Goal: Task Accomplishment & Management: Manage account settings

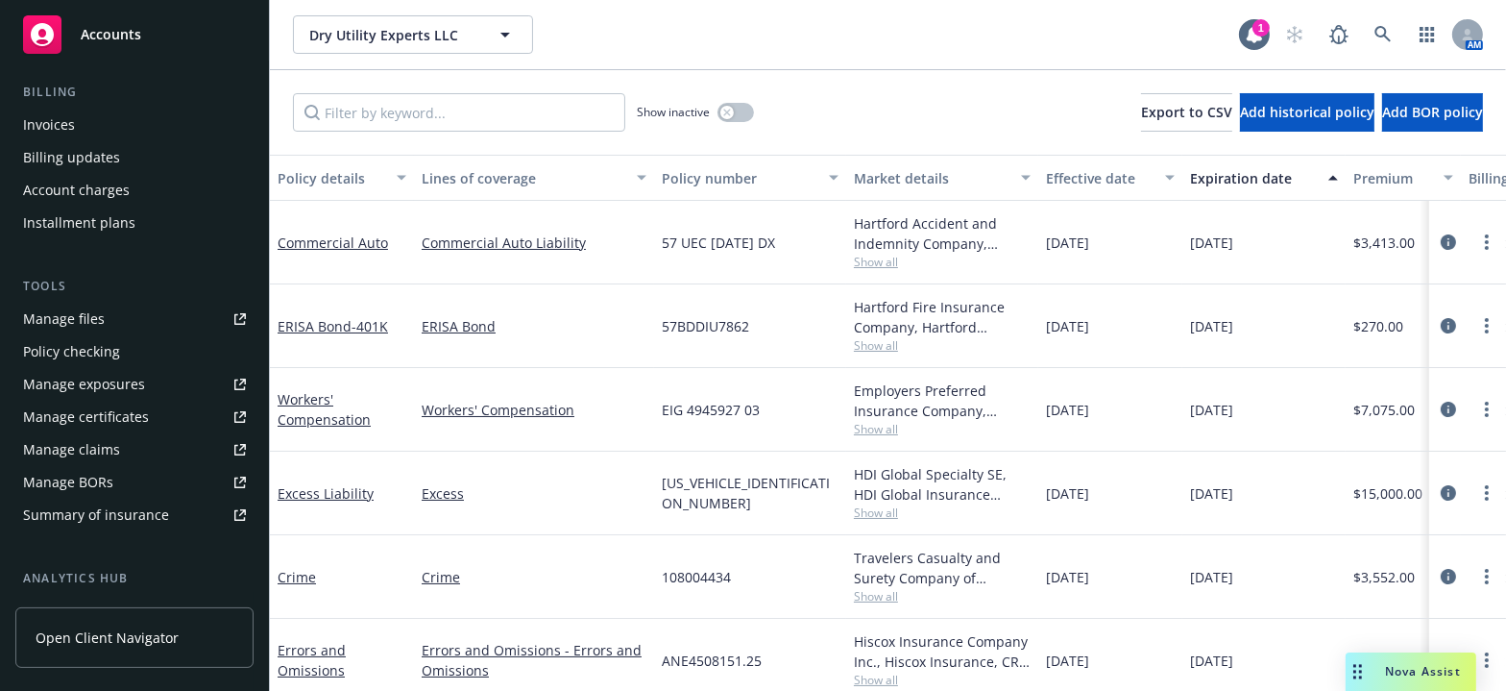
scroll to position [436, 0]
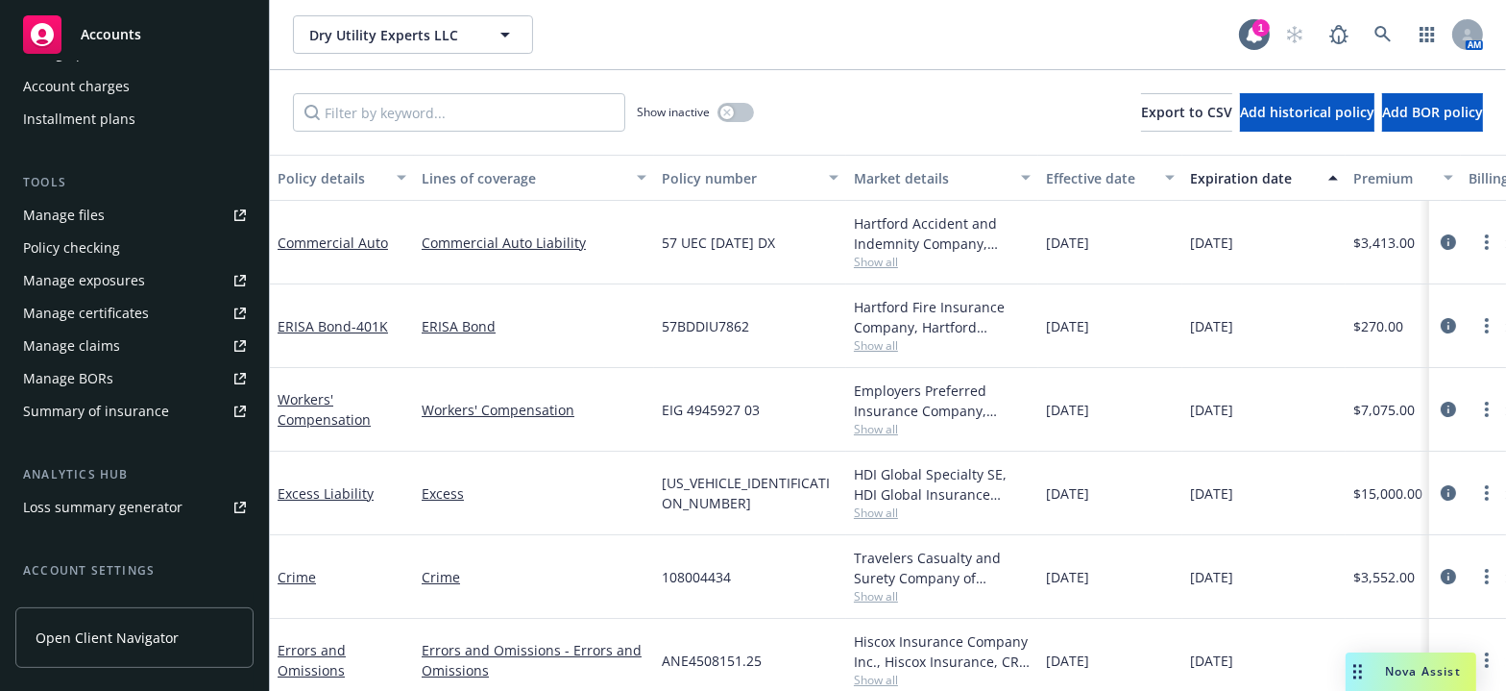
click at [151, 310] on link "Manage certificates" at bounding box center [134, 313] width 238 height 31
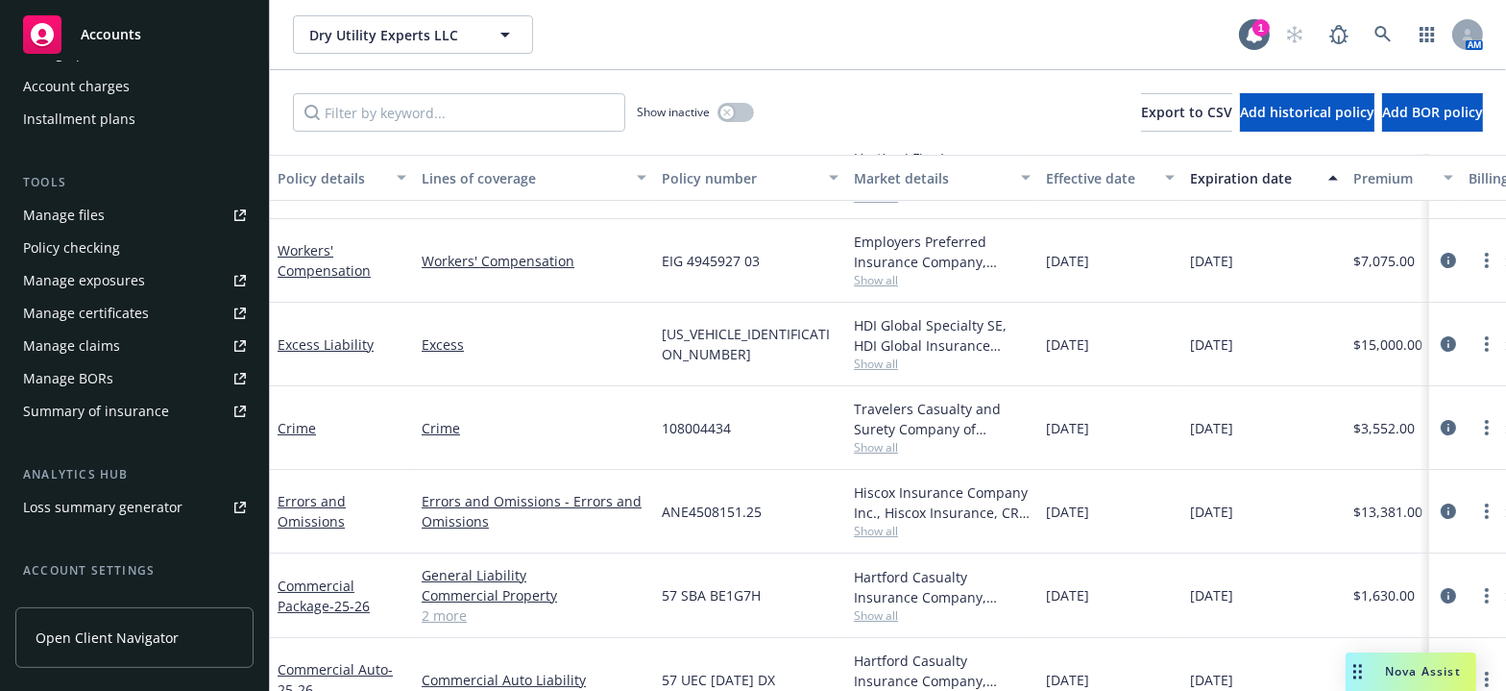
scroll to position [184, 0]
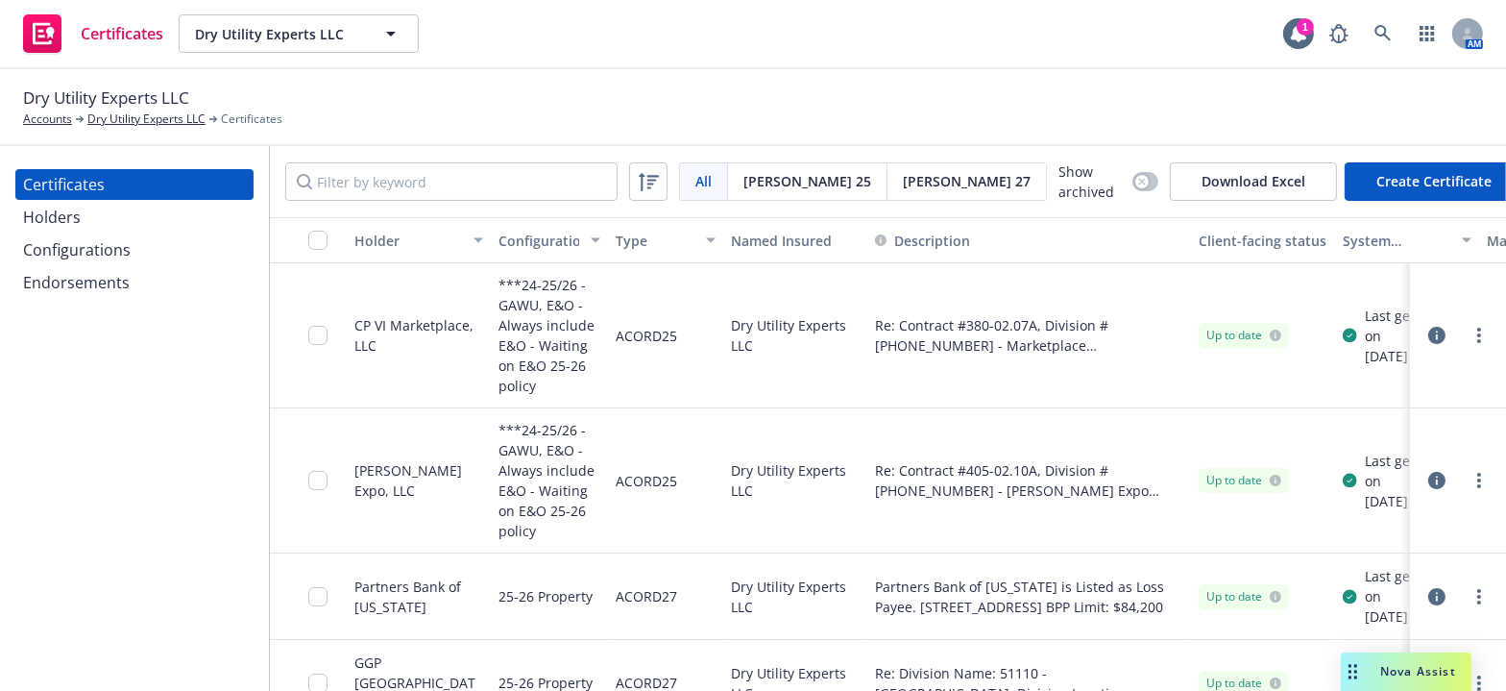
click at [18, 548] on div "Certificates Holders Configurations Endorsements" at bounding box center [134, 418] width 269 height 545
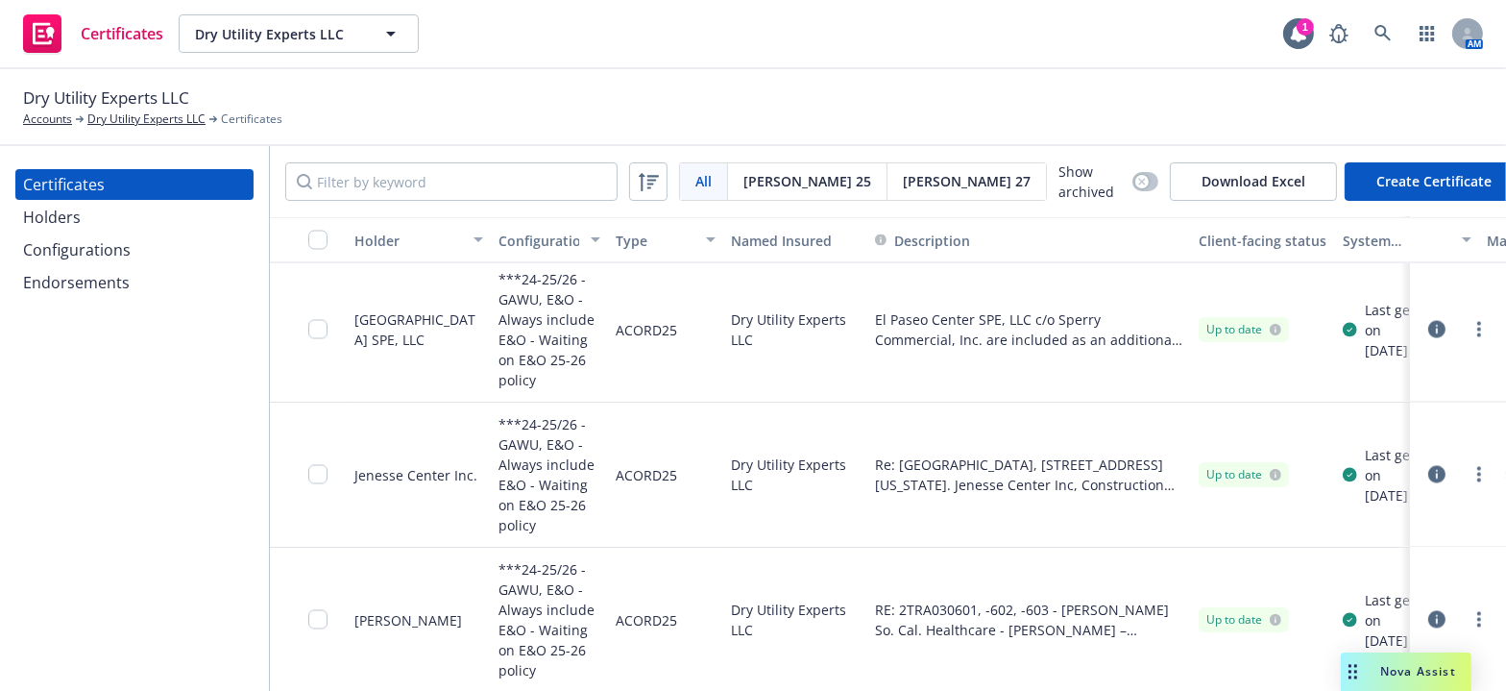
scroll to position [4042, 226]
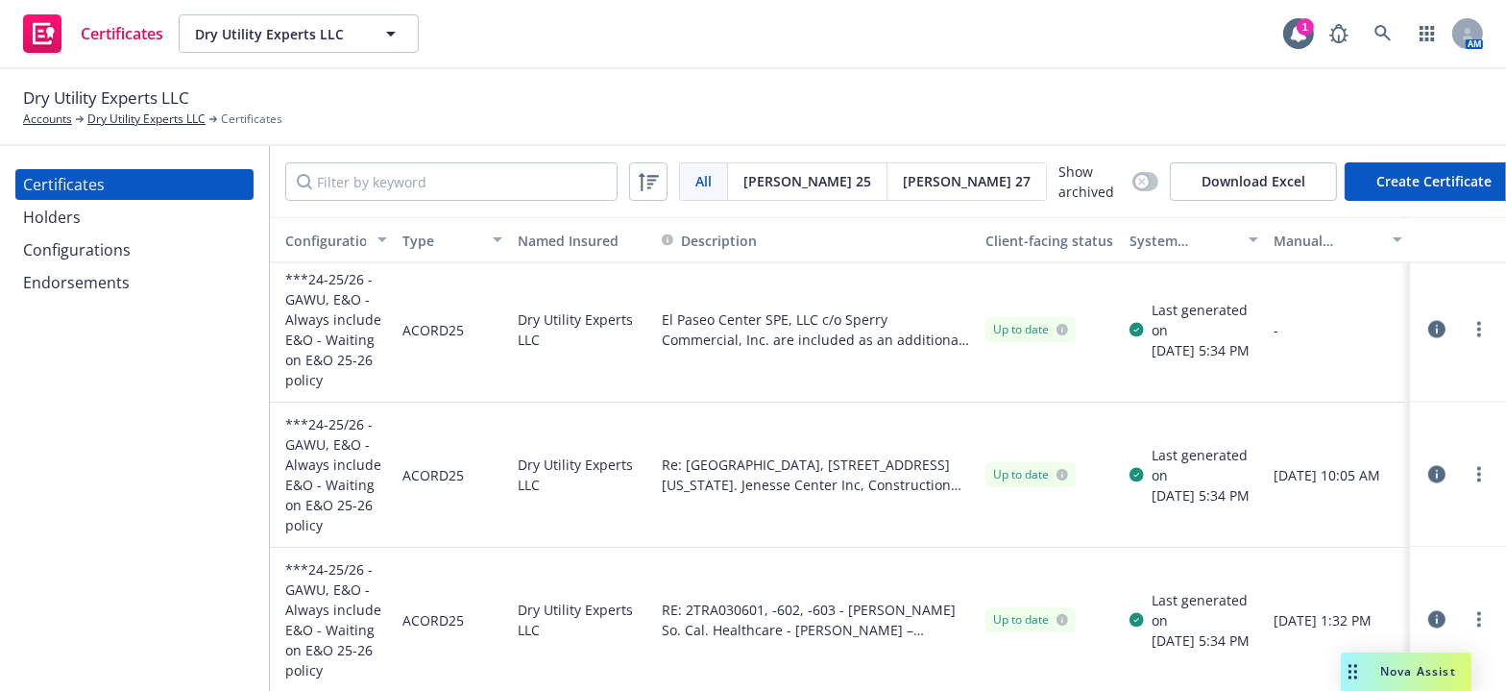
drag, startPoint x: 1191, startPoint y: 417, endPoint x: 1502, endPoint y: 416, distance: 311.3
click at [1429, 322] on icon "button" at bounding box center [1437, 329] width 17 height 17
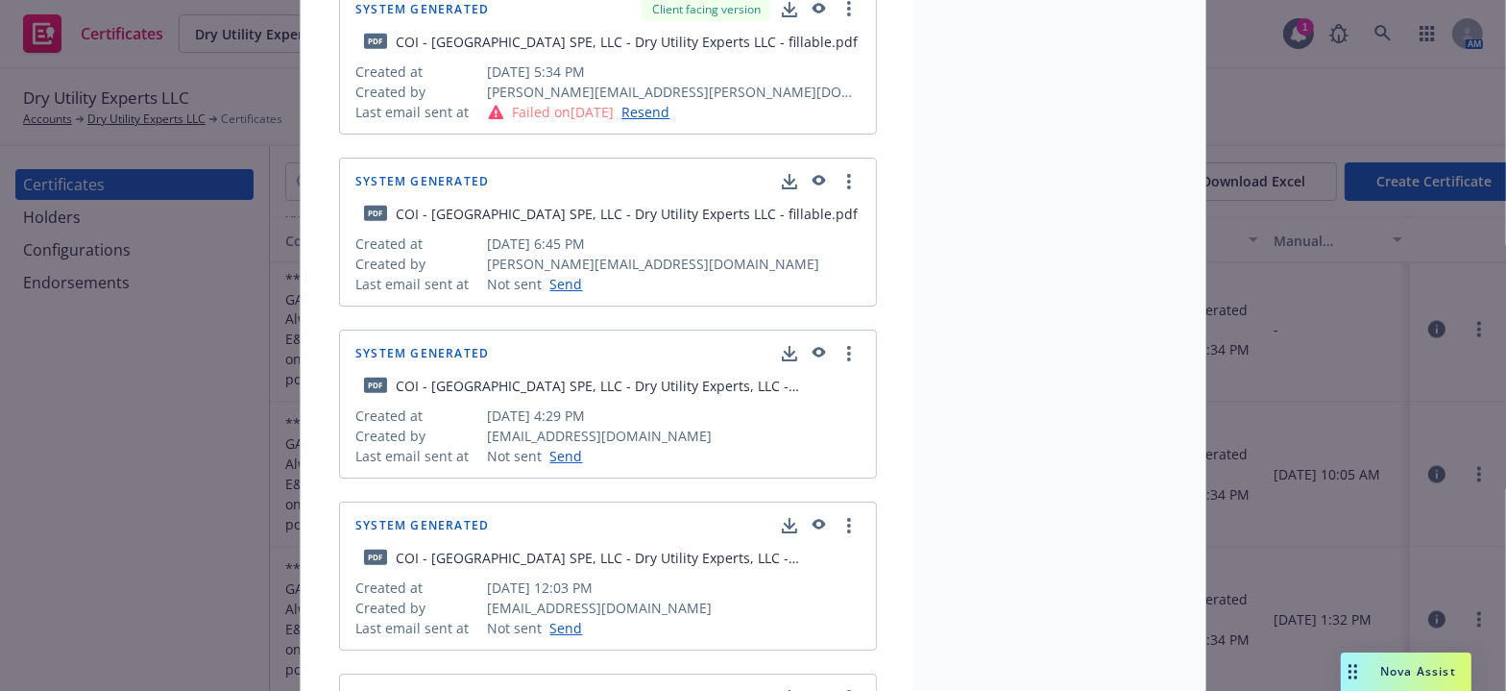
drag, startPoint x: 515, startPoint y: 454, endPoint x: 507, endPoint y: 402, distance: 53.4
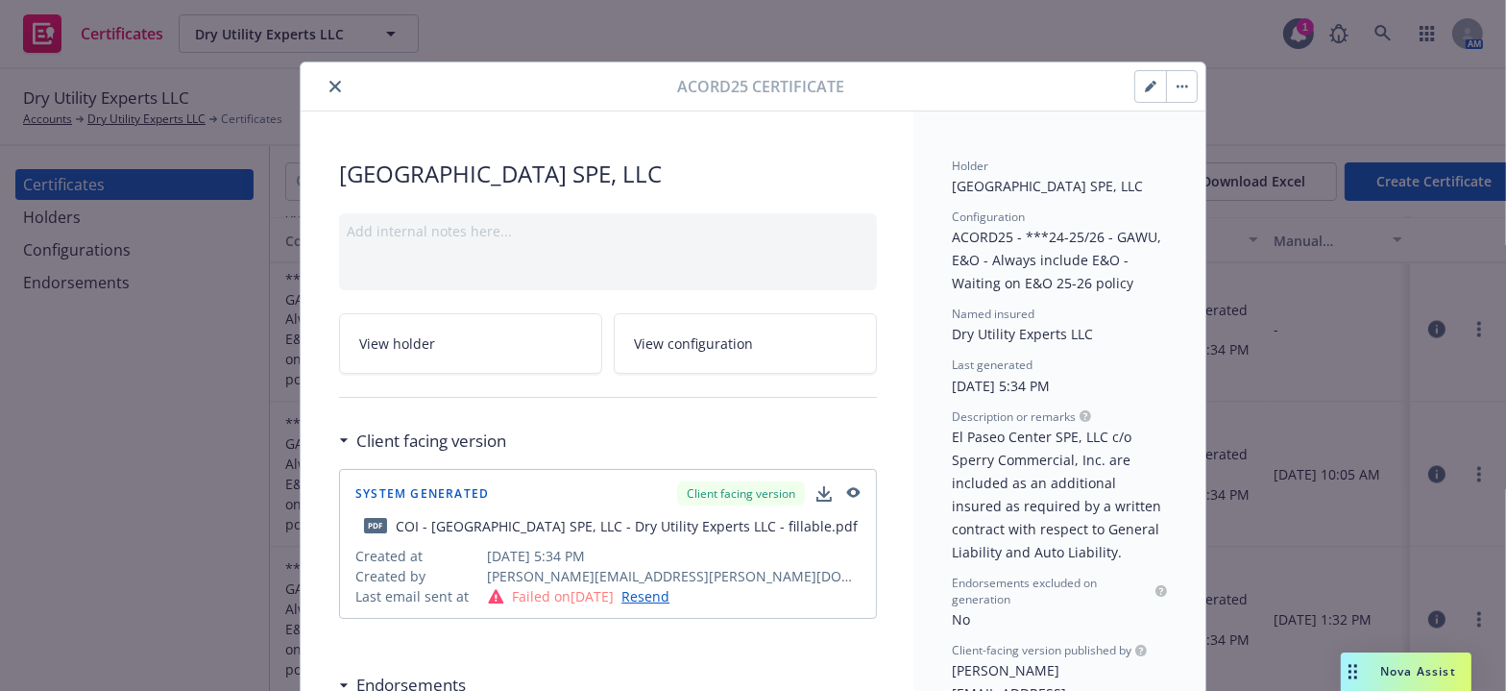
click at [330, 84] on icon "close" at bounding box center [336, 87] width 12 height 12
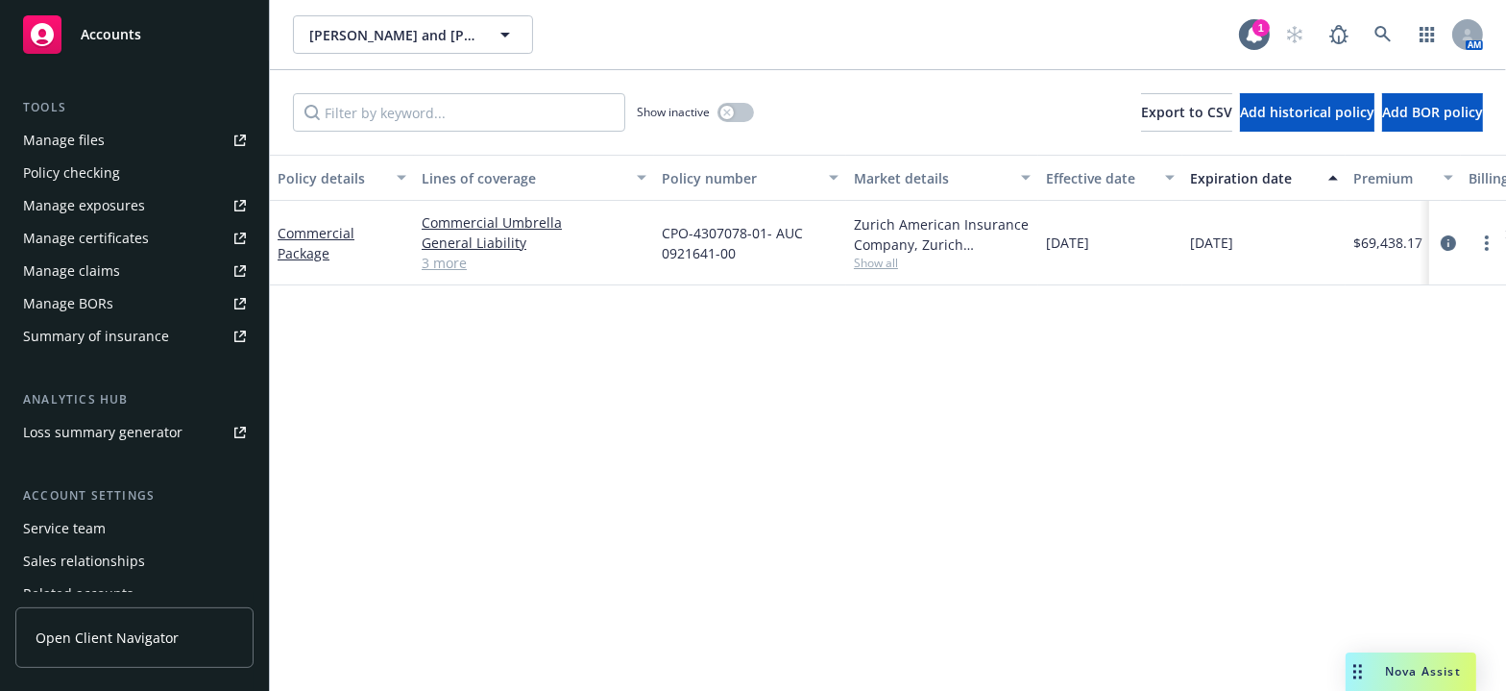
scroll to position [593, 0]
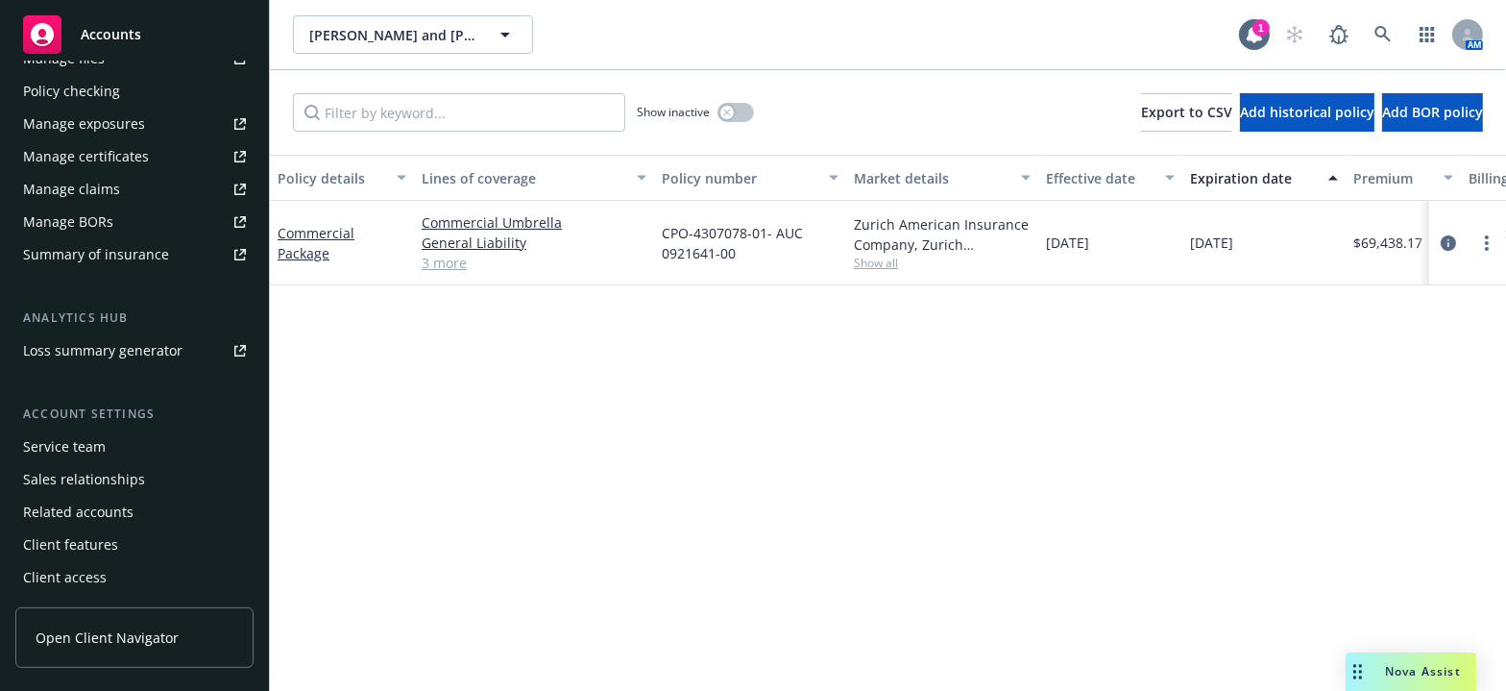
click at [153, 170] on link "Manage certificates" at bounding box center [134, 156] width 238 height 31
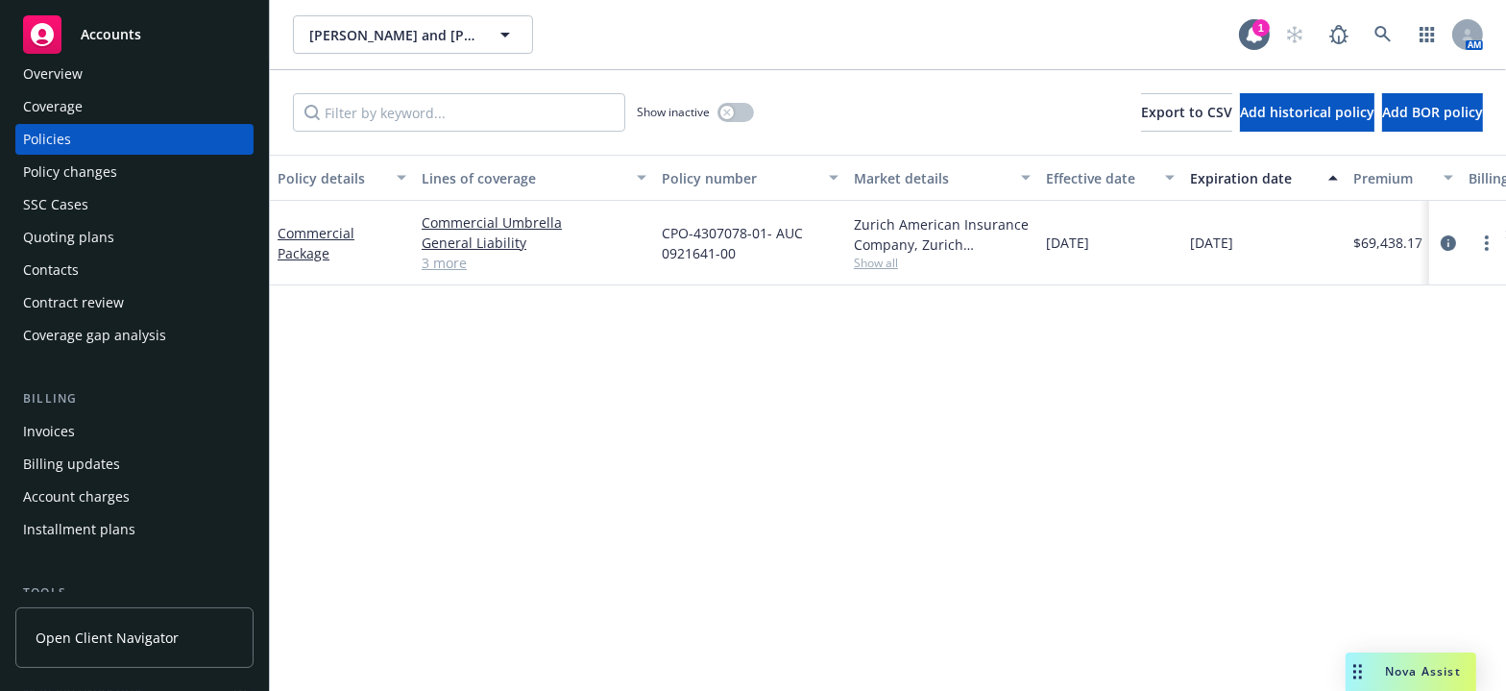
scroll to position [0, 0]
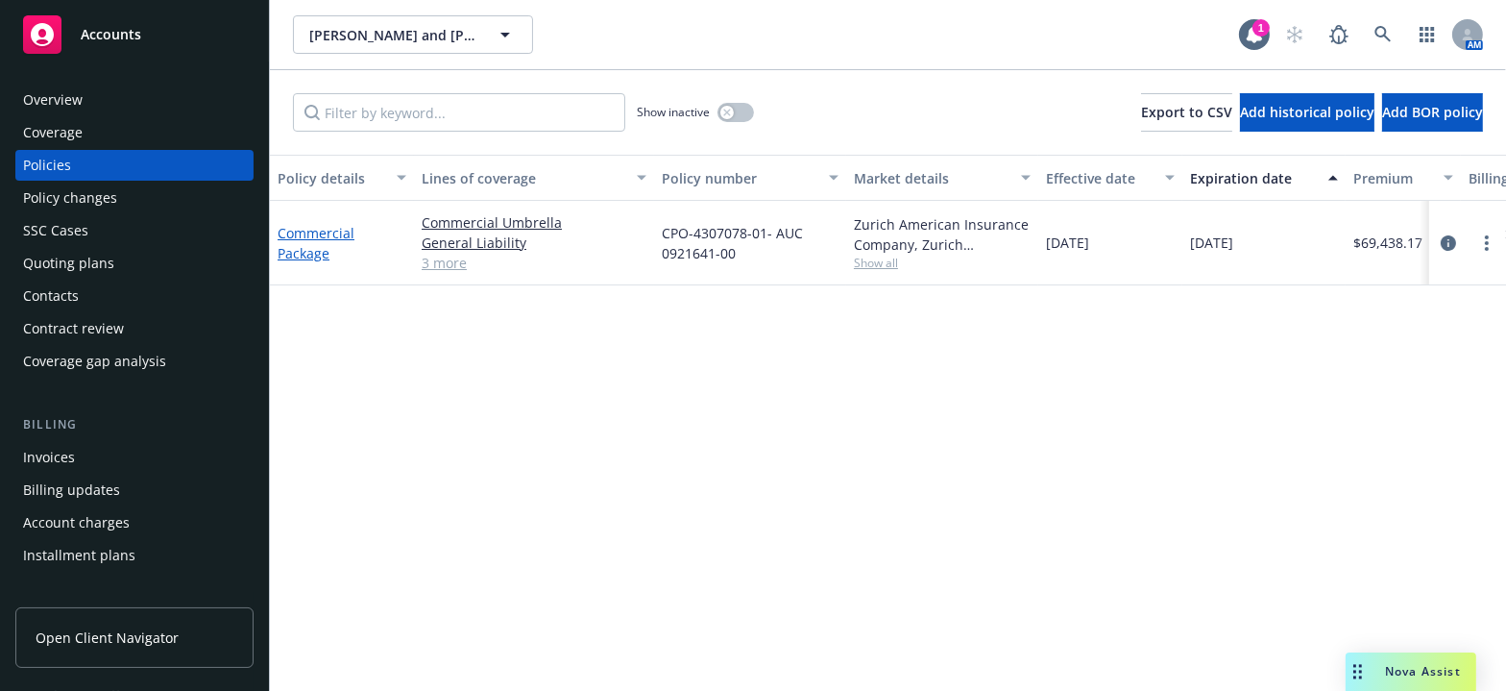
click at [307, 237] on link "Commercial Package" at bounding box center [316, 243] width 77 height 38
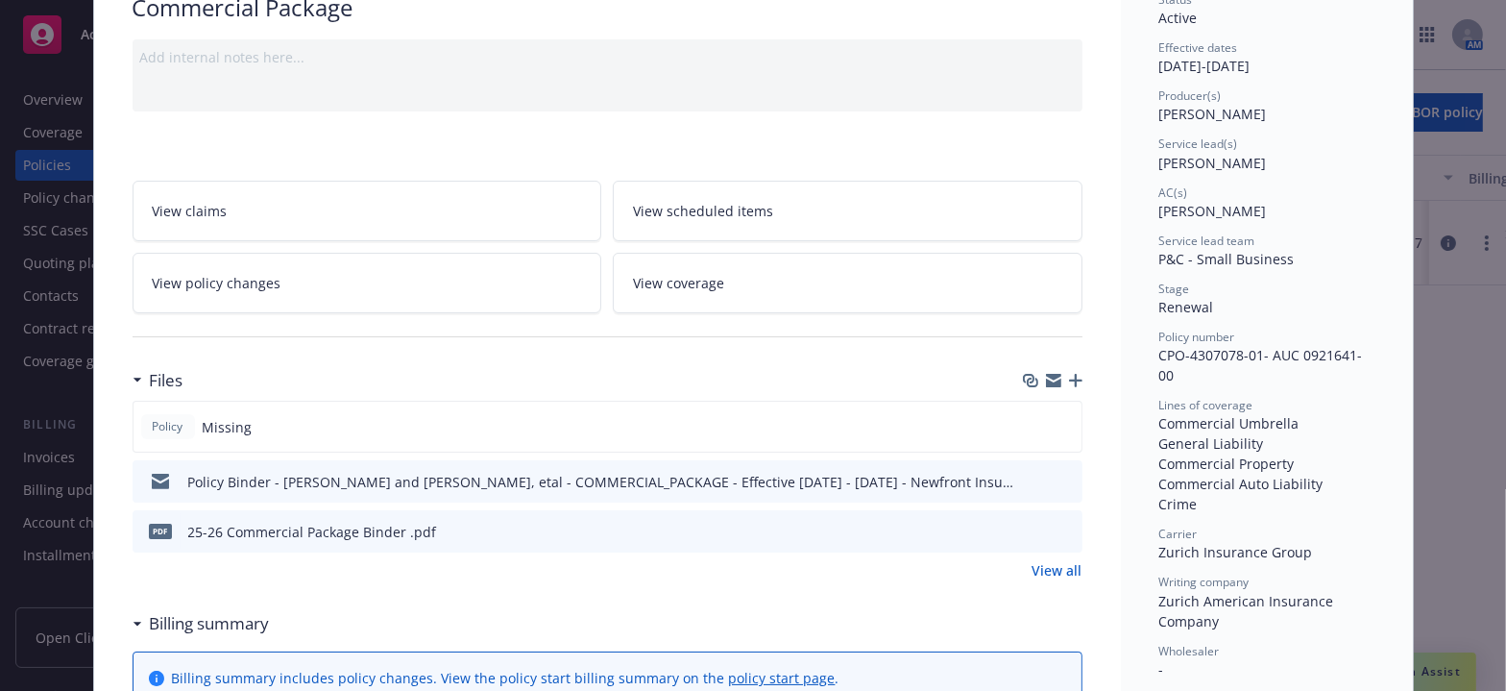
scroll to position [174, 0]
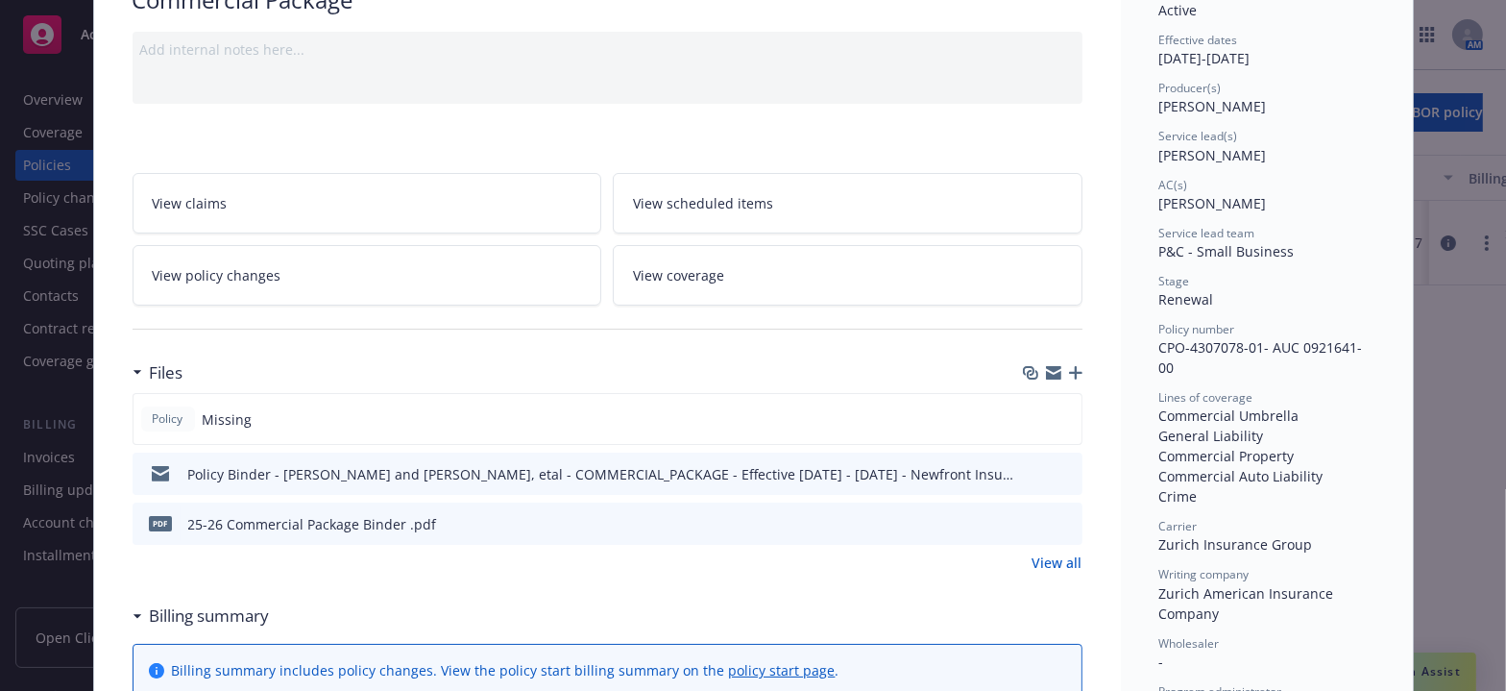
click at [1056, 516] on icon "preview file" at bounding box center [1064, 522] width 17 height 13
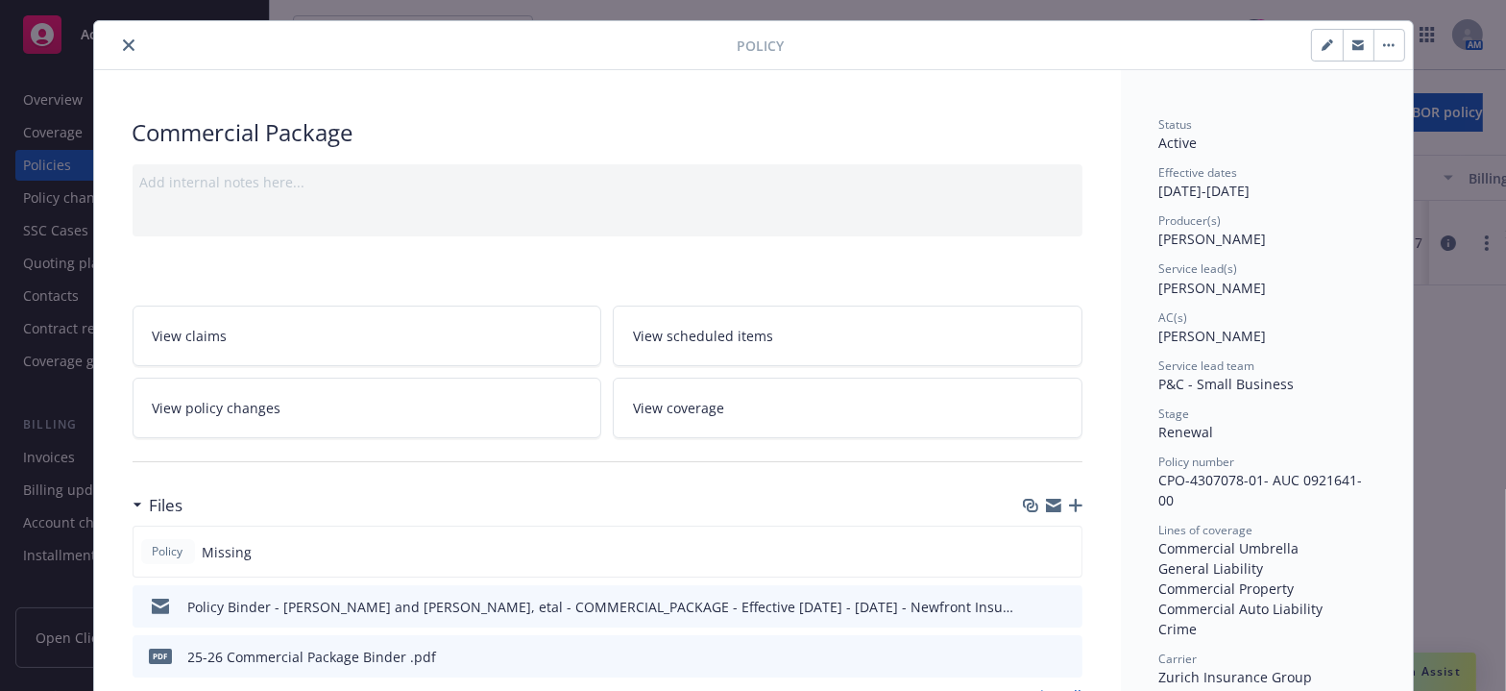
scroll to position [0, 0]
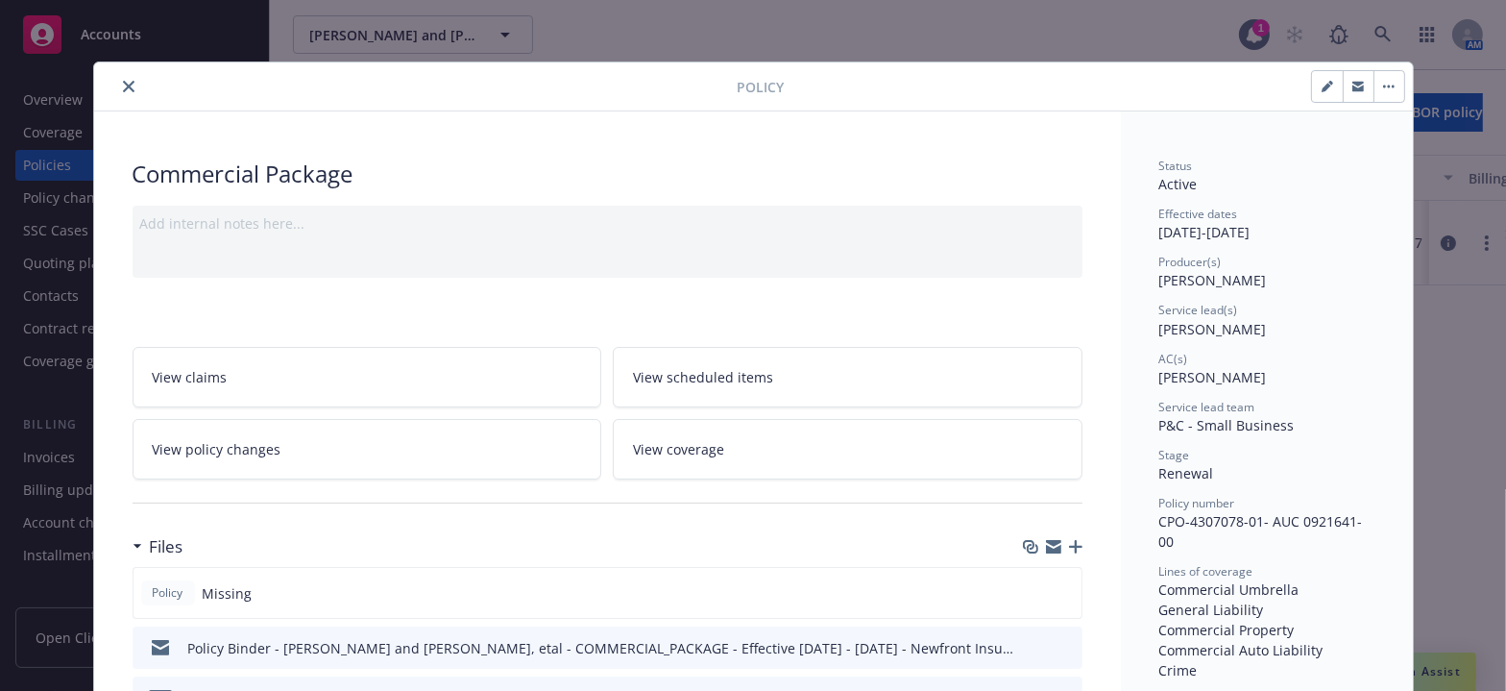
click at [117, 75] on button "close" at bounding box center [128, 86] width 23 height 23
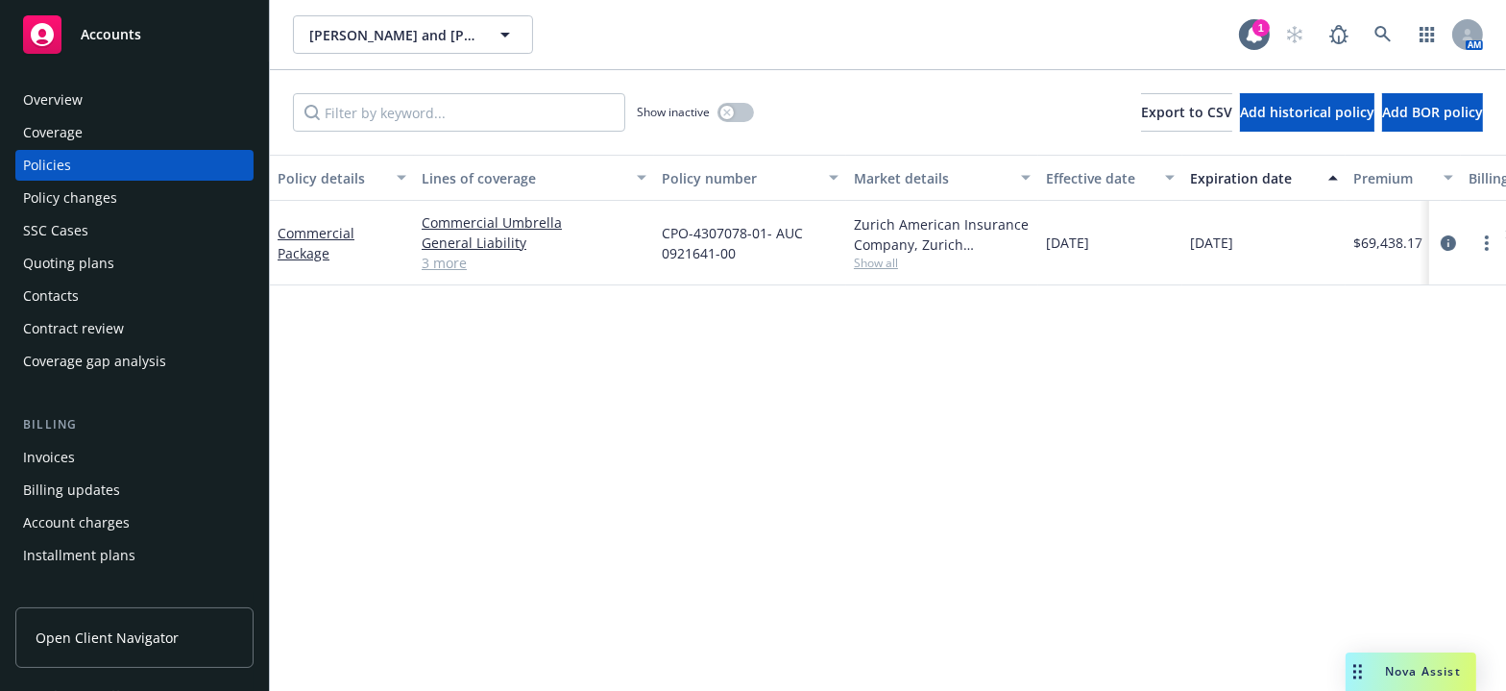
click at [108, 125] on div "Coverage" at bounding box center [134, 132] width 223 height 31
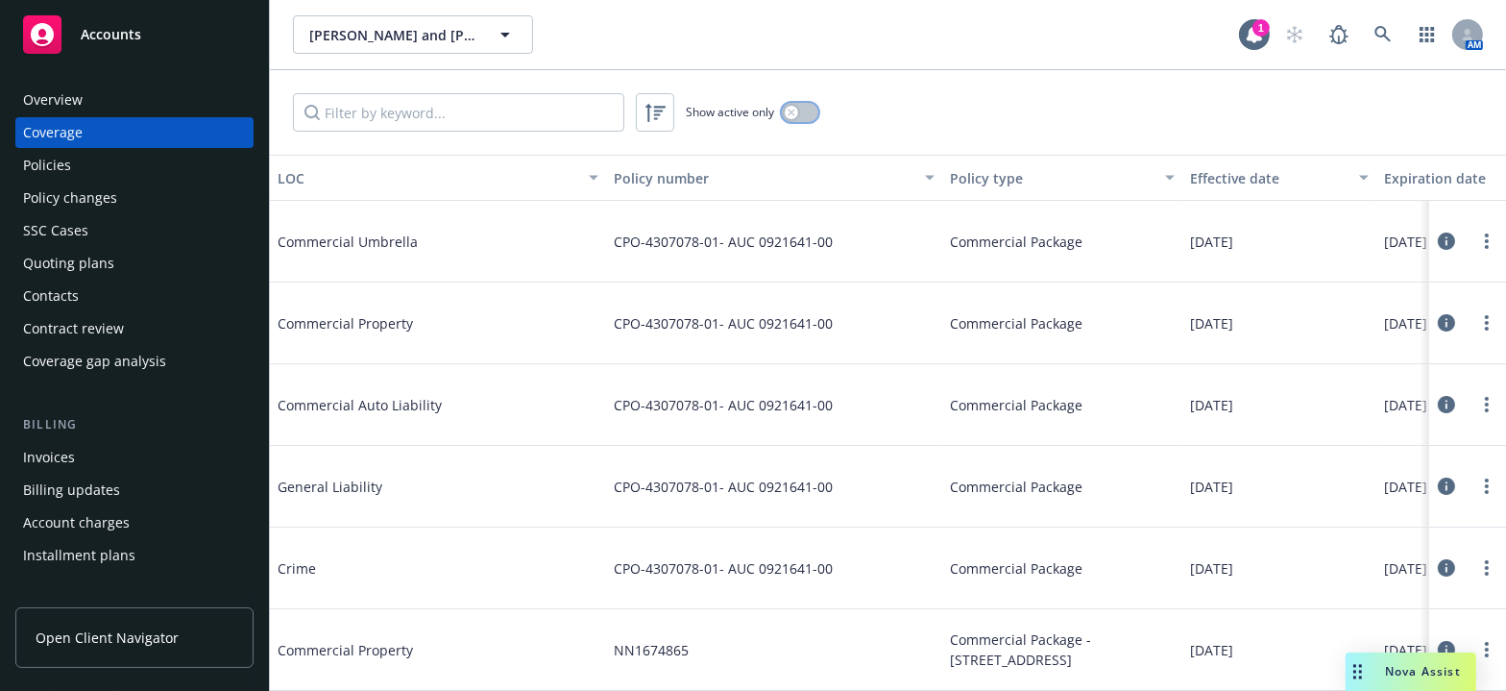
click at [812, 117] on button "button" at bounding box center [800, 112] width 37 height 19
click at [1488, 240] on circle "more" at bounding box center [1487, 241] width 4 height 4
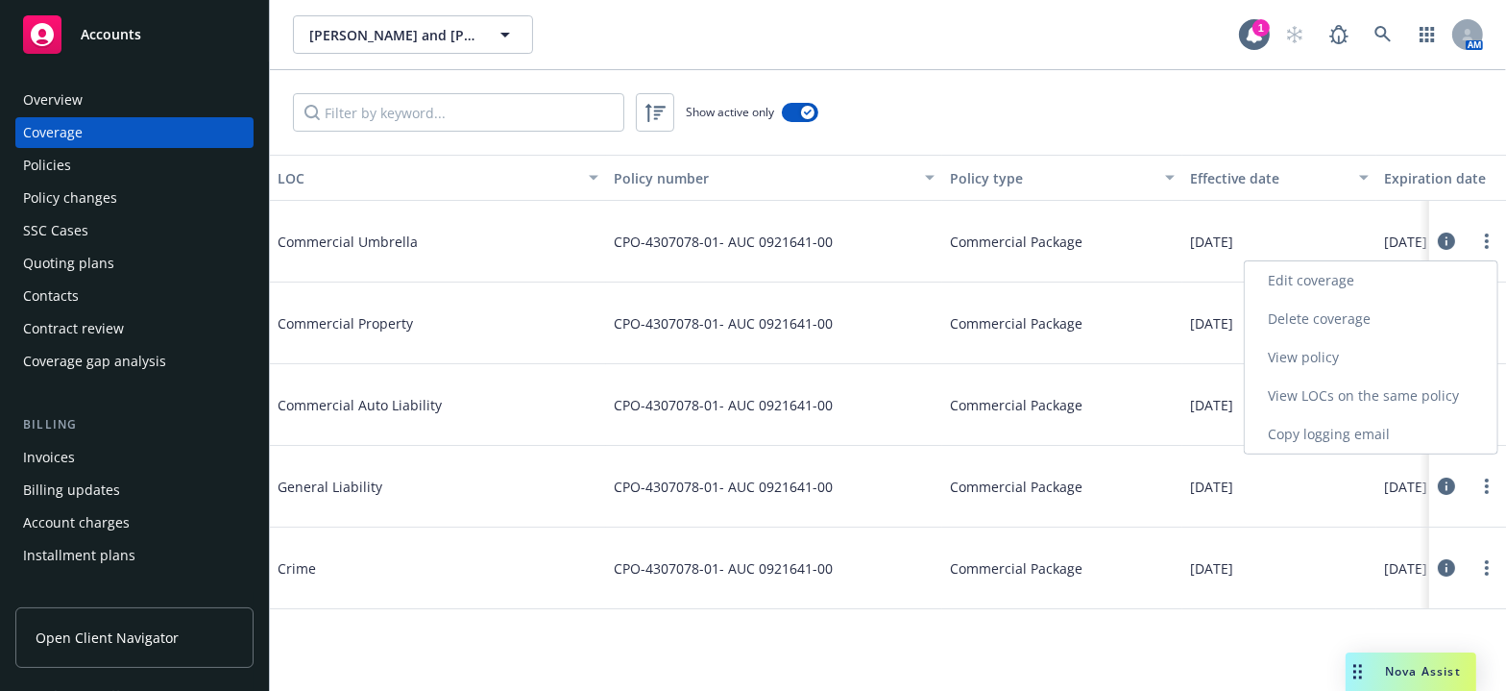
click at [1331, 269] on link "Edit coverage" at bounding box center [1371, 280] width 253 height 38
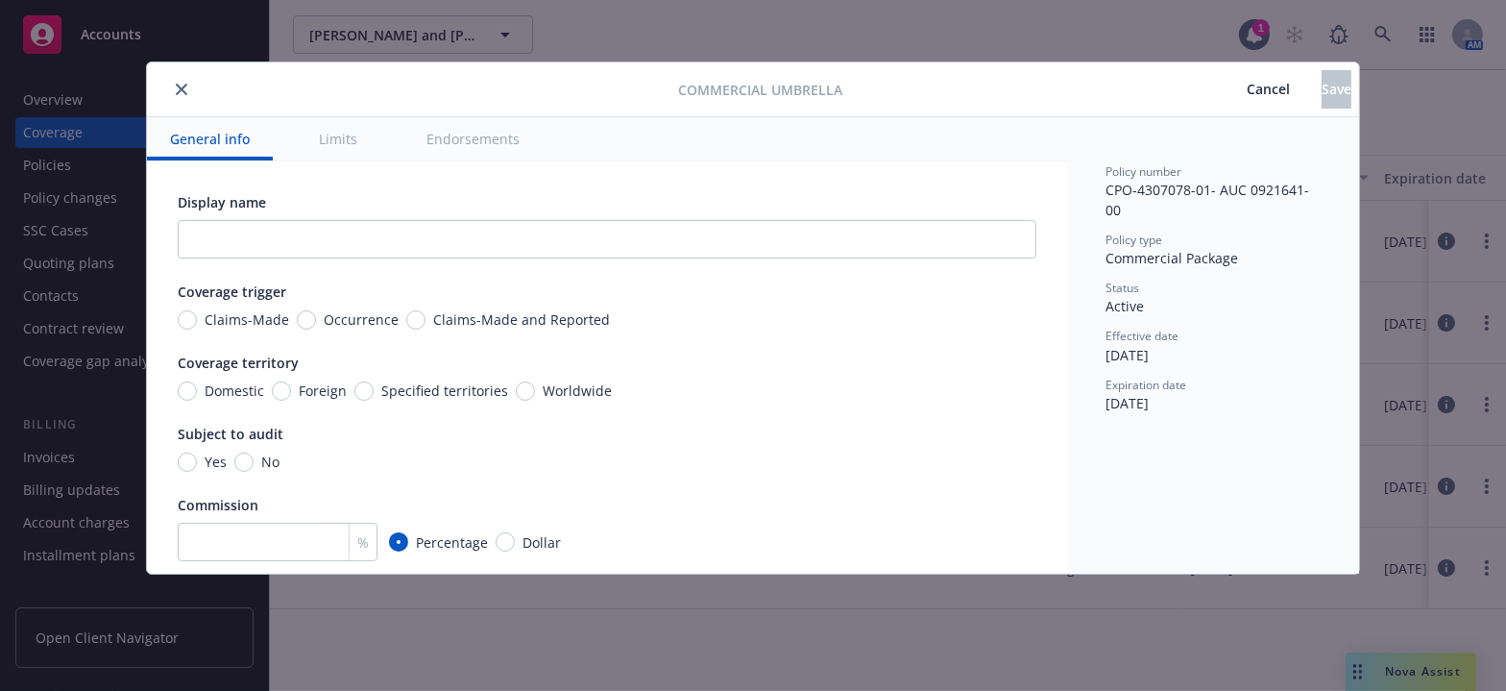
click at [291, 325] on div "Claims-Made Occurrence Claims-Made and Reported" at bounding box center [394, 319] width 432 height 20
click at [297, 311] on input "Occurrence" at bounding box center [306, 319] width 19 height 19
radio input "true"
click at [300, 314] on input "Occurrence" at bounding box center [306, 319] width 19 height 19
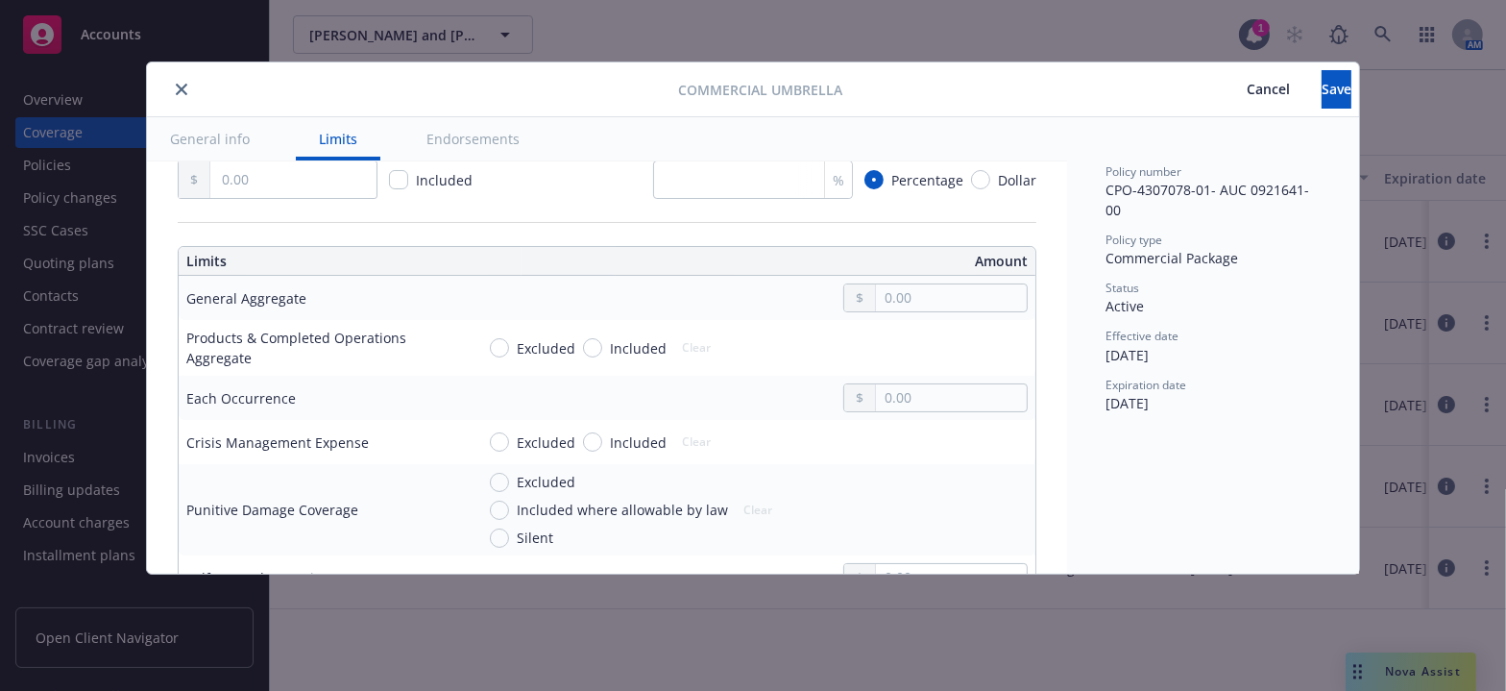
scroll to position [611, 0]
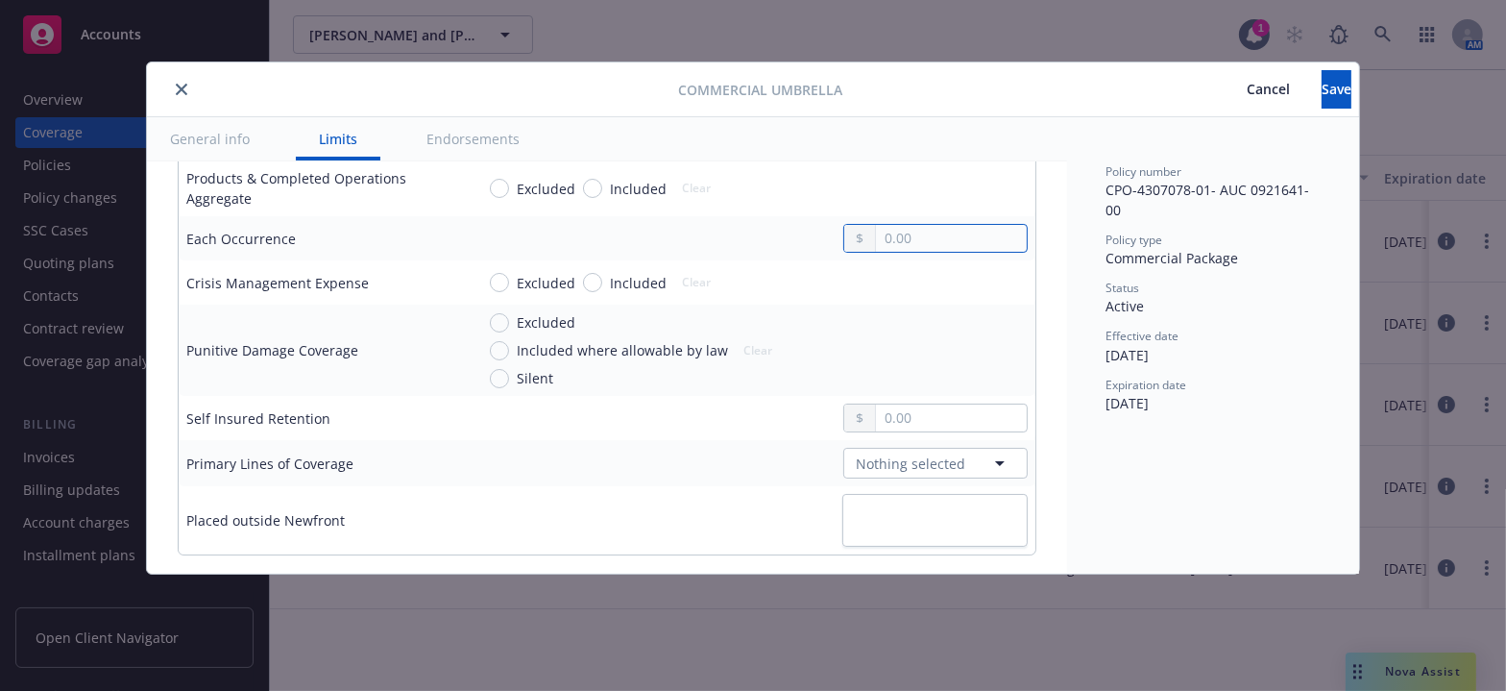
click at [880, 229] on input "text" at bounding box center [951, 238] width 151 height 27
click at [879, 232] on input "text" at bounding box center [951, 238] width 151 height 27
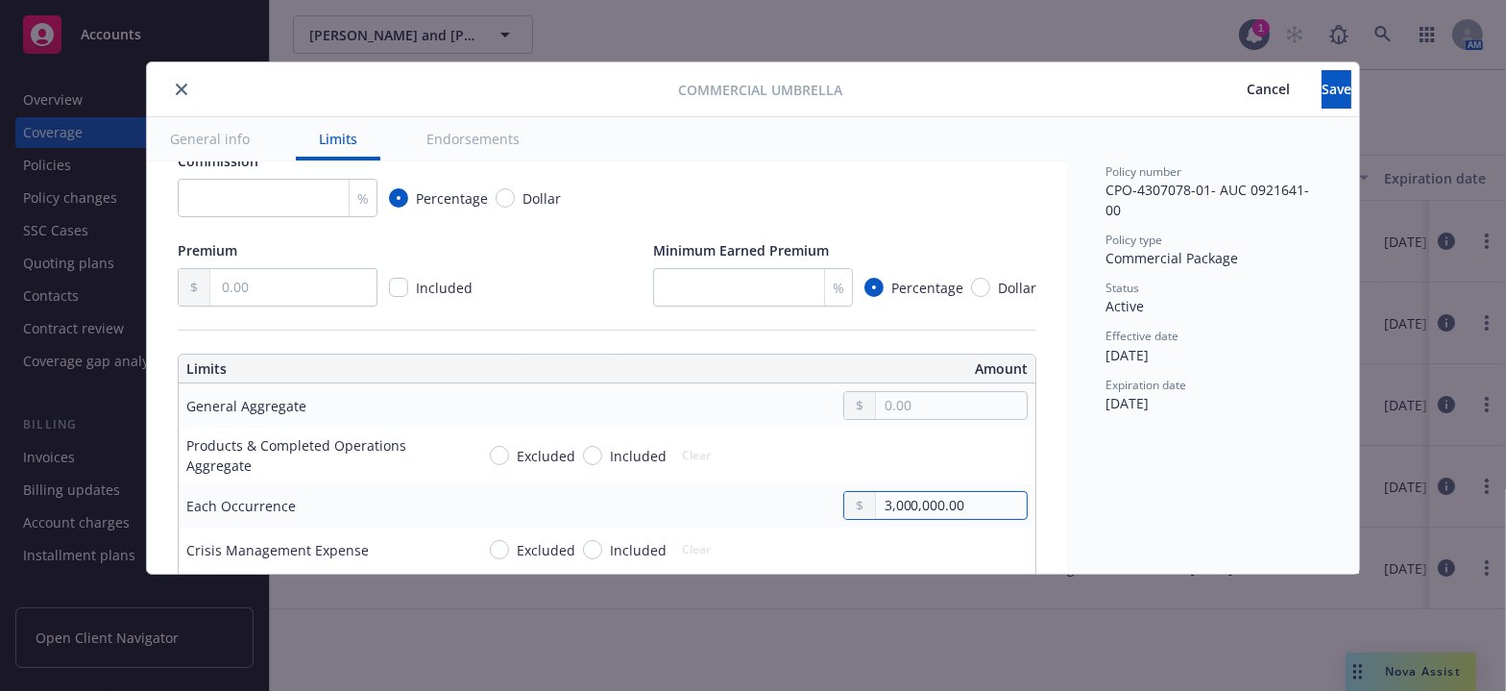
scroll to position [524, 0]
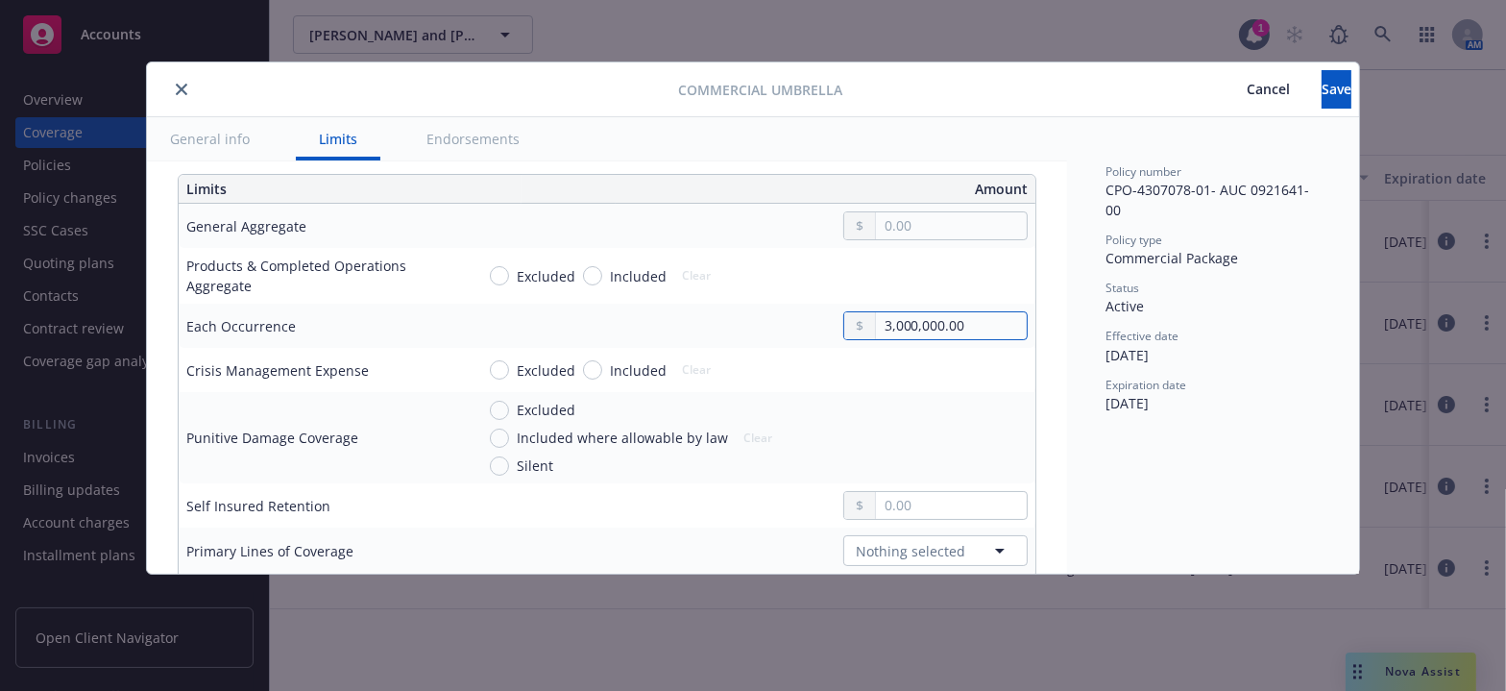
type input "3,000,000.00"
click at [892, 230] on input "text" at bounding box center [951, 225] width 151 height 27
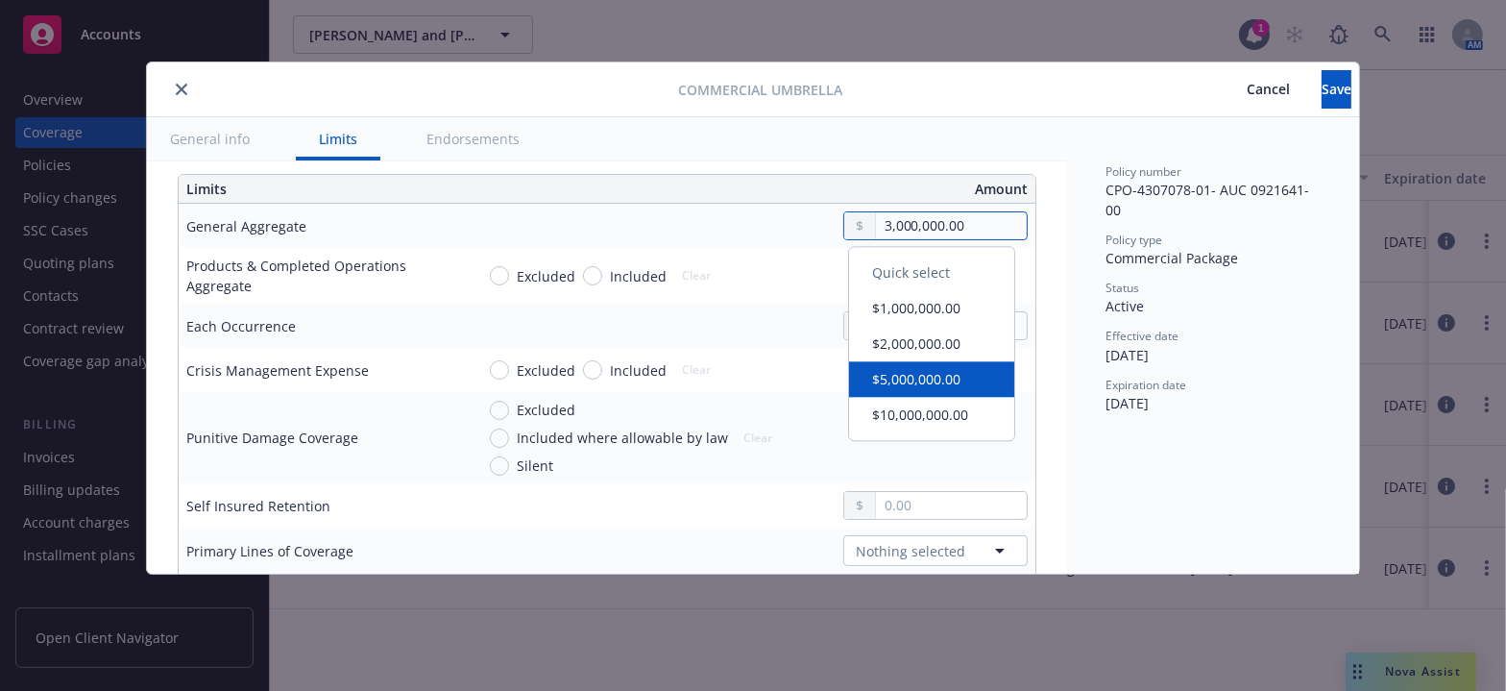
type input "3,000,000.00"
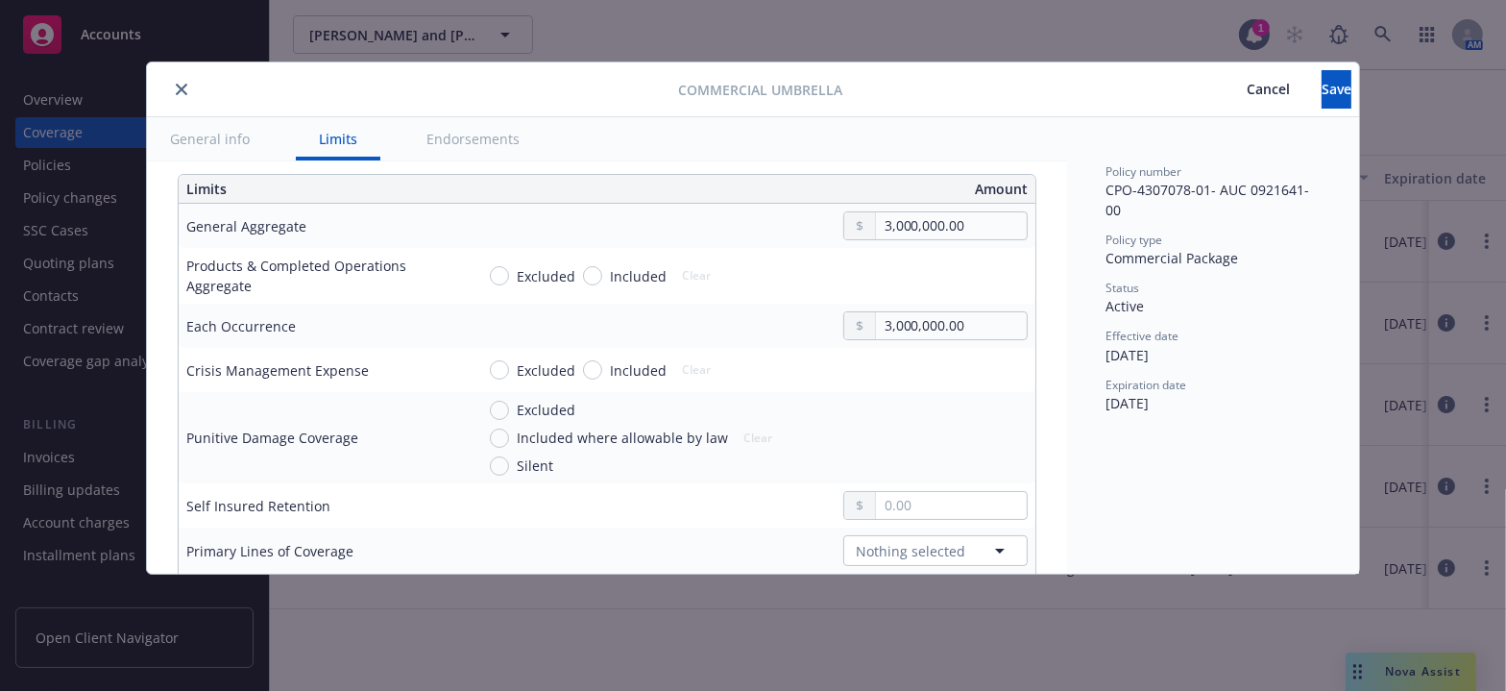
click at [750, 305] on td "3,000,000.00" at bounding box center [751, 326] width 569 height 44
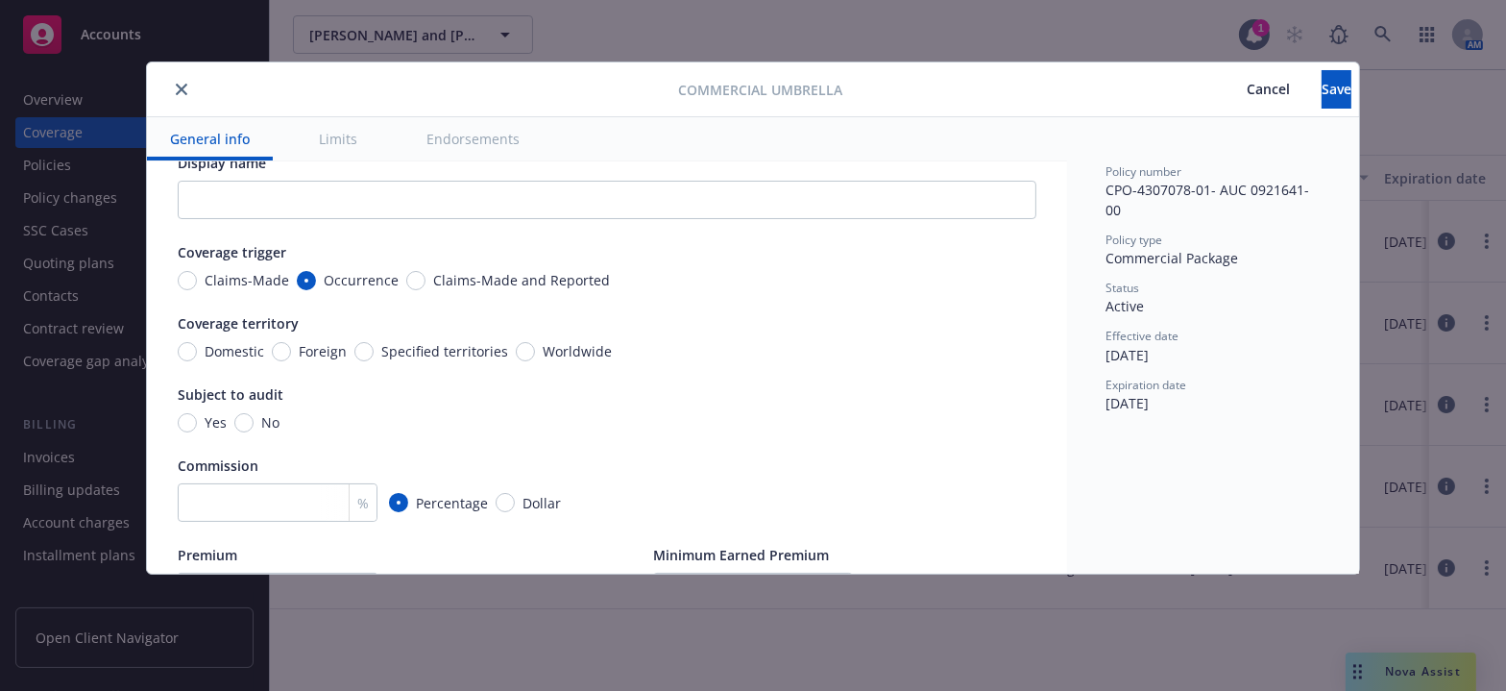
scroll to position [0, 0]
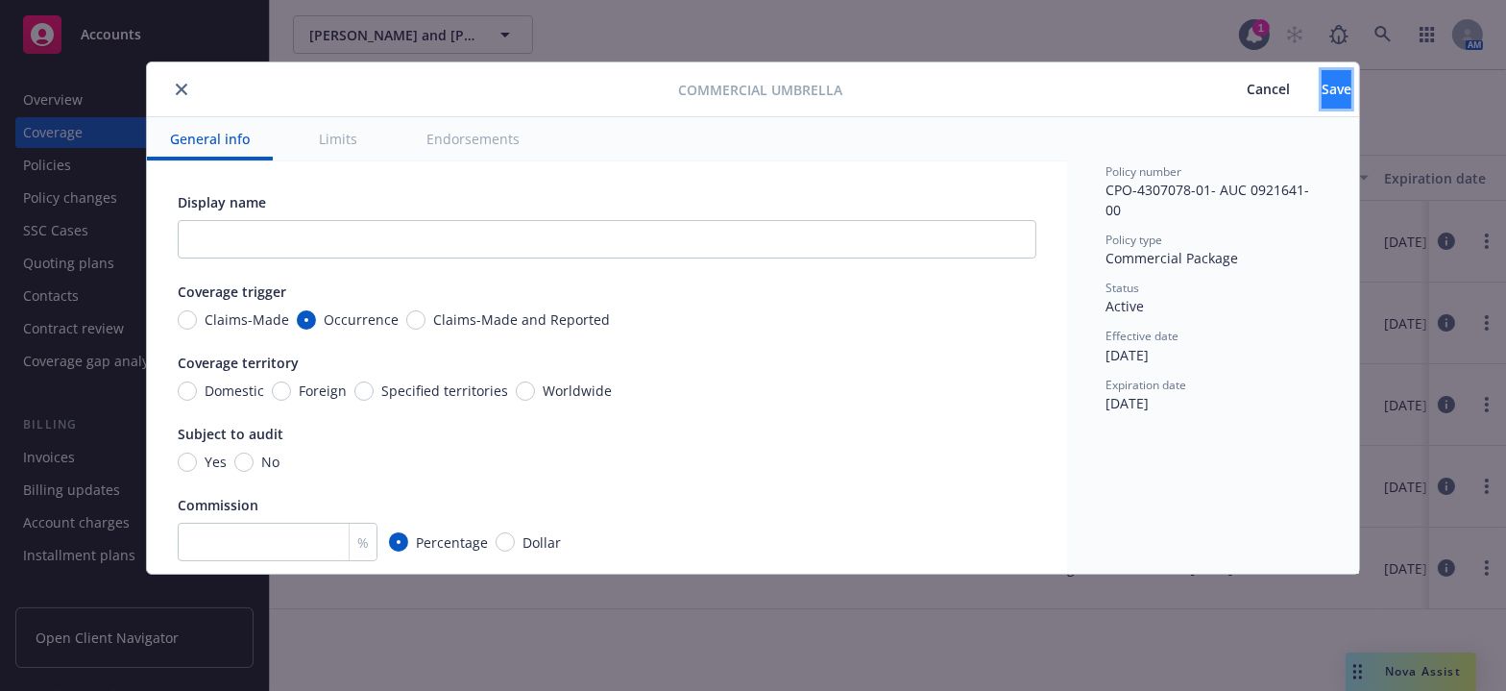
click at [1322, 90] on button "Save" at bounding box center [1337, 89] width 30 height 38
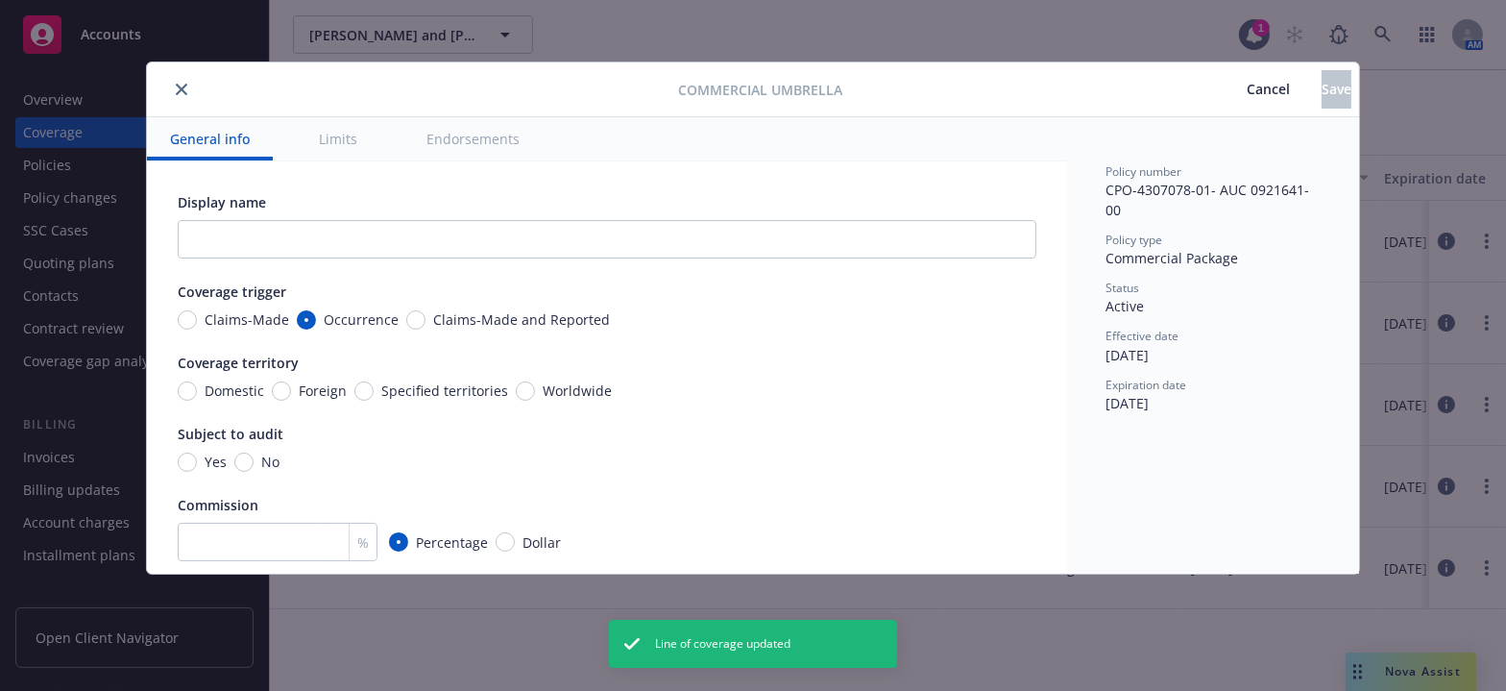
radio input "true"
type input "3,000,000.00"
click at [183, 78] on button "close" at bounding box center [181, 89] width 23 height 23
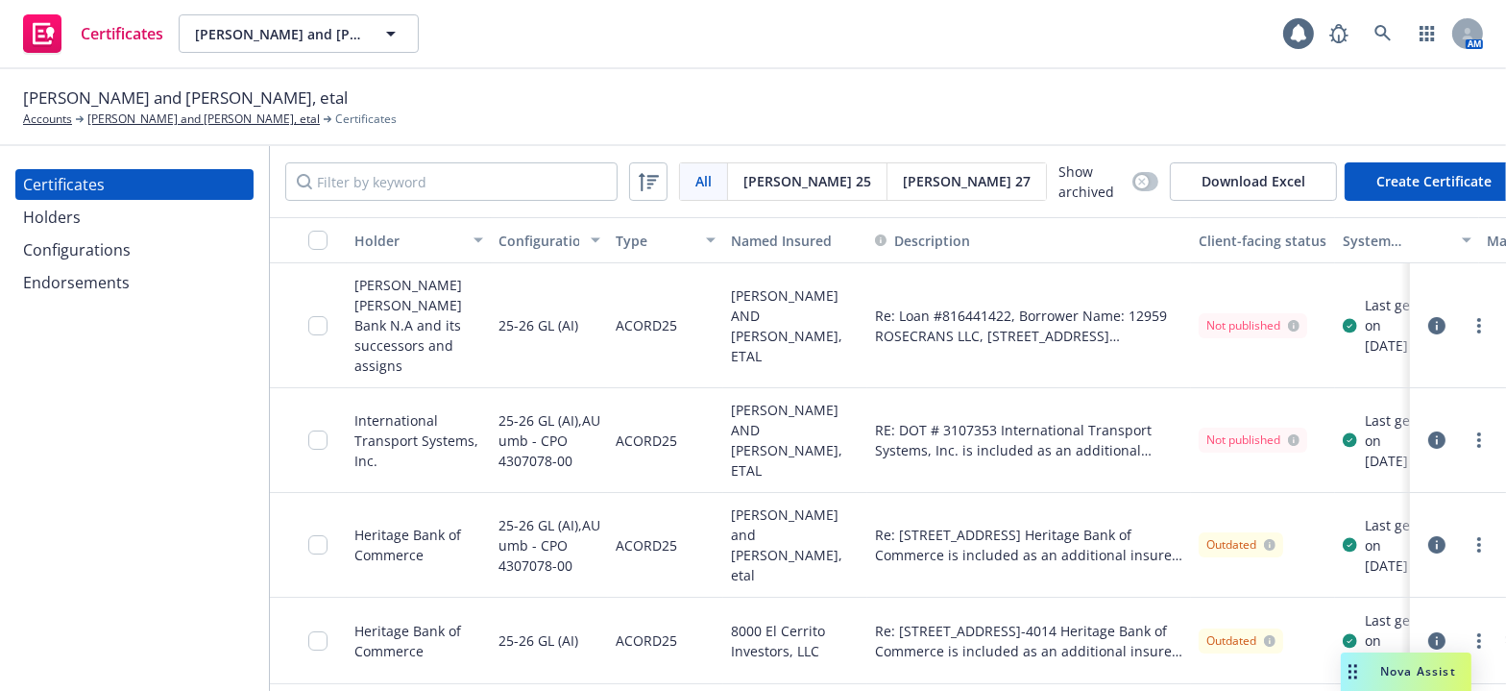
drag, startPoint x: 0, startPoint y: 0, endPoint x: 91, endPoint y: 253, distance: 268.6
click at [91, 253] on div "Configurations" at bounding box center [77, 249] width 108 height 31
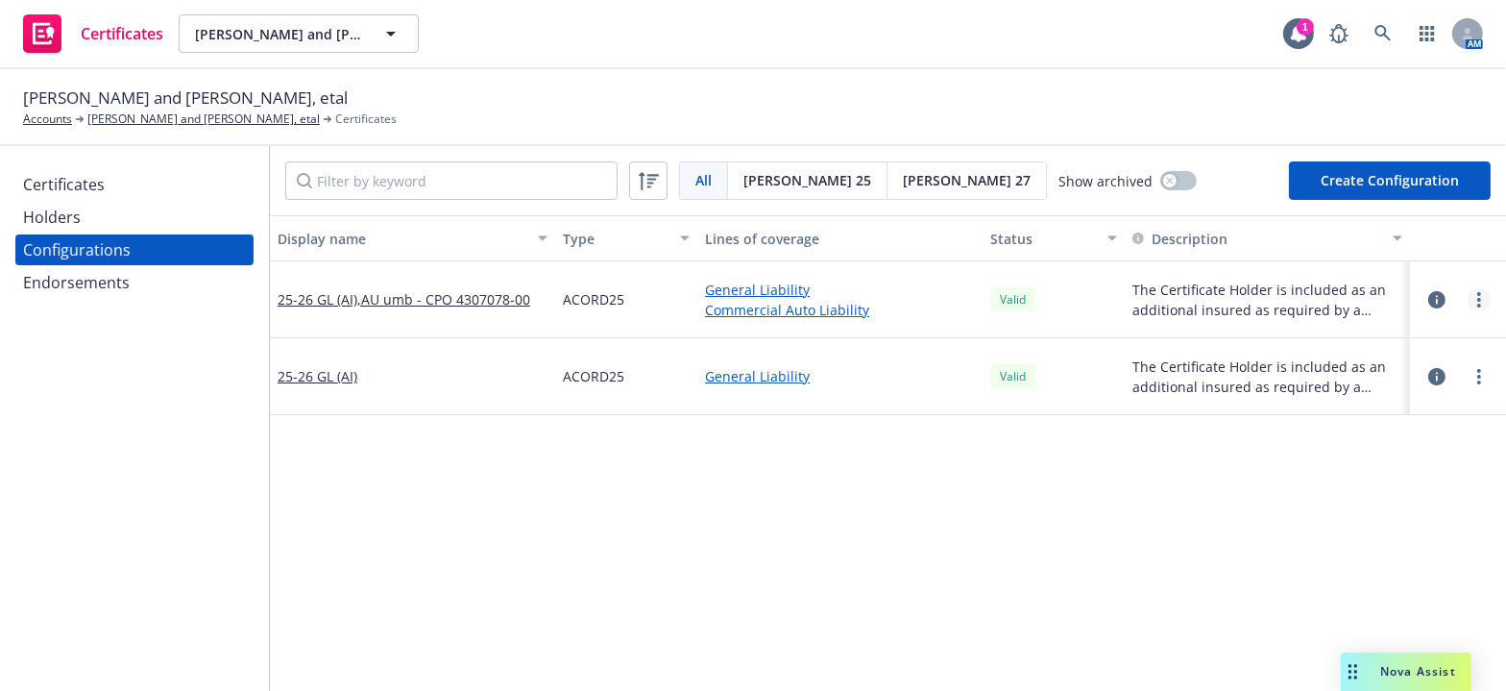
click at [1478, 302] on icon "more" at bounding box center [1480, 299] width 4 height 15
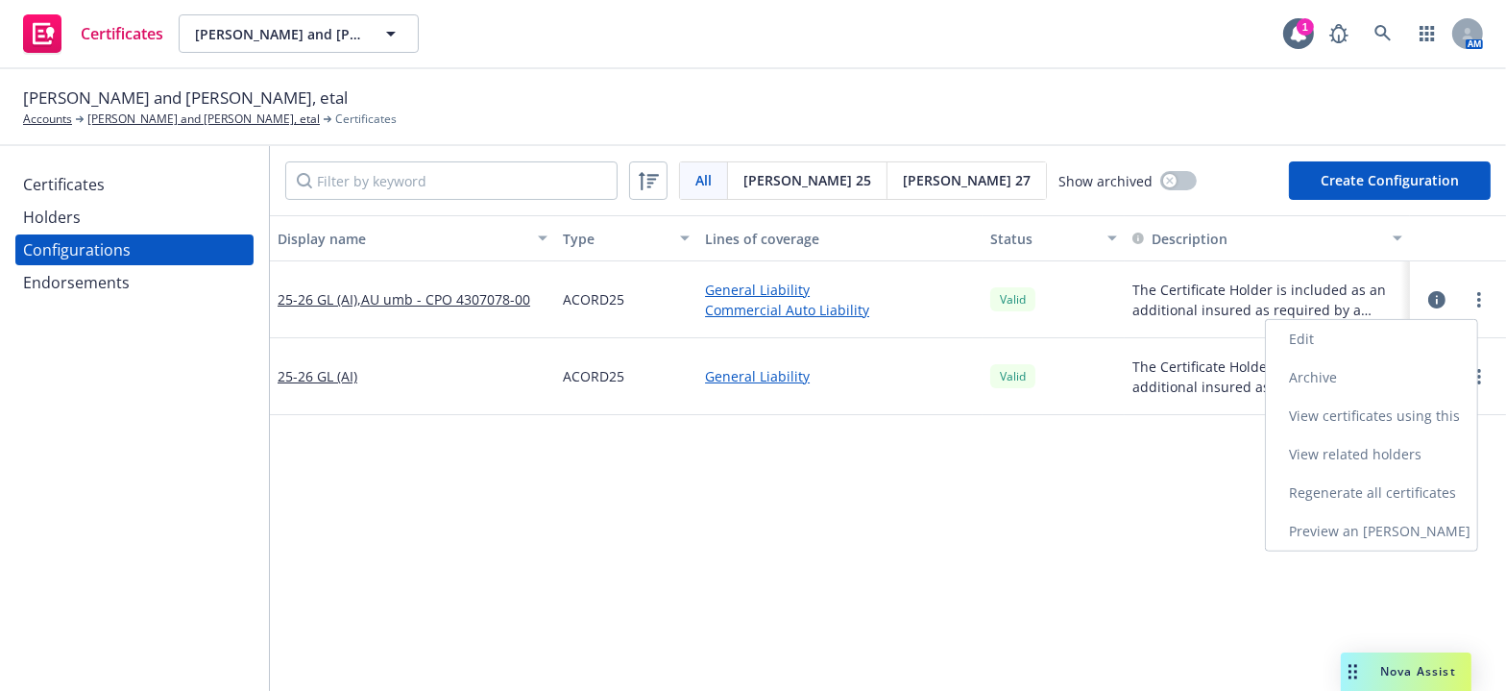
click at [1286, 338] on link "Edit" at bounding box center [1371, 339] width 211 height 38
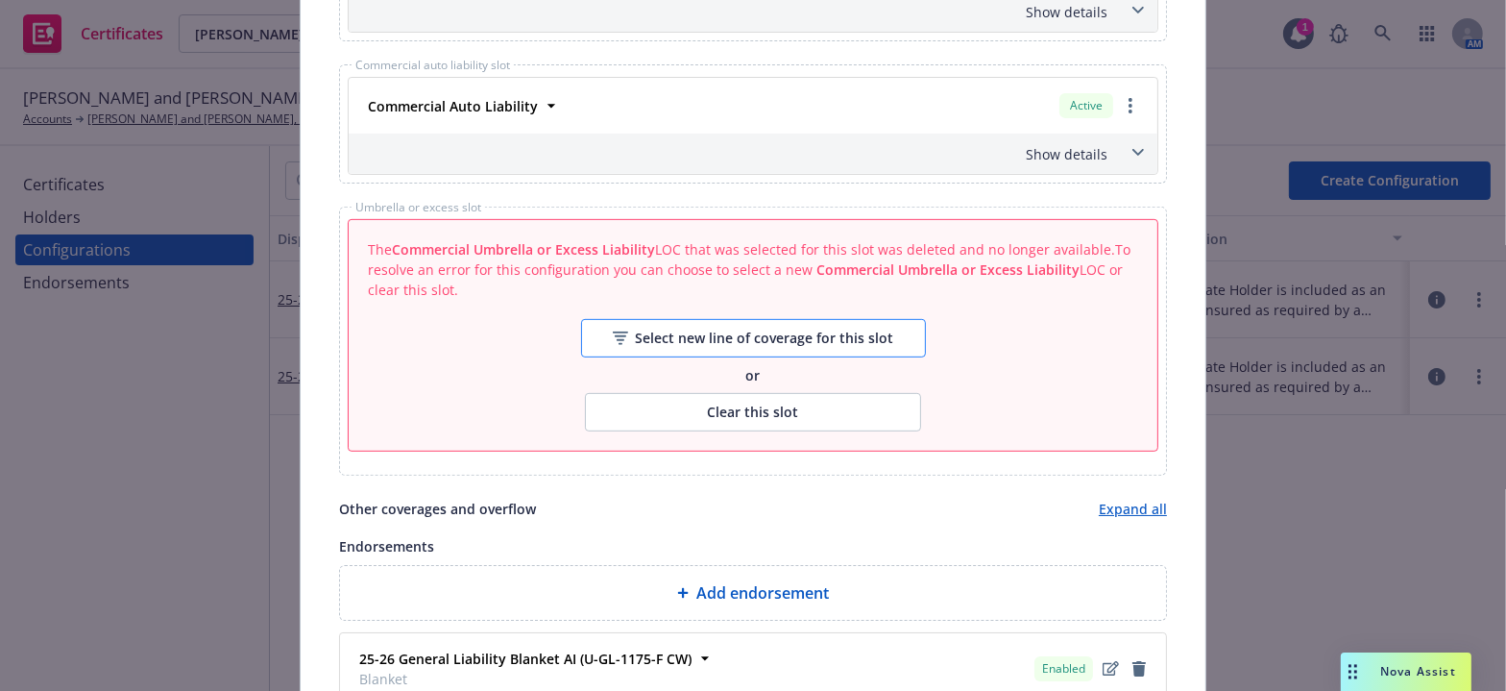
scroll to position [1055, 0]
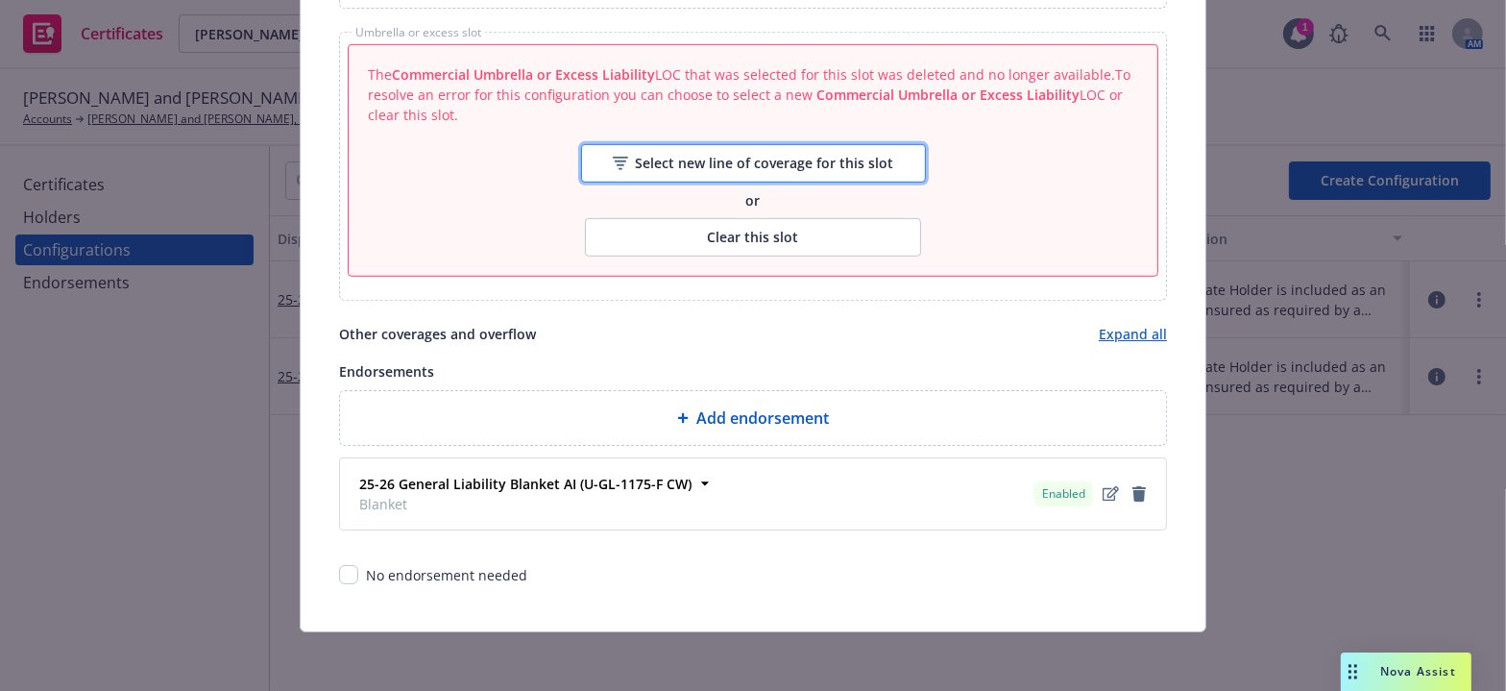
click at [720, 154] on div "Select new line of coverage for this slot" at bounding box center [753, 163] width 281 height 37
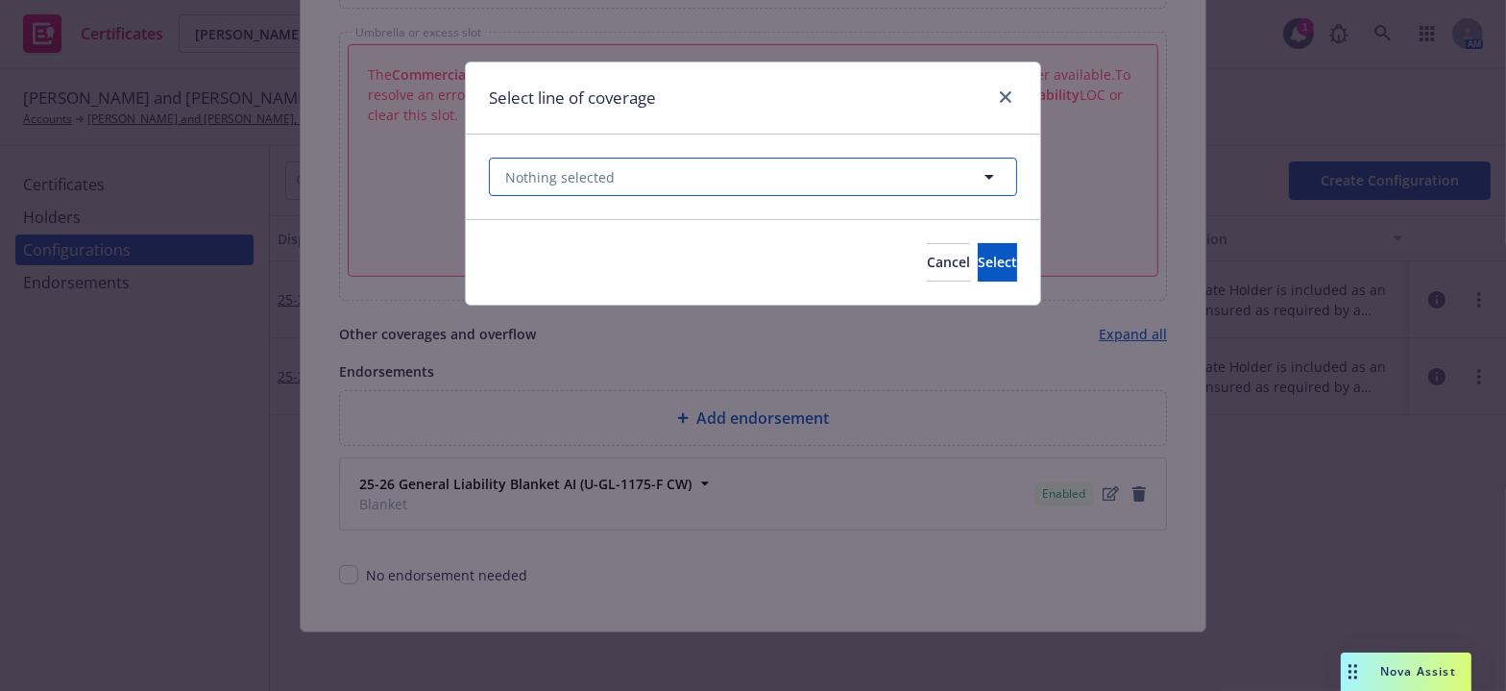
click at [699, 169] on button "Nothing selected" at bounding box center [753, 177] width 528 height 38
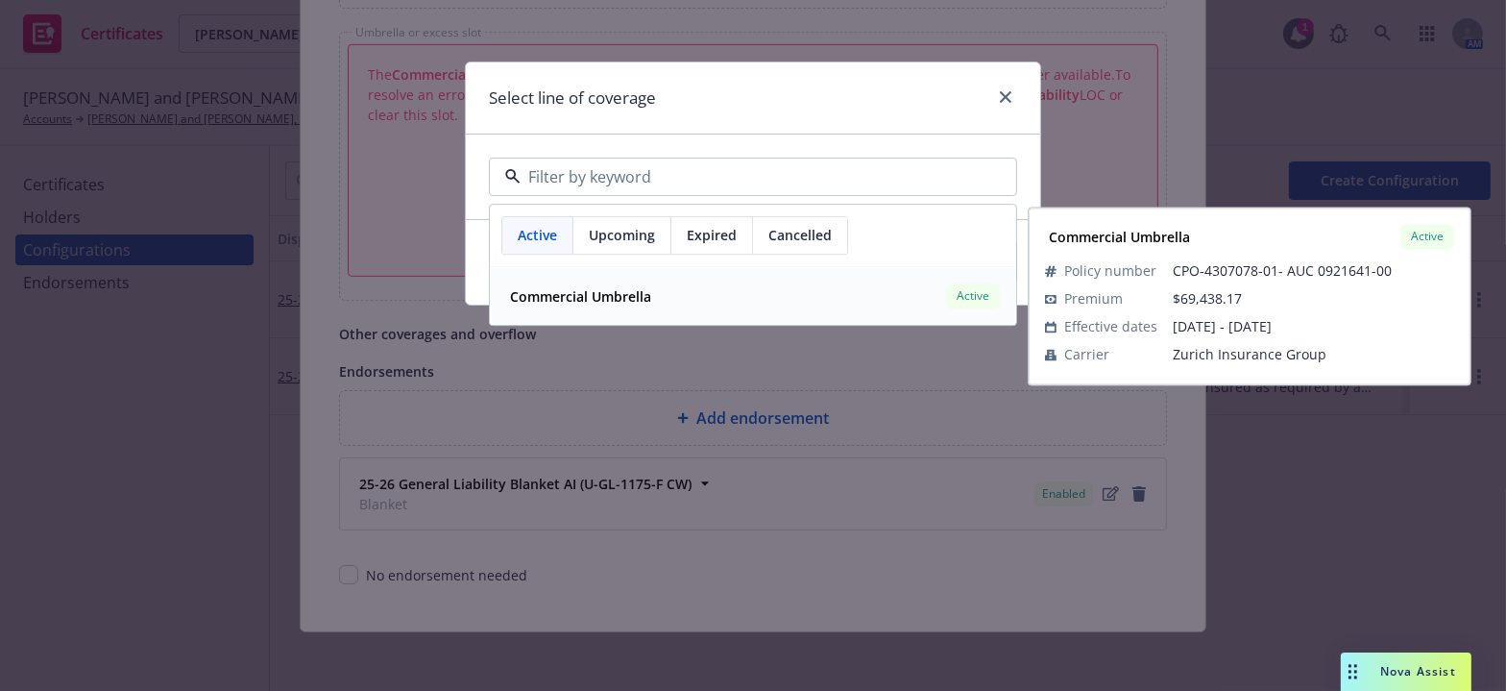
click at [637, 301] on strong "Commercial Umbrella" at bounding box center [580, 296] width 141 height 18
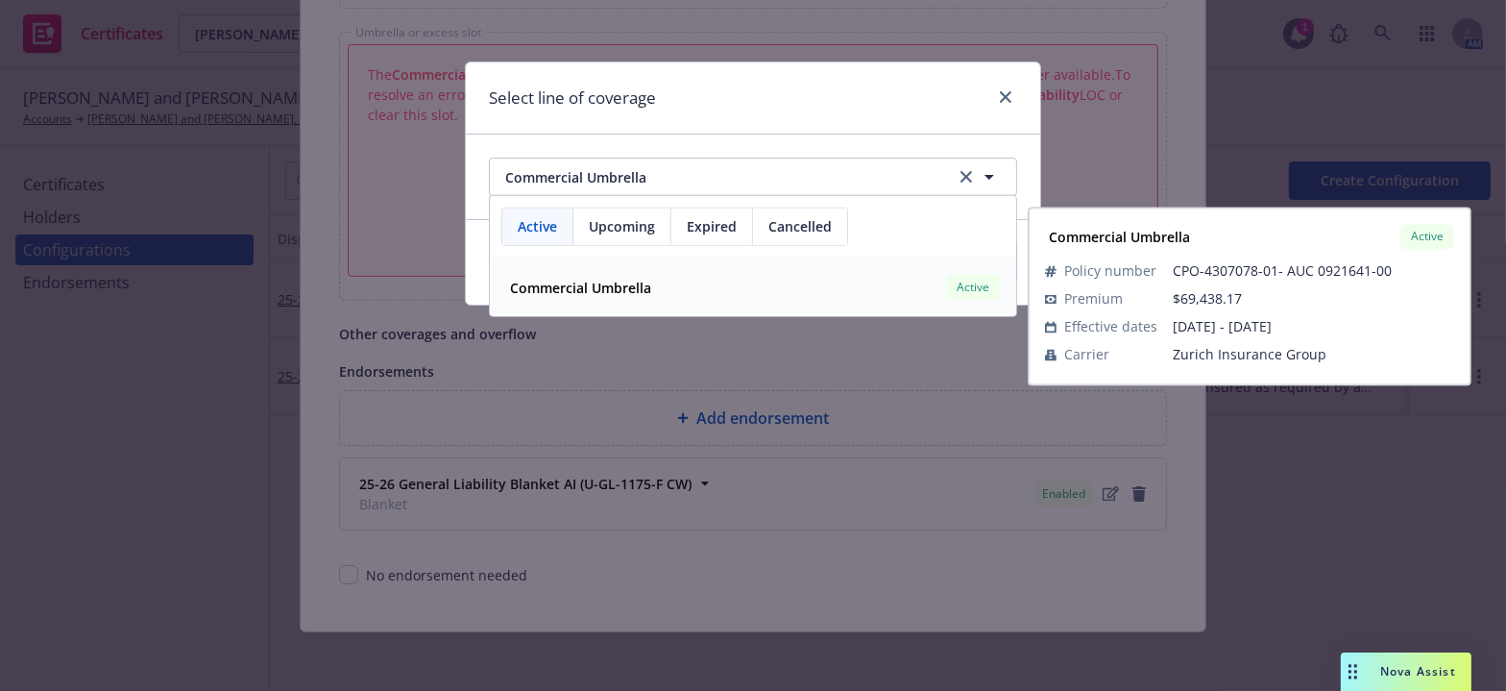
click at [869, 69] on div "Select line of coverage" at bounding box center [753, 98] width 574 height 72
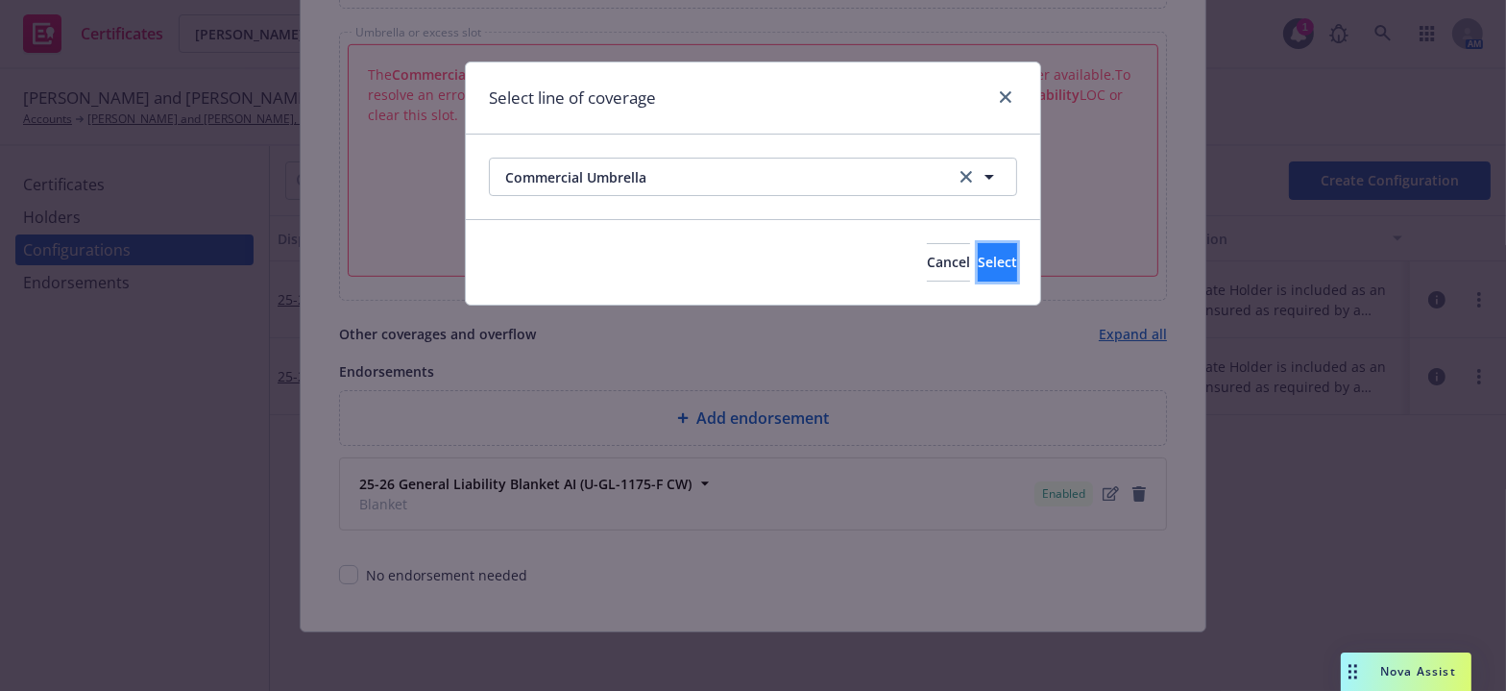
click at [978, 256] on span "Select" at bounding box center [997, 262] width 39 height 18
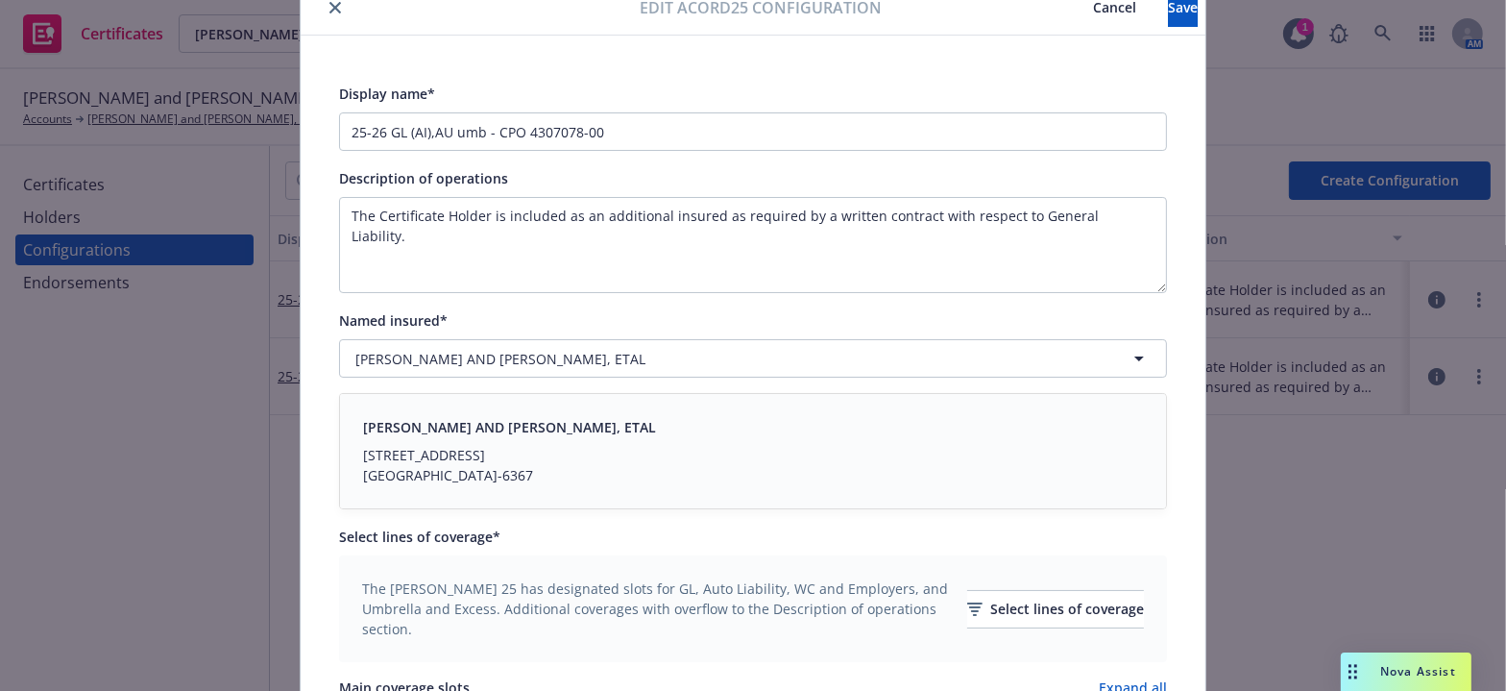
scroll to position [0, 0]
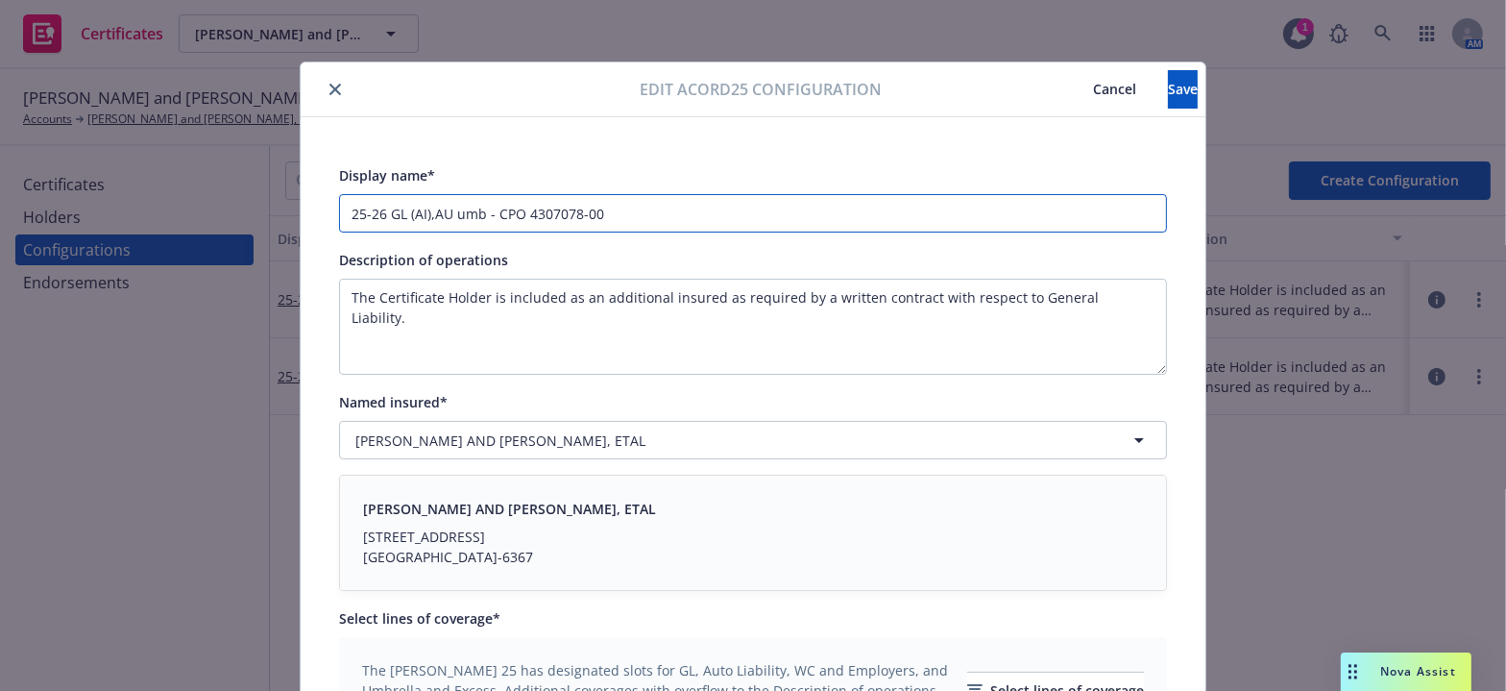
click at [455, 222] on input "25-26 GL (AI),AU umb - CPO 4307078-00" at bounding box center [753, 213] width 828 height 38
click at [479, 216] on input "25-26 GL (AI),AU umb - CPO 4307078-00" at bounding box center [753, 213] width 828 height 38
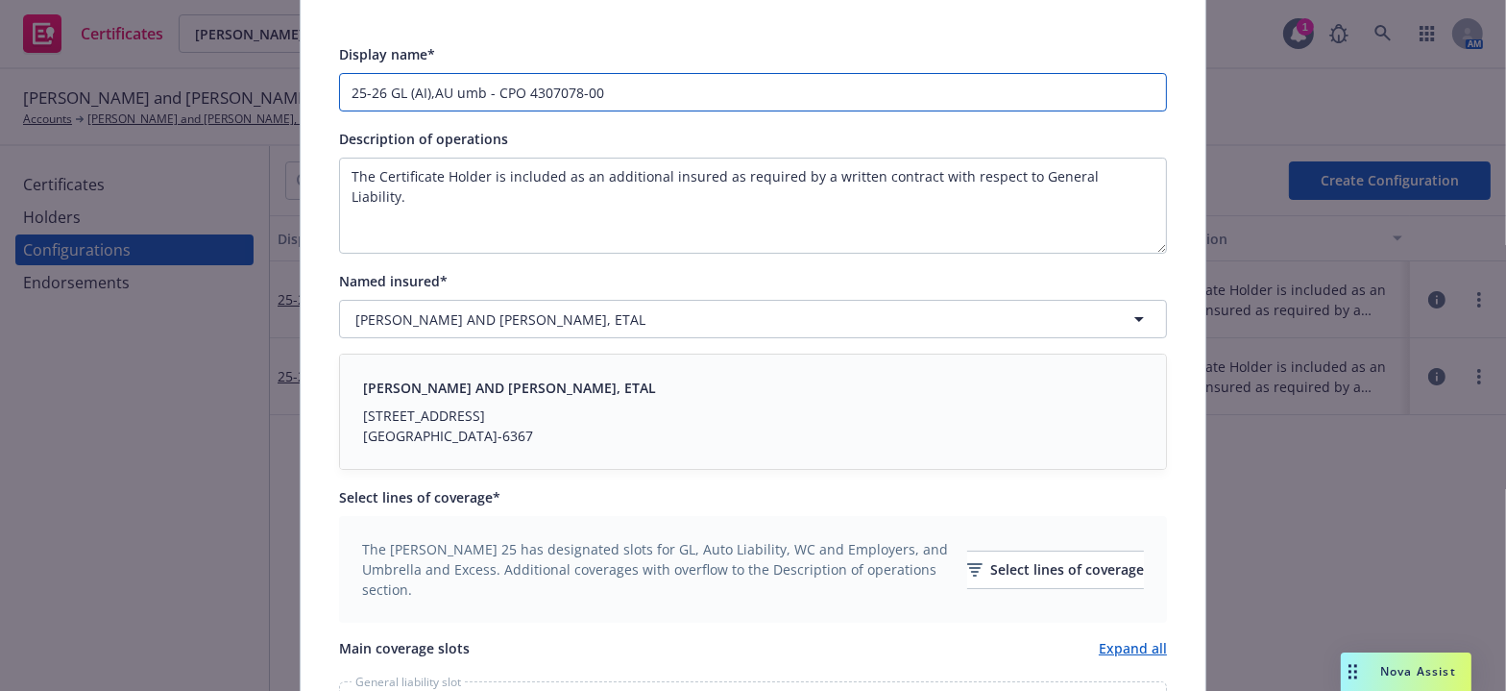
scroll to position [698, 0]
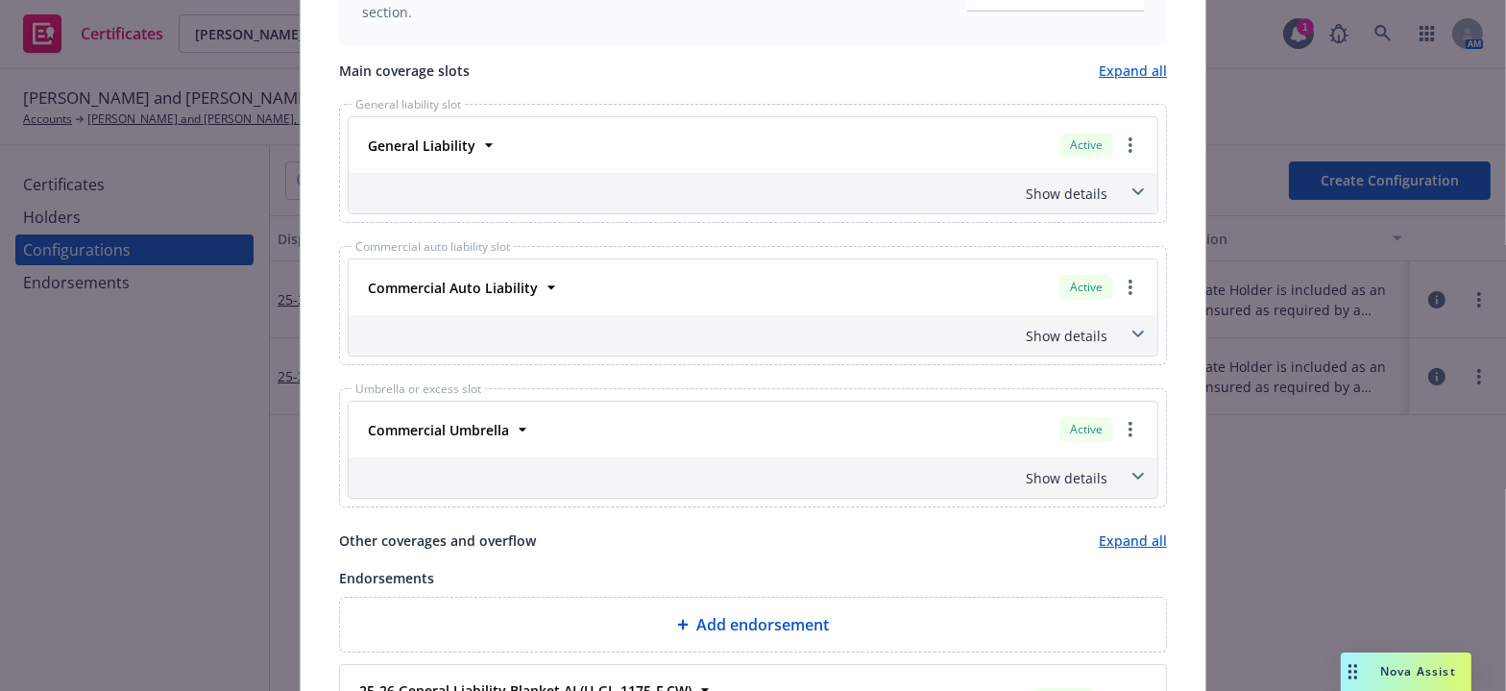
click at [1093, 192] on div "Show details" at bounding box center [730, 193] width 755 height 20
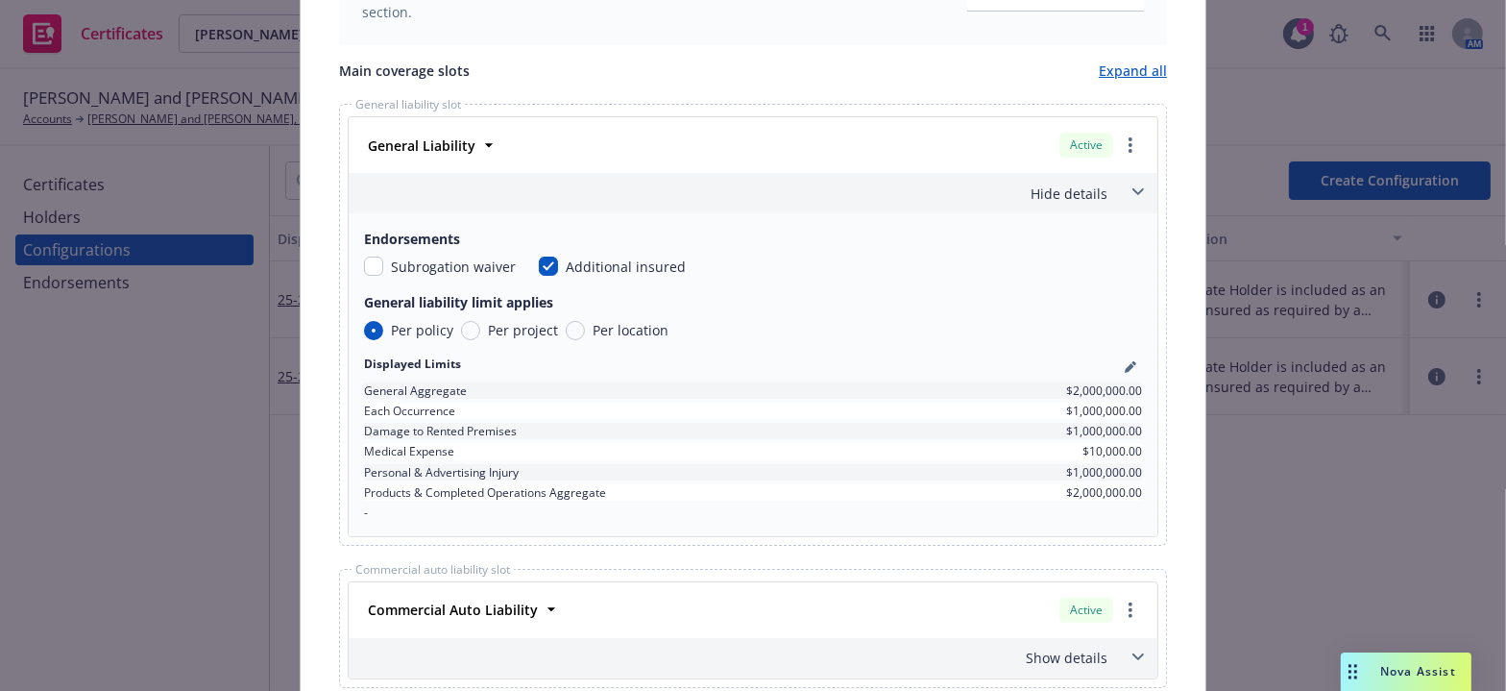
click at [1093, 184] on div "Hide details" at bounding box center [730, 193] width 755 height 20
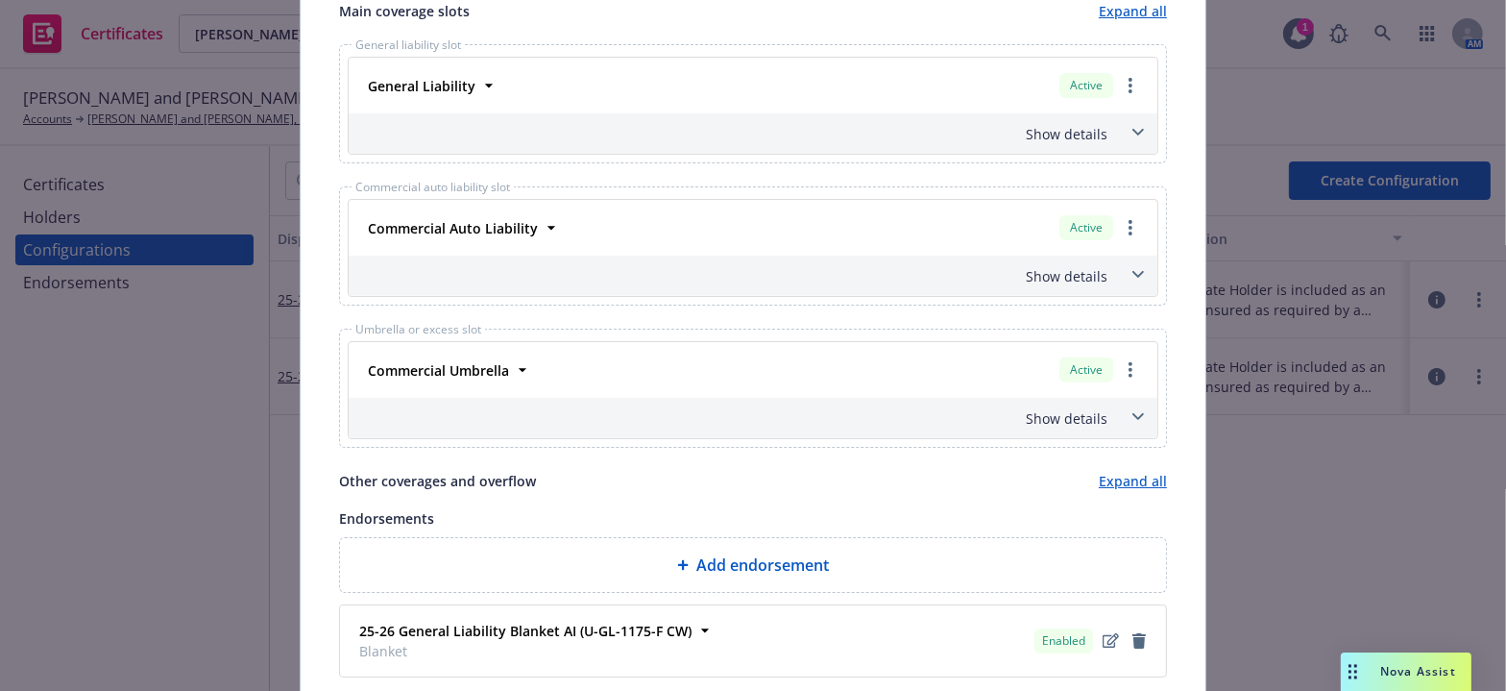
scroll to position [905, 0]
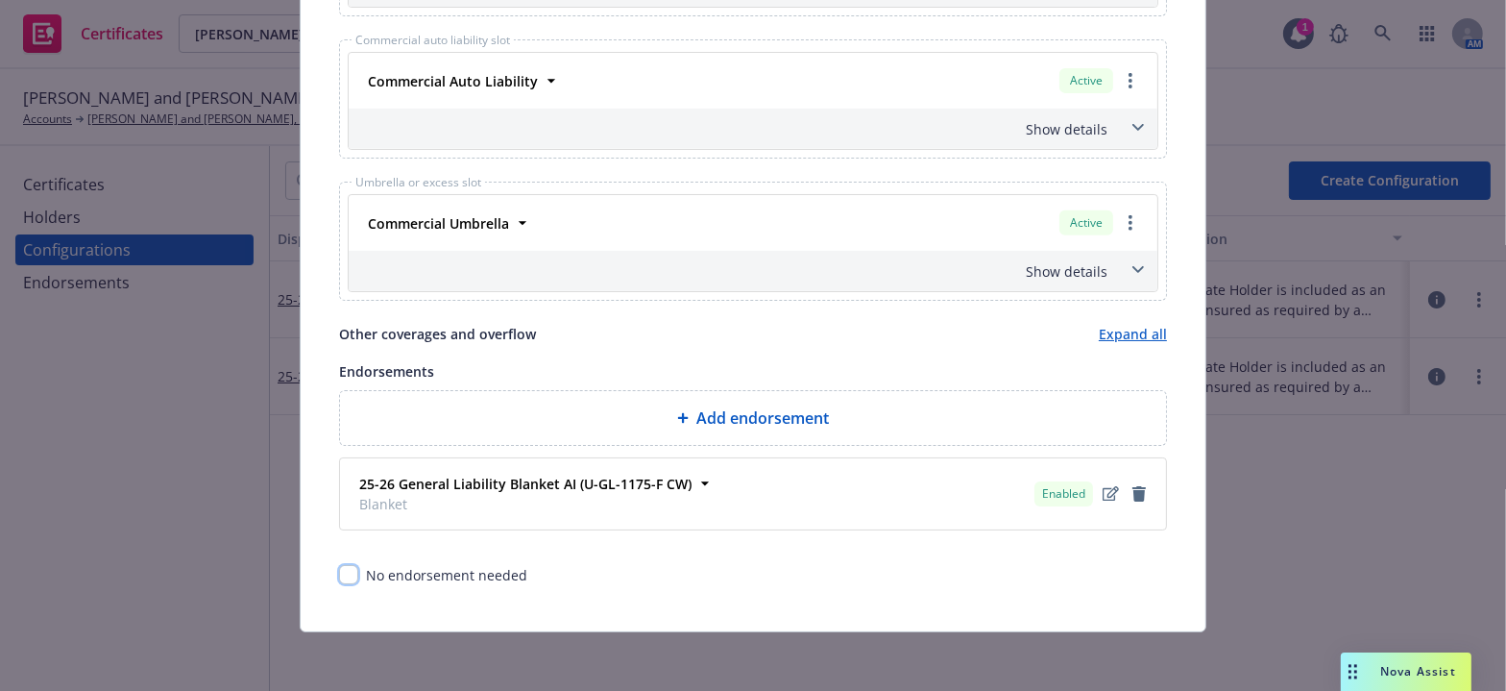
click at [346, 574] on input "checkbox" at bounding box center [348, 574] width 19 height 19
click at [349, 573] on input "checkbox" at bounding box center [348, 574] width 19 height 19
checkbox input "false"
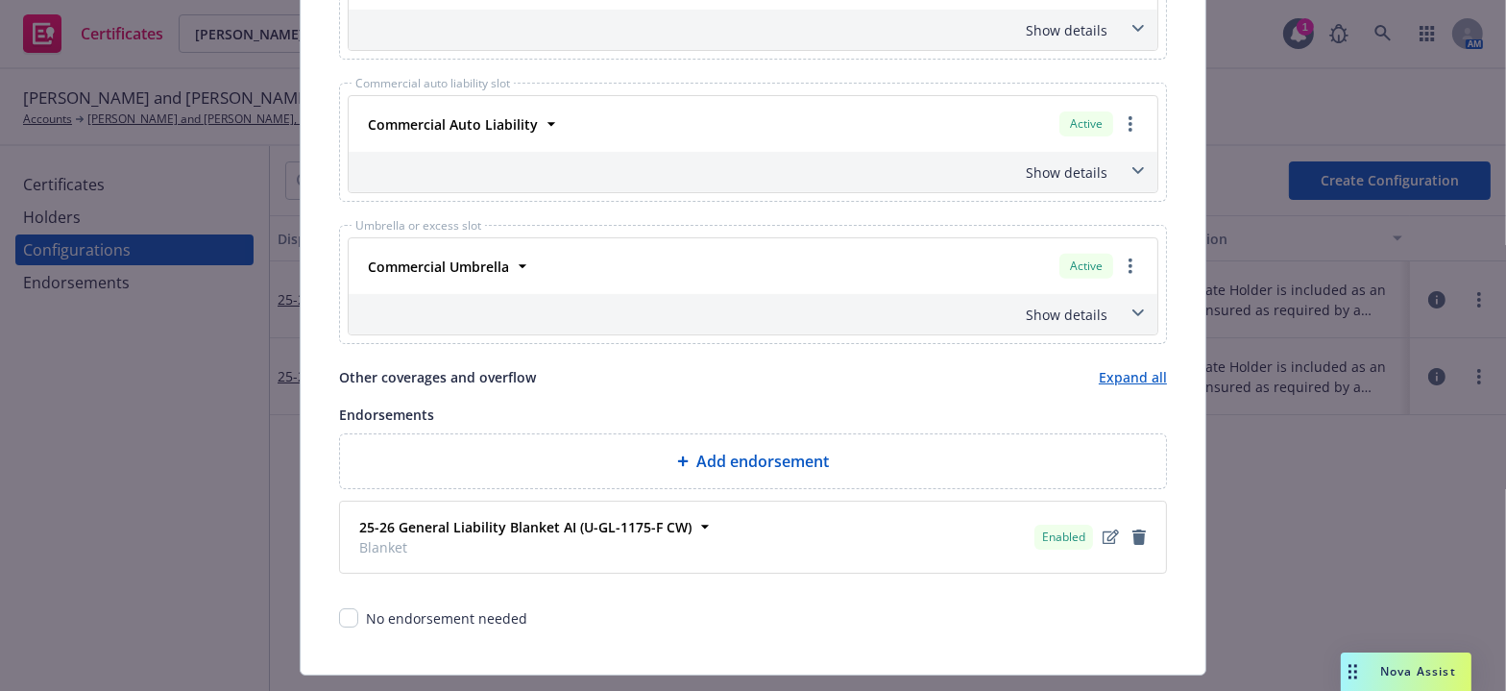
drag, startPoint x: 663, startPoint y: 384, endPoint x: 903, endPoint y: 0, distance: 453.1
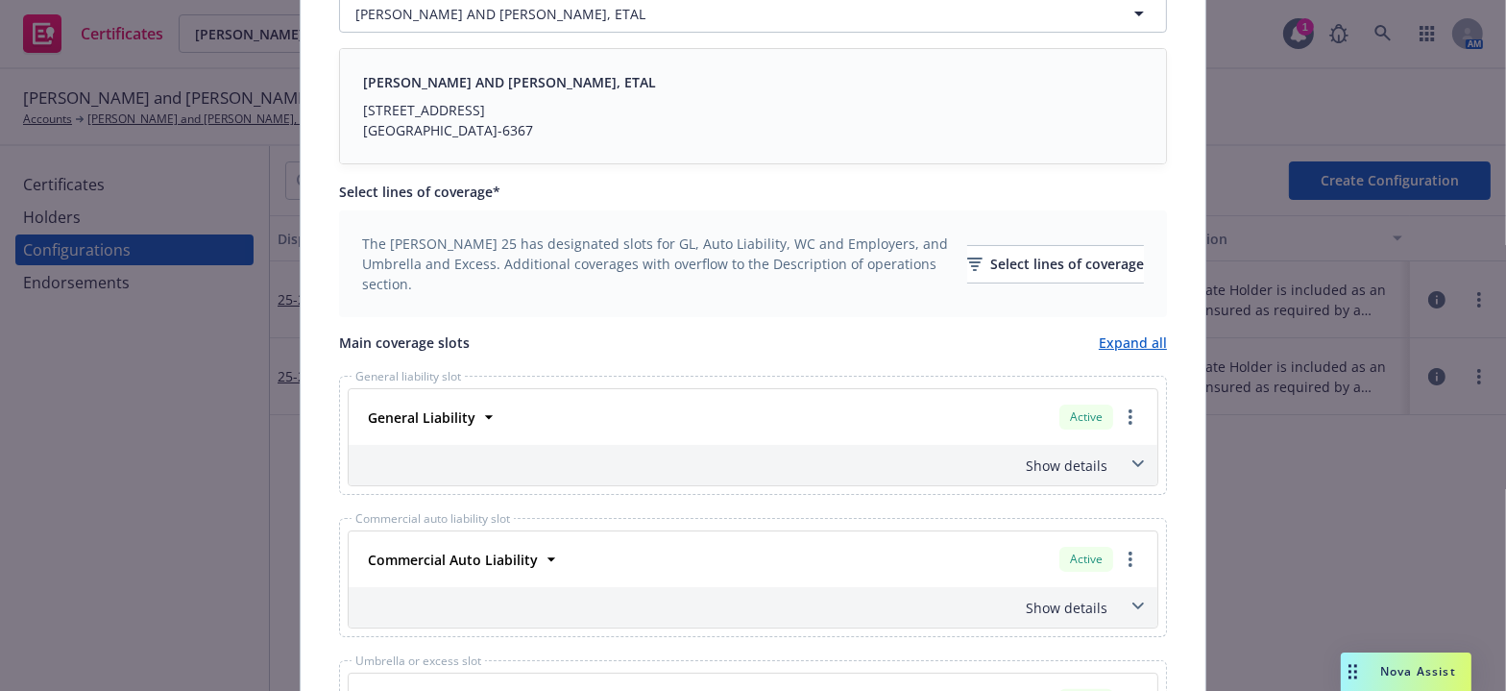
scroll to position [0, 0]
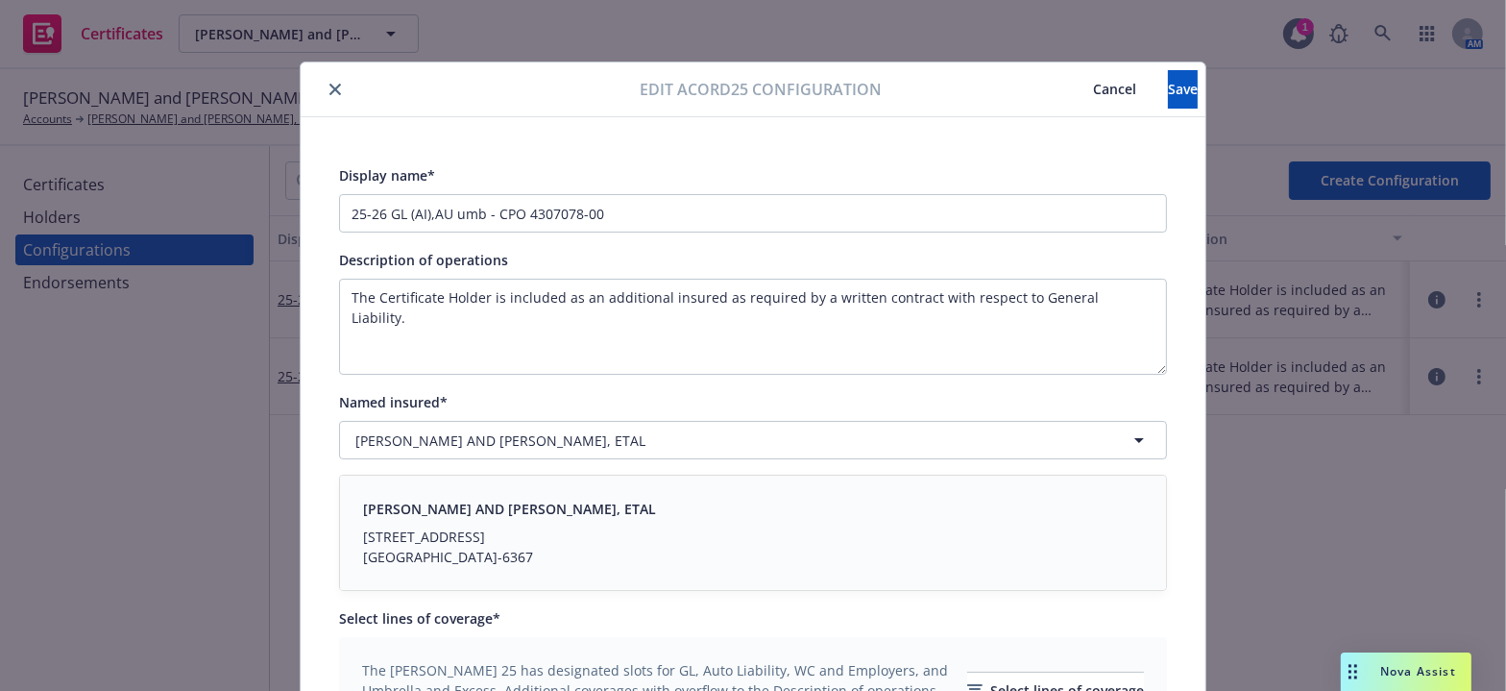
drag, startPoint x: 815, startPoint y: 290, endPoint x: 585, endPoint y: 70, distance: 318.0
drag, startPoint x: 646, startPoint y: 208, endPoint x: 426, endPoint y: 204, distance: 220.0
click at [426, 204] on input "25-26 GL (AI),AU umb - CPO 4307078-00" at bounding box center [753, 213] width 828 height 38
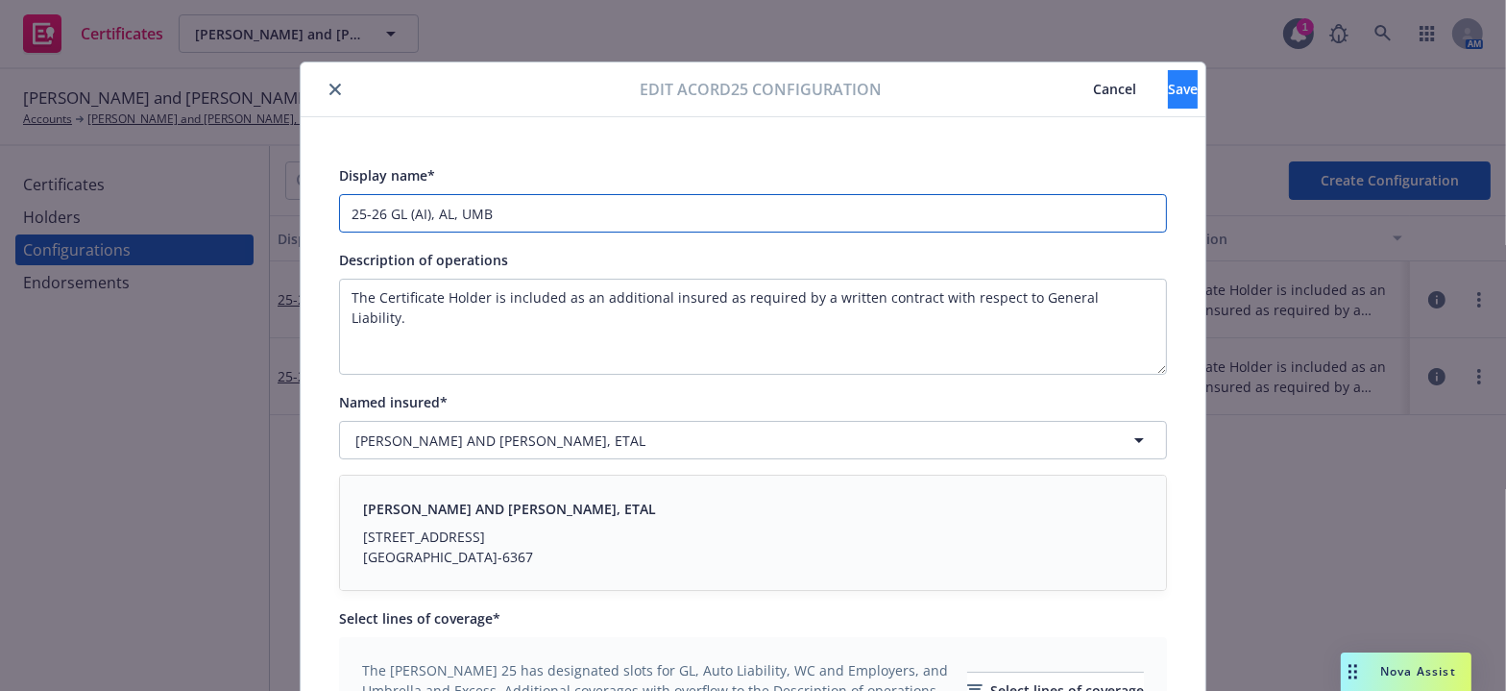
type input "25-26 GL (AI), AL, UMB"
click at [1168, 74] on button "Save" at bounding box center [1183, 89] width 30 height 38
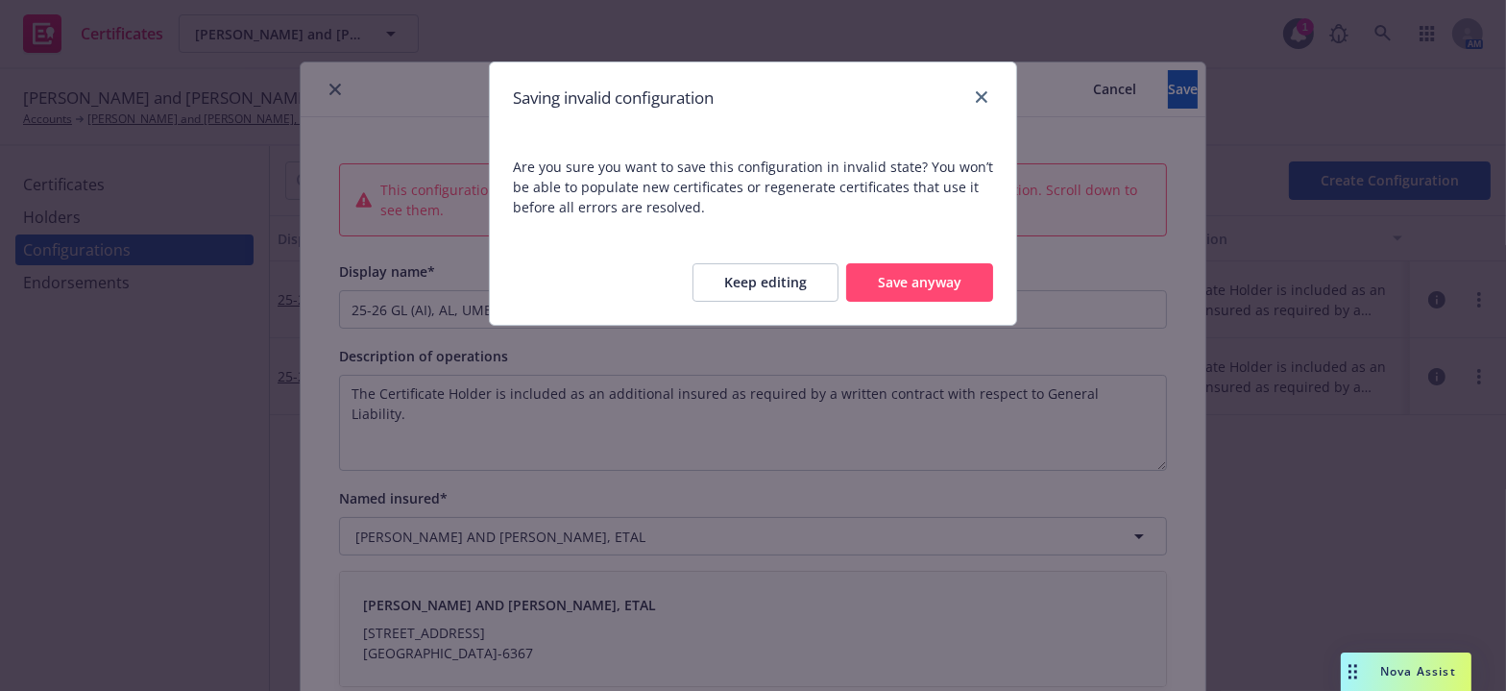
click at [907, 287] on button "Save anyway" at bounding box center [919, 282] width 147 height 38
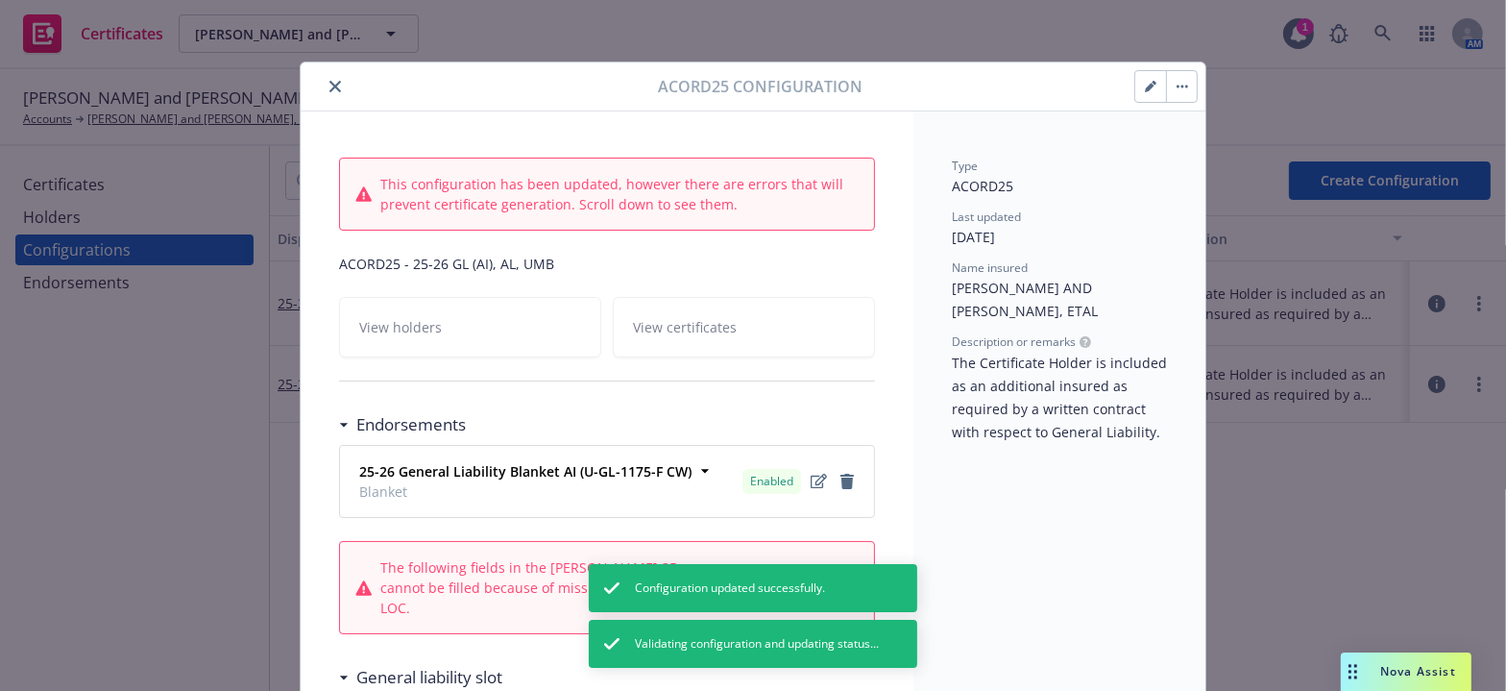
click at [1145, 91] on icon "button" at bounding box center [1151, 87] width 12 height 12
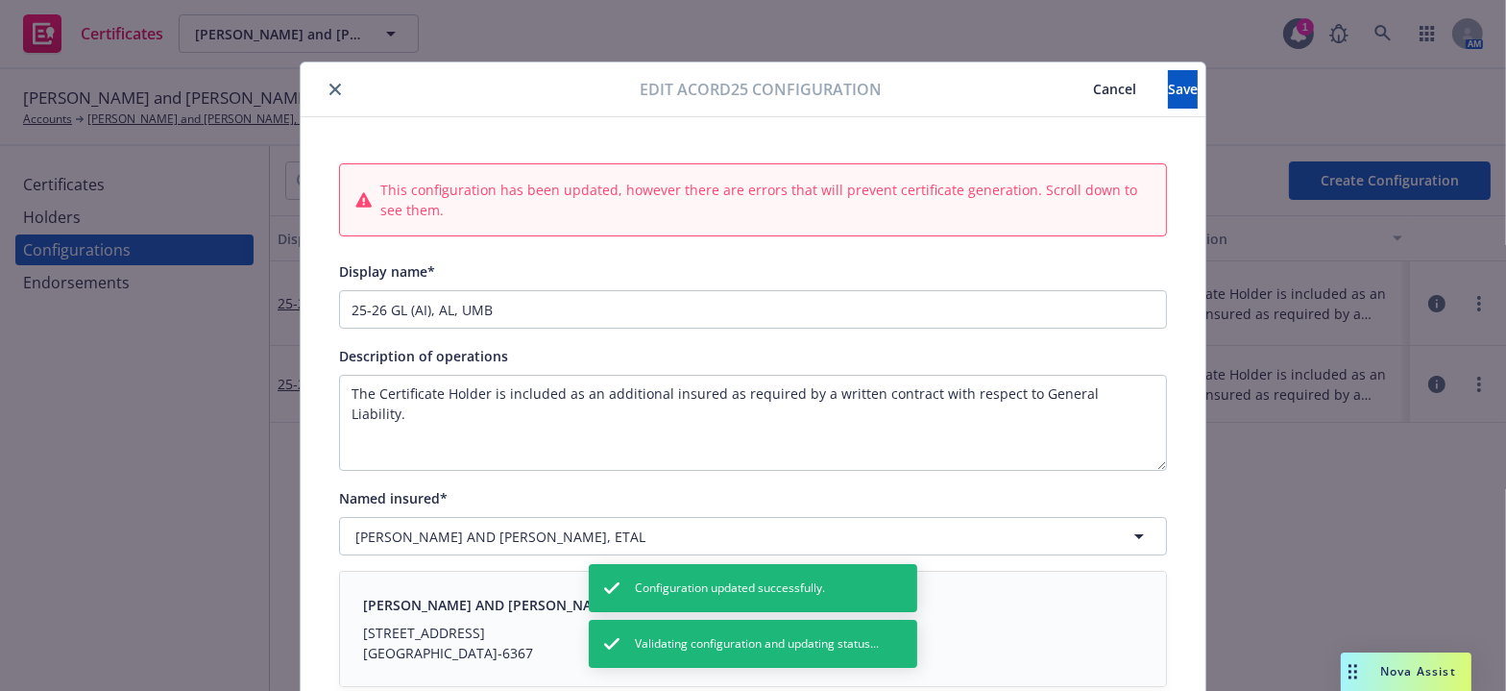
click at [1093, 95] on span "Cancel" at bounding box center [1114, 89] width 43 height 18
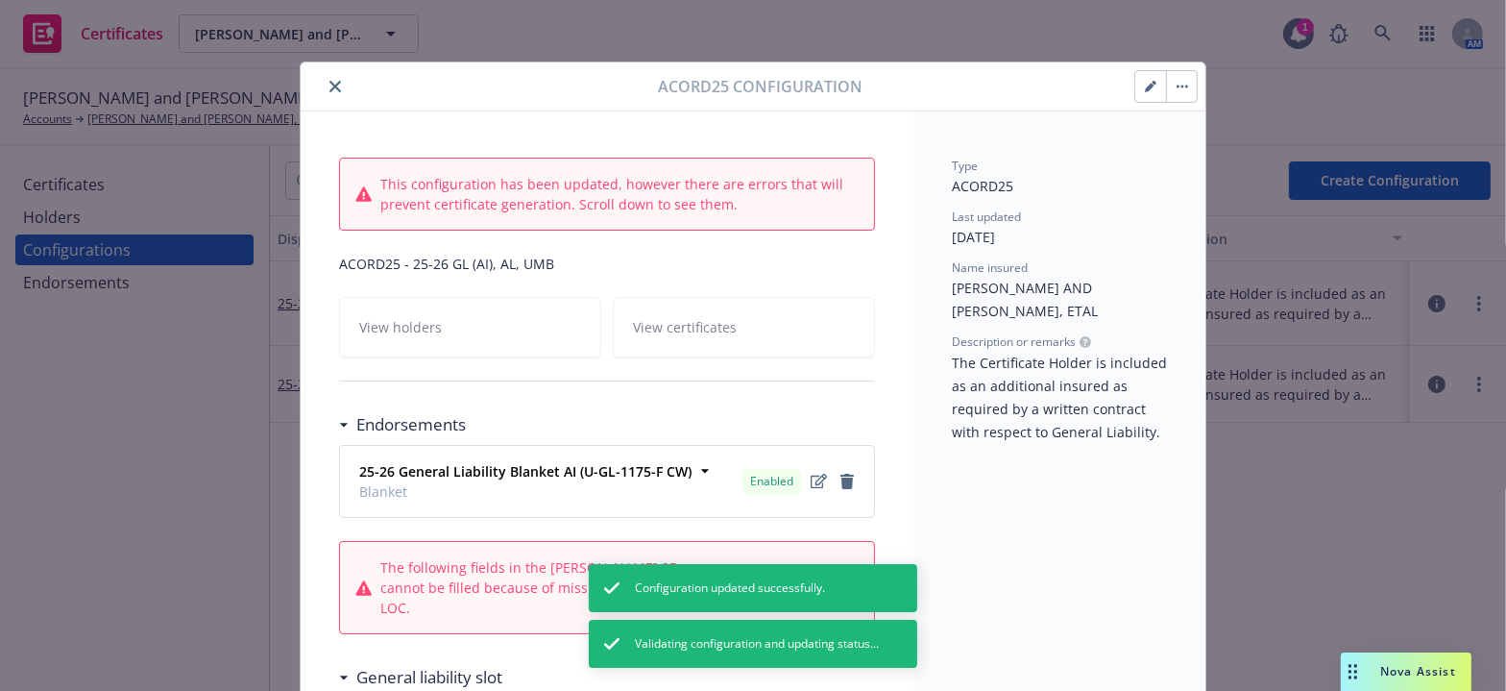
click at [1149, 87] on icon "button" at bounding box center [1151, 87] width 12 height 12
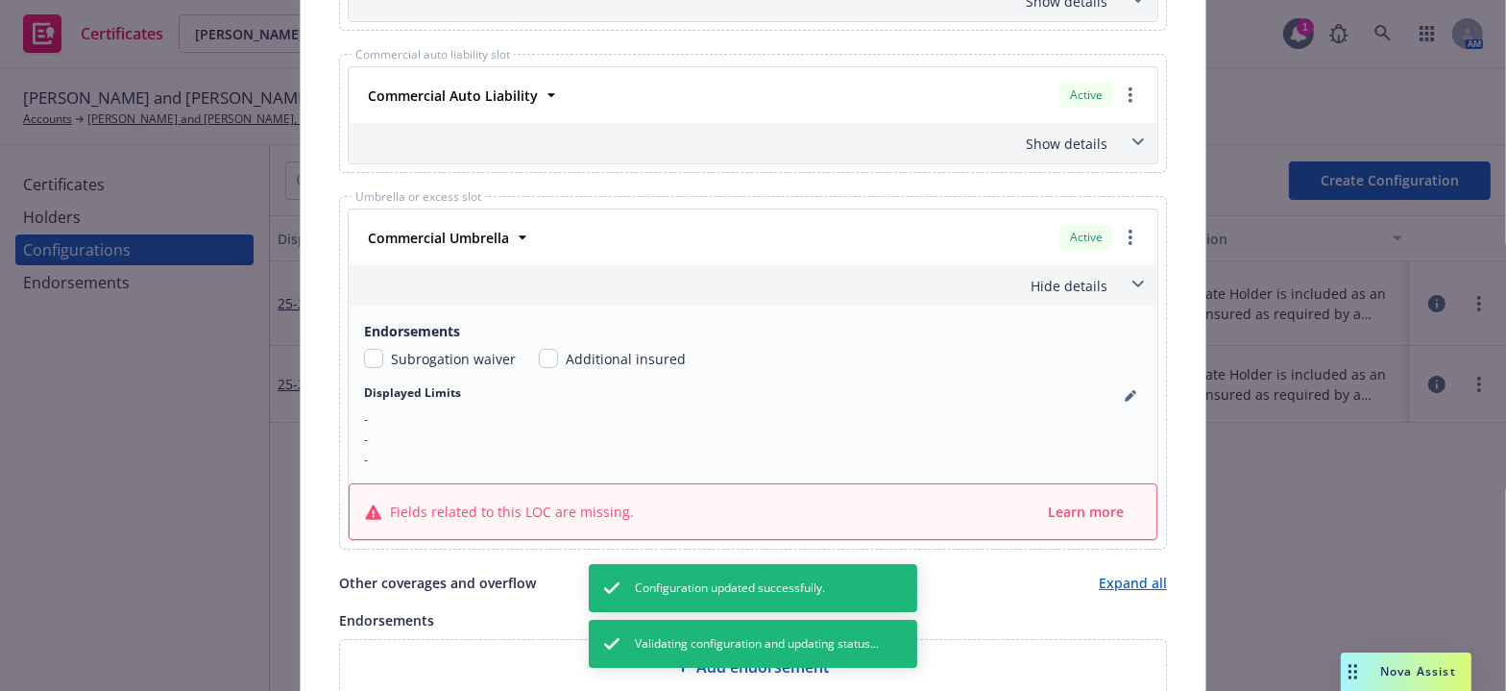
scroll to position [1135, 0]
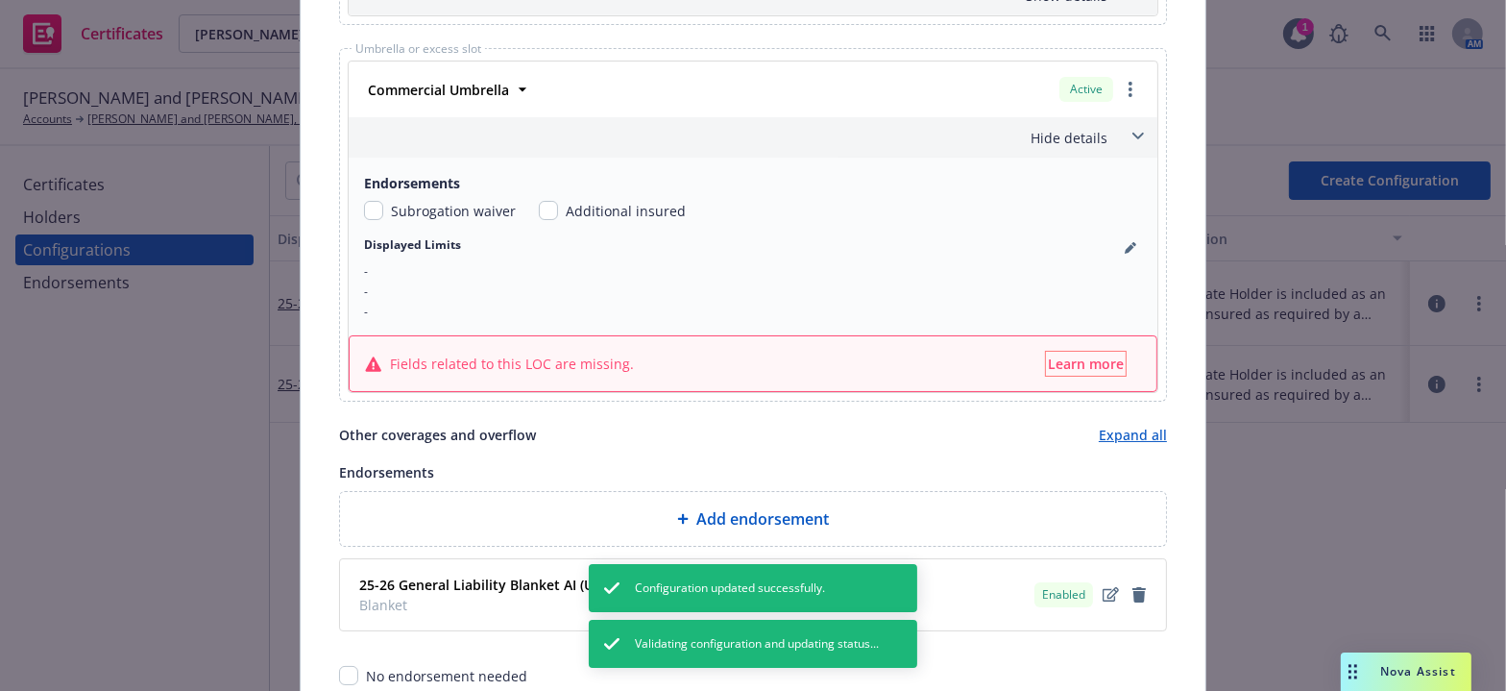
click at [1074, 354] on span "Learn more" at bounding box center [1086, 363] width 76 height 18
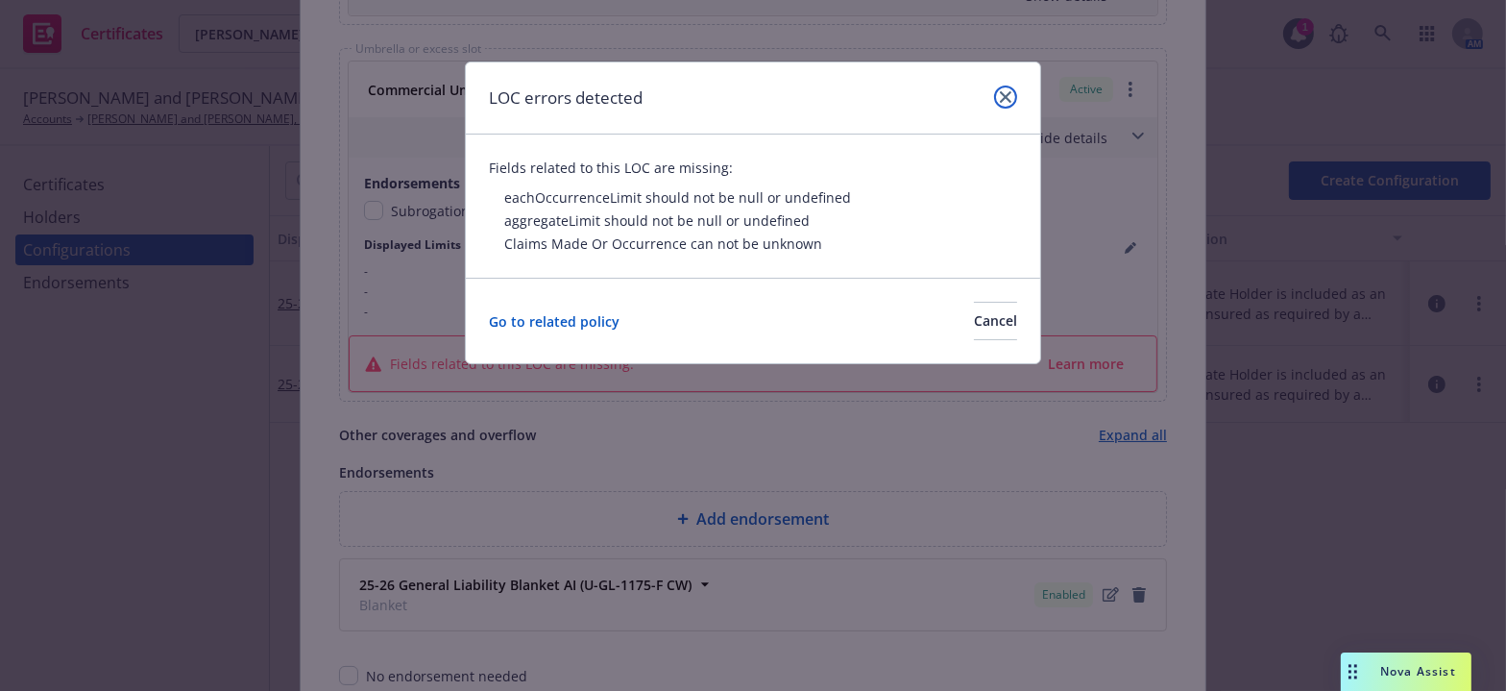
click at [1006, 85] on link "close" at bounding box center [1005, 96] width 23 height 23
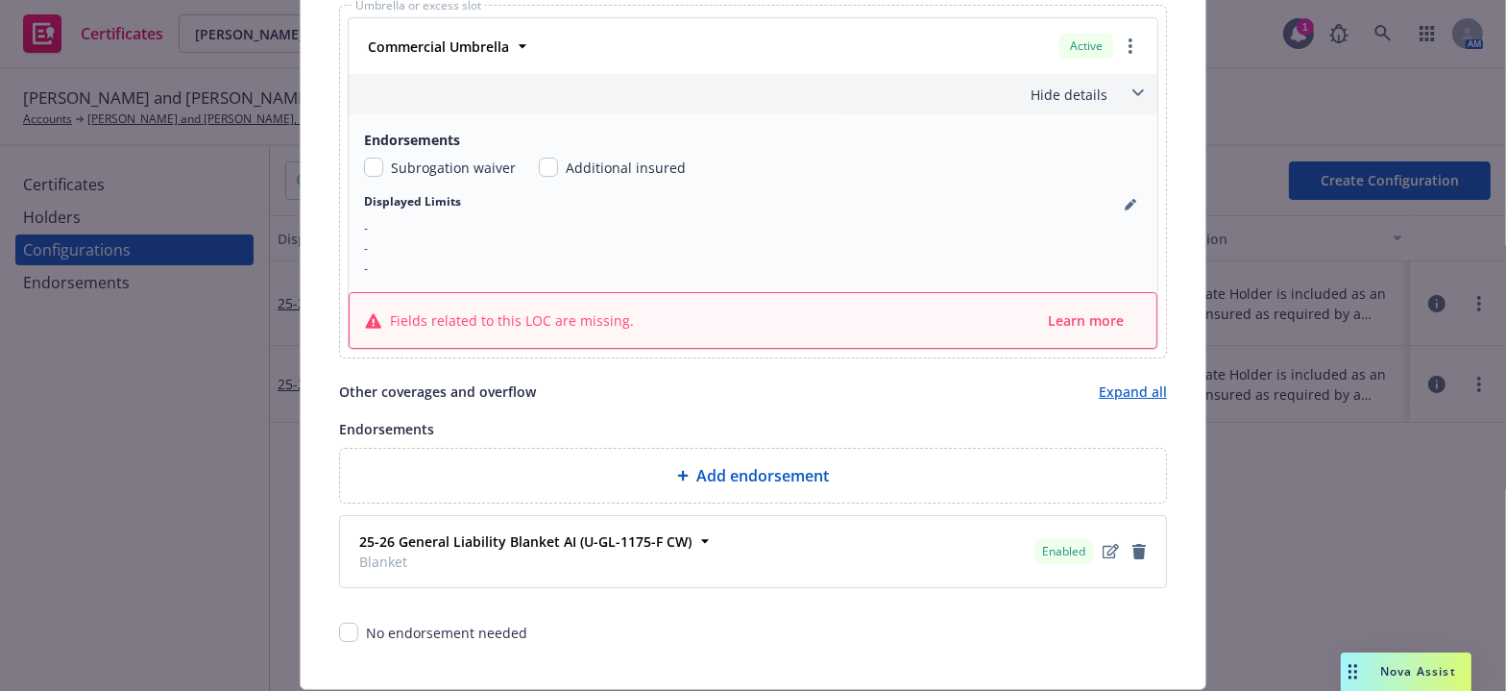
scroll to position [1235, 0]
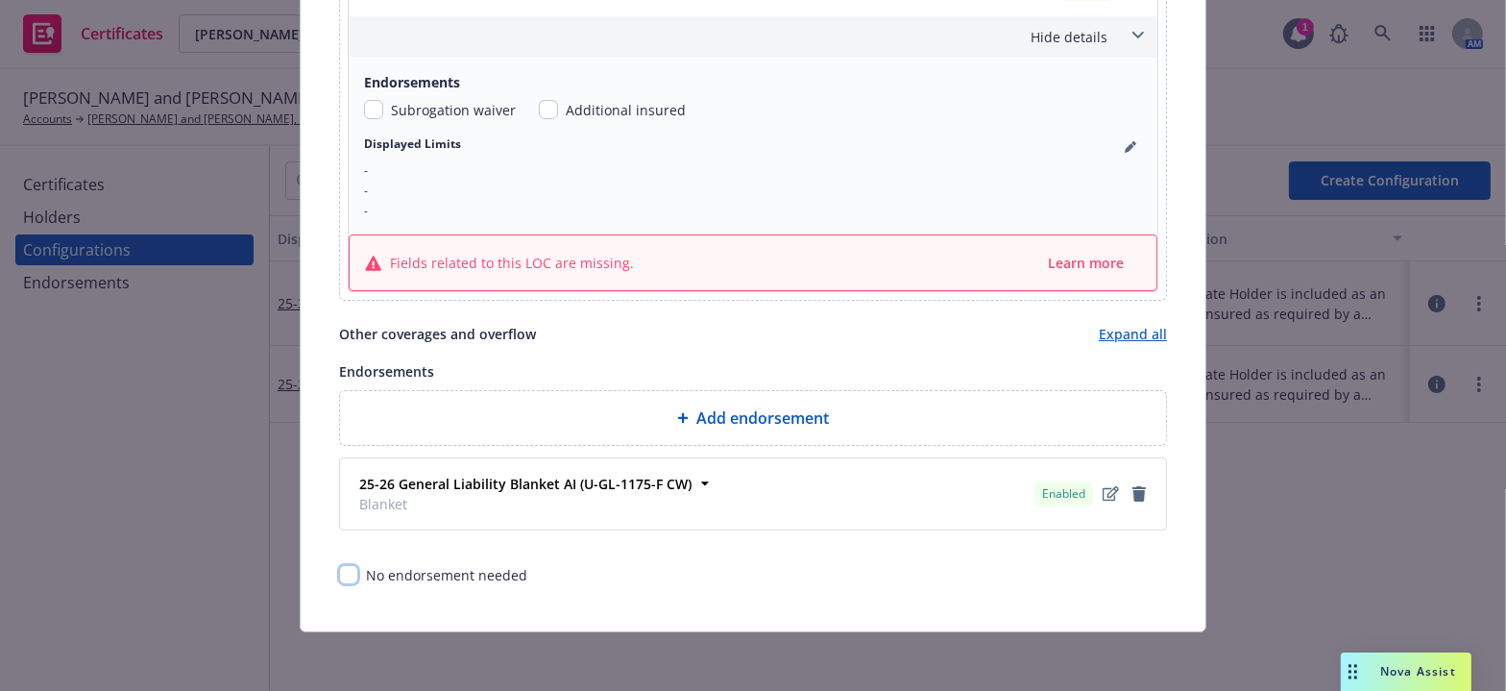
click at [342, 573] on input "checkbox" at bounding box center [348, 574] width 19 height 19
checkbox input "true"
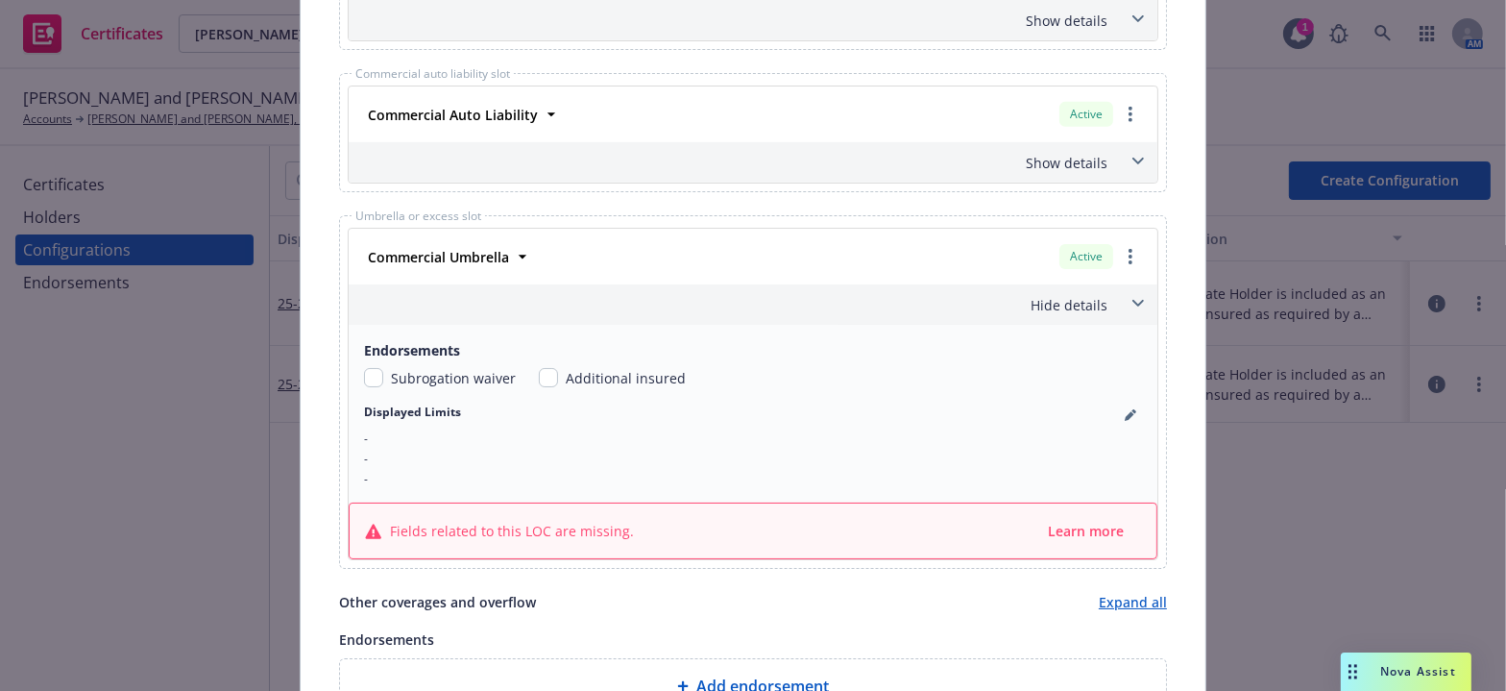
scroll to position [0, 0]
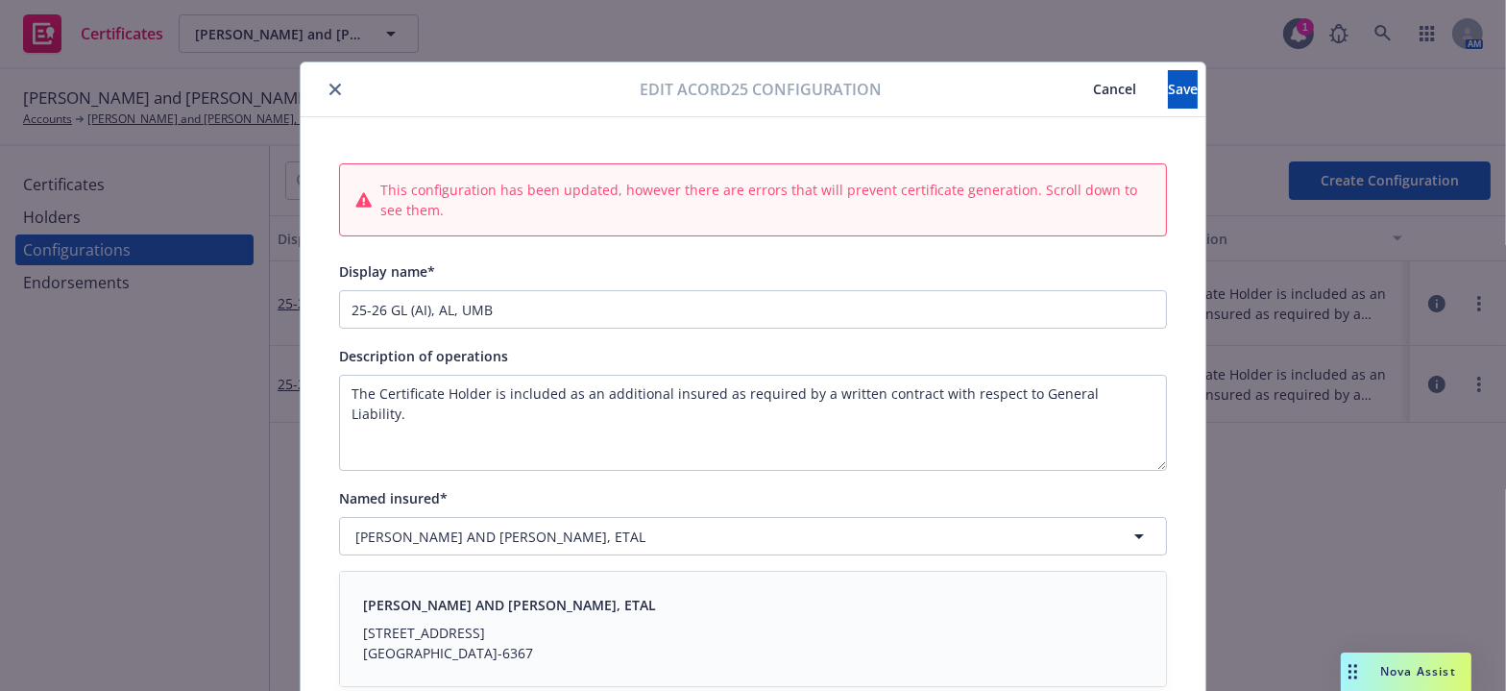
drag, startPoint x: 564, startPoint y: 521, endPoint x: 1053, endPoint y: 119, distance: 632.7
click at [1168, 71] on button "Save" at bounding box center [1183, 89] width 30 height 38
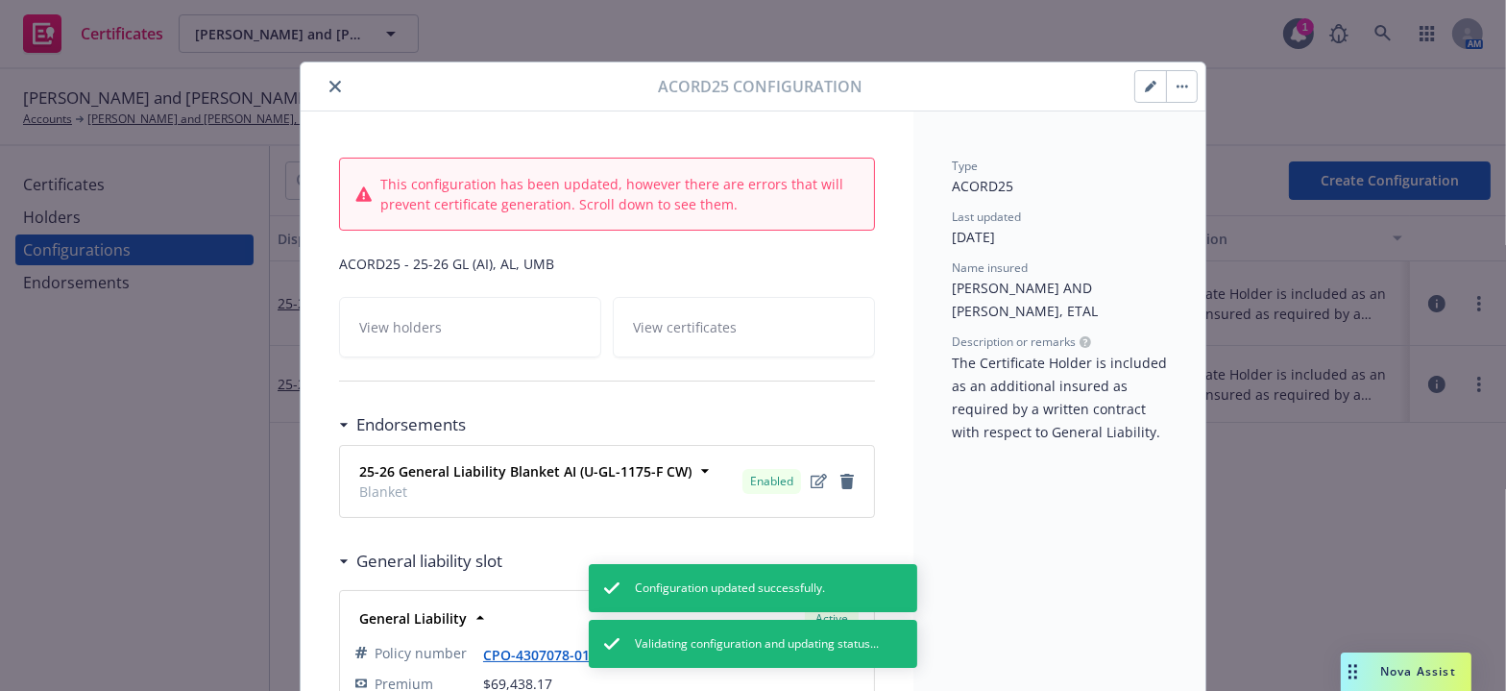
click at [330, 82] on icon "close" at bounding box center [336, 87] width 12 height 12
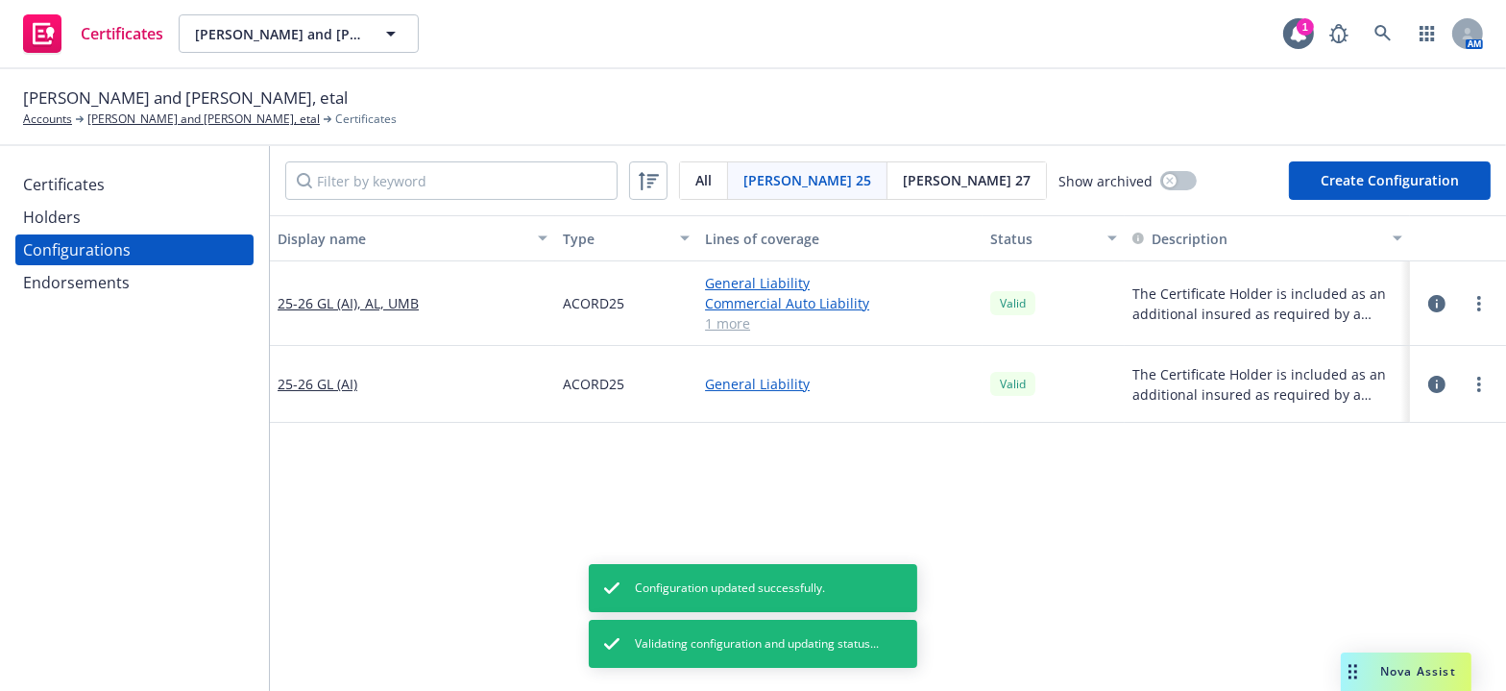
click at [87, 182] on div "Certificates" at bounding box center [64, 184] width 82 height 31
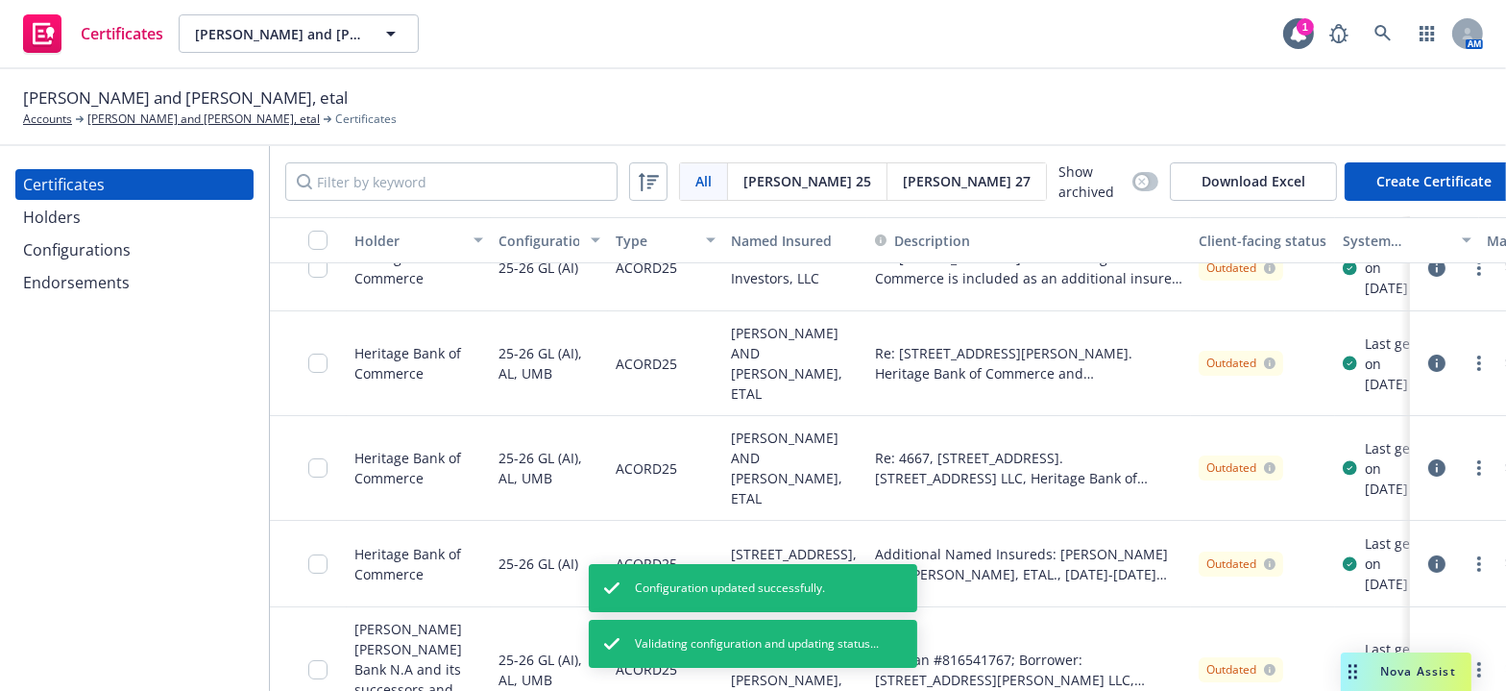
scroll to position [365, 0]
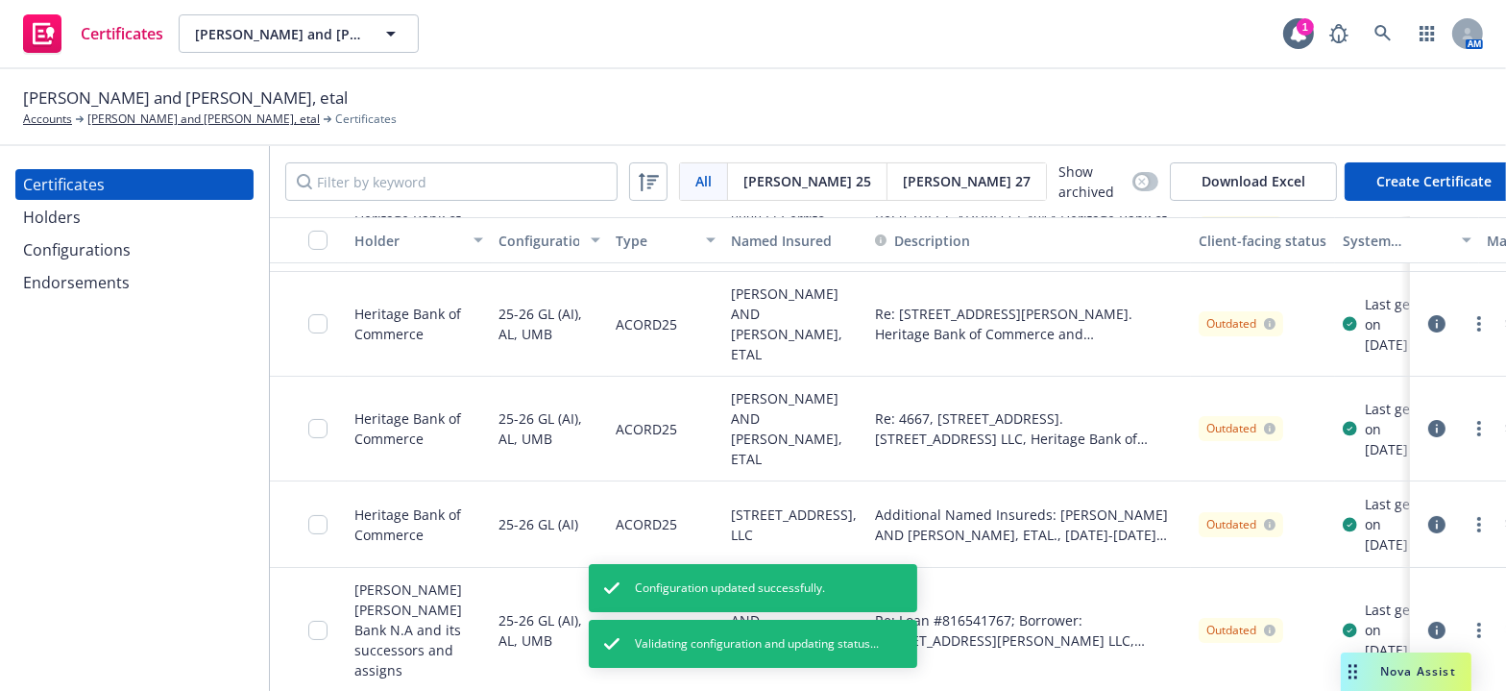
click at [90, 246] on div "Configurations" at bounding box center [77, 249] width 108 height 31
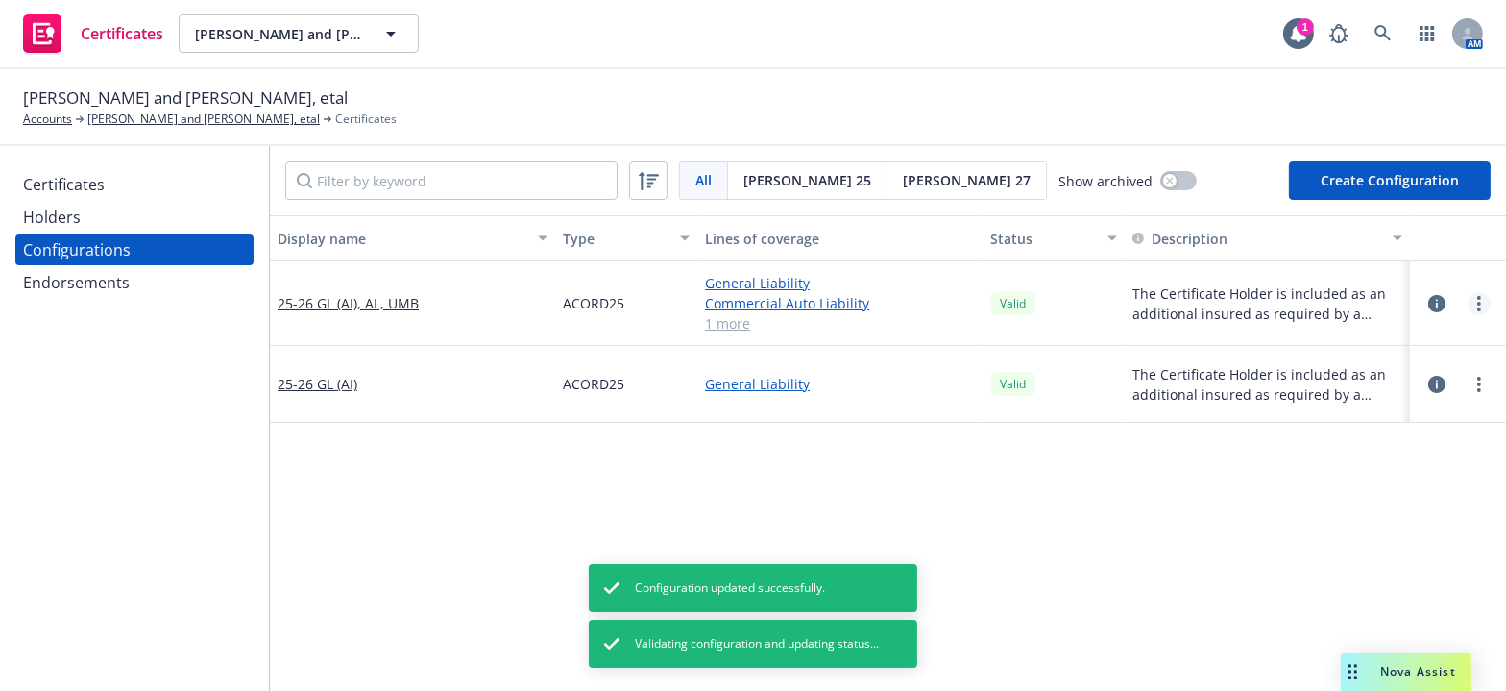
click at [1468, 295] on link "more" at bounding box center [1479, 303] width 23 height 23
click at [108, 281] on div "Endorsements" at bounding box center [76, 282] width 107 height 31
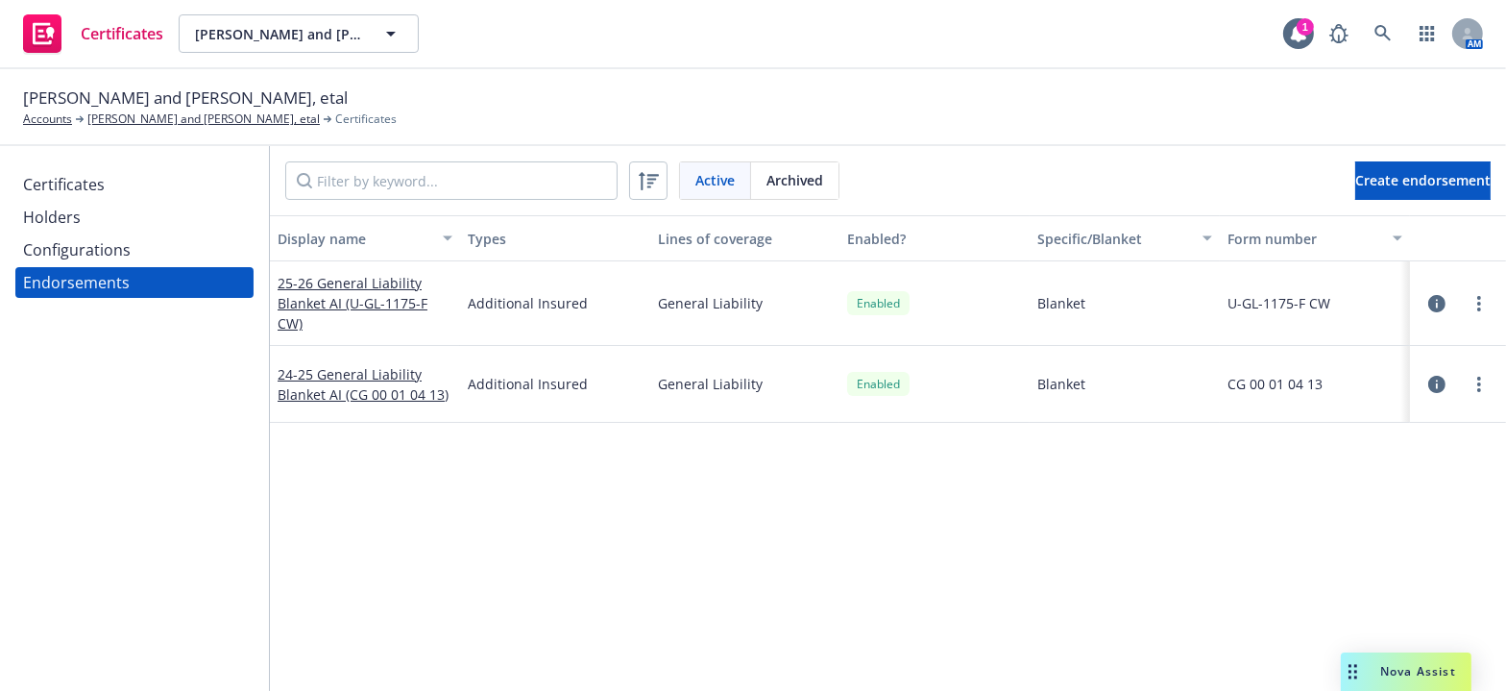
click at [1489, 292] on div at bounding box center [1458, 303] width 96 height 85
click at [1480, 296] on div at bounding box center [1458, 303] width 81 height 38
click at [1474, 295] on div at bounding box center [1458, 303] width 81 height 38
click at [1471, 296] on link "more" at bounding box center [1479, 303] width 23 height 23
click at [1321, 415] on link "View certificates using this" at bounding box center [1371, 419] width 211 height 38
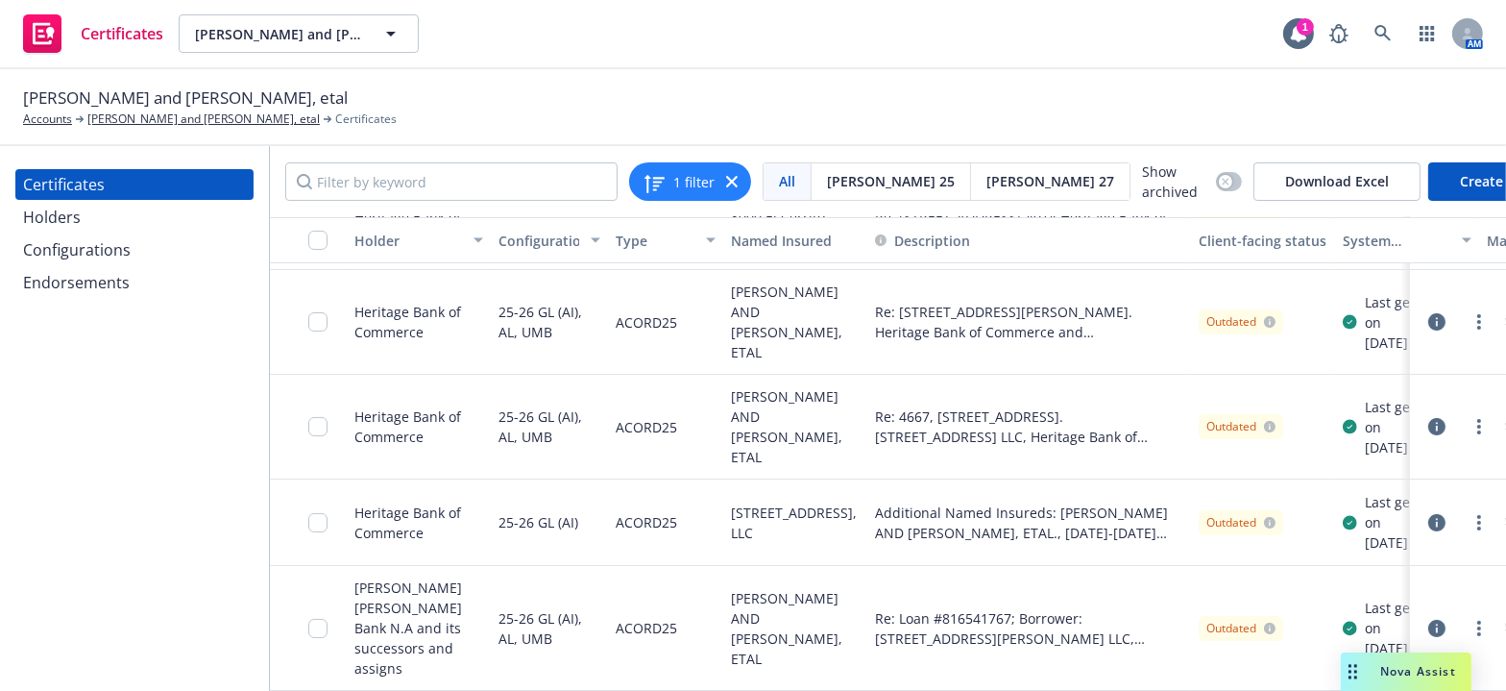
scroll to position [367, 0]
click at [82, 265] on div "Certificates Holders Configurations Endorsements" at bounding box center [134, 233] width 238 height 129
click at [93, 267] on div "Endorsements" at bounding box center [76, 282] width 107 height 31
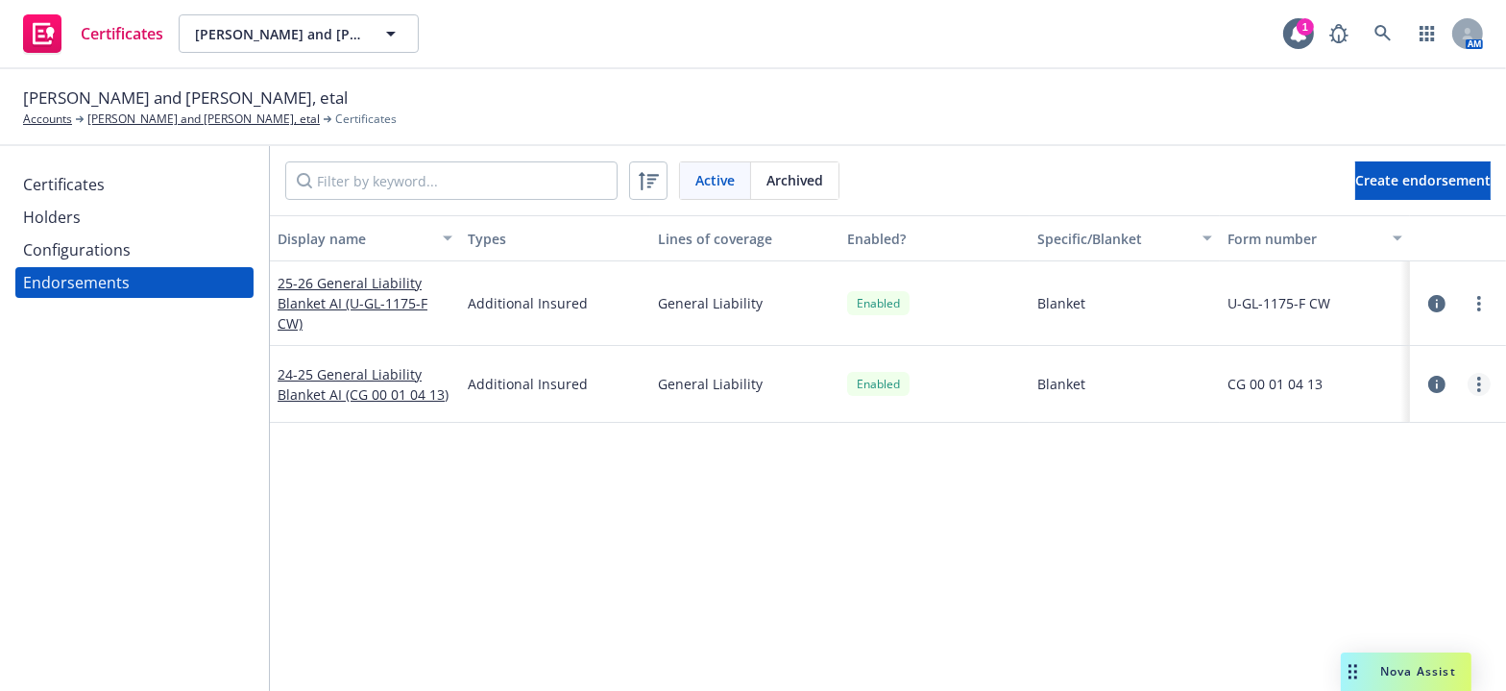
click at [1468, 379] on link "more" at bounding box center [1479, 384] width 23 height 23
click at [1326, 485] on link "View certificates using this" at bounding box center [1371, 499] width 211 height 38
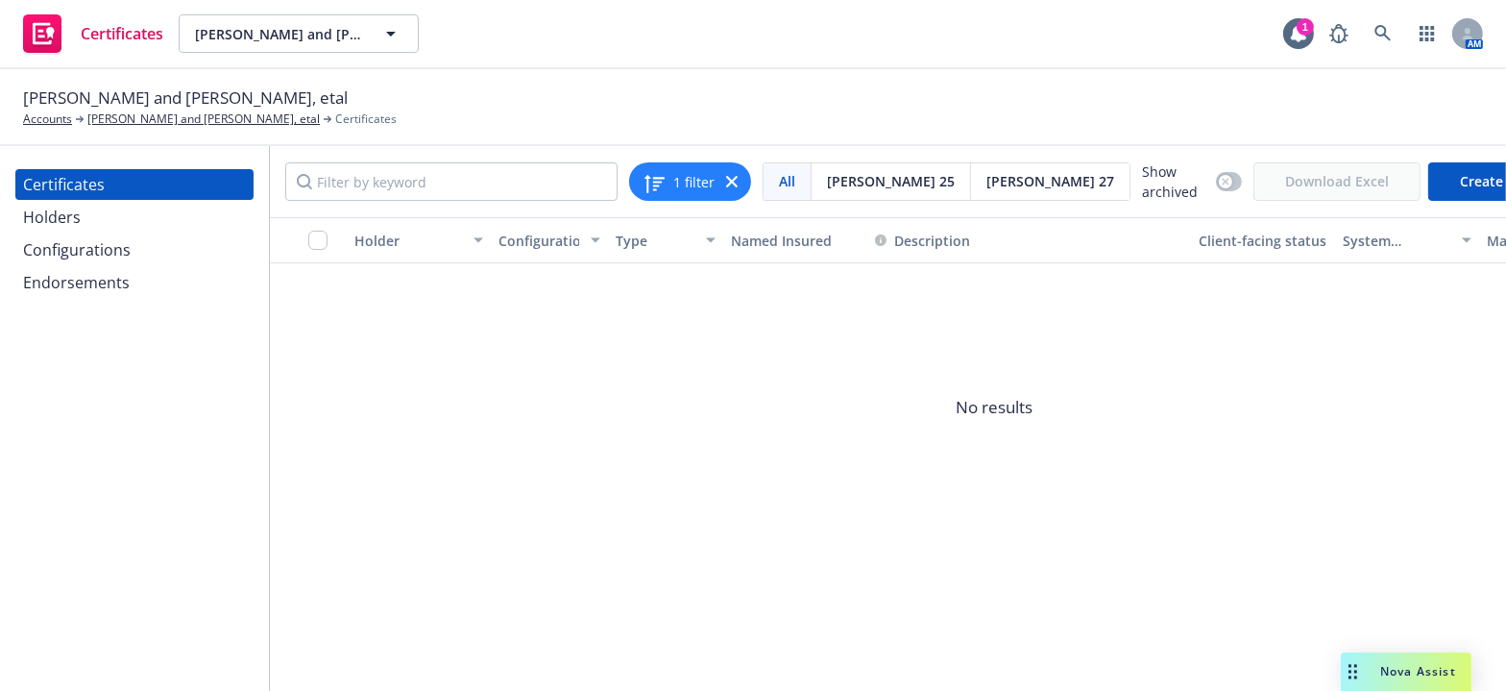
click at [131, 266] on div "Certificates Holders Configurations Endorsements" at bounding box center [134, 233] width 238 height 129
click at [131, 267] on div "Endorsements" at bounding box center [134, 282] width 223 height 31
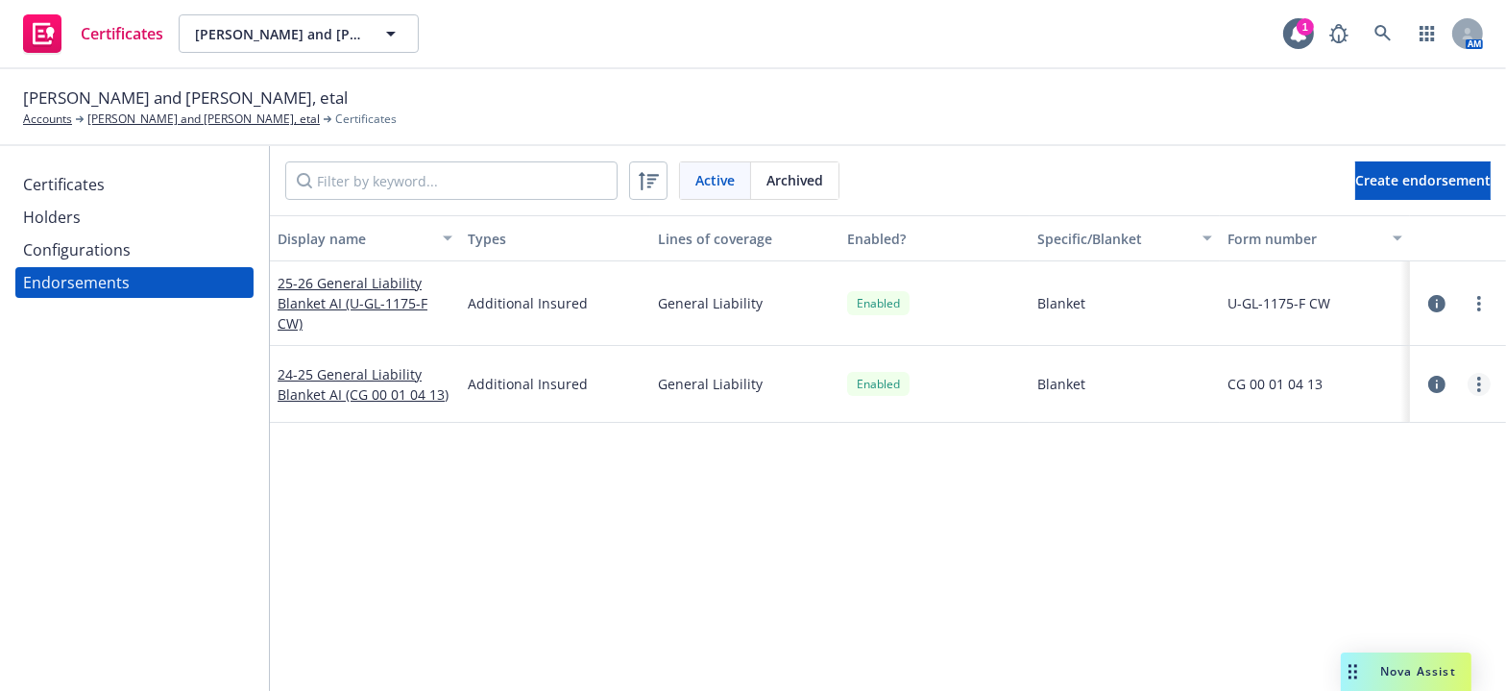
click at [1470, 383] on link "more" at bounding box center [1479, 384] width 23 height 23
click at [1327, 409] on link "Edit" at bounding box center [1371, 422] width 211 height 38
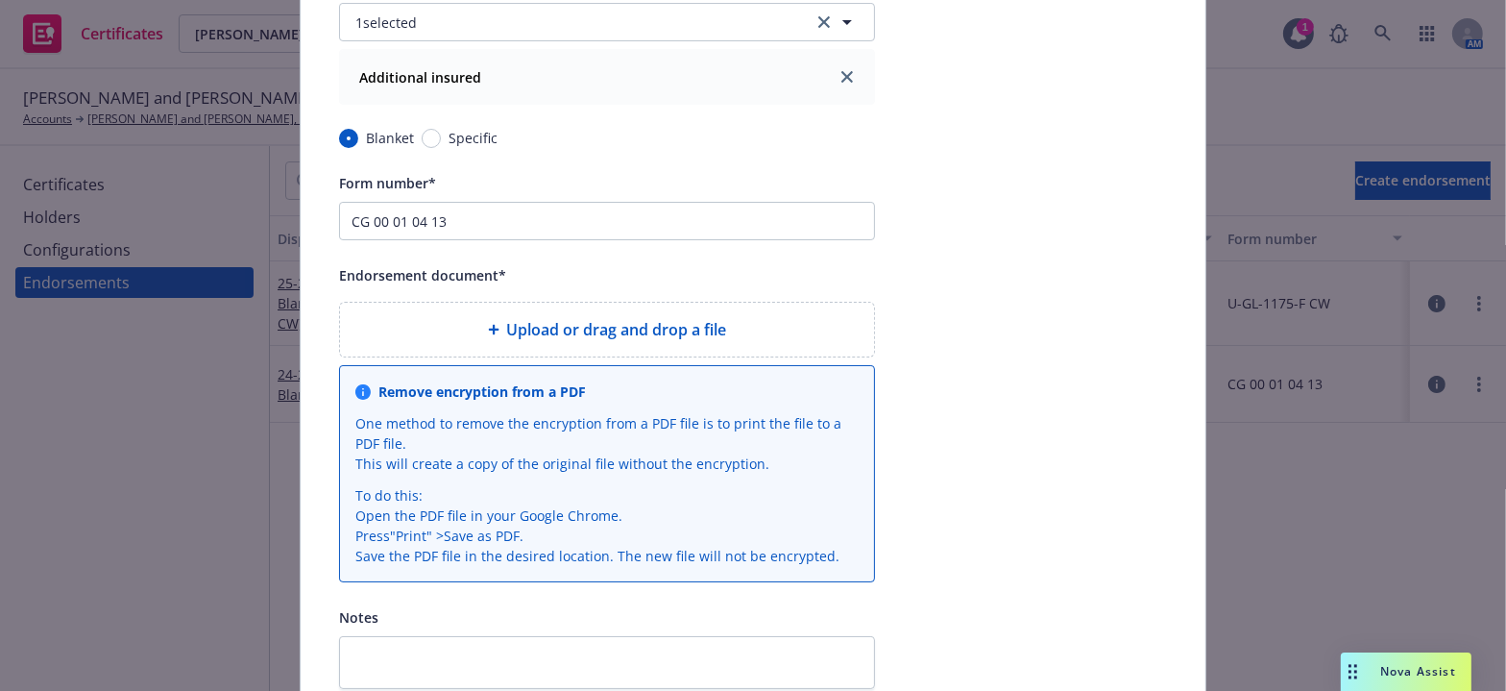
scroll to position [618, 0]
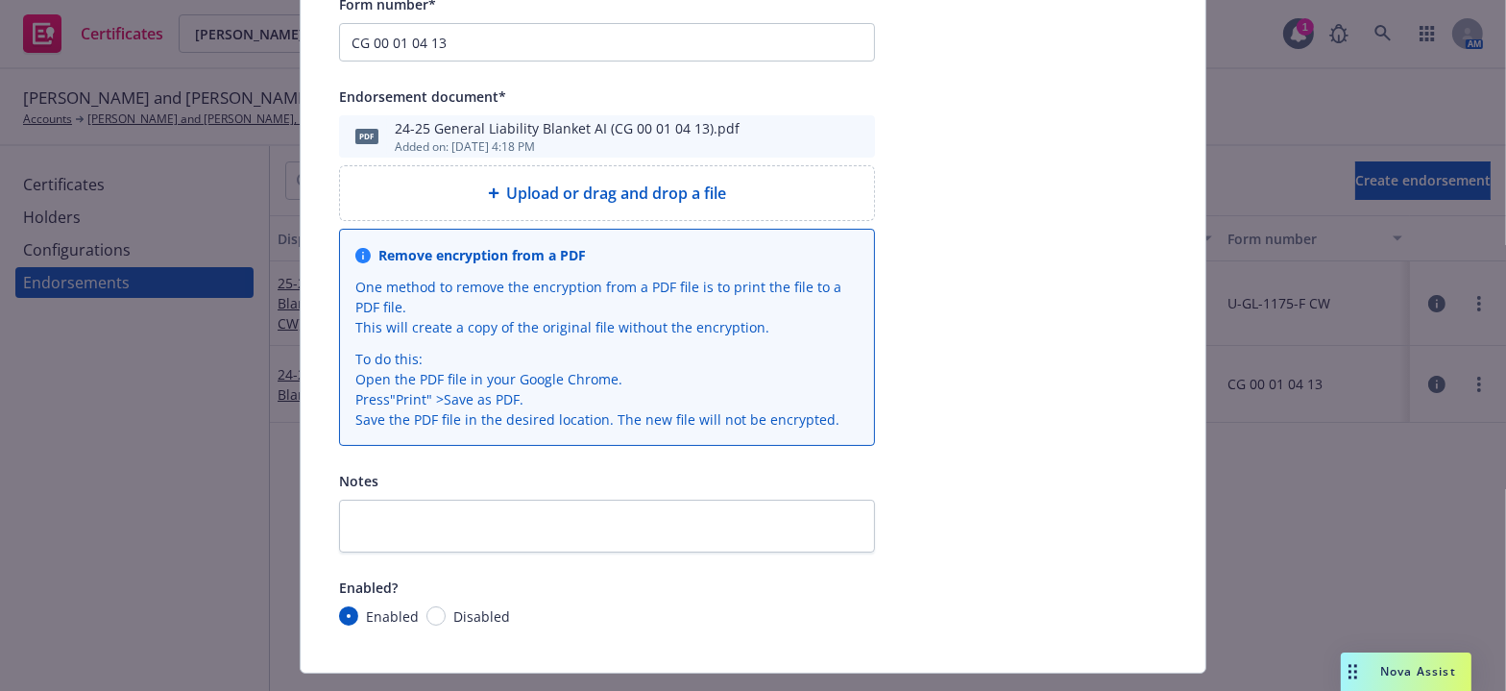
click at [477, 581] on div "Enabled?" at bounding box center [607, 586] width 536 height 23
click at [454, 614] on span "Disabled" at bounding box center [481, 616] width 57 height 20
click at [446, 614] on input "Disabled" at bounding box center [436, 615] width 19 height 19
radio input "true"
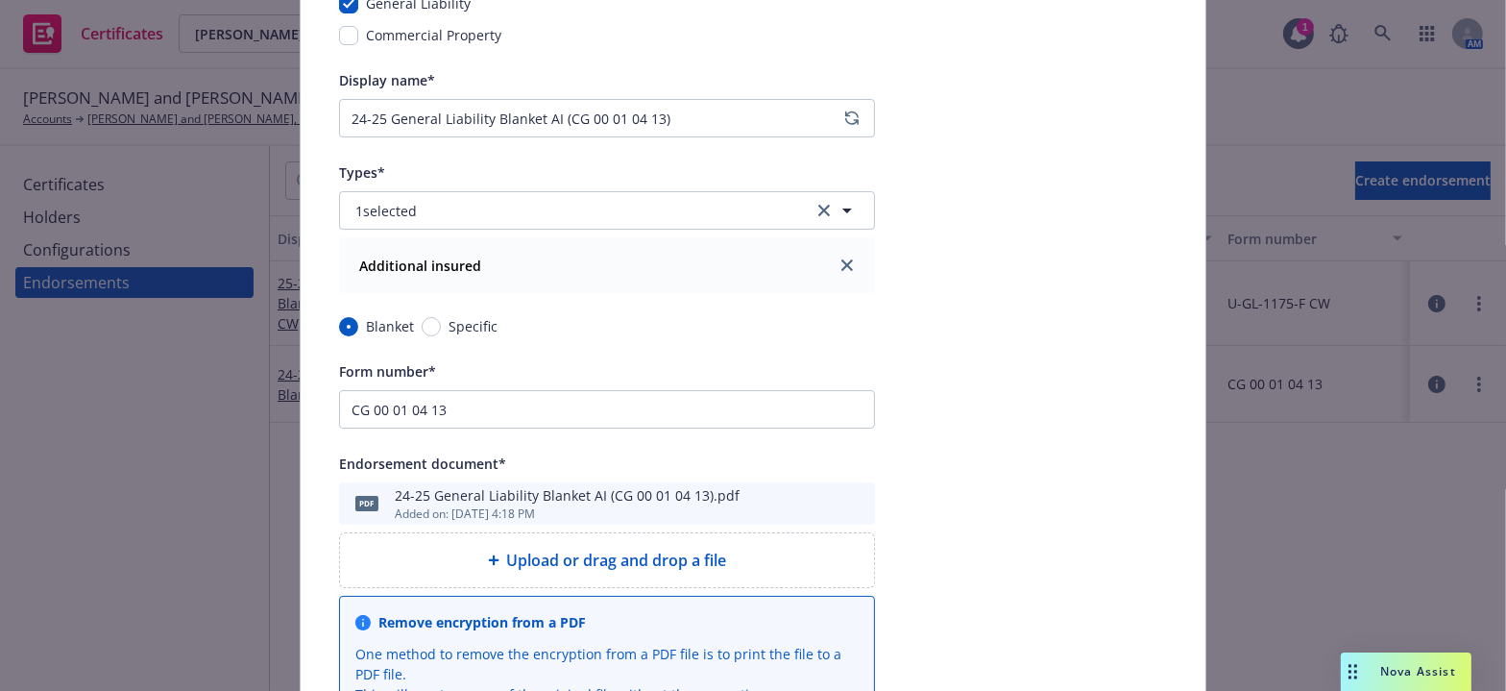
scroll to position [0, 0]
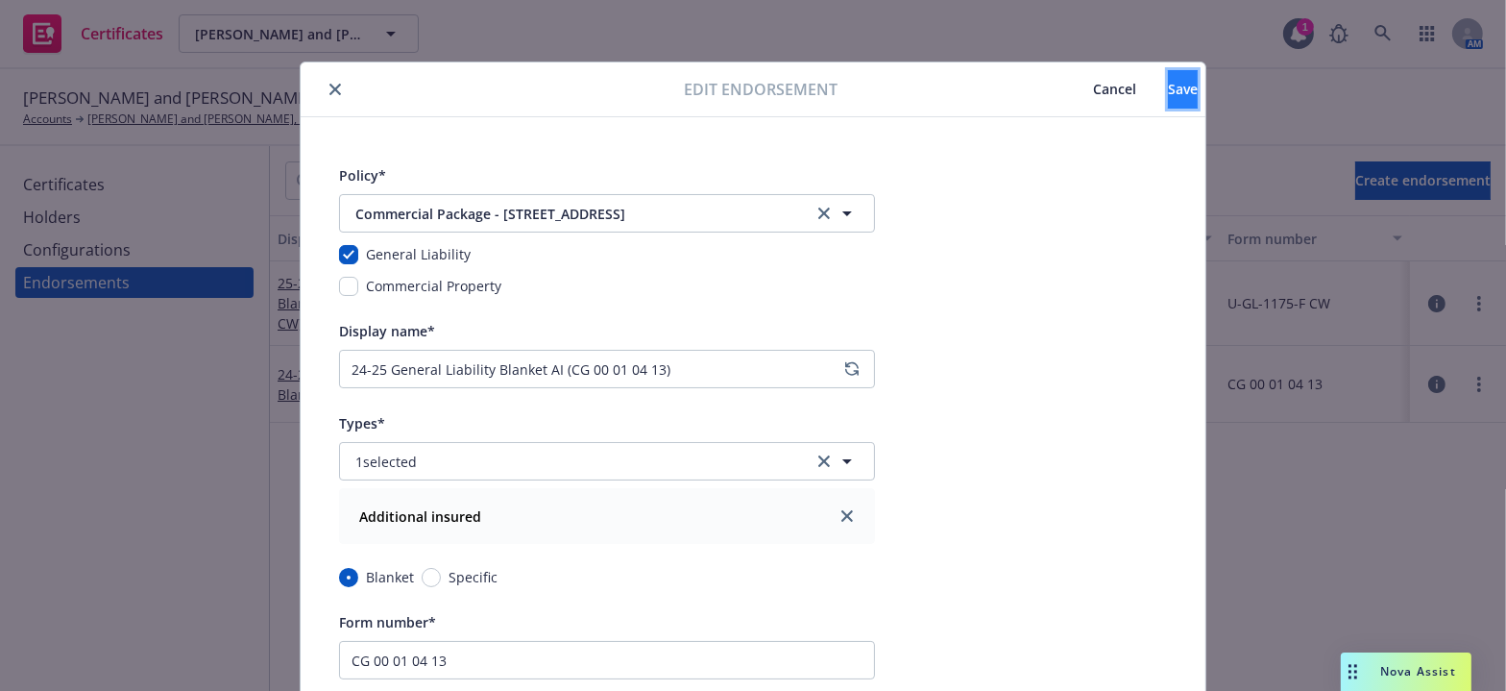
click at [1168, 77] on button "Save" at bounding box center [1183, 89] width 30 height 38
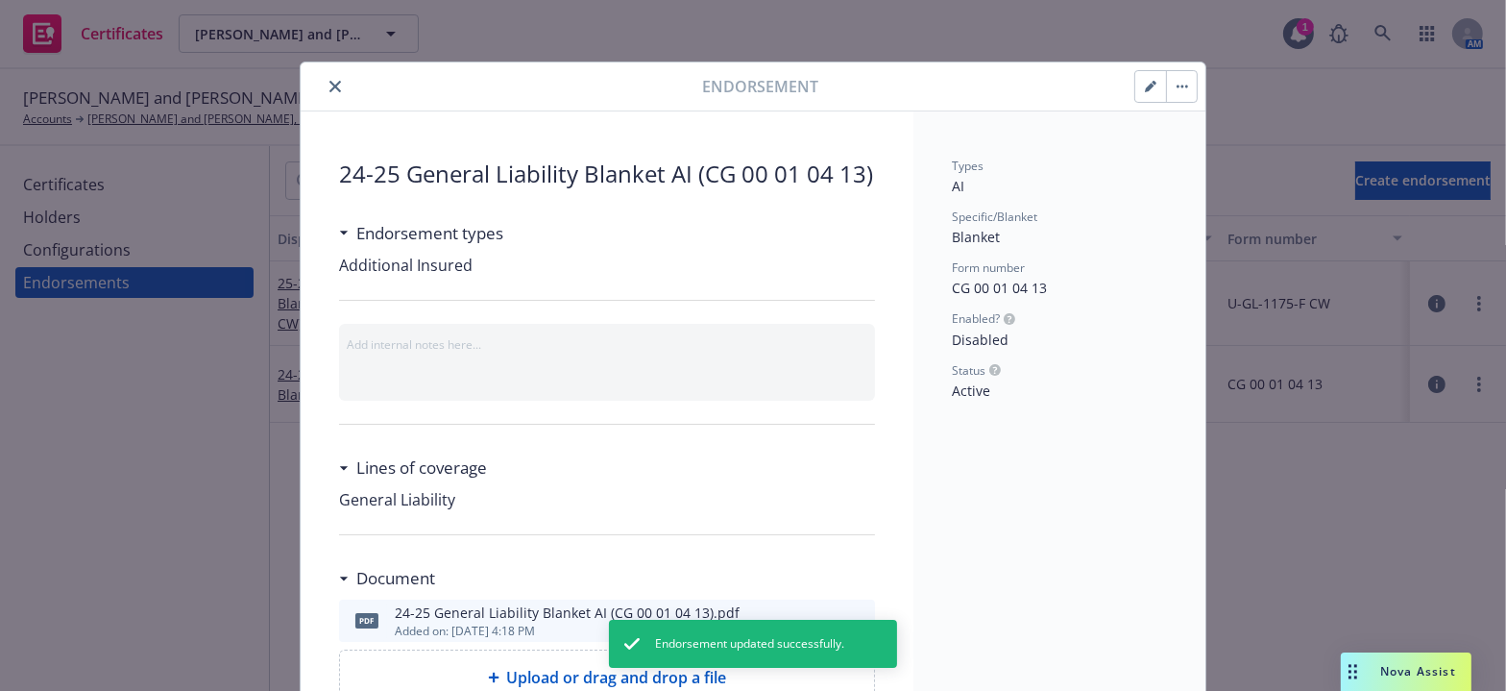
click at [324, 82] on button "close" at bounding box center [335, 86] width 23 height 23
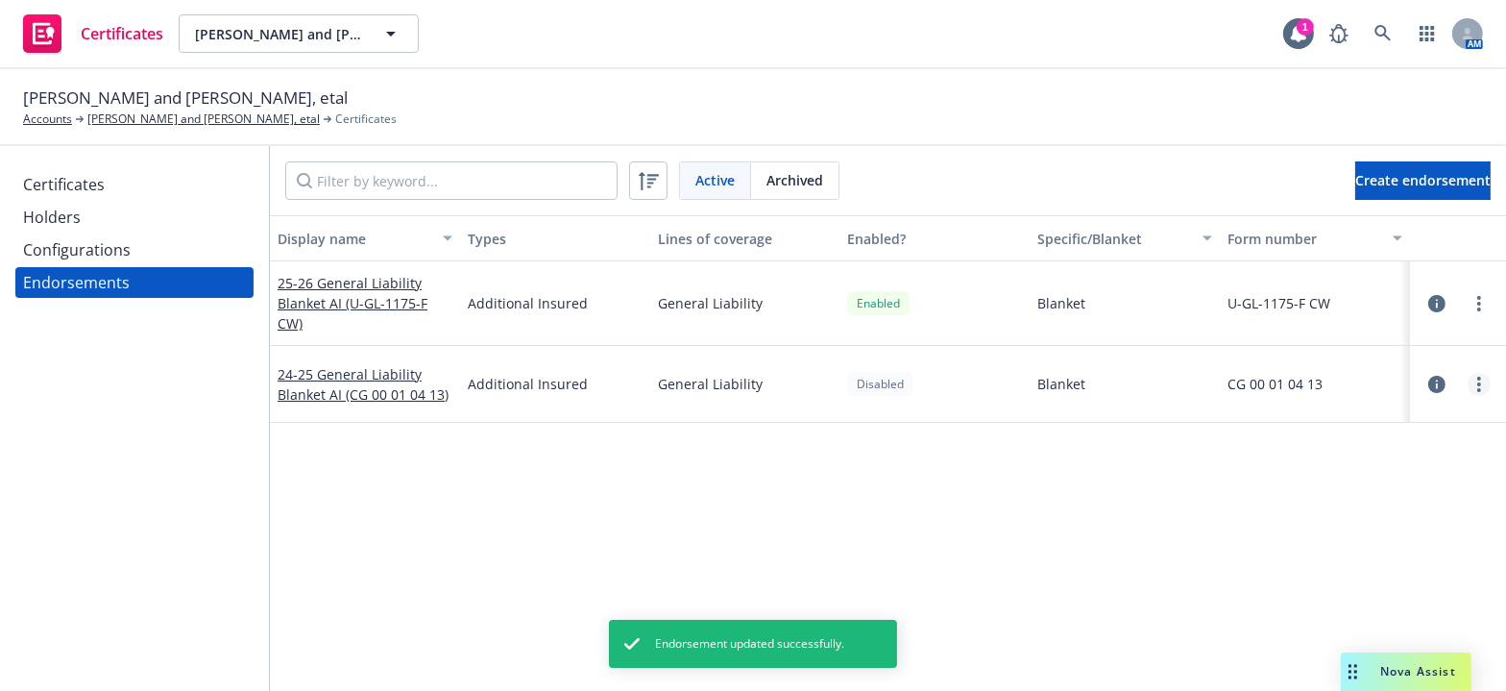
click at [1474, 381] on link "more" at bounding box center [1479, 384] width 23 height 23
click at [1323, 532] on link "Archive" at bounding box center [1371, 538] width 211 height 38
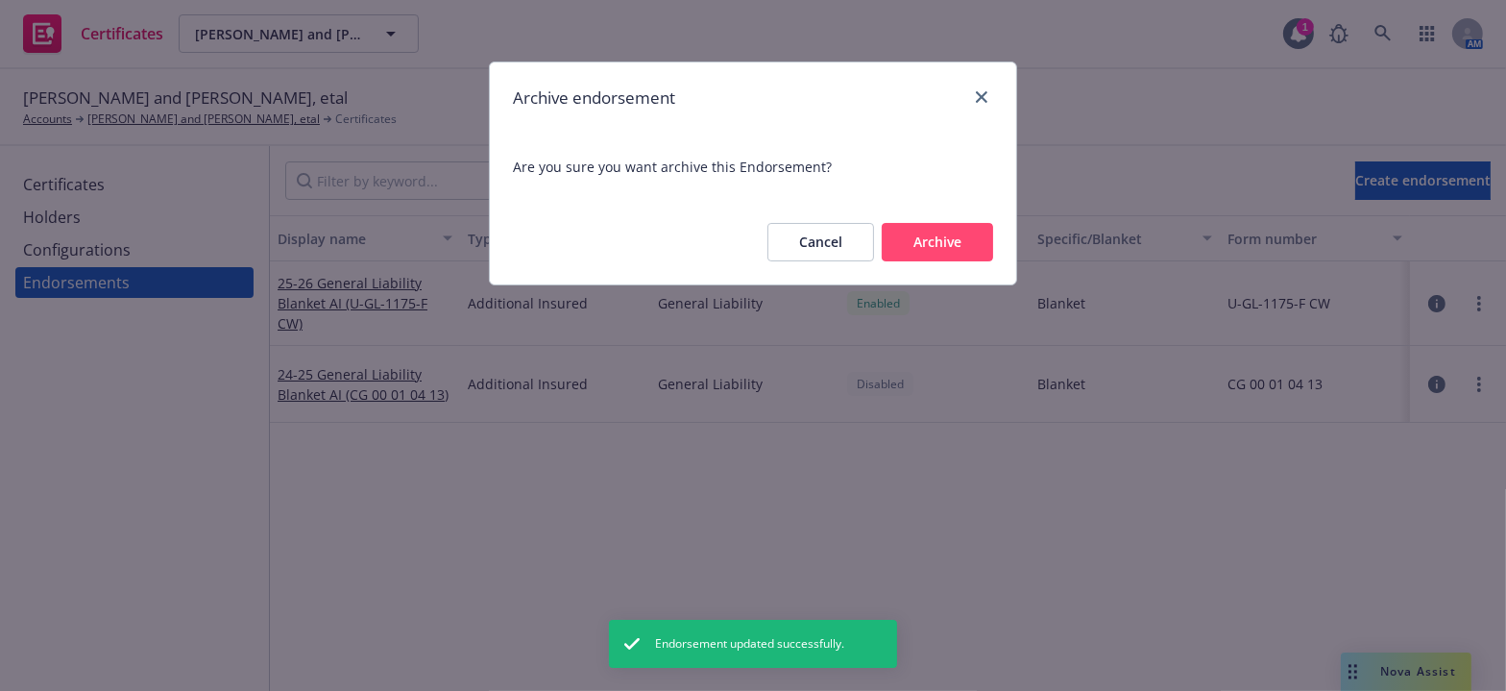
drag, startPoint x: 960, startPoint y: 234, endPoint x: 921, endPoint y: 256, distance: 44.3
click at [946, 230] on button "Archive" at bounding box center [937, 242] width 111 height 38
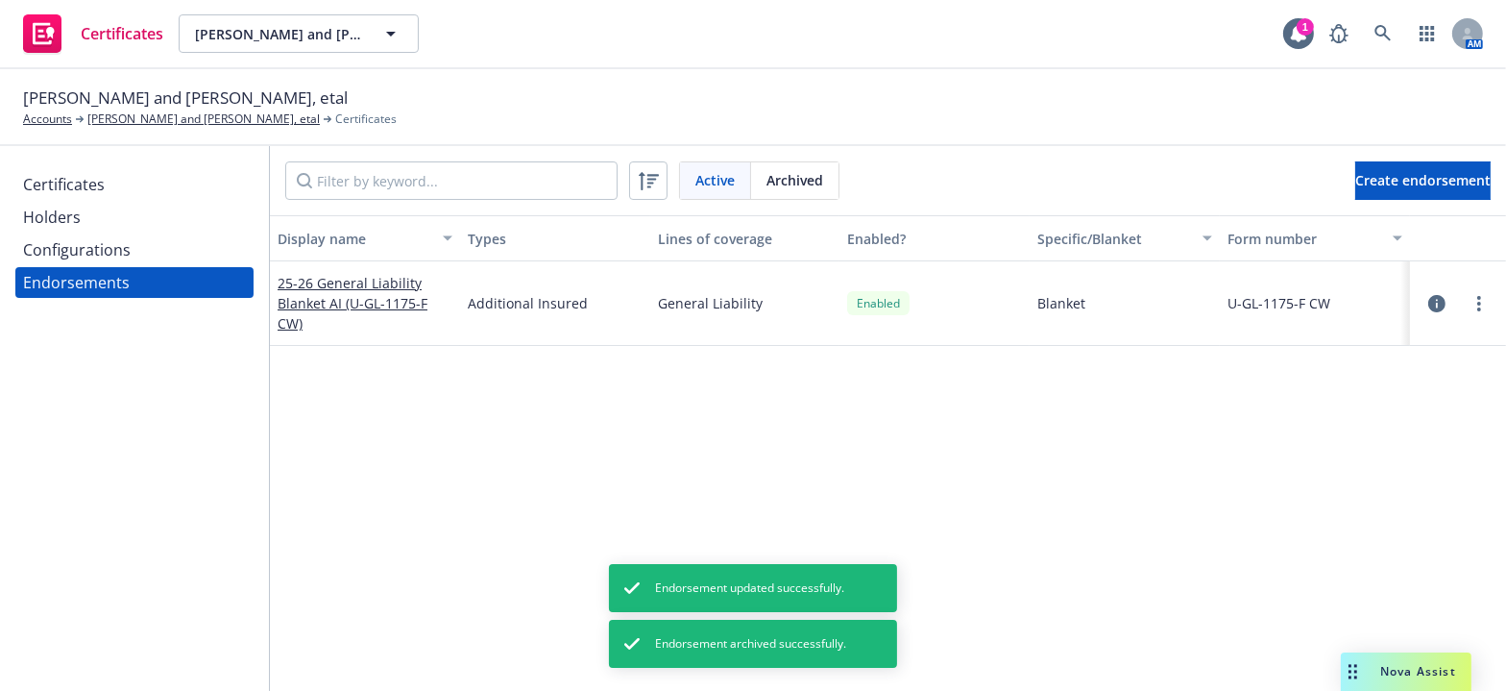
click at [111, 240] on div "Configurations" at bounding box center [77, 249] width 108 height 31
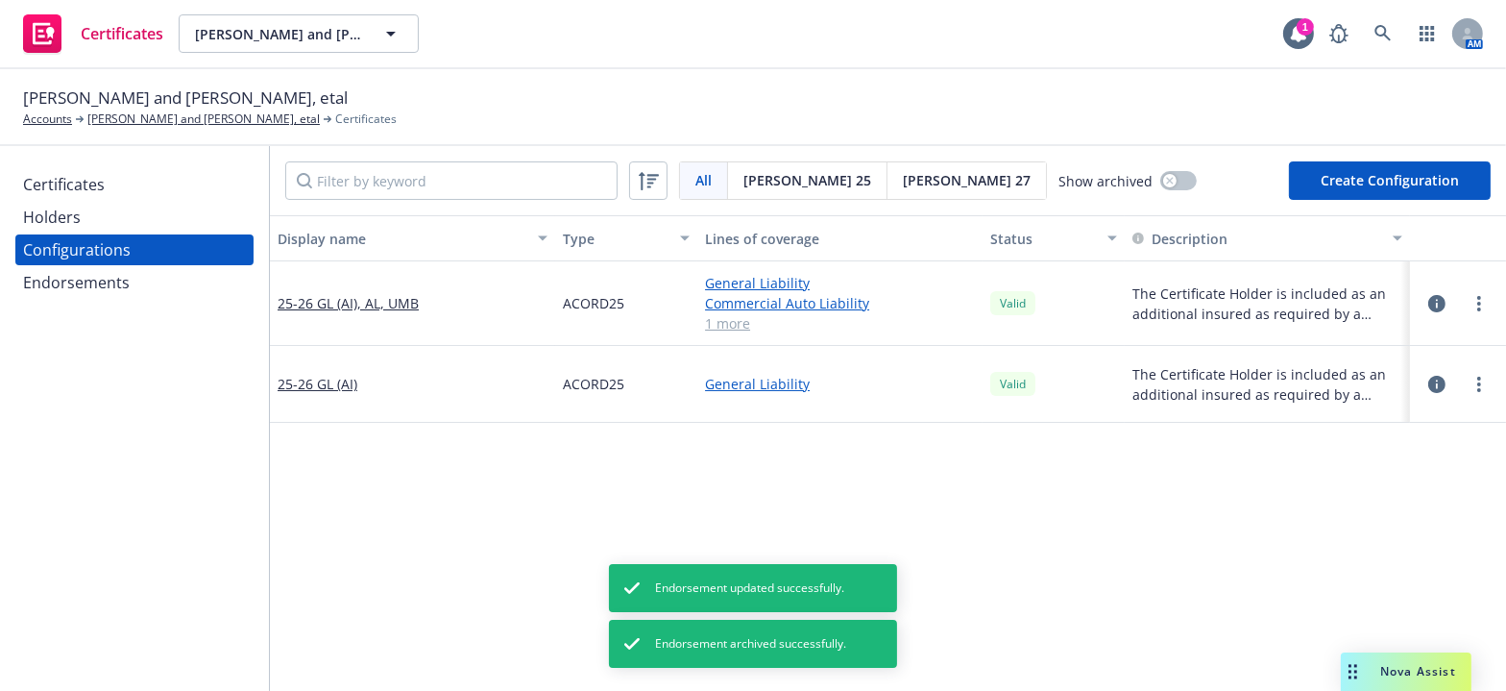
click at [1453, 373] on div at bounding box center [1458, 384] width 65 height 23
click at [1478, 383] on circle "more" at bounding box center [1480, 384] width 4 height 4
click at [1352, 576] on link "Regenerate all certificates" at bounding box center [1371, 576] width 211 height 38
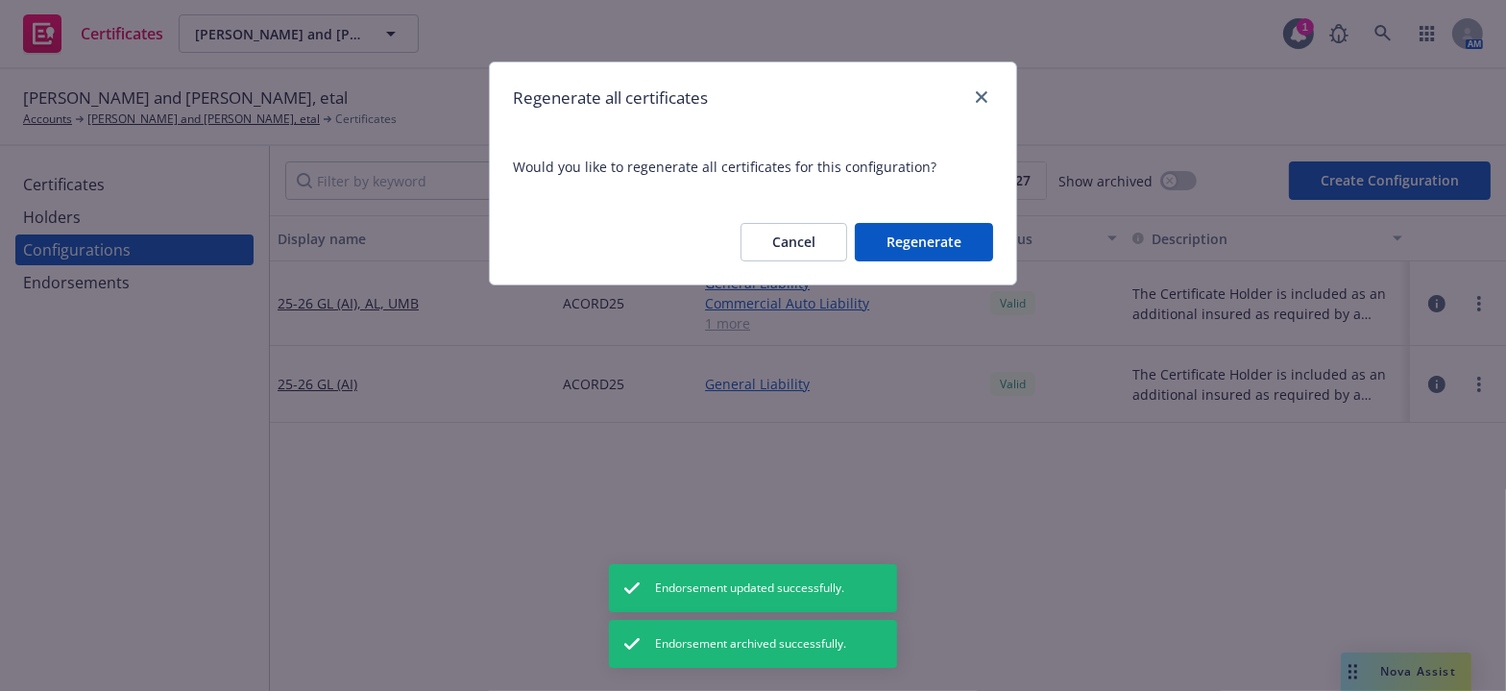
click at [927, 238] on button "Regenerate" at bounding box center [924, 242] width 138 height 38
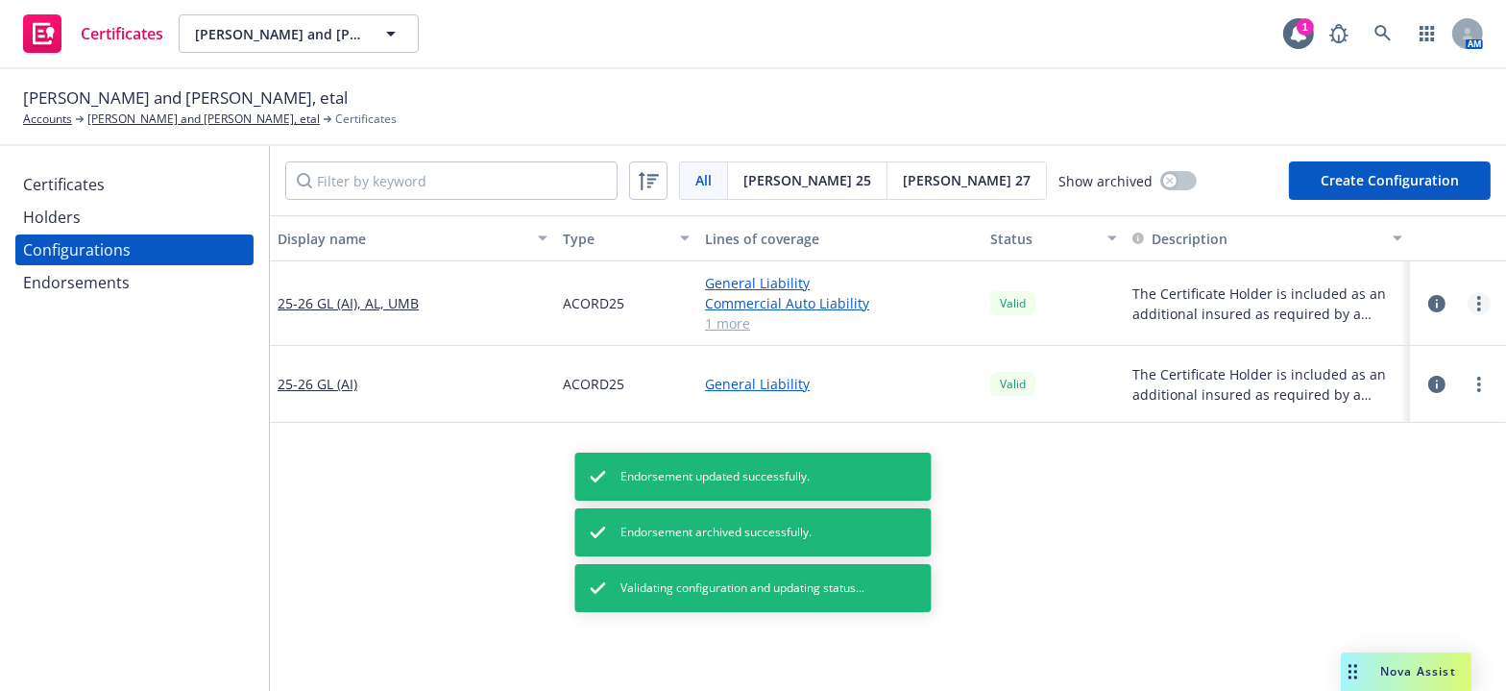
click at [1471, 293] on link "more" at bounding box center [1479, 303] width 23 height 23
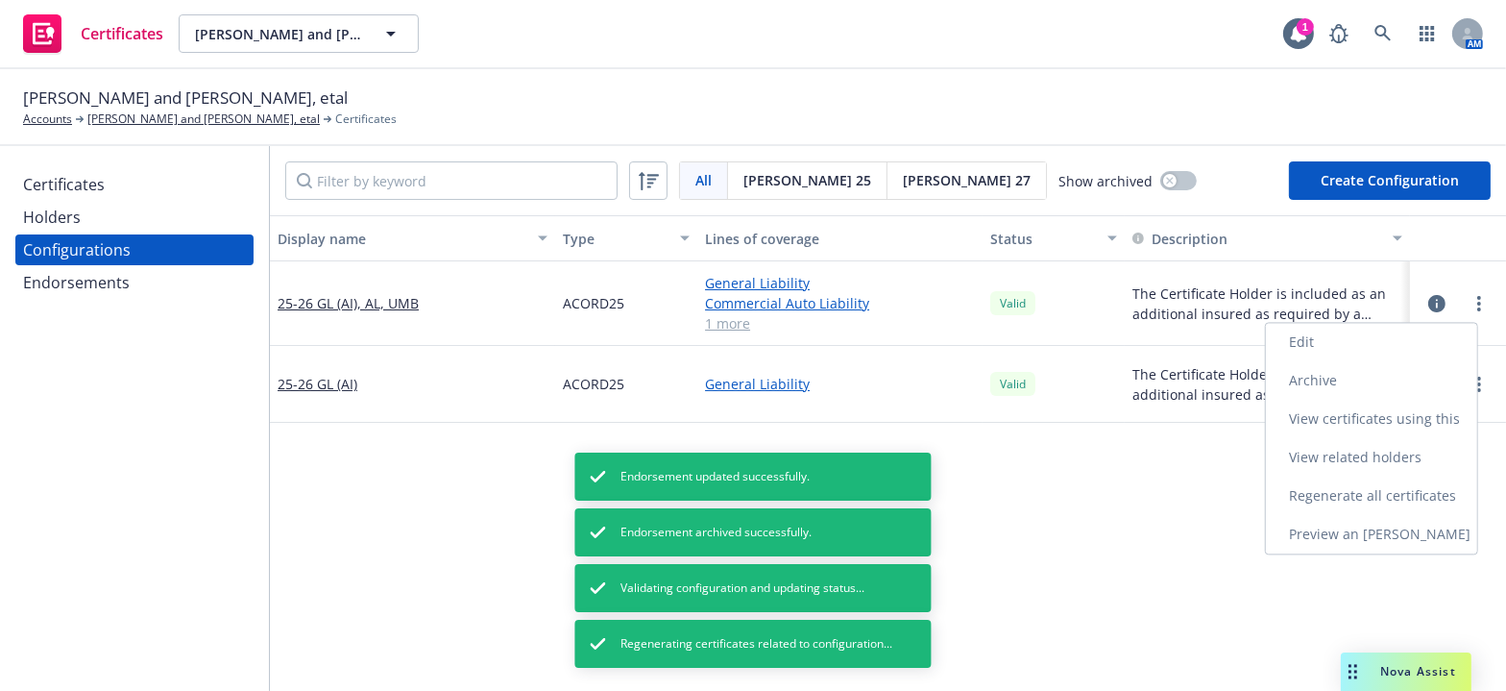
click at [1307, 494] on link "Regenerate all certificates" at bounding box center [1371, 495] width 211 height 38
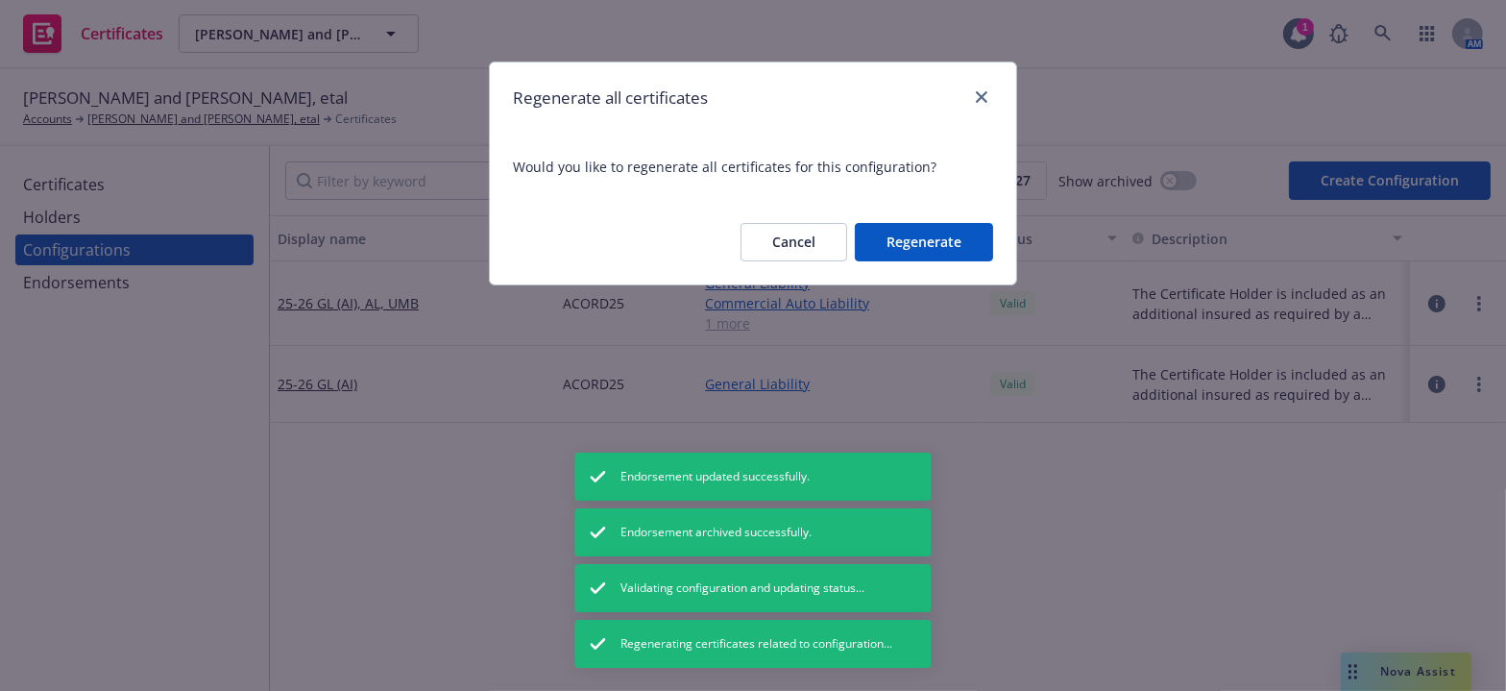
click at [945, 247] on button "Regenerate" at bounding box center [924, 242] width 138 height 38
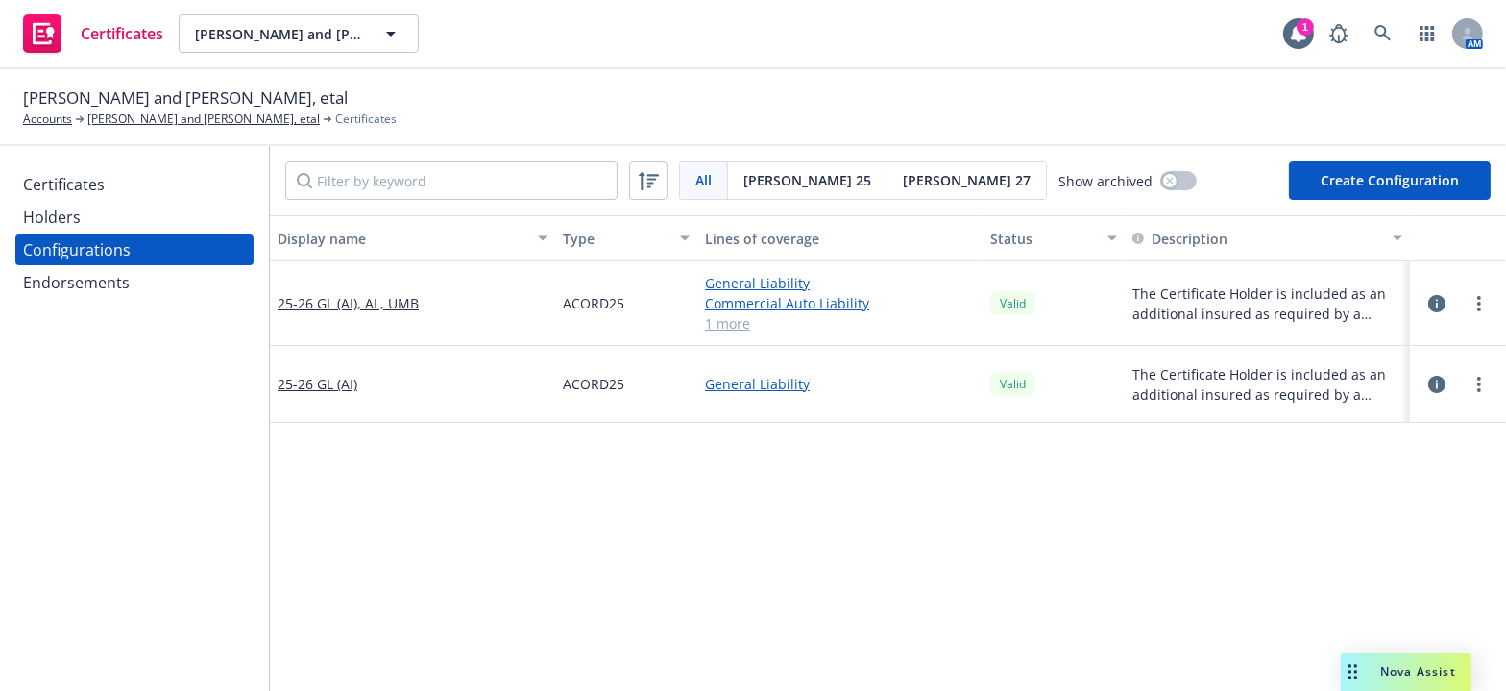
click at [111, 200] on div "Certificates Holders Configurations Endorsements" at bounding box center [134, 233] width 238 height 129
click at [114, 177] on div "Certificates" at bounding box center [134, 184] width 223 height 31
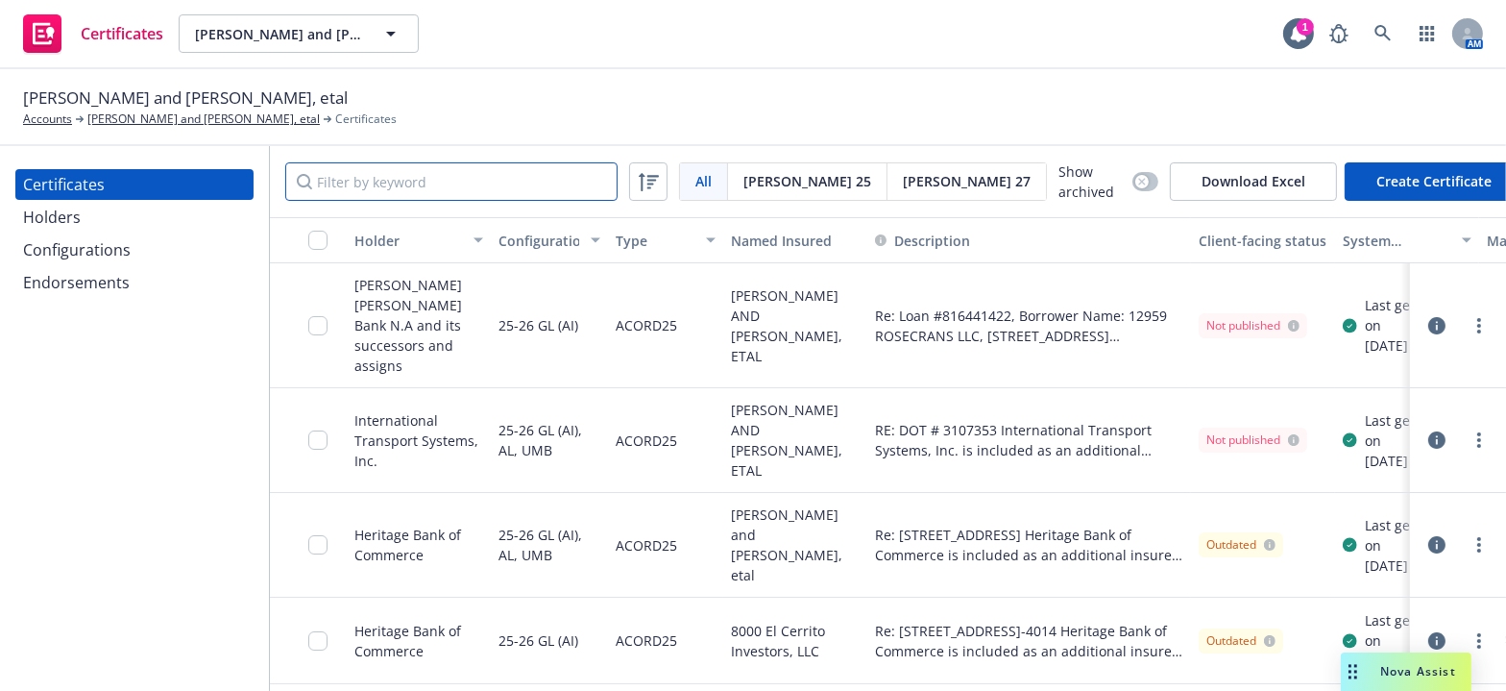
click at [498, 185] on input "Filter by keyword" at bounding box center [451, 181] width 332 height 38
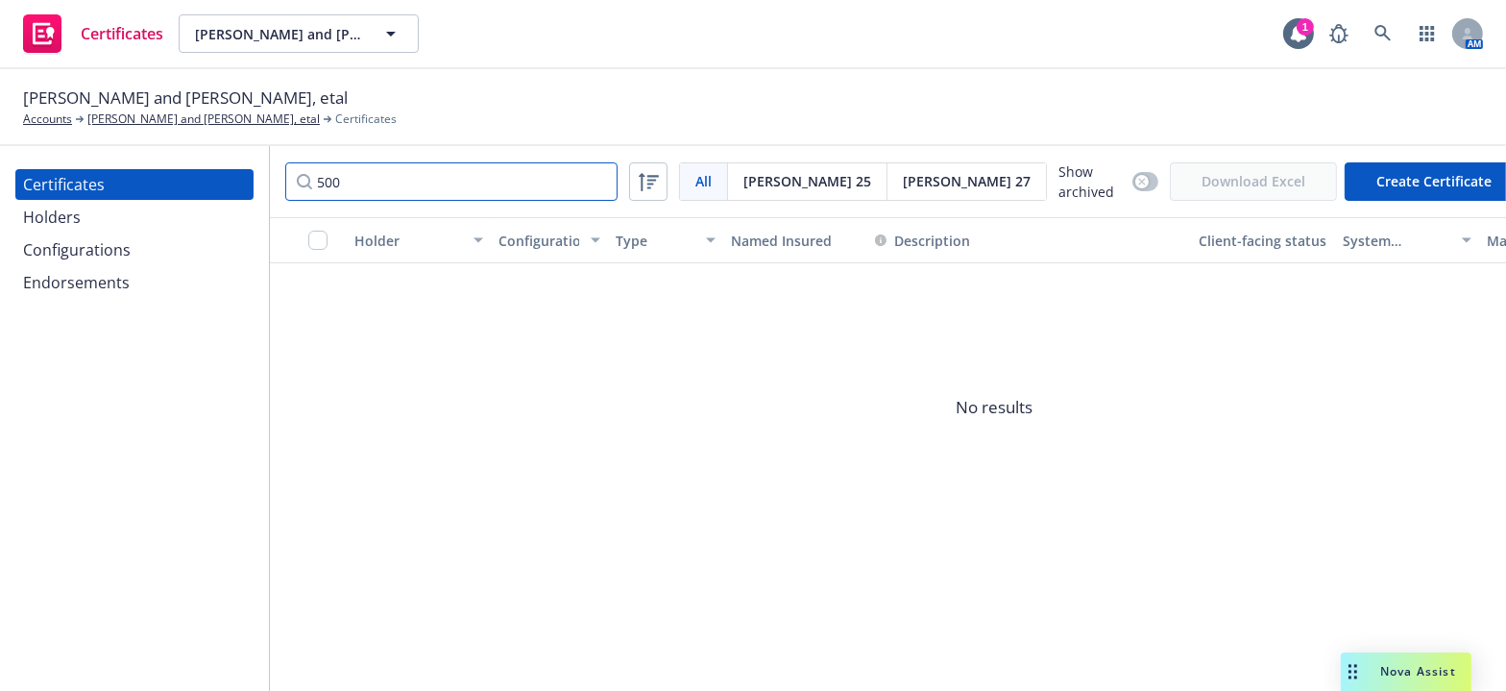
type input "500"
click at [125, 243] on div "Configurations" at bounding box center [77, 249] width 108 height 31
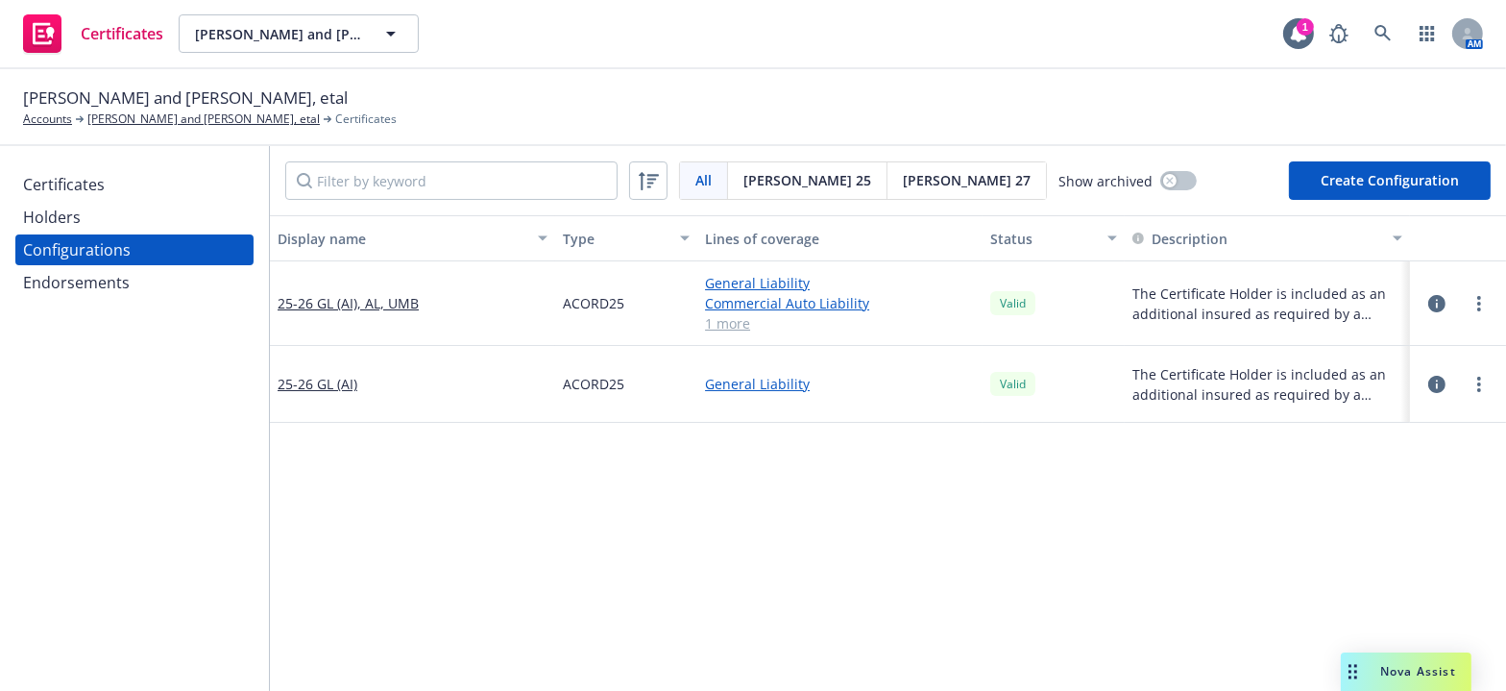
click at [903, 183] on span "[PERSON_NAME] 27" at bounding box center [967, 180] width 128 height 20
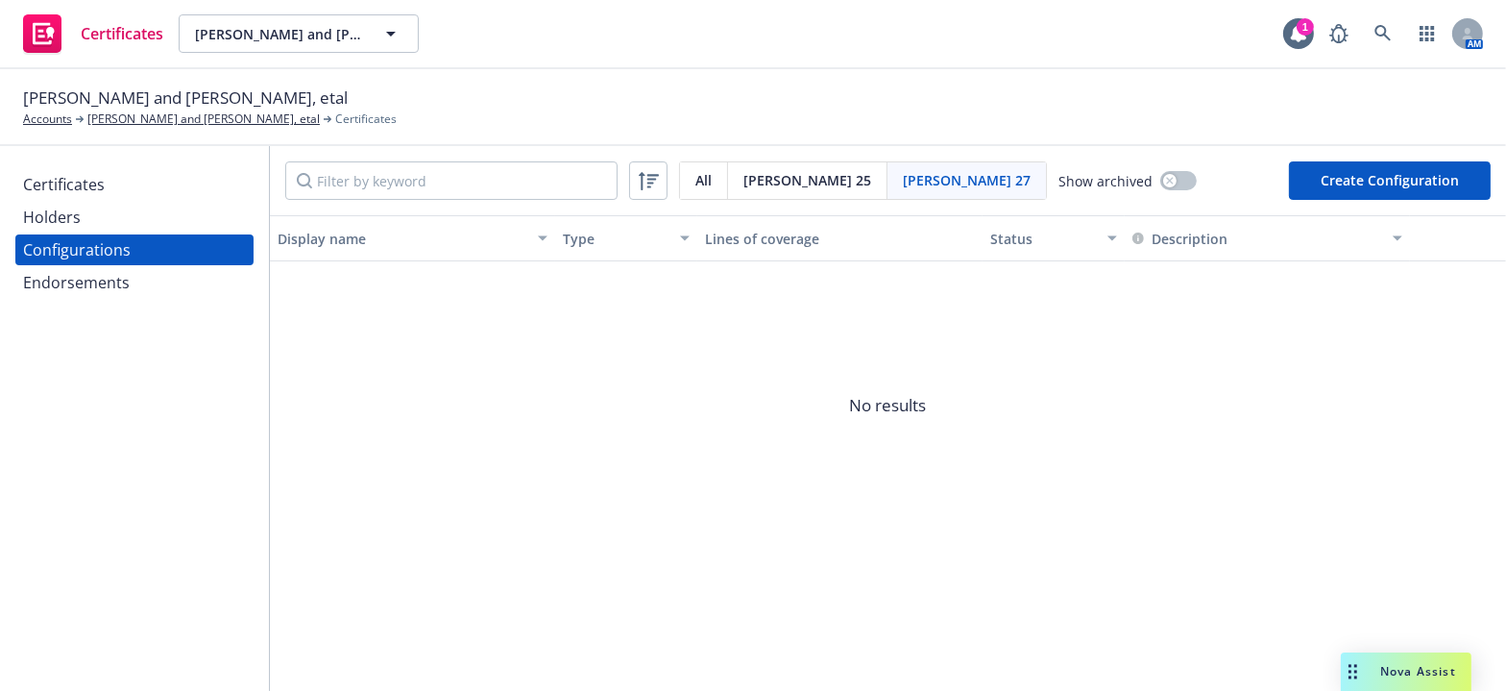
click at [1412, 168] on button "Create Configuration" at bounding box center [1390, 180] width 202 height 38
select select "ACORD27"
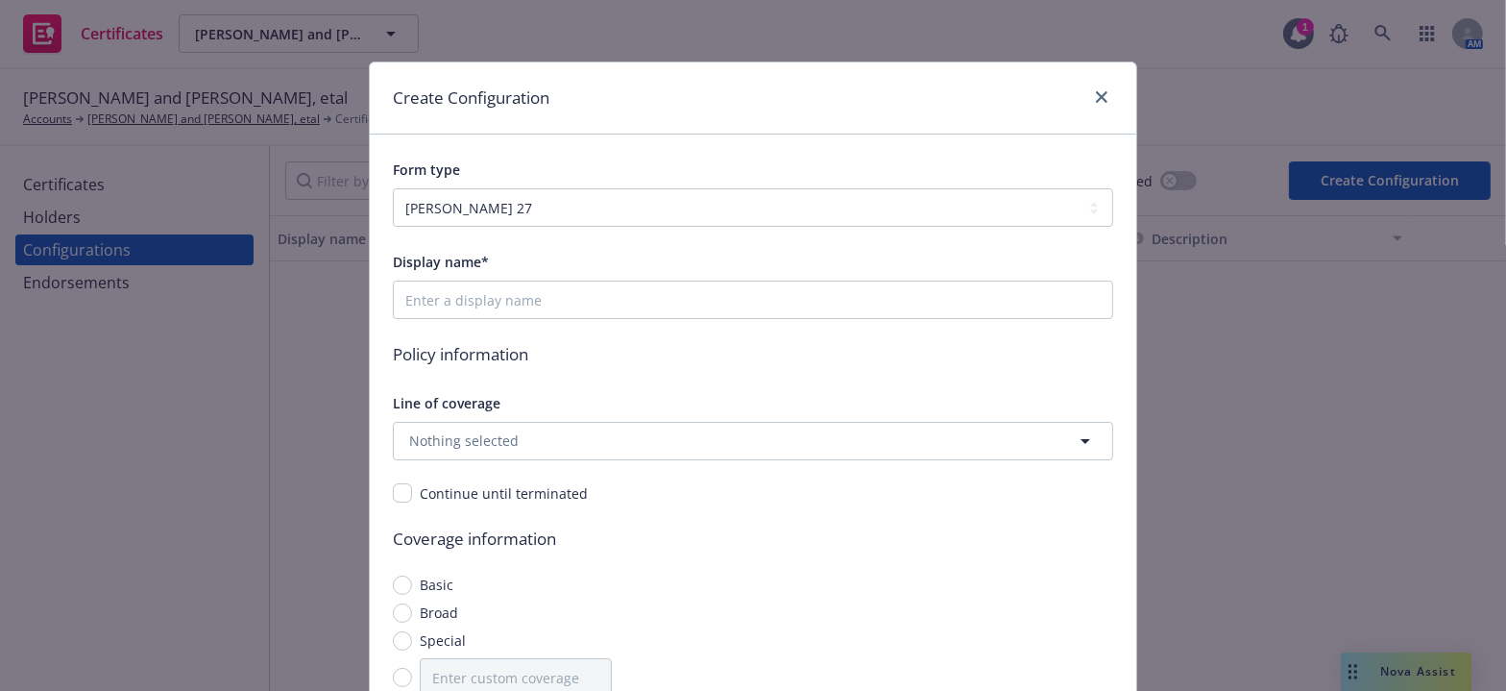
scroll to position [261, 0]
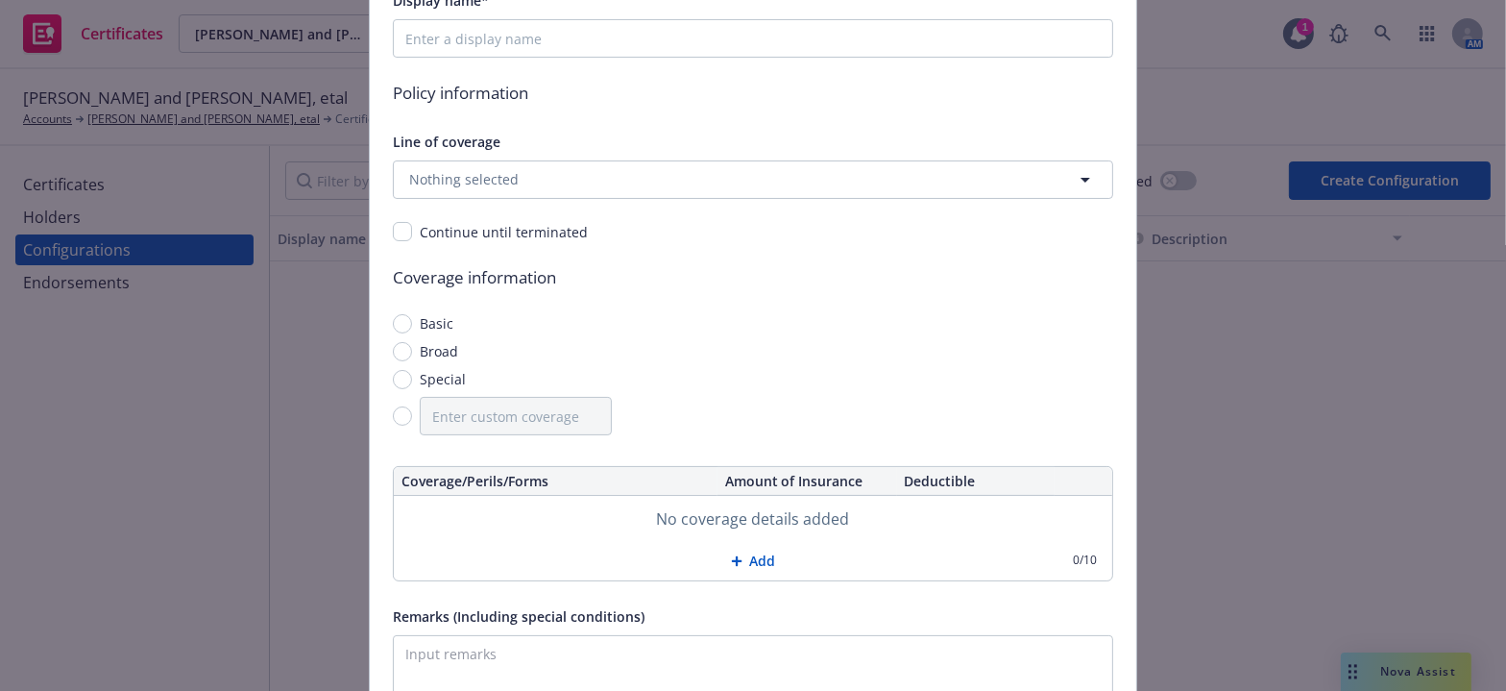
click at [412, 372] on span "Special" at bounding box center [439, 379] width 54 height 20
click at [404, 372] on input "Special" at bounding box center [402, 379] width 19 height 19
radio input "true"
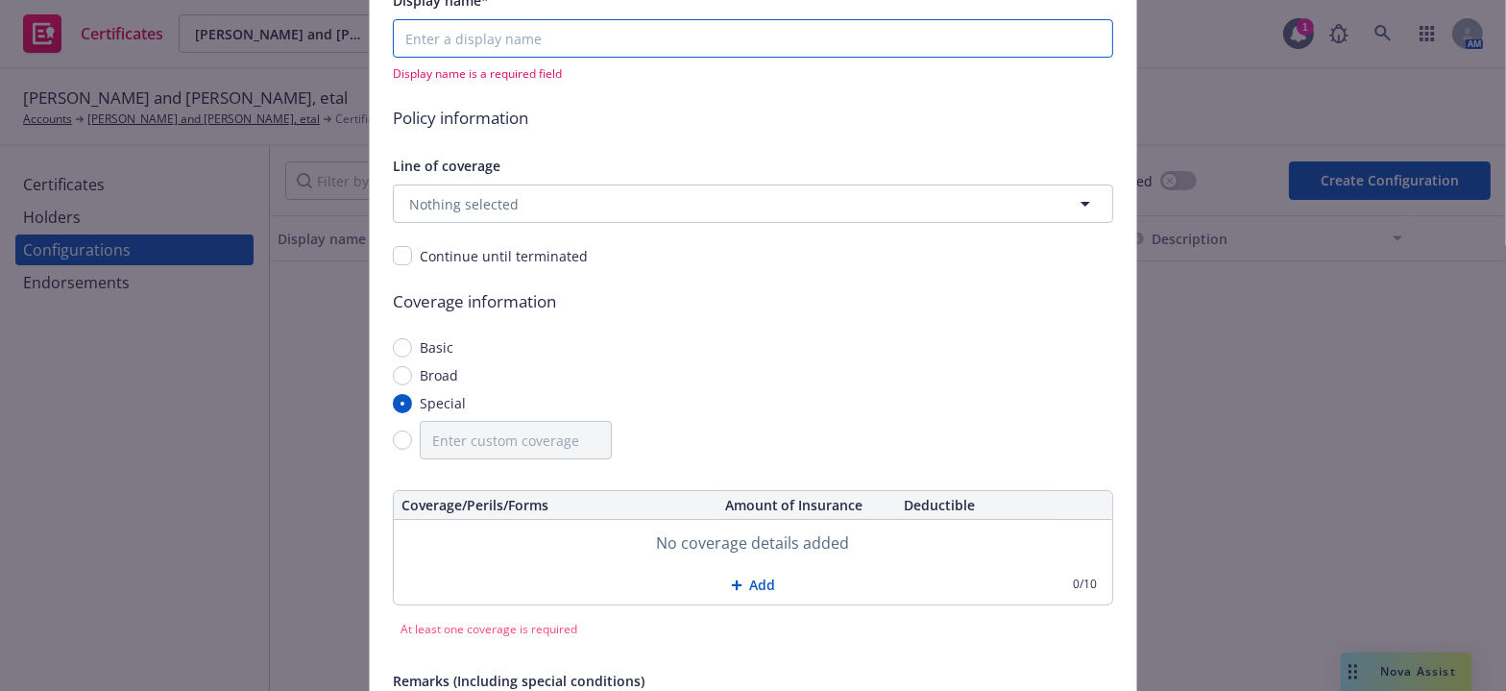
click at [492, 45] on input "Display name*" at bounding box center [753, 38] width 721 height 38
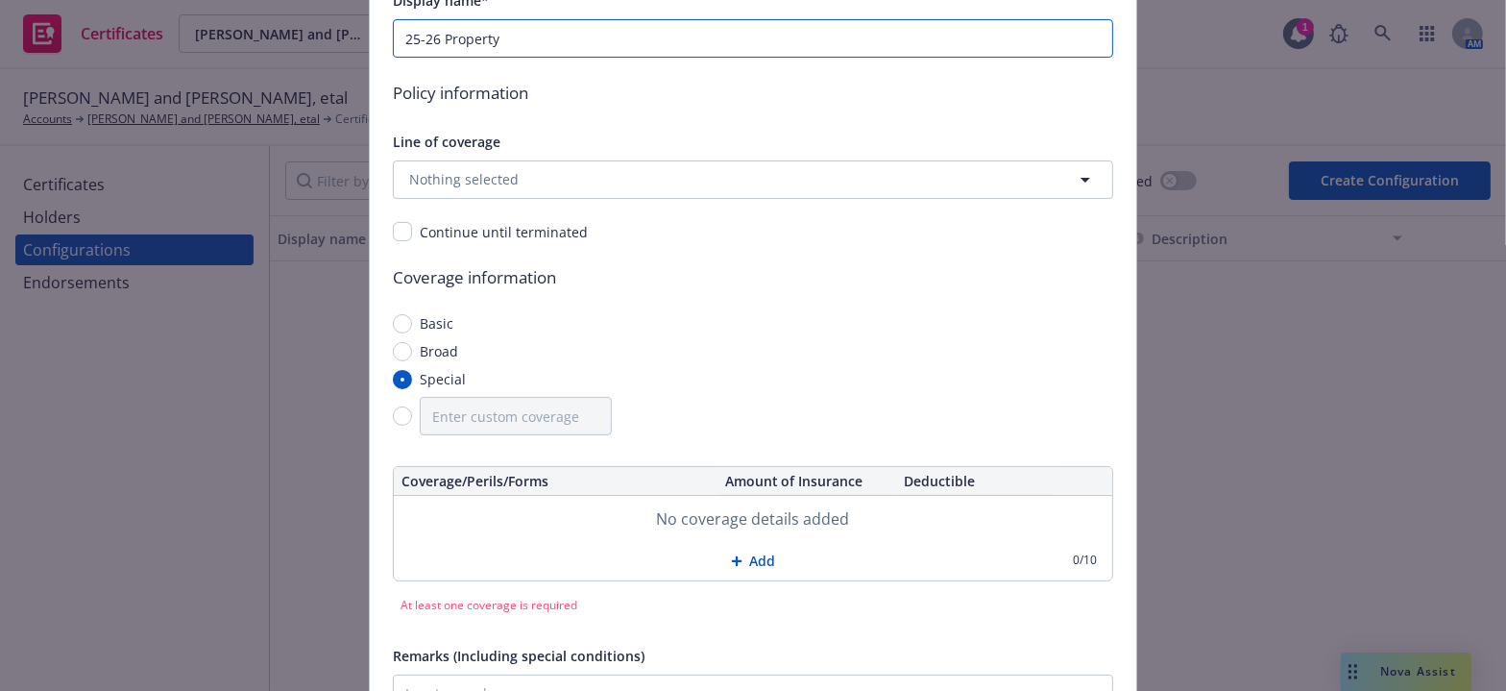
type input "25-26 Property"
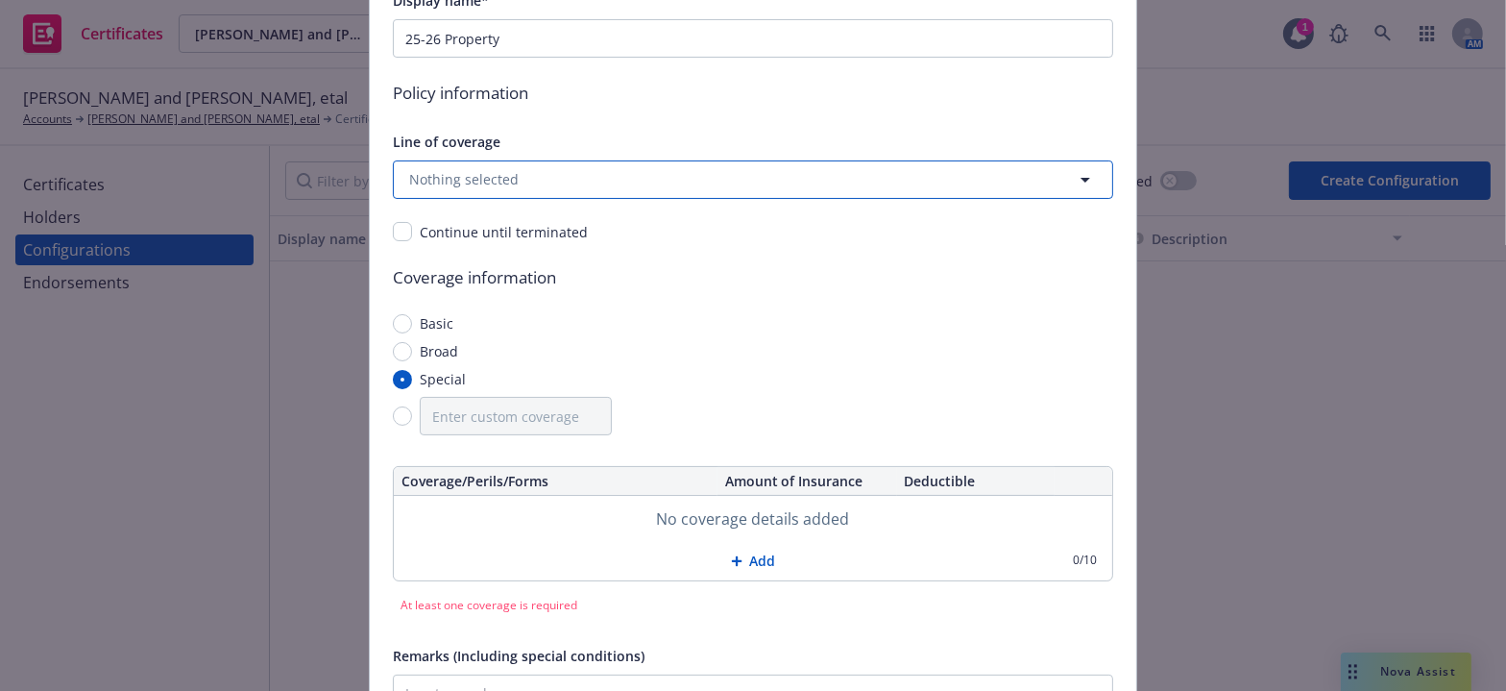
click at [676, 185] on button "Nothing selected" at bounding box center [753, 179] width 721 height 38
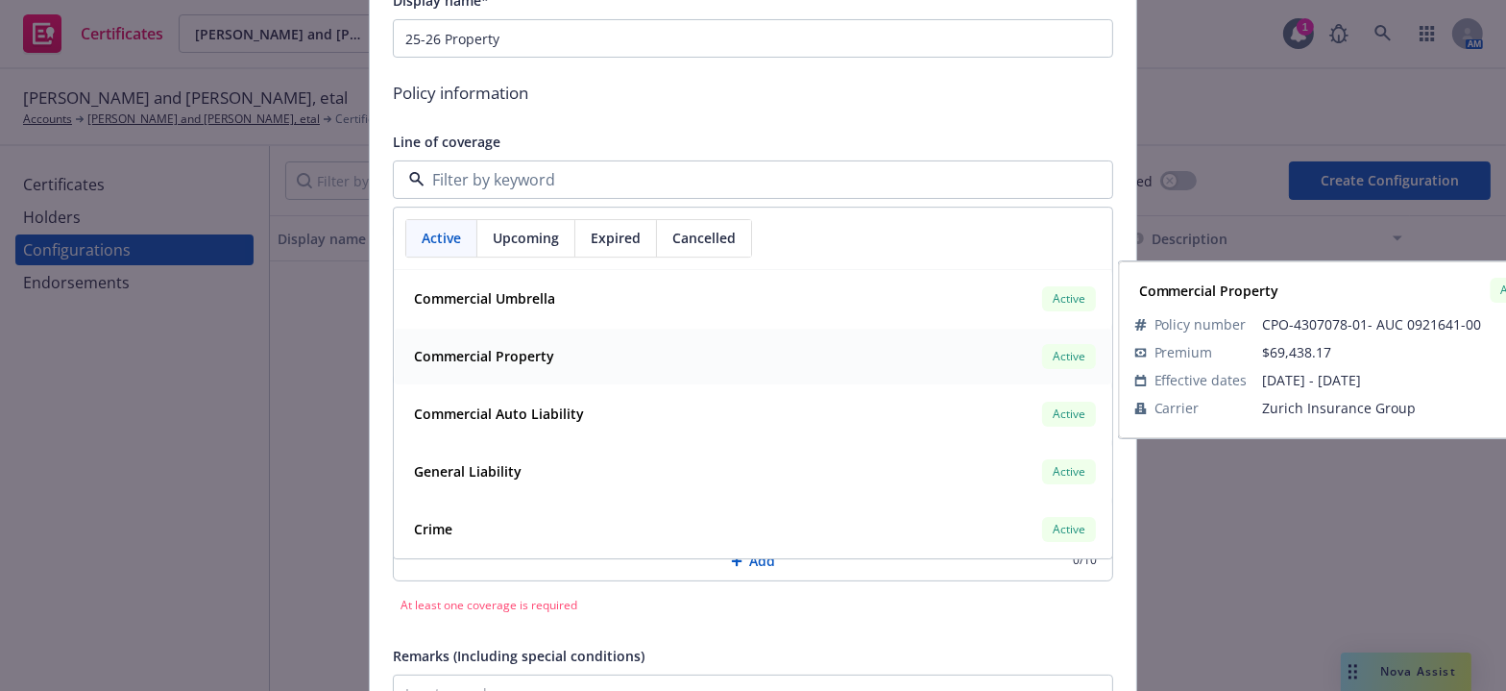
click at [502, 343] on div "Commercial Property" at bounding box center [482, 357] width 152 height 28
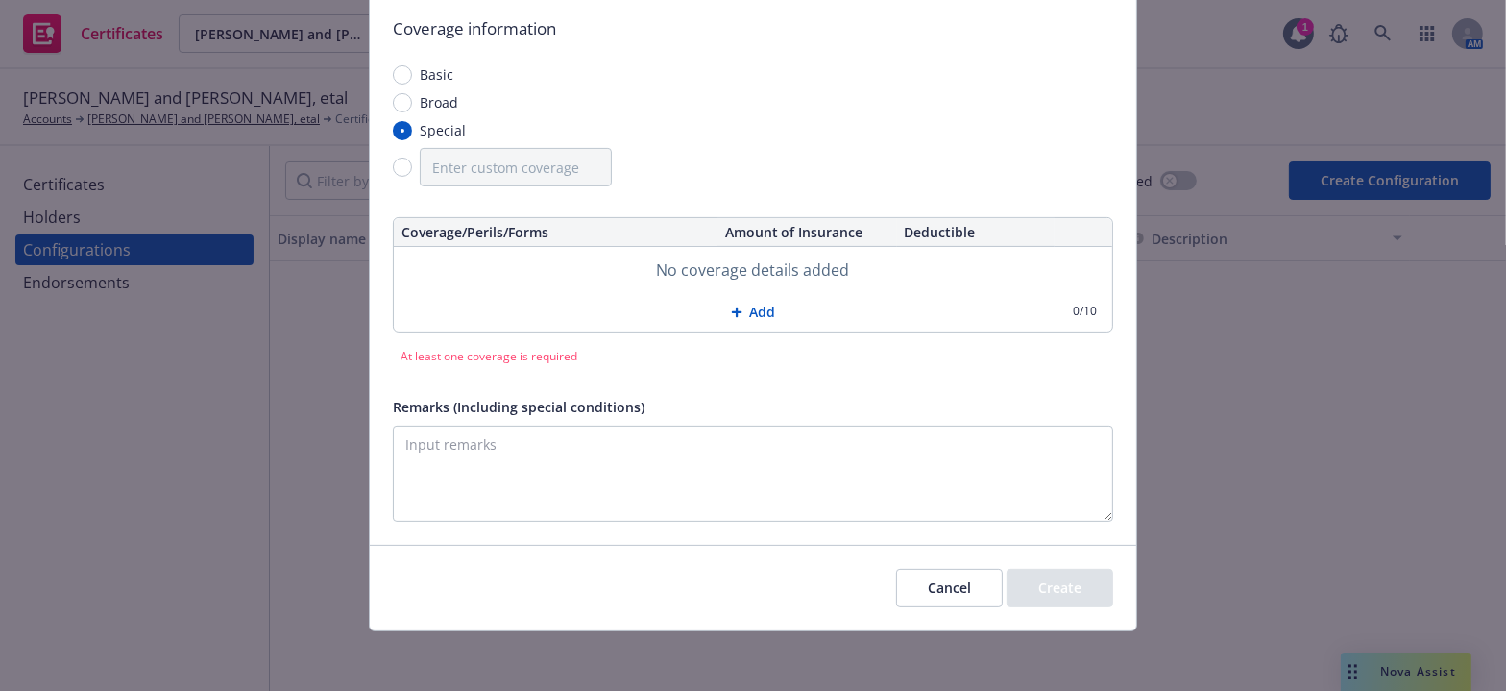
scroll to position [511, 0]
click at [746, 316] on button "Add" at bounding box center [753, 311] width 719 height 38
click at [746, 316] on button "Add" at bounding box center [753, 313] width 719 height 38
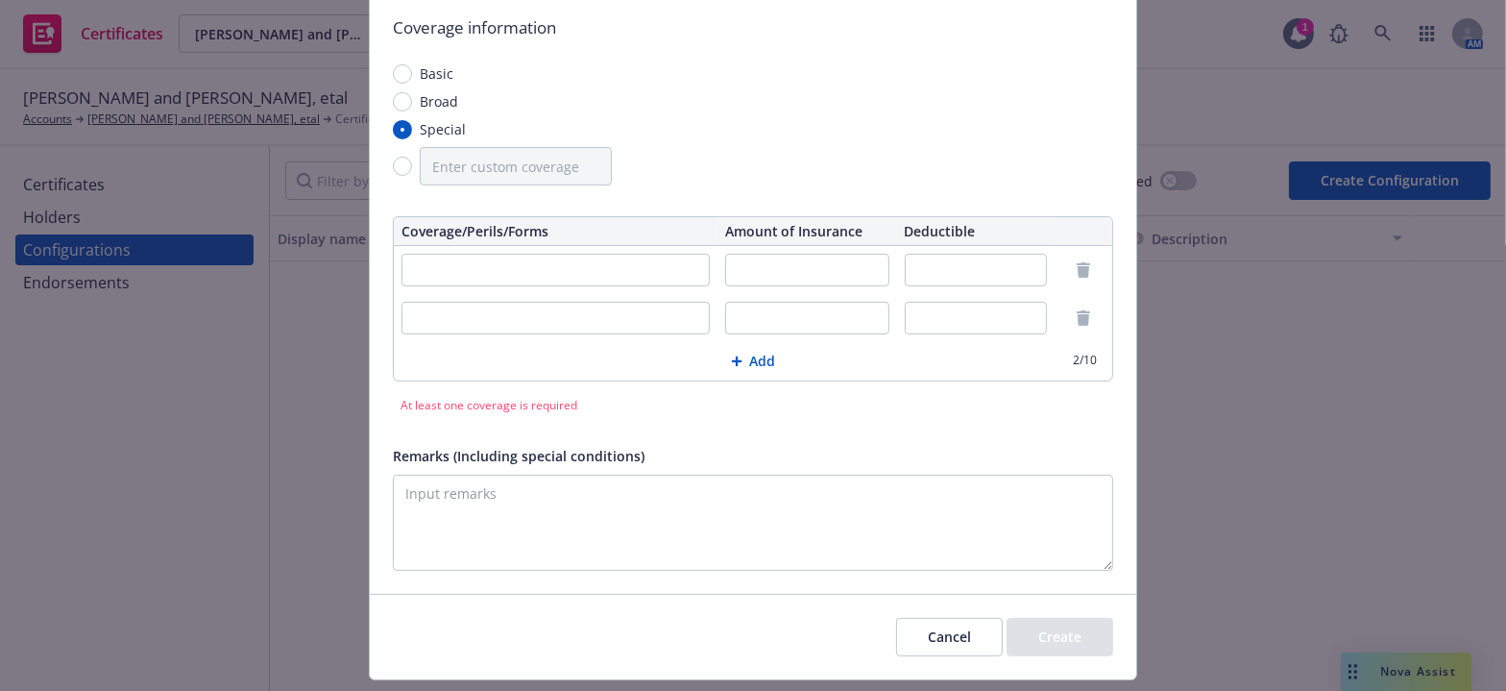
click at [426, 280] on input "text" at bounding box center [556, 270] width 308 height 33
type input "Building Limit - Replacement Cost"
type input "Per Schedule"
click at [580, 336] on td at bounding box center [556, 318] width 324 height 48
click at [557, 314] on input "text" at bounding box center [556, 318] width 308 height 33
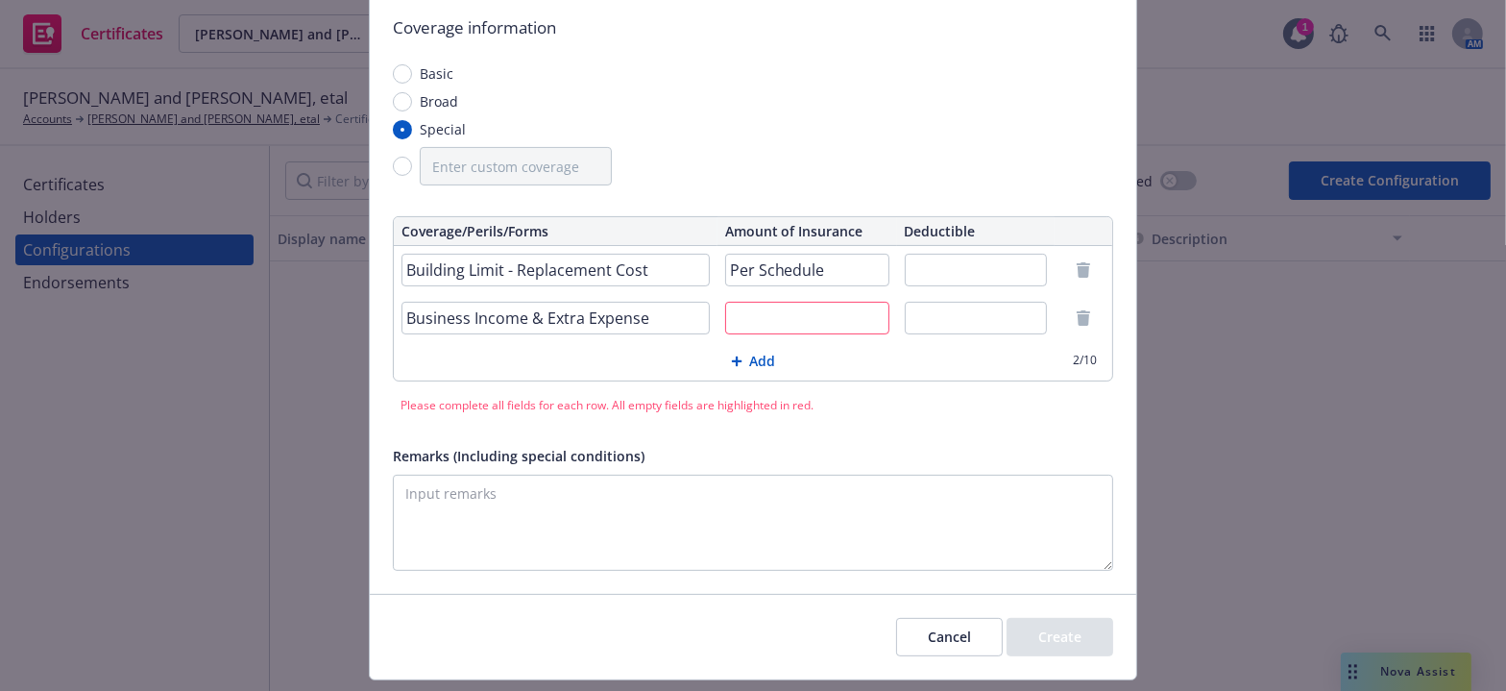
type input "Business Income & Extra Expense"
paste input "$125,126"
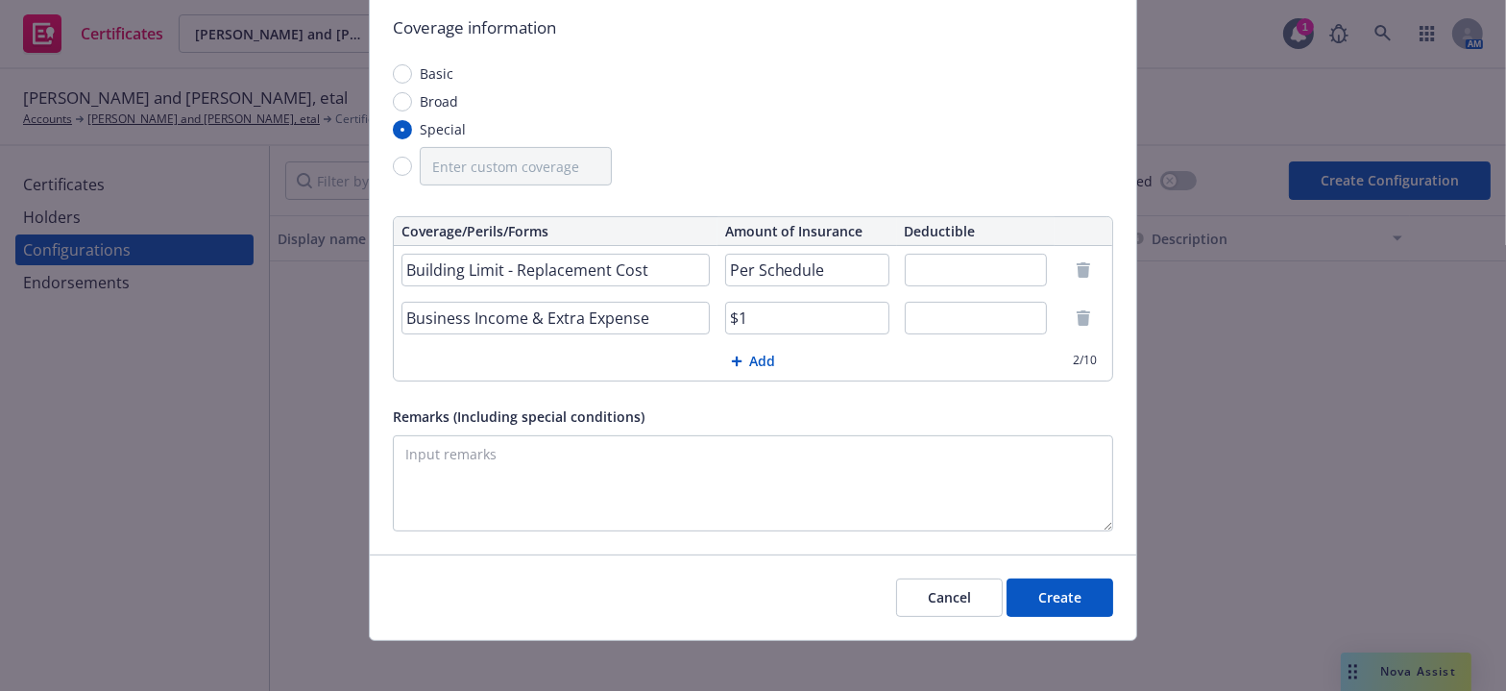
type input "$"
type input "Per Schedule"
click at [478, 477] on textarea "Remarks (Including special conditions)" at bounding box center [753, 483] width 721 height 96
type textarea "Z"
paste textarea "Evidence of Coverage"
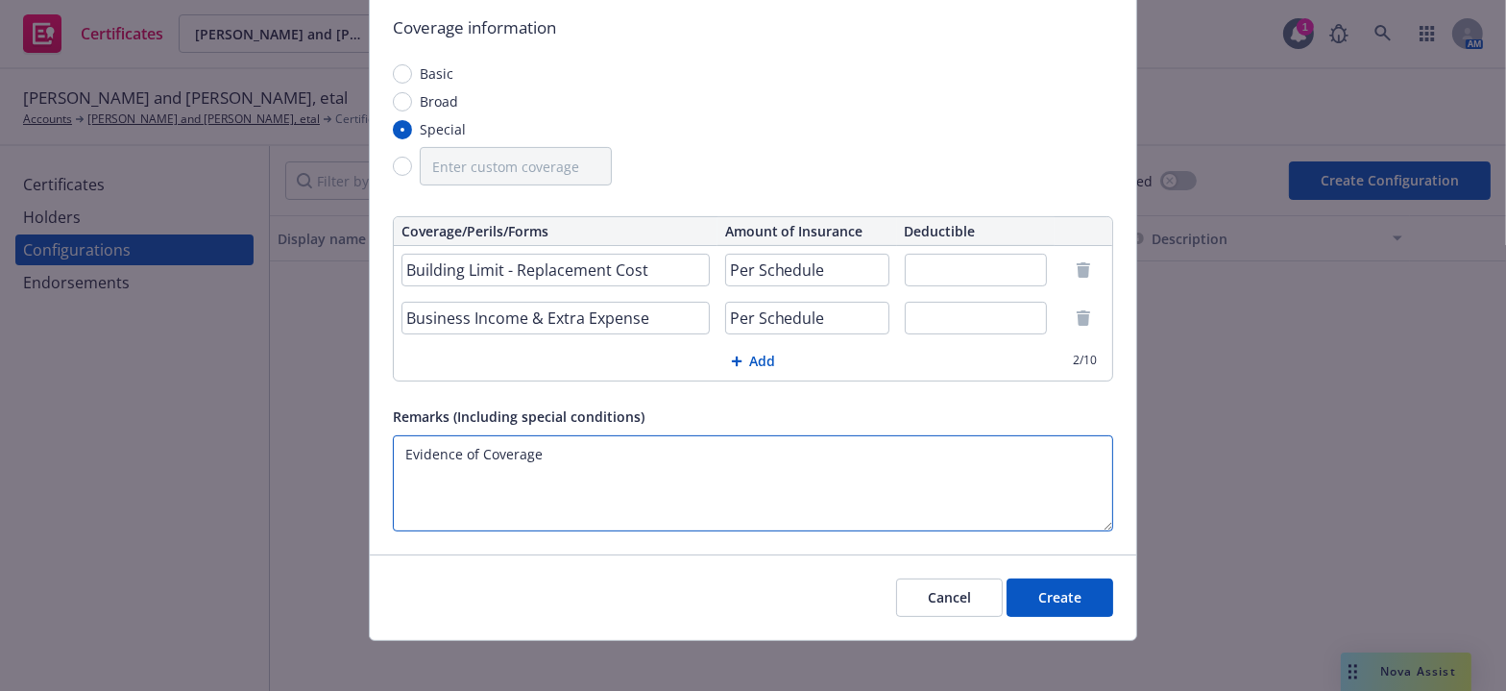
click at [403, 453] on textarea "Evidence of Coverage" at bounding box center [753, 483] width 721 height 96
type textarea "Building Limit: Business Income & Extra Expense: Evidence of Coverage"
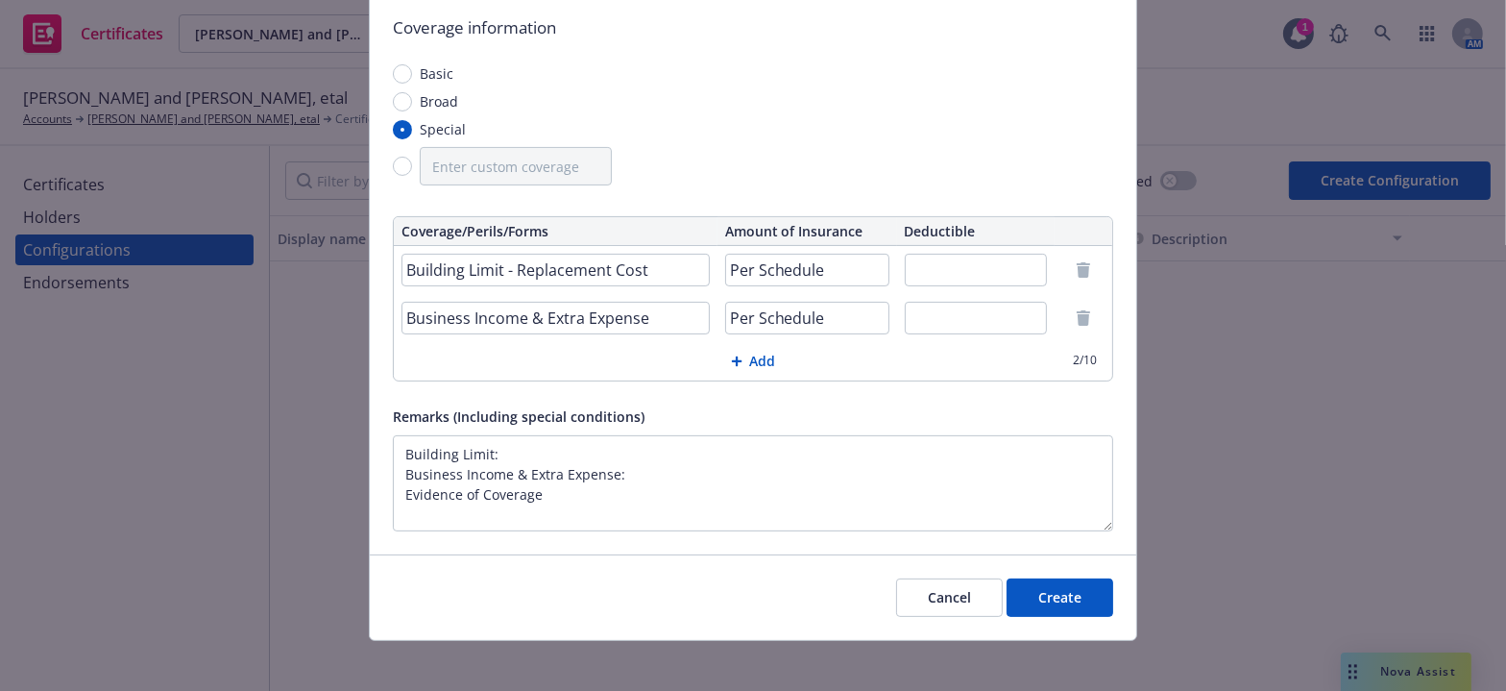
click at [958, 287] on td at bounding box center [976, 270] width 159 height 48
click at [958, 285] on td at bounding box center [976, 270] width 159 height 48
click at [958, 269] on input "text" at bounding box center [976, 270] width 143 height 33
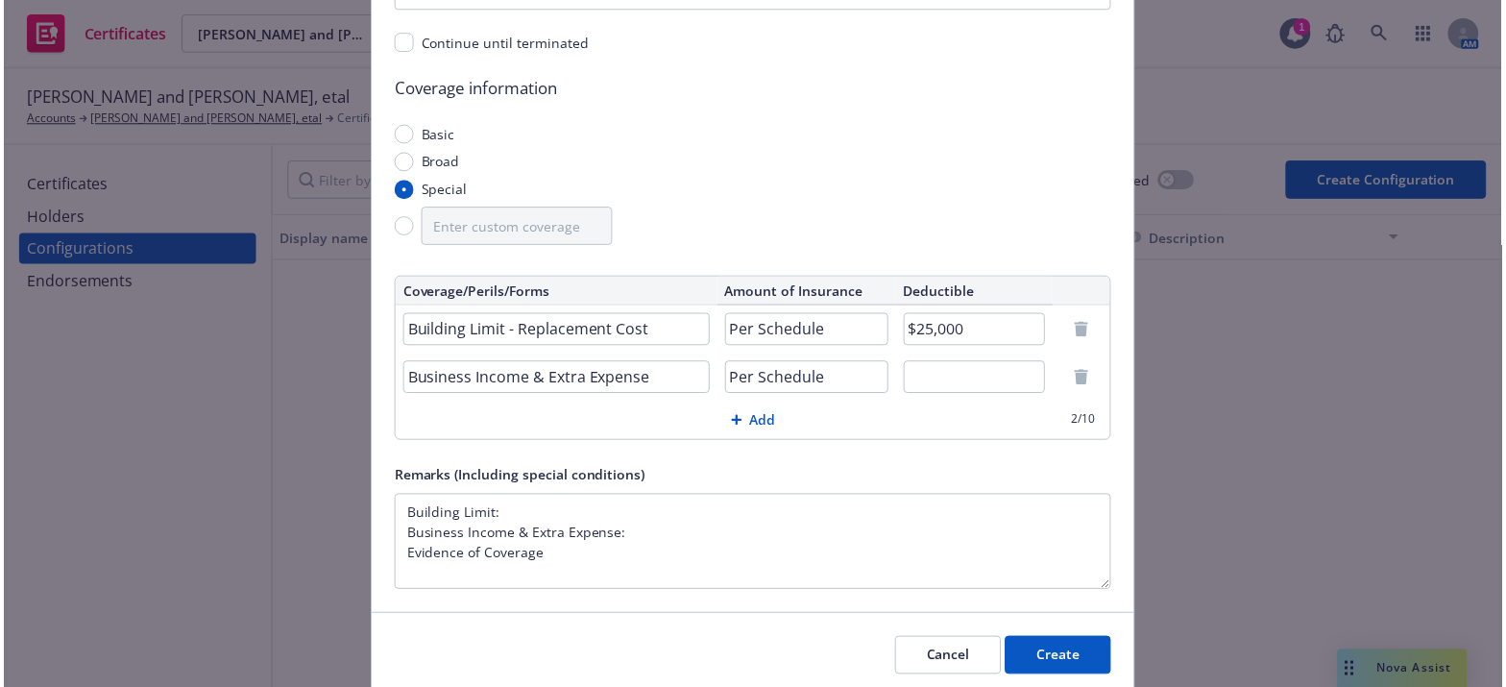
scroll to position [521, 0]
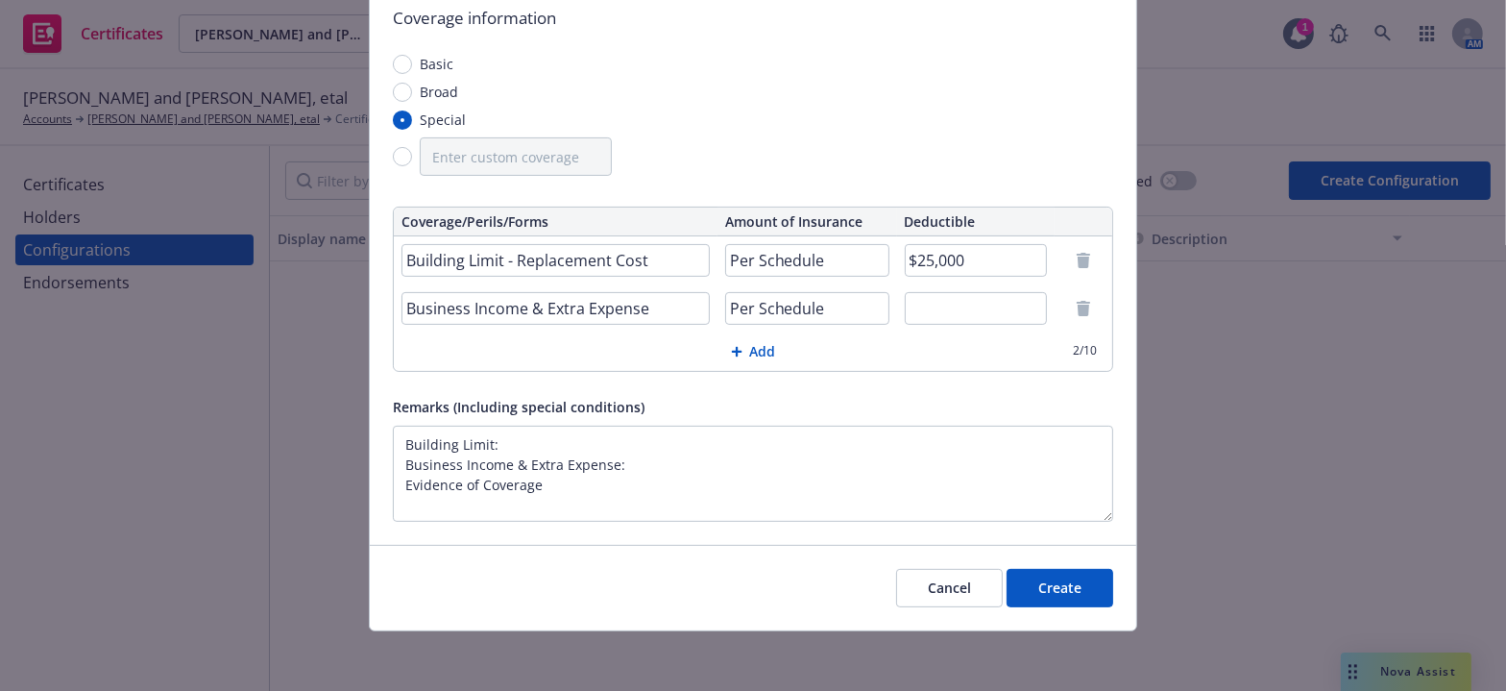
type input "$25,000"
drag, startPoint x: 1050, startPoint y: 594, endPoint x: 1003, endPoint y: 597, distance: 47.2
click at [1050, 593] on button "Create" at bounding box center [1060, 588] width 107 height 38
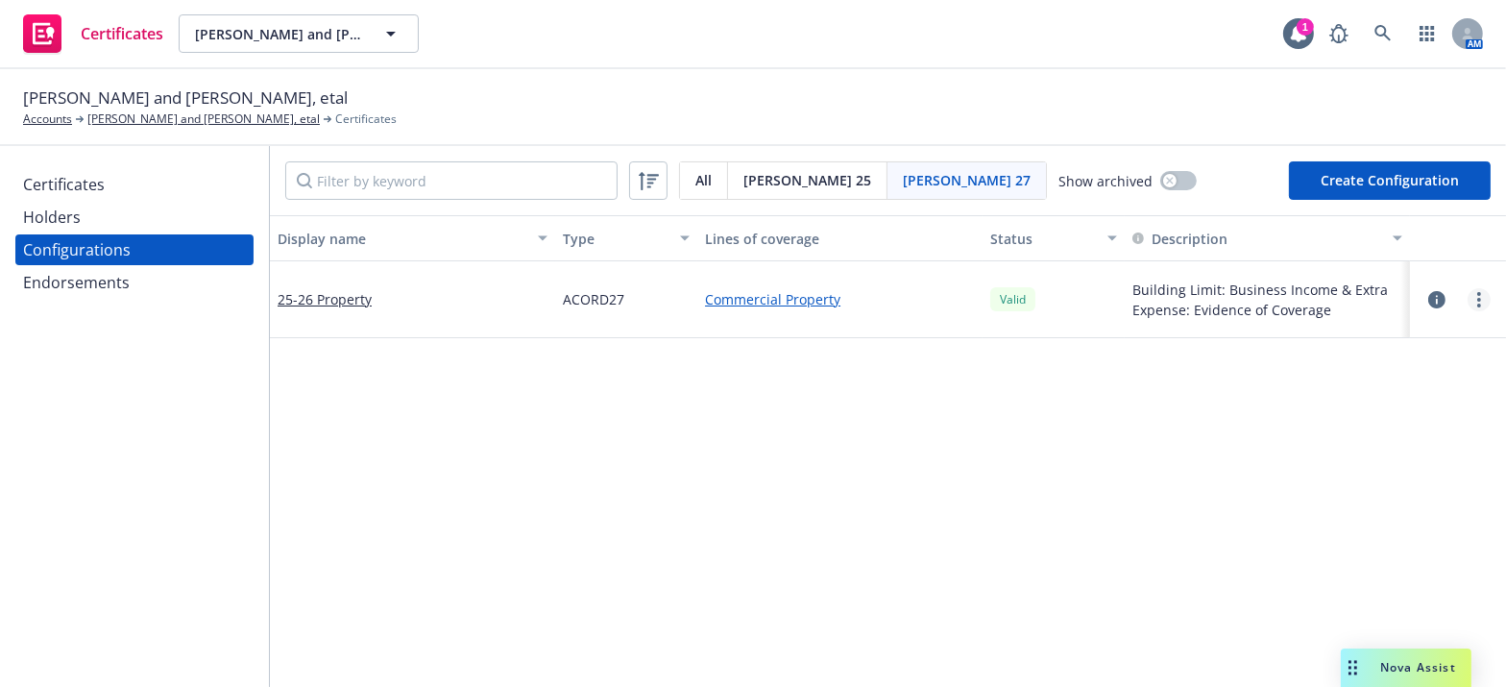
click at [1472, 303] on link "more" at bounding box center [1479, 299] width 23 height 23
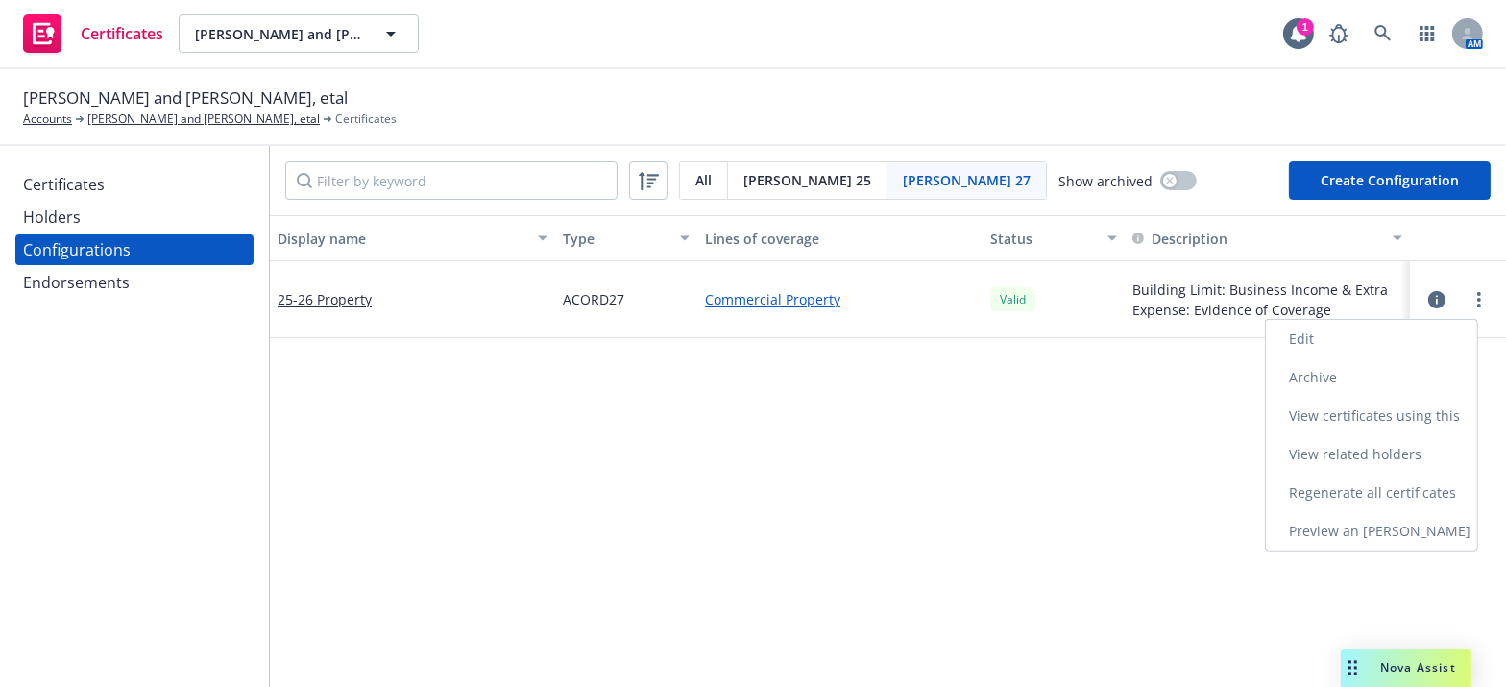
click at [1284, 328] on link "Edit" at bounding box center [1371, 339] width 211 height 38
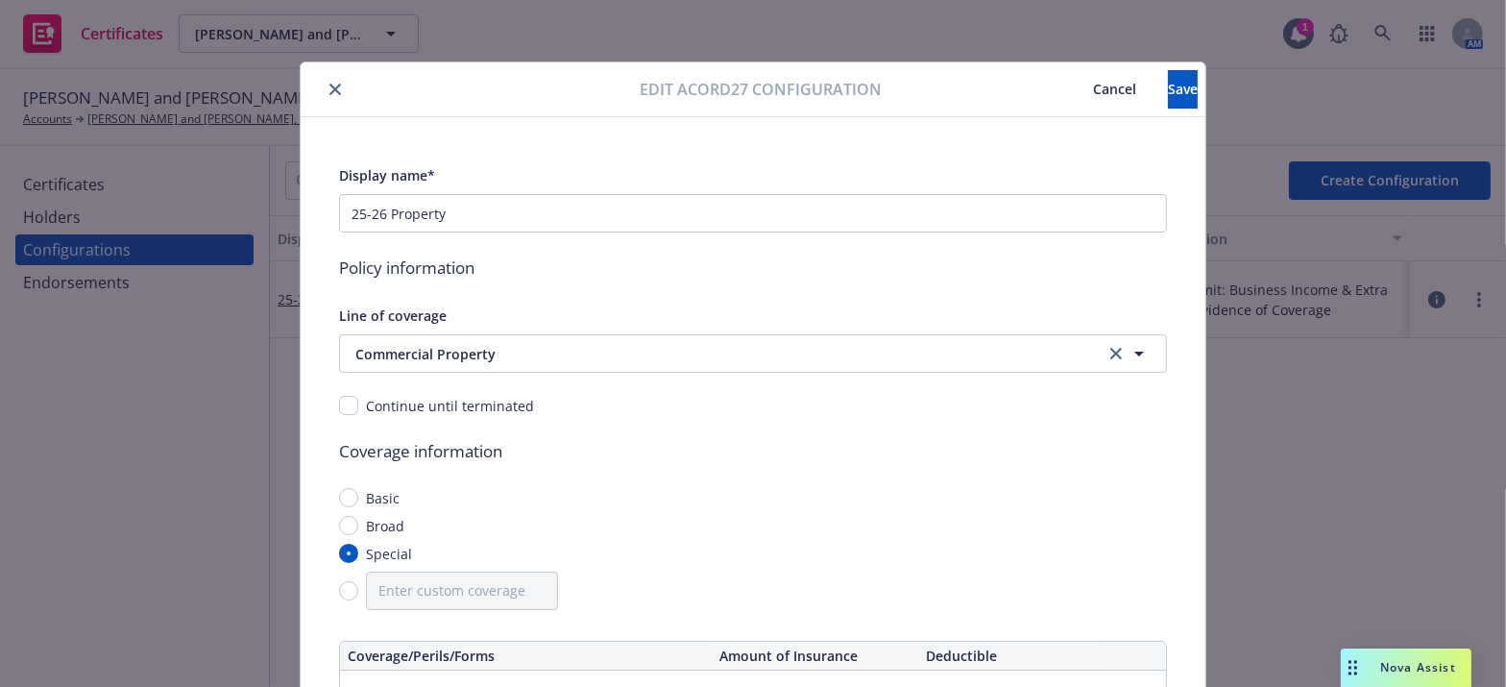
click at [1093, 85] on span "Cancel" at bounding box center [1114, 89] width 43 height 18
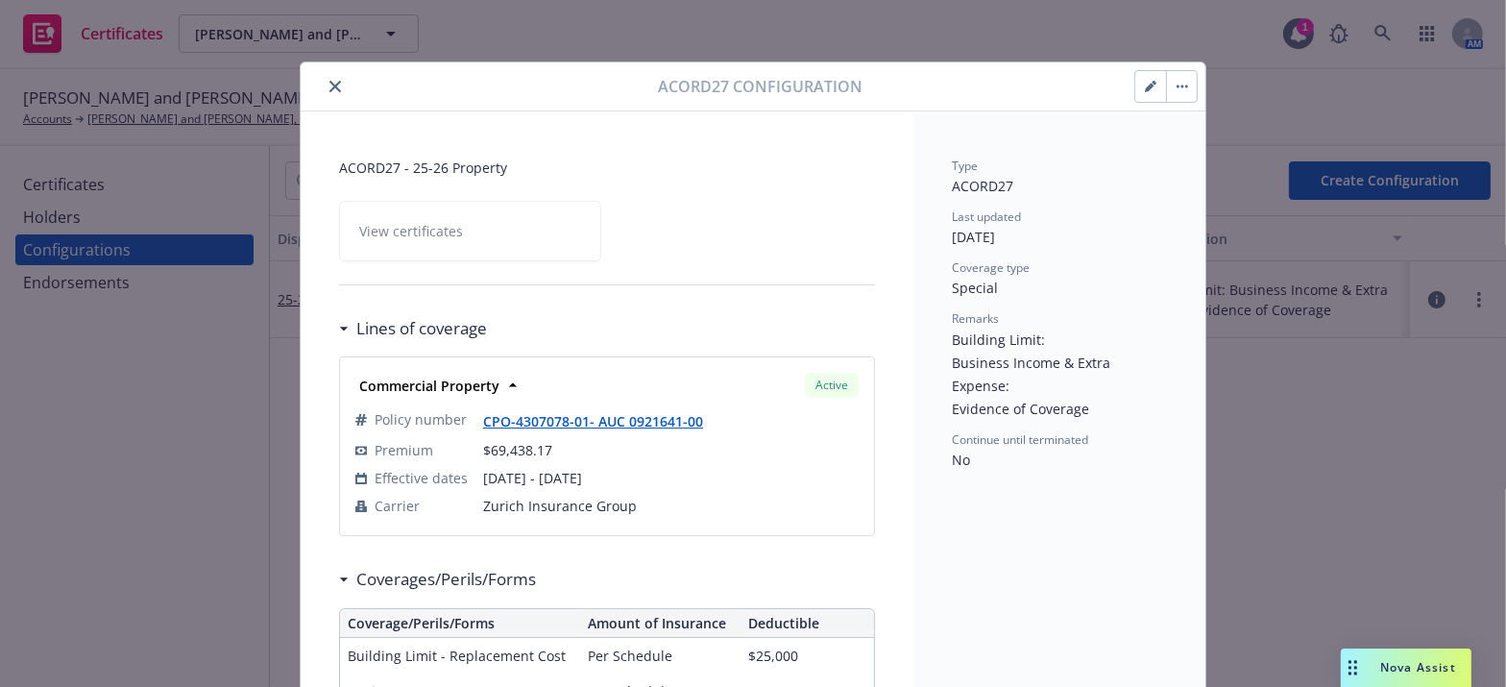
click at [1145, 84] on icon "button" at bounding box center [1151, 87] width 12 height 12
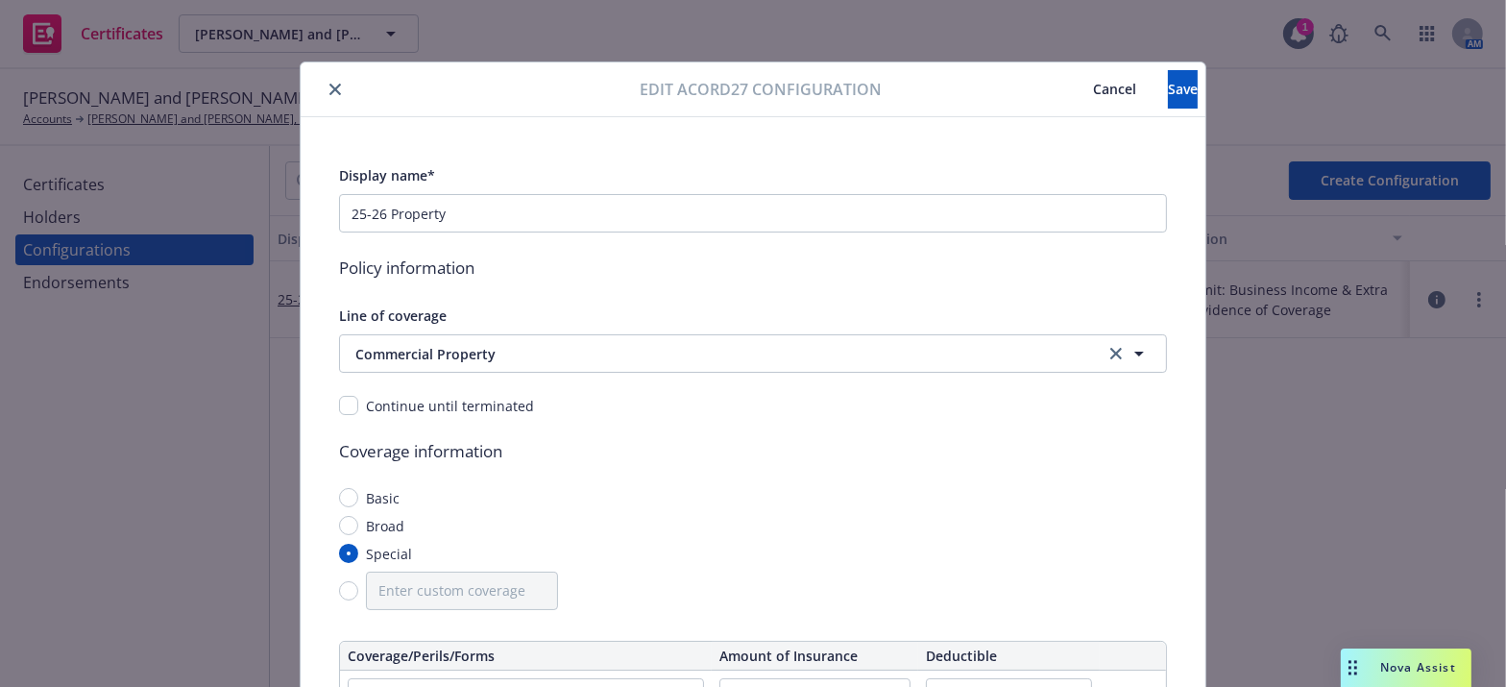
click at [332, 85] on icon "close" at bounding box center [336, 90] width 12 height 12
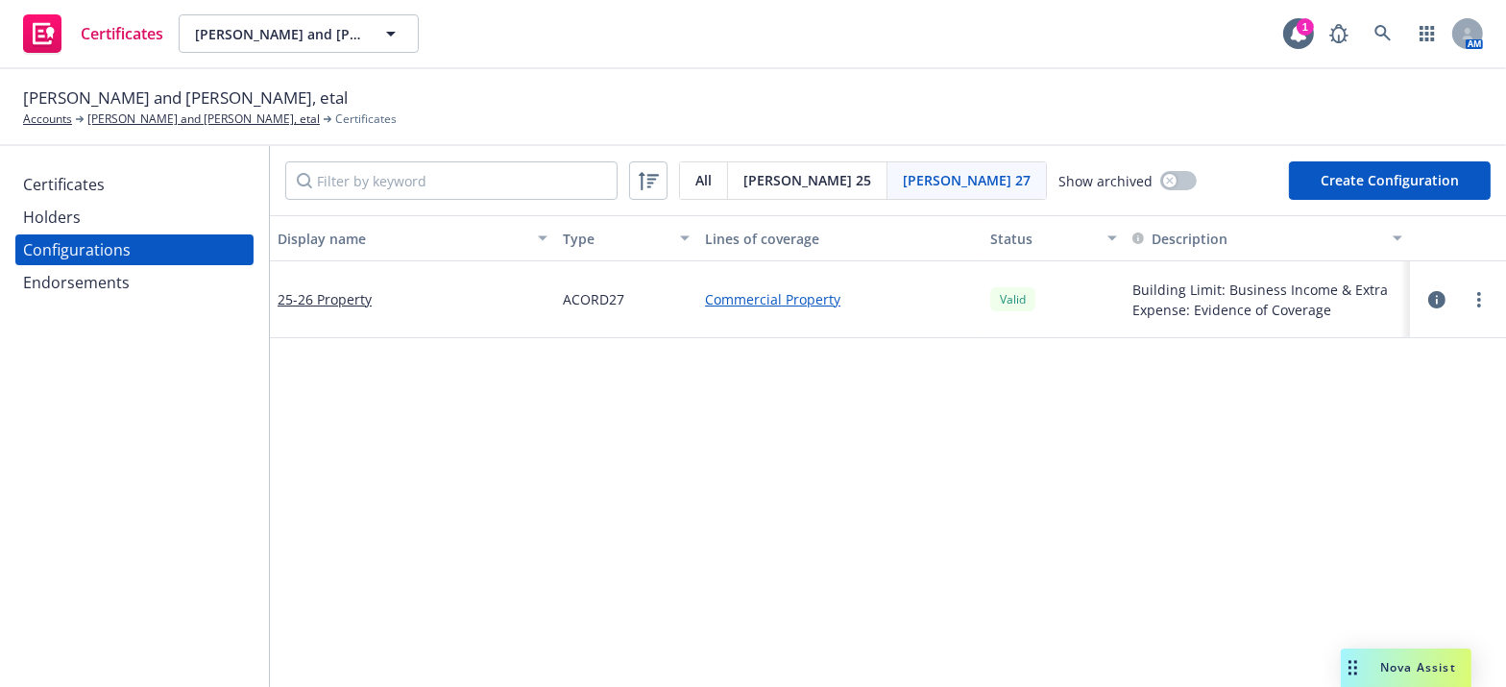
click at [104, 198] on div "Certificates" at bounding box center [134, 184] width 223 height 31
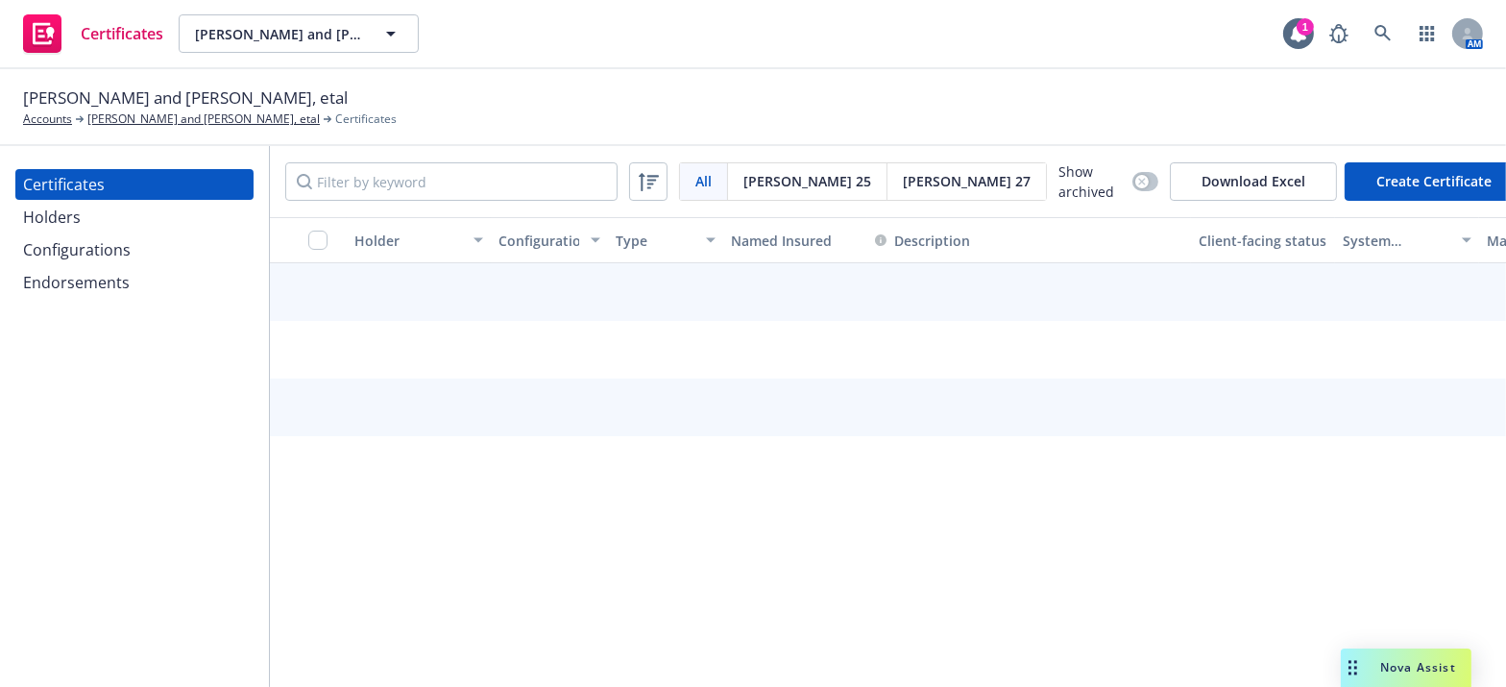
click at [86, 250] on div "Configurations" at bounding box center [77, 249] width 108 height 31
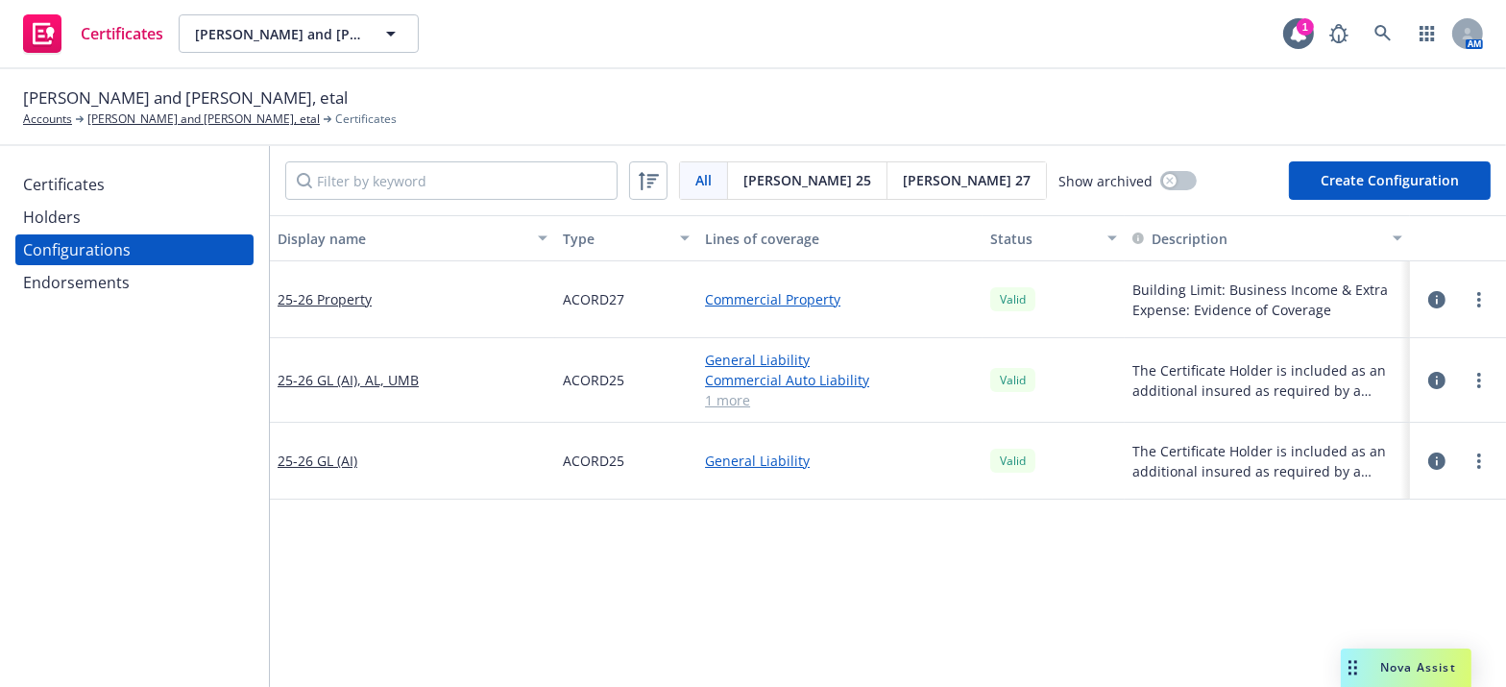
click at [125, 174] on div "Certificates" at bounding box center [134, 184] width 223 height 31
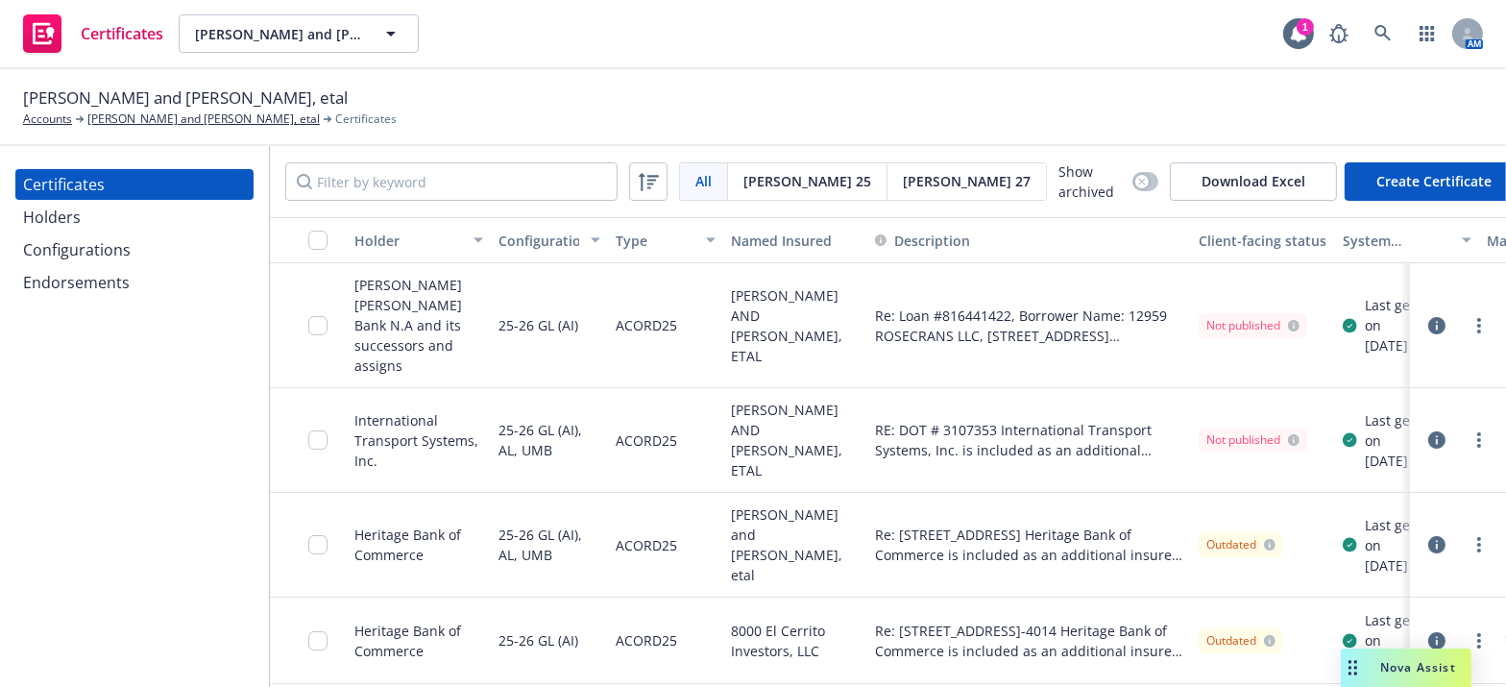
click at [385, 150] on div "All All Acord 25 Acord 27 Show archived Download Excel Create Certificate" at bounding box center [888, 181] width 1236 height 71
click at [391, 168] on input "Filter by keyword" at bounding box center [451, 181] width 332 height 38
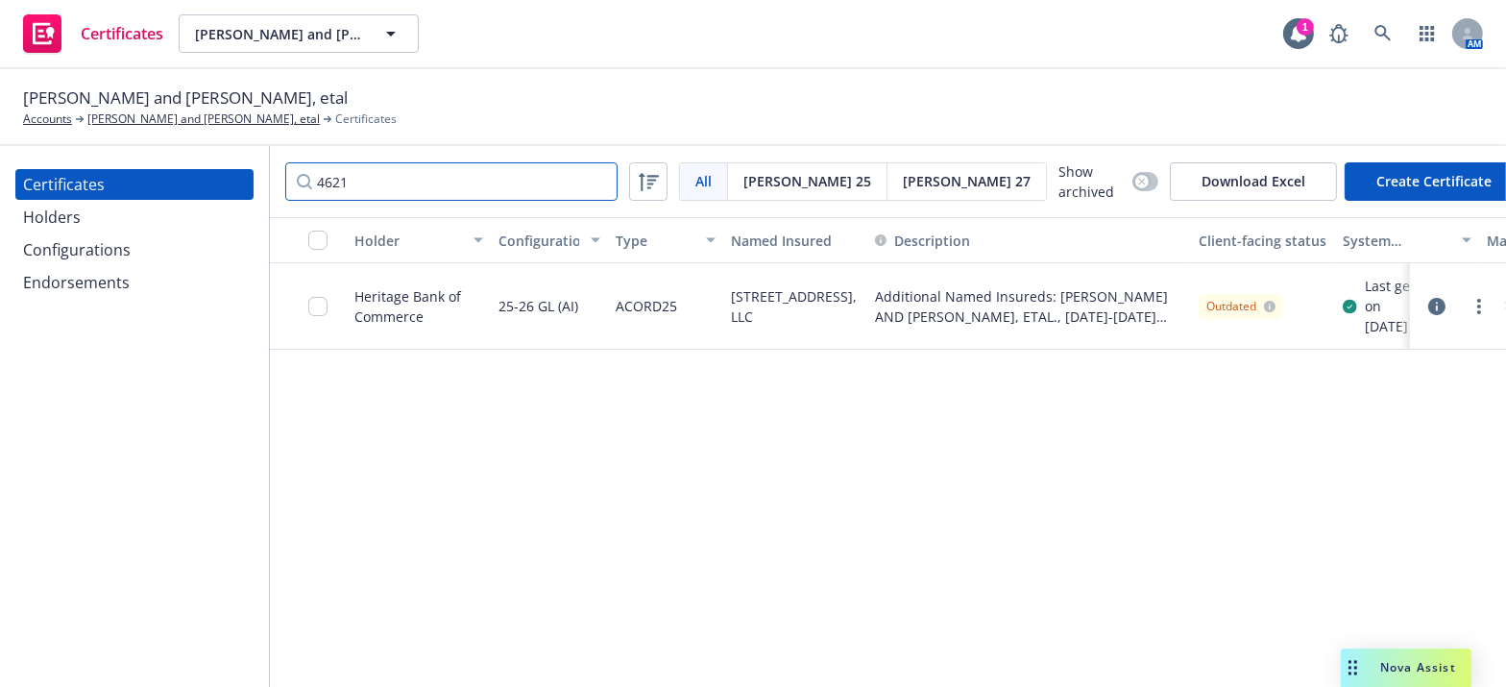
type input "4621"
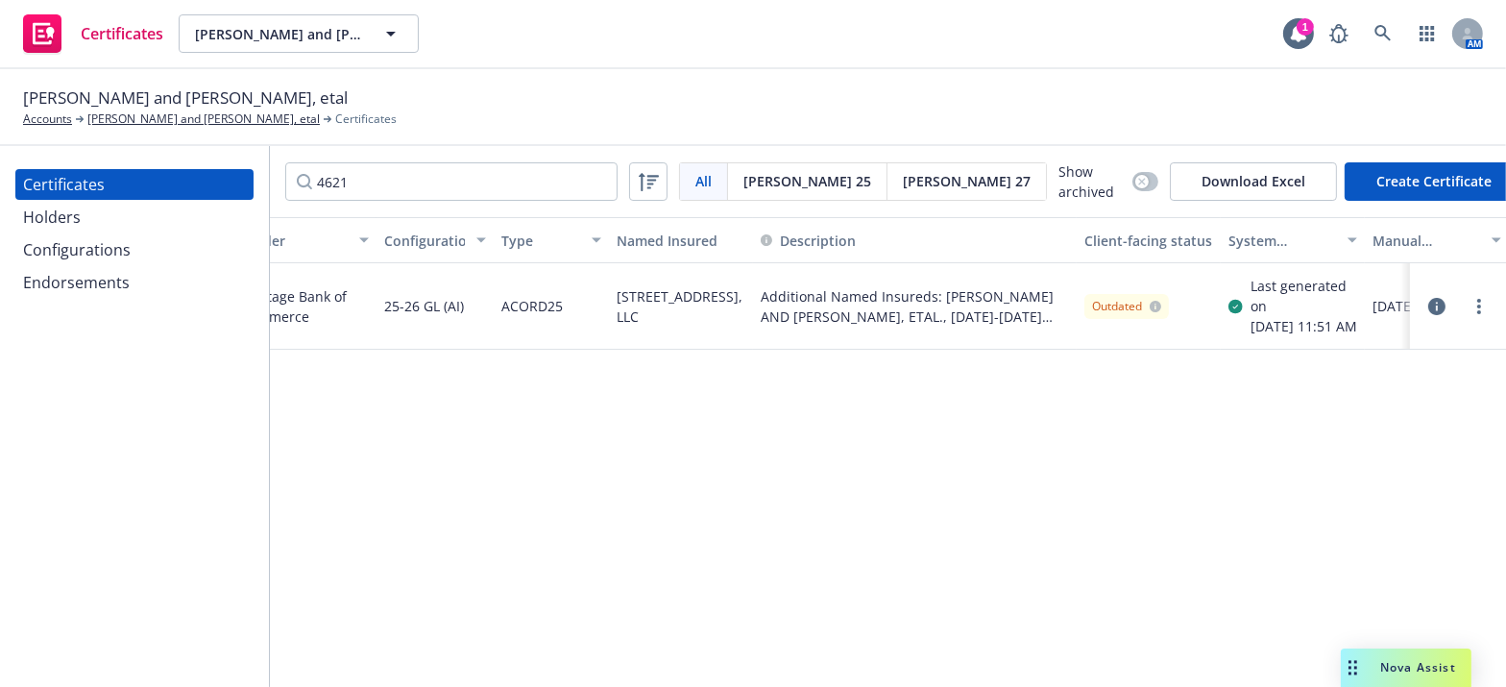
drag, startPoint x: 1356, startPoint y: 291, endPoint x: 1376, endPoint y: 292, distance: 20.2
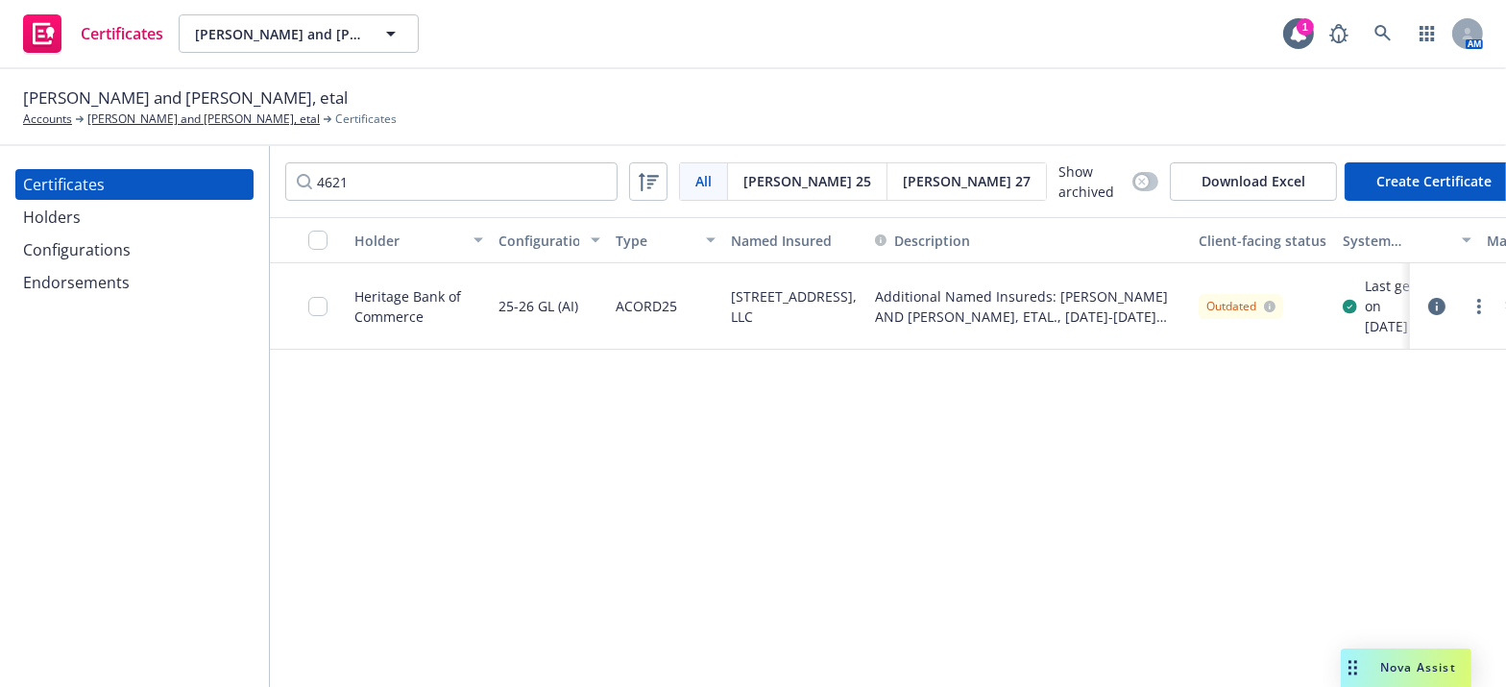
drag, startPoint x: 886, startPoint y: 287, endPoint x: 951, endPoint y: 281, distance: 65.7
click at [1488, 312] on link "more" at bounding box center [1479, 306] width 23 height 23
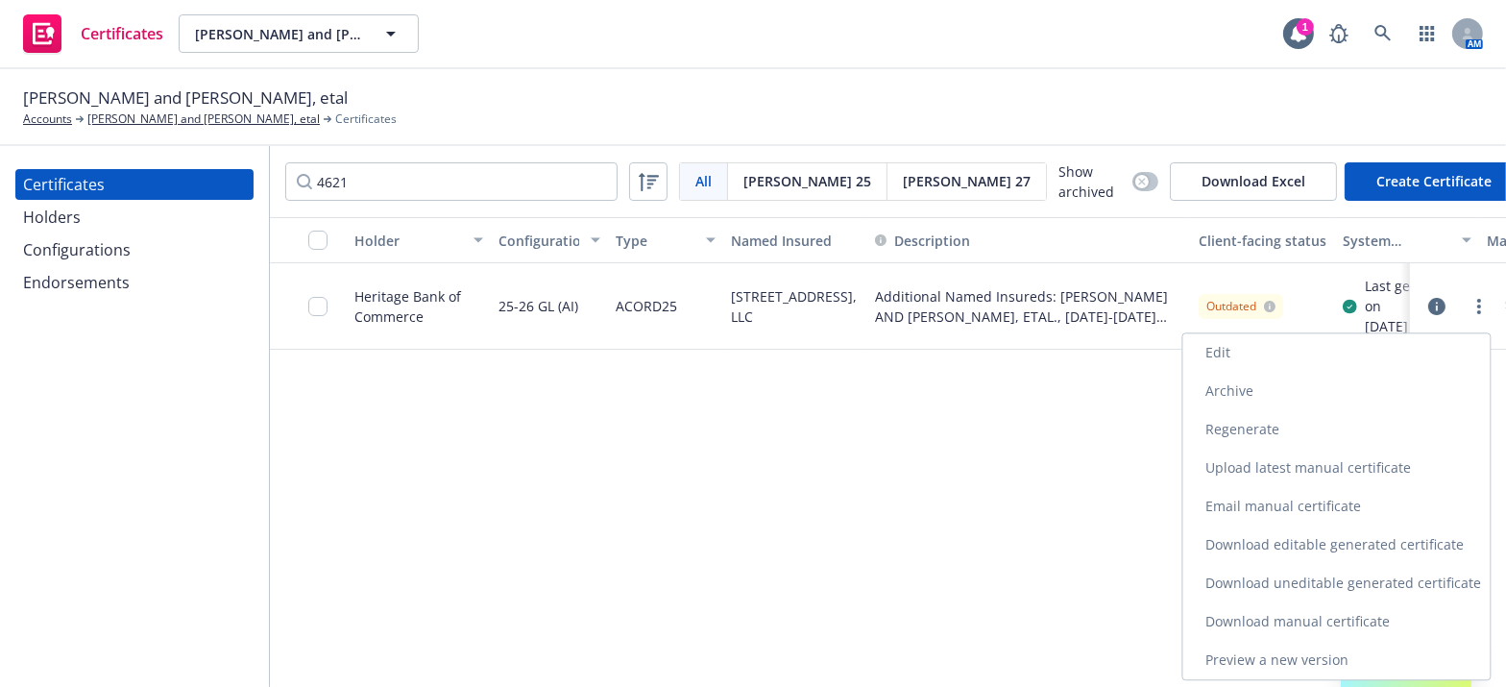
click at [1295, 569] on link "Download uneditable generated certificate" at bounding box center [1337, 583] width 307 height 38
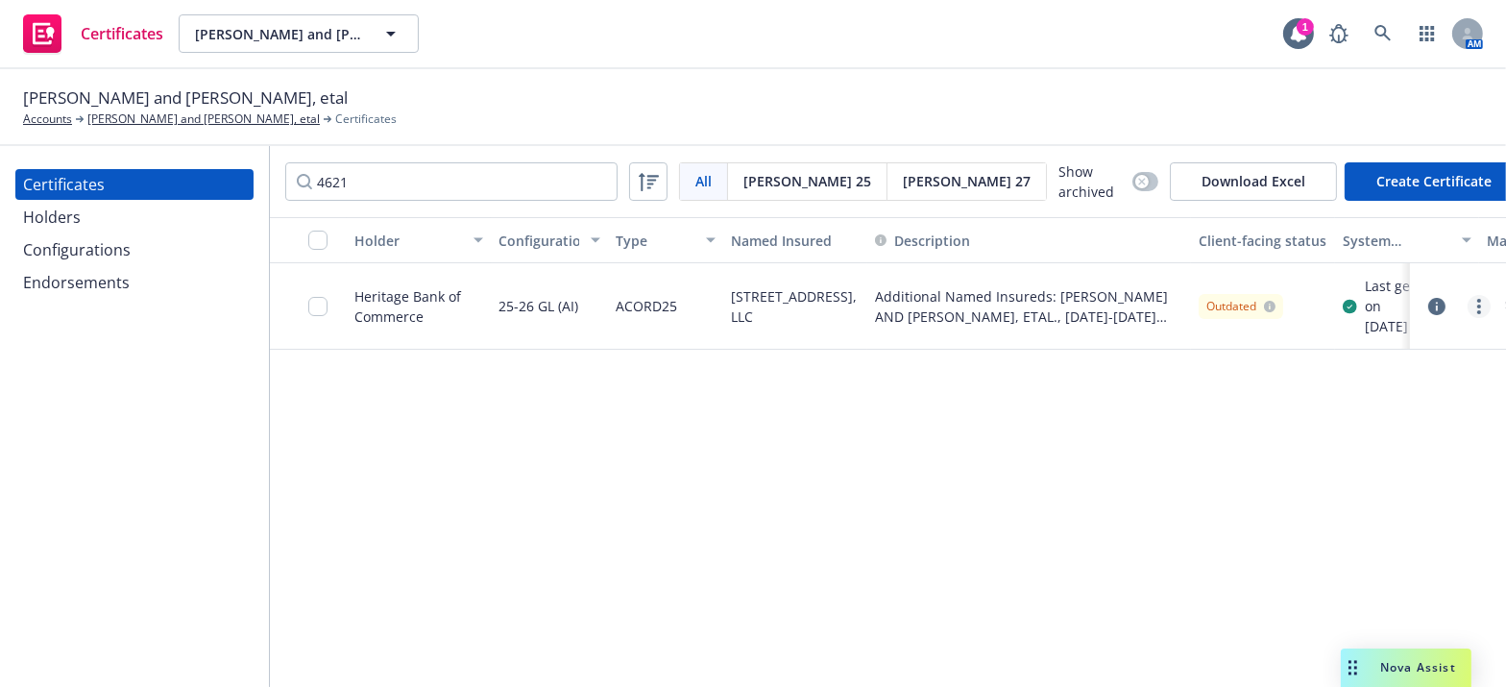
click at [1478, 314] on circle "more" at bounding box center [1480, 312] width 4 height 4
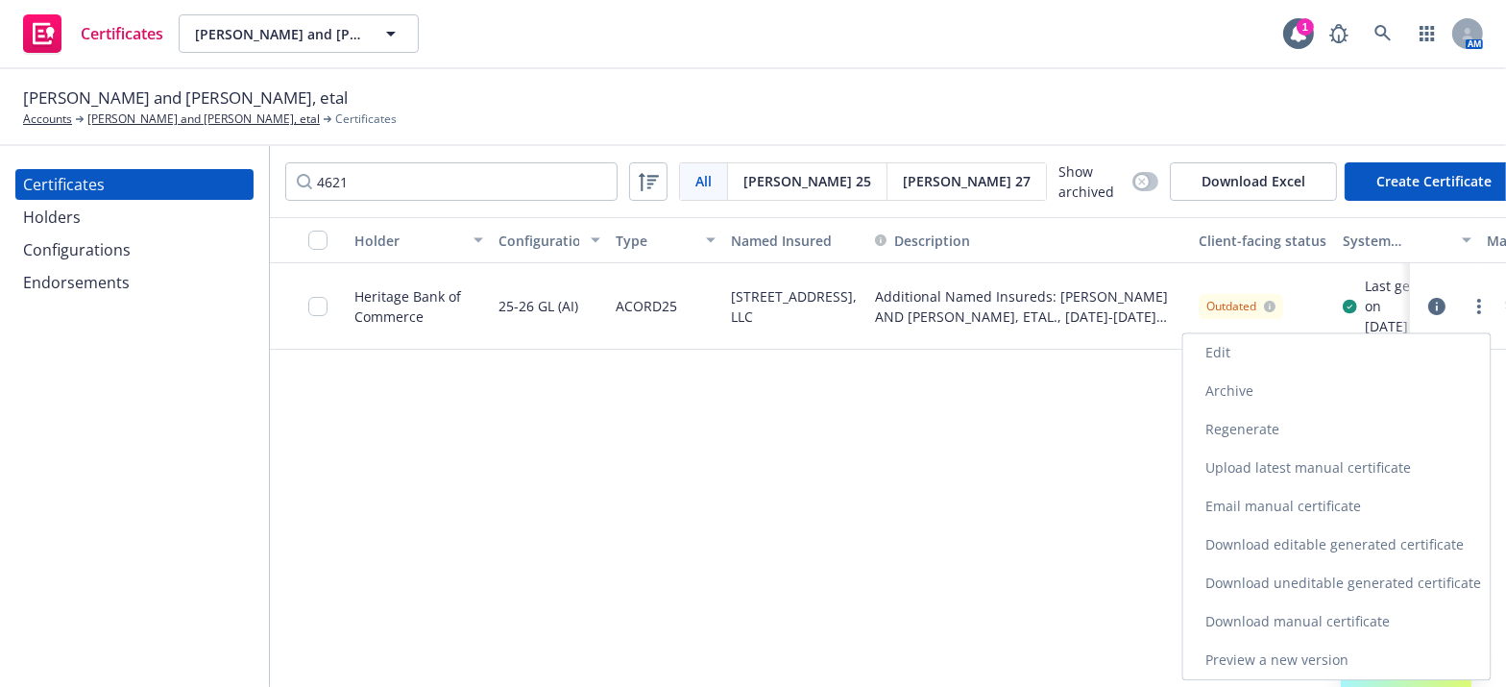
click at [1279, 581] on link "Download uneditable generated certificate" at bounding box center [1337, 583] width 307 height 38
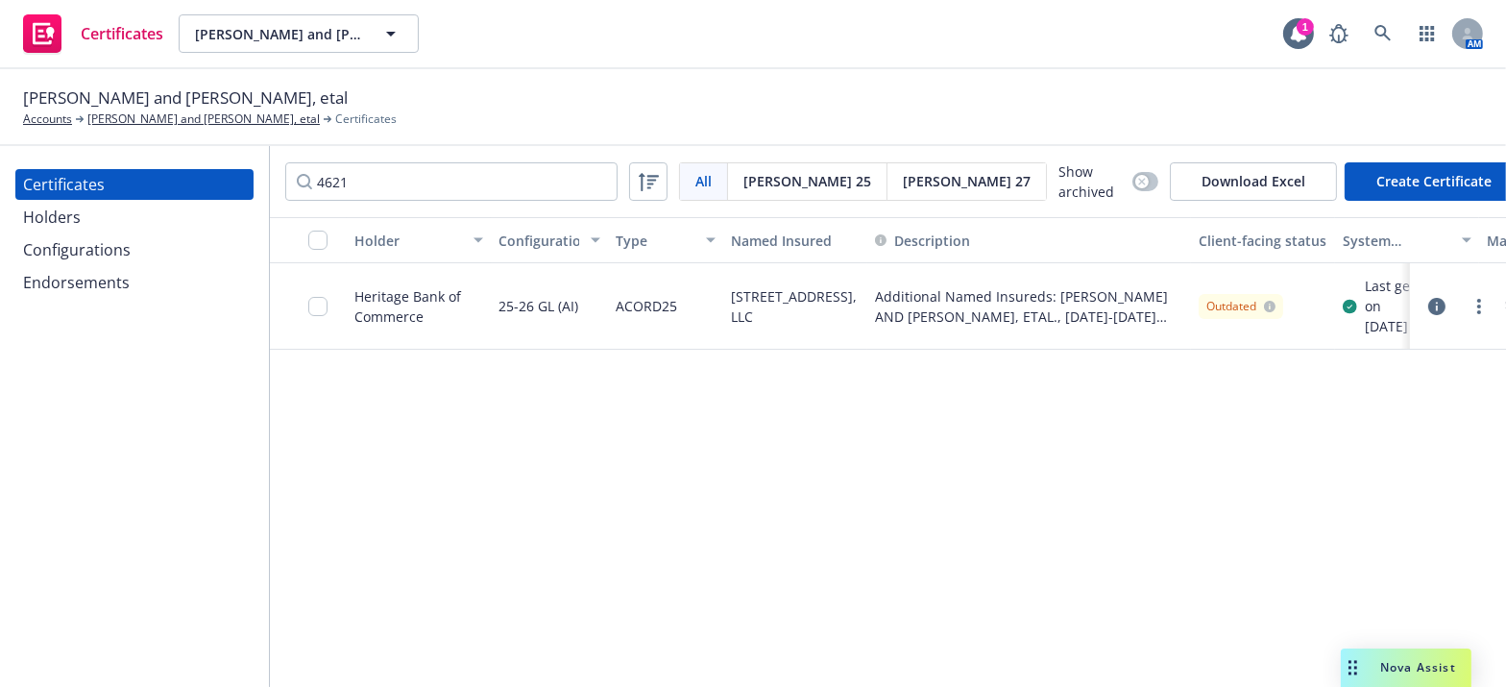
click at [6, 527] on div "Certificates Holders Configurations Endorsements" at bounding box center [134, 416] width 269 height 541
click at [1475, 311] on link "more" at bounding box center [1479, 306] width 23 height 23
click at [869, 419] on div "Holder Configuration Type Named Insured Description Client-facing status System…" at bounding box center [888, 453] width 1236 height 472
click at [903, 175] on span "[PERSON_NAME] 27" at bounding box center [967, 181] width 128 height 20
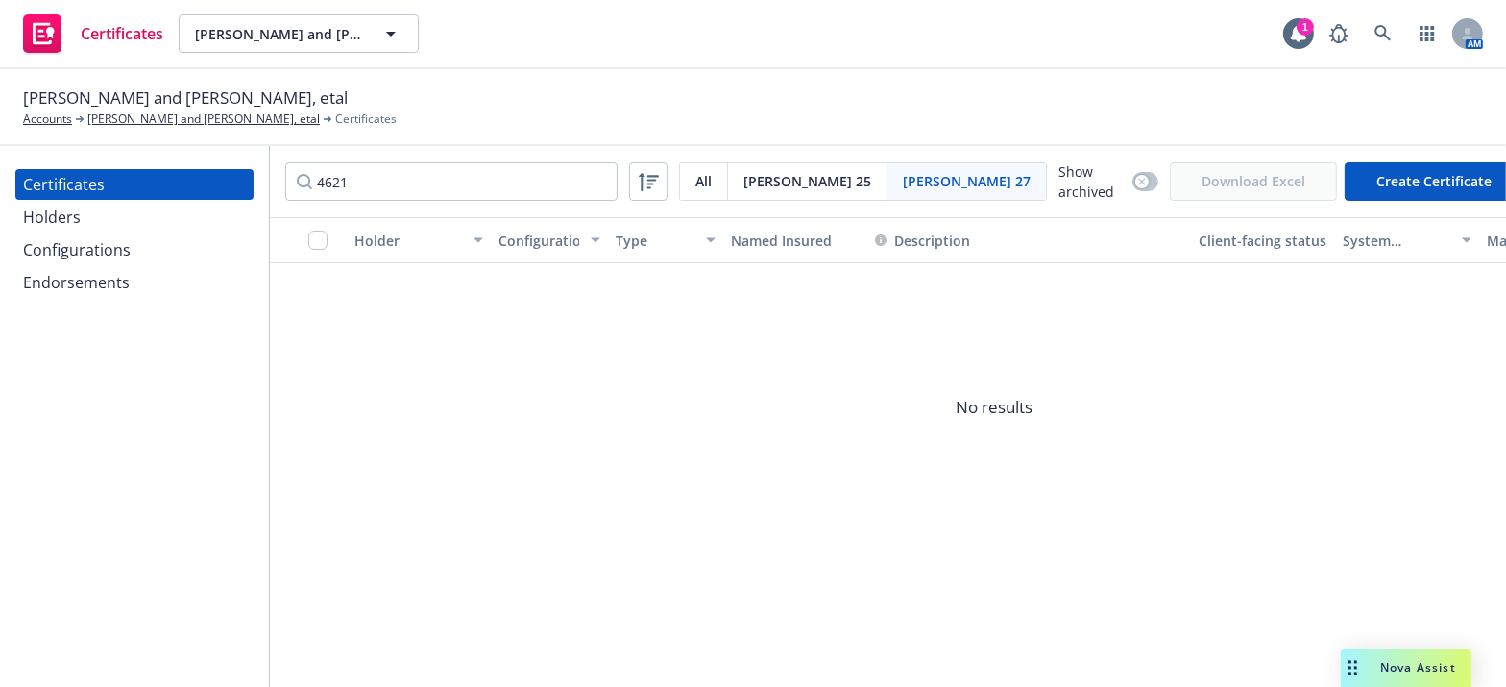
click at [1438, 182] on button "Create Certificate" at bounding box center [1434, 181] width 179 height 38
select select "ACORD27"
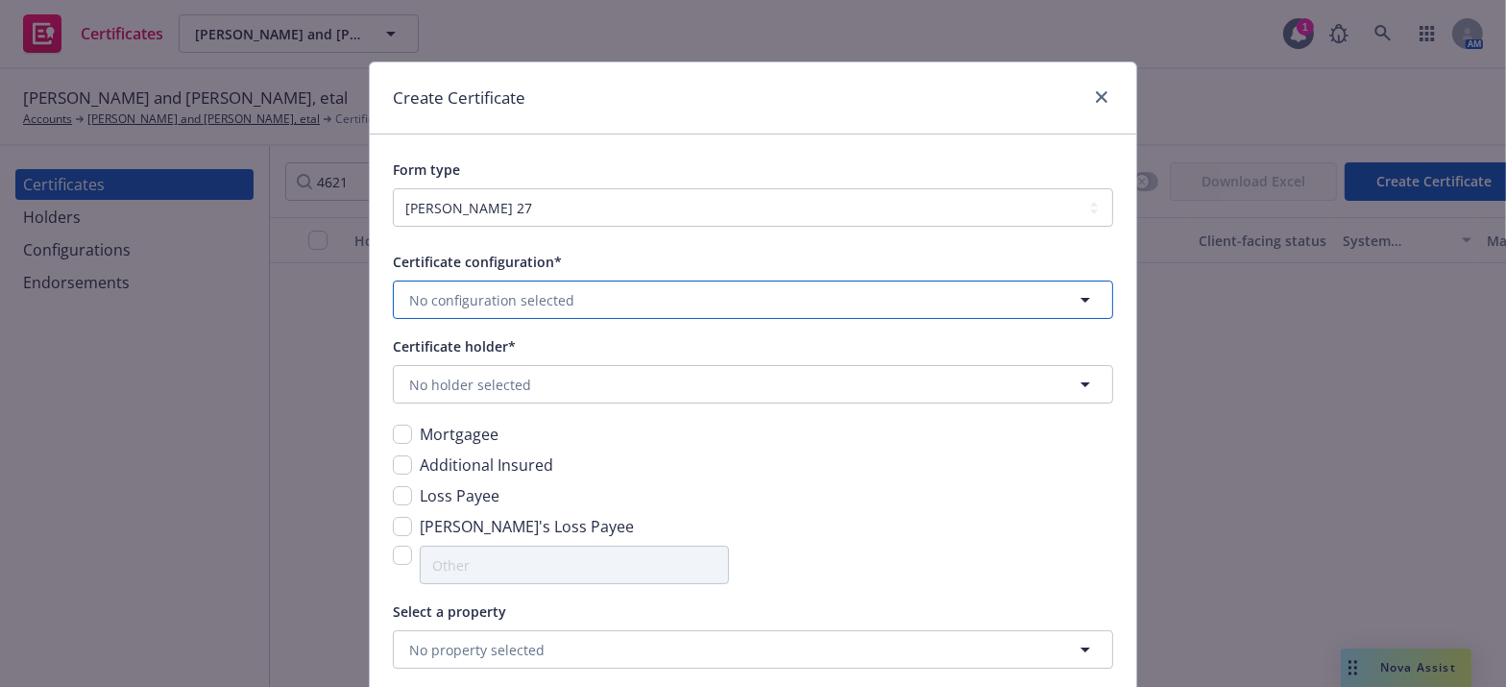
drag, startPoint x: 536, startPoint y: 301, endPoint x: 545, endPoint y: 292, distance: 12.2
click at [538, 301] on span "No configuration selected" at bounding box center [491, 300] width 165 height 20
click at [476, 372] on span "ACORD27" at bounding box center [463, 375] width 98 height 20
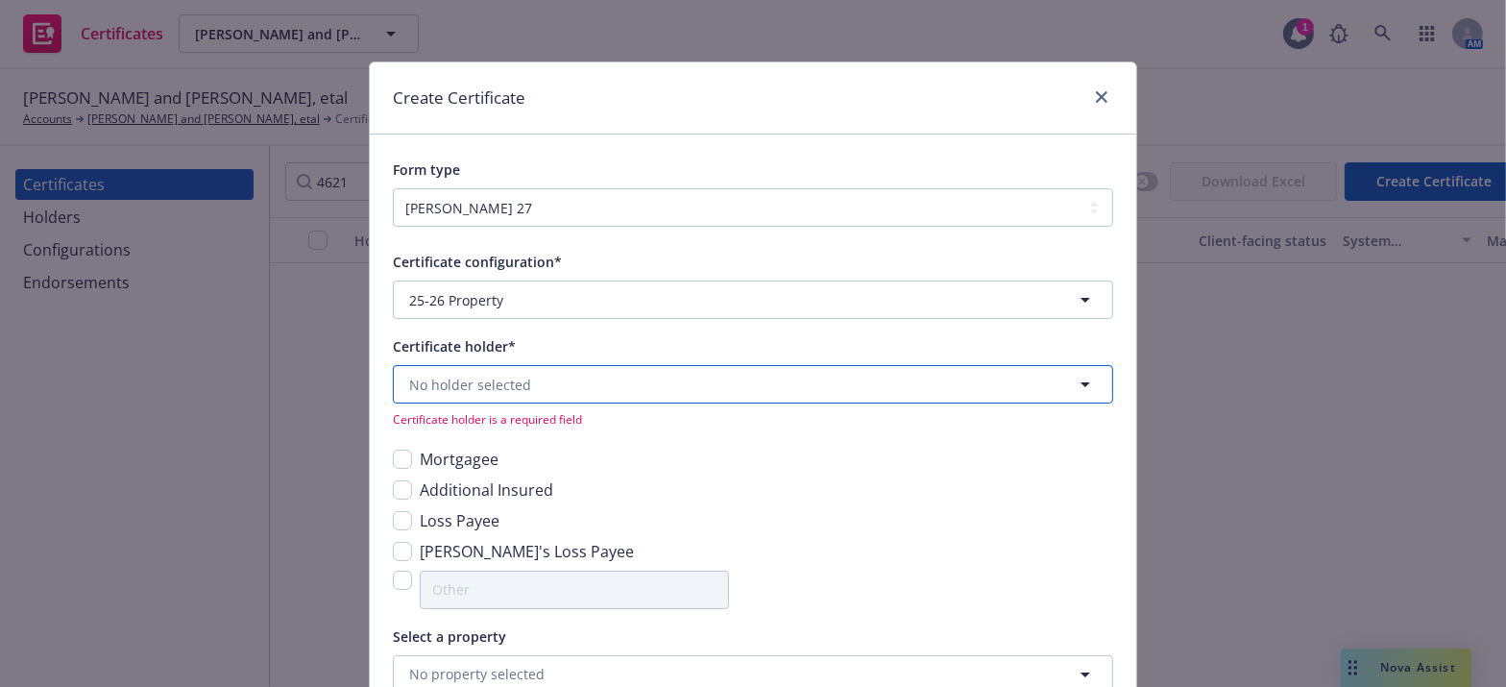
click at [461, 387] on span "No holder selected" at bounding box center [470, 385] width 122 height 20
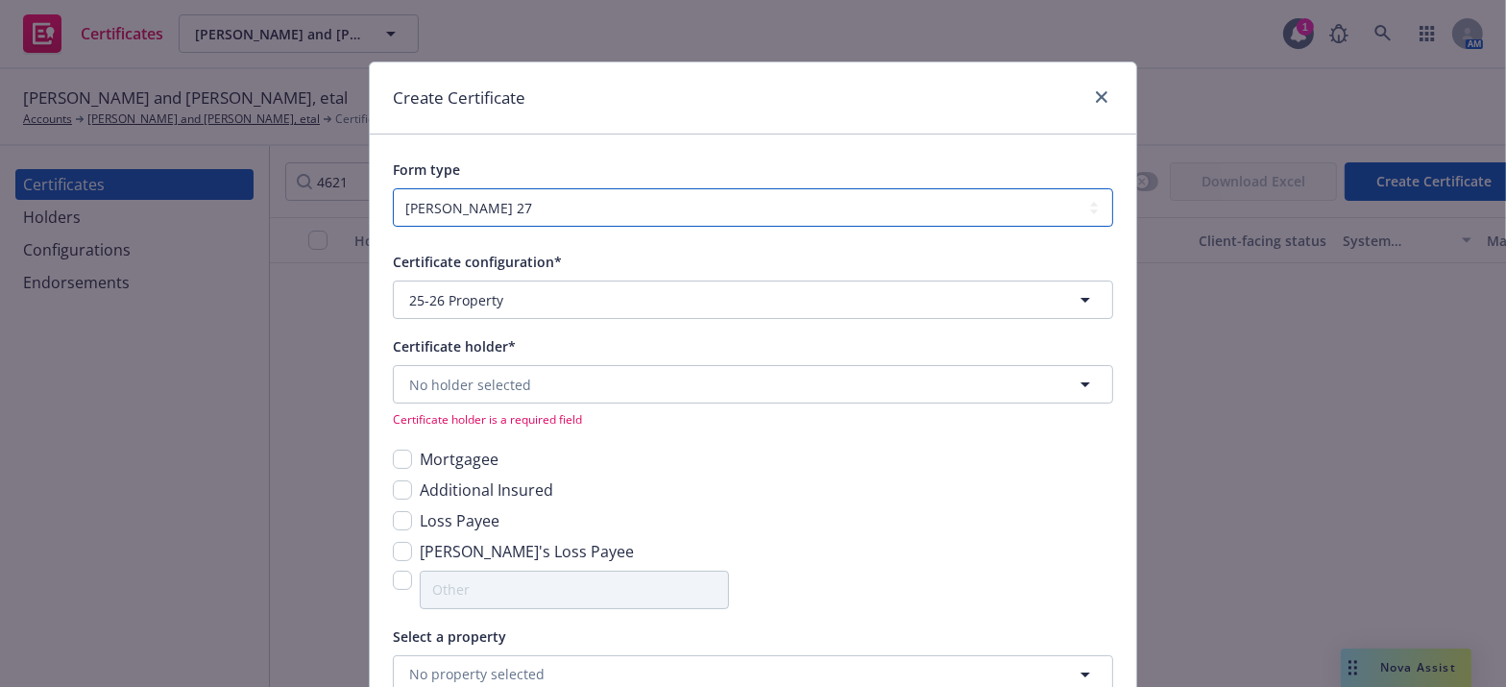
drag, startPoint x: 564, startPoint y: 196, endPoint x: 560, endPoint y: 226, distance: 30.0
click at [564, 196] on select "ACORD 25 ACORD 27 ACORD 28" at bounding box center [753, 207] width 721 height 38
click at [538, 144] on div "Form type ACORD 25 ACORD 27 ACORD 28" at bounding box center [753, 180] width 767 height 92
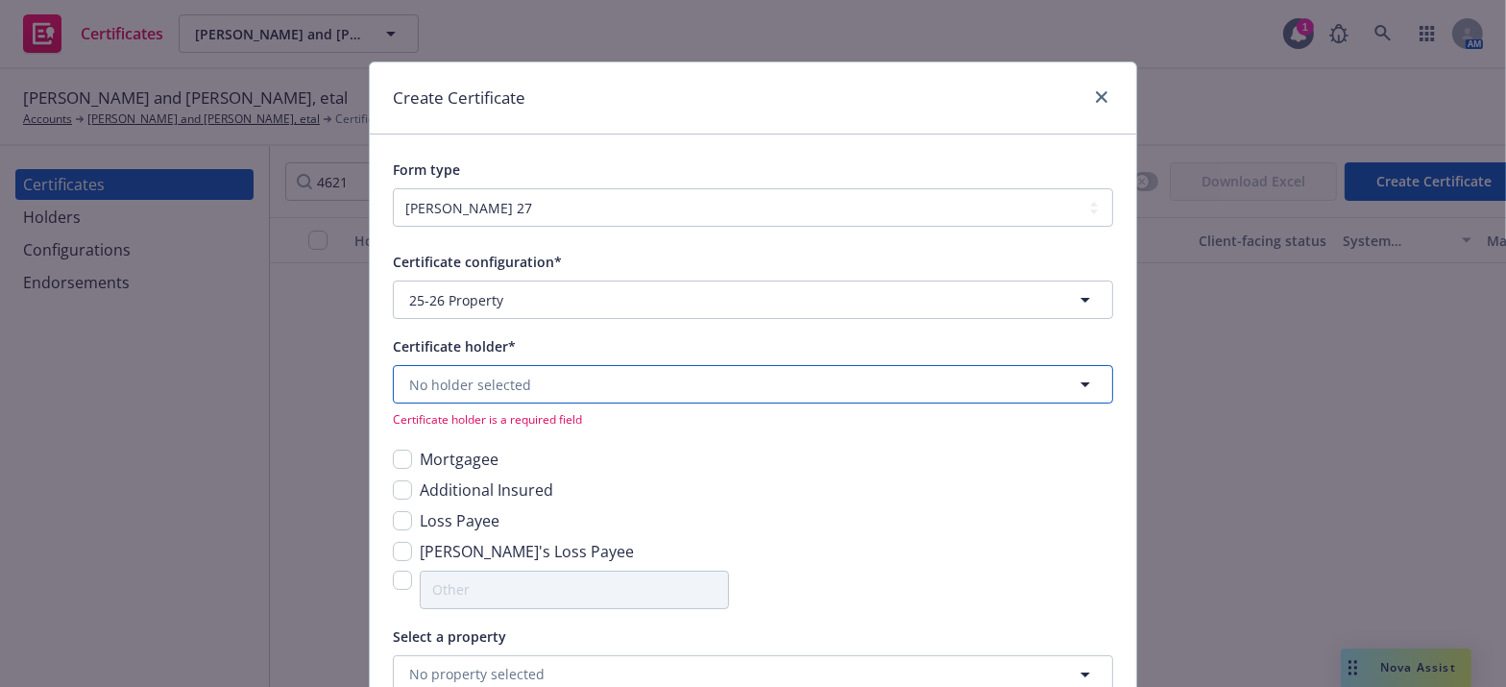
click at [509, 375] on span "No holder selected" at bounding box center [470, 385] width 122 height 20
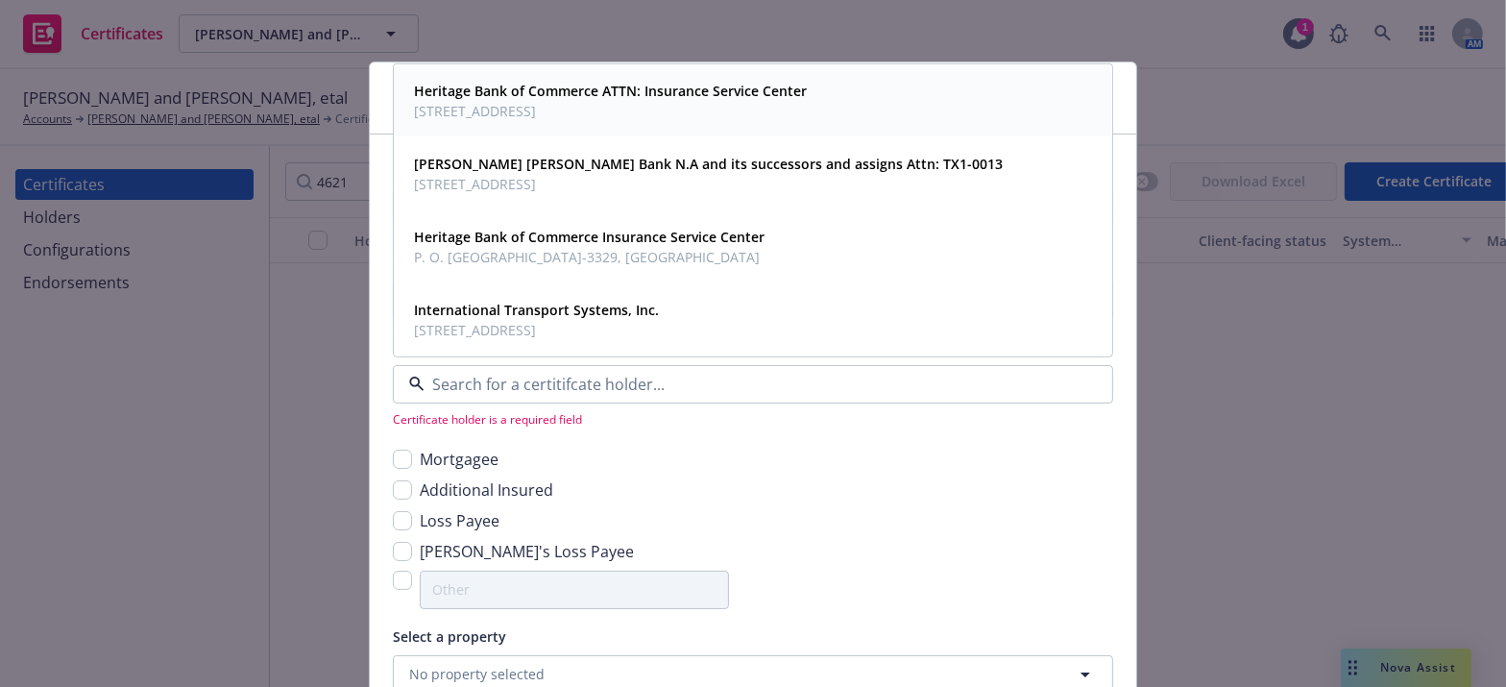
click at [654, 102] on span "PO Box 863329, Plano, TX, 75086, USA" at bounding box center [610, 111] width 393 height 20
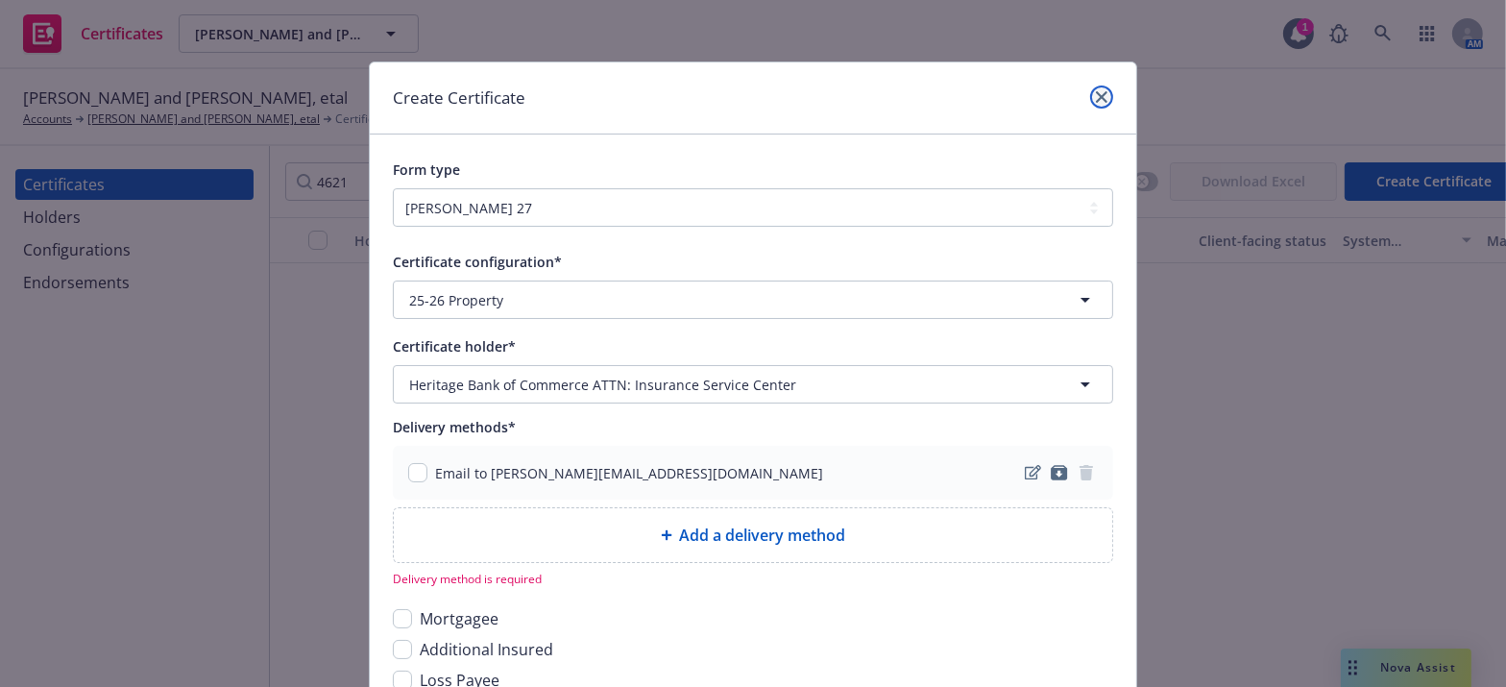
click at [1104, 102] on link "close" at bounding box center [1101, 96] width 23 height 23
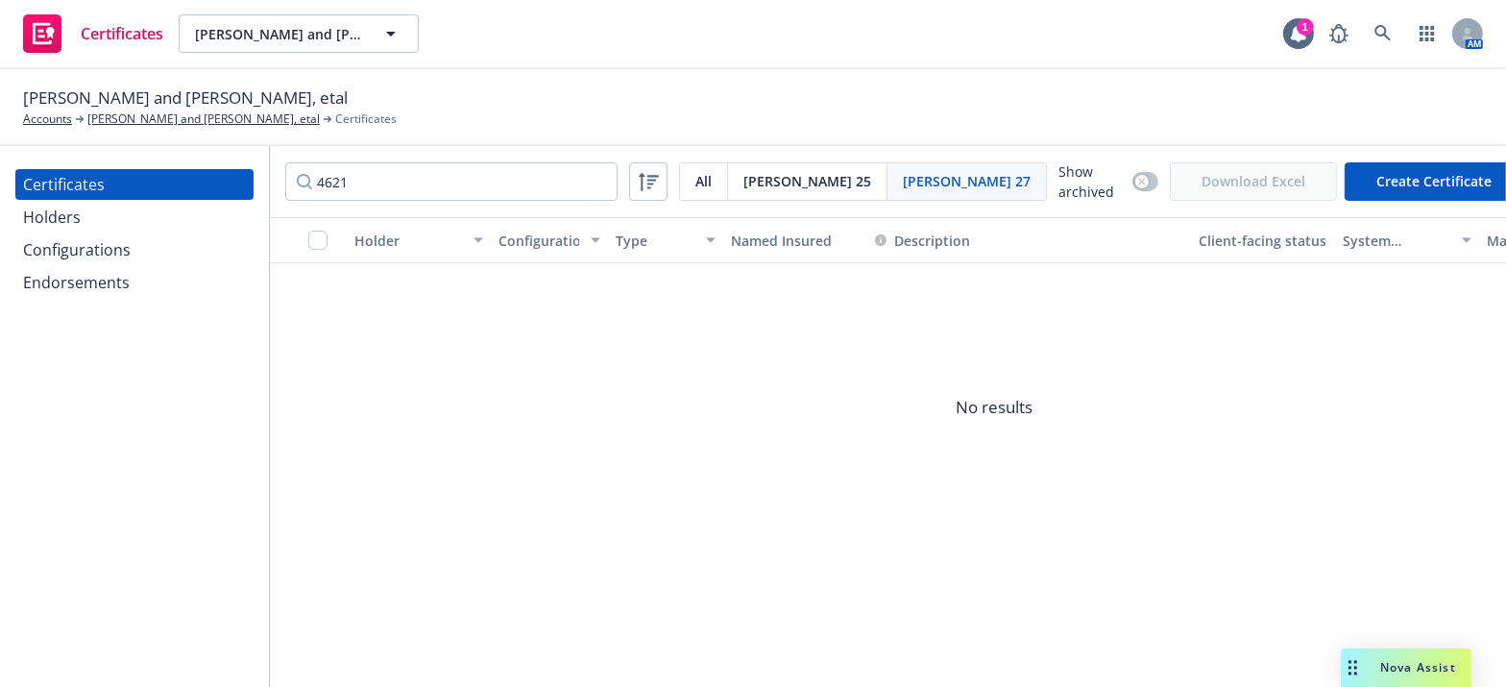
click at [105, 208] on div "Holders" at bounding box center [134, 217] width 223 height 31
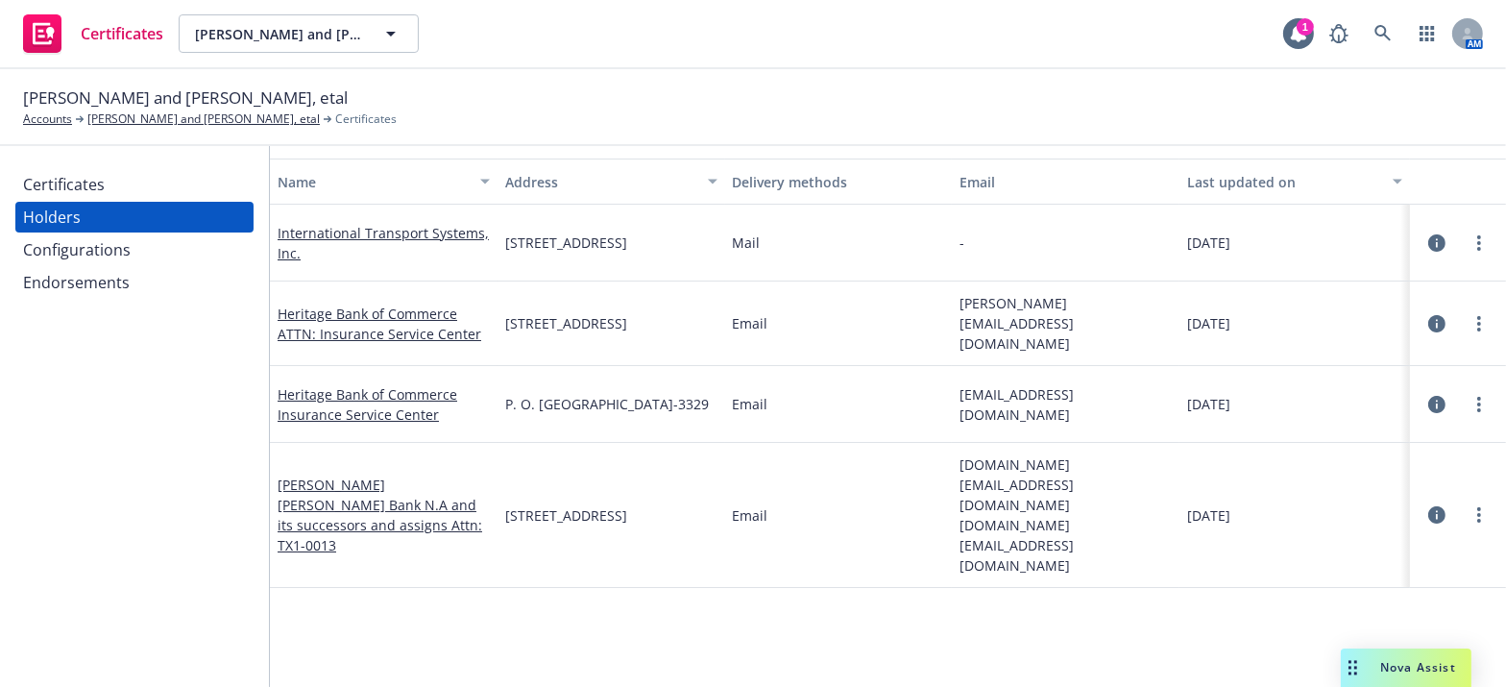
scroll to position [86, 0]
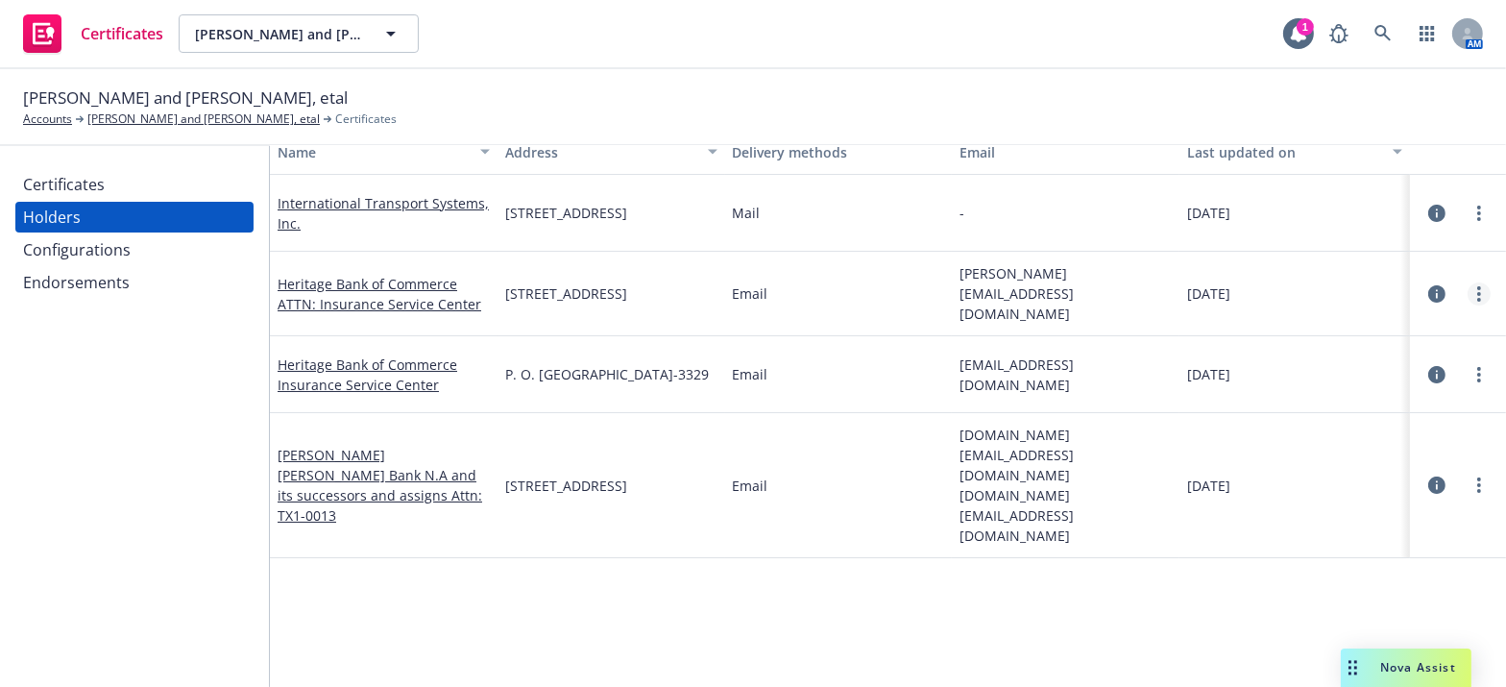
click at [1478, 291] on icon "more" at bounding box center [1480, 293] width 4 height 15
click at [1336, 323] on link "Edit" at bounding box center [1371, 329] width 211 height 38
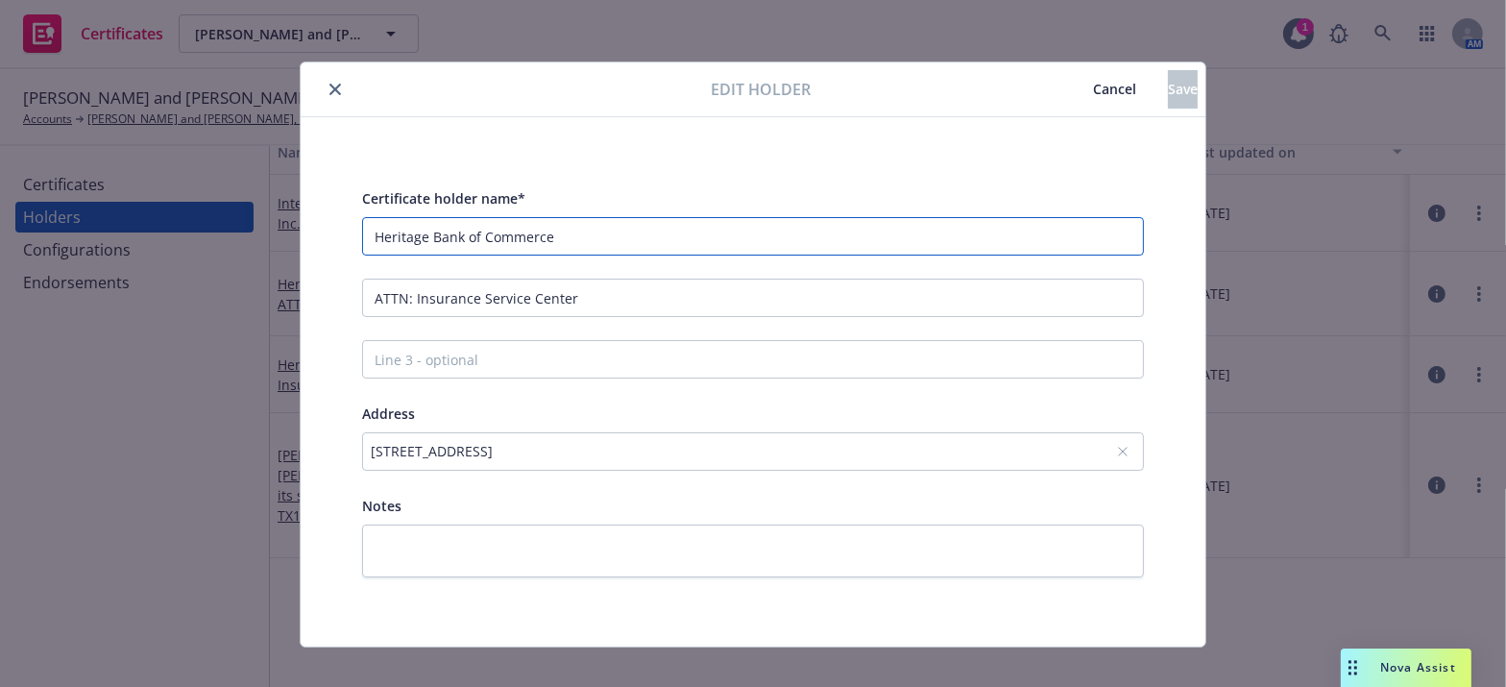
drag, startPoint x: 557, startPoint y: 241, endPoint x: -49, endPoint y: 207, distance: 607.2
click at [0, 207] on html "Certificates Phil Malouf and Steve Malouf, etal Phil Malouf and Steve Malouf, e…" at bounding box center [753, 343] width 1506 height 687
paste input "-ISAOA/ATIMA"
type input "Heritage Bank of Commerce-ISAOA/ATIMA"
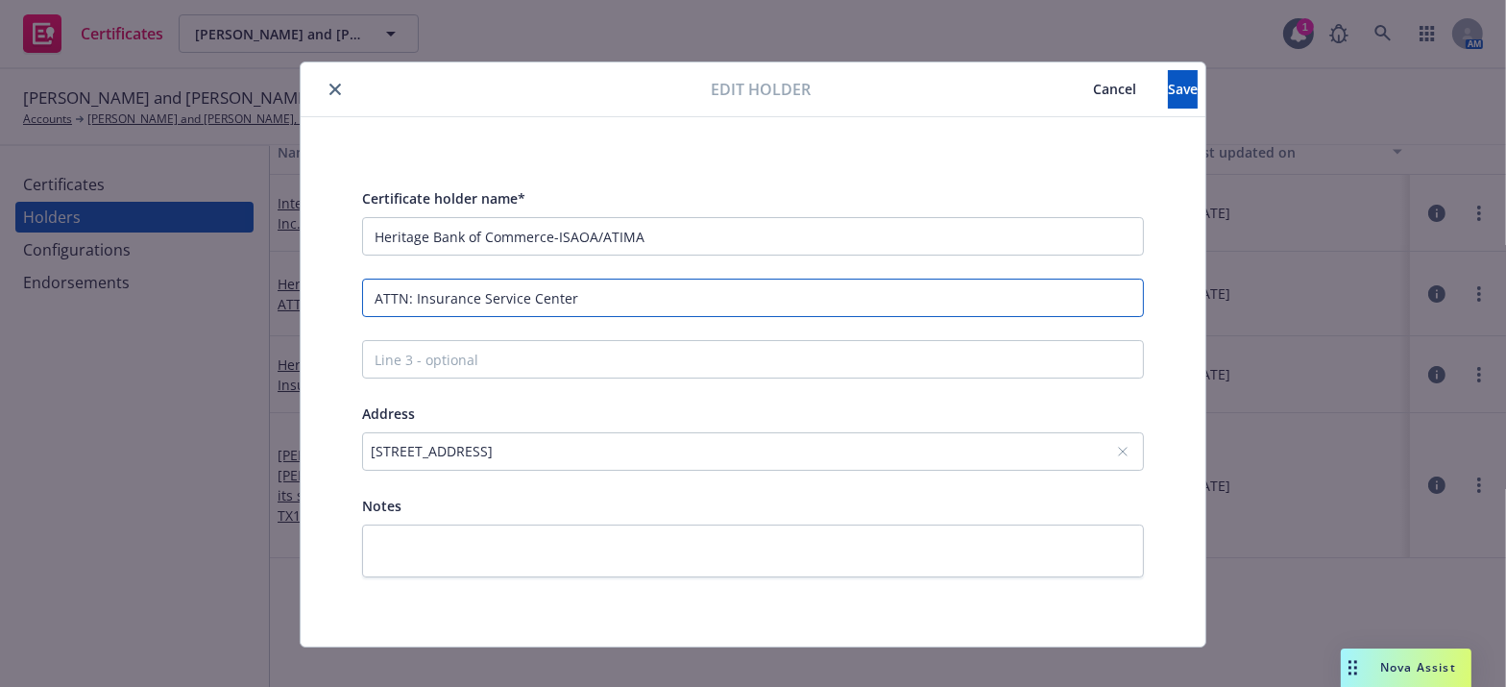
drag, startPoint x: 577, startPoint y: 316, endPoint x: -134, endPoint y: 222, distance: 718.1
click at [0, 222] on html "Certificates Phil Malouf and Steve Malouf, etal Phil Malouf and Steve Malouf, e…" at bounding box center [753, 343] width 1506 height 687
paste input "Line 2 - optional"
type input "Insurance Service Center"
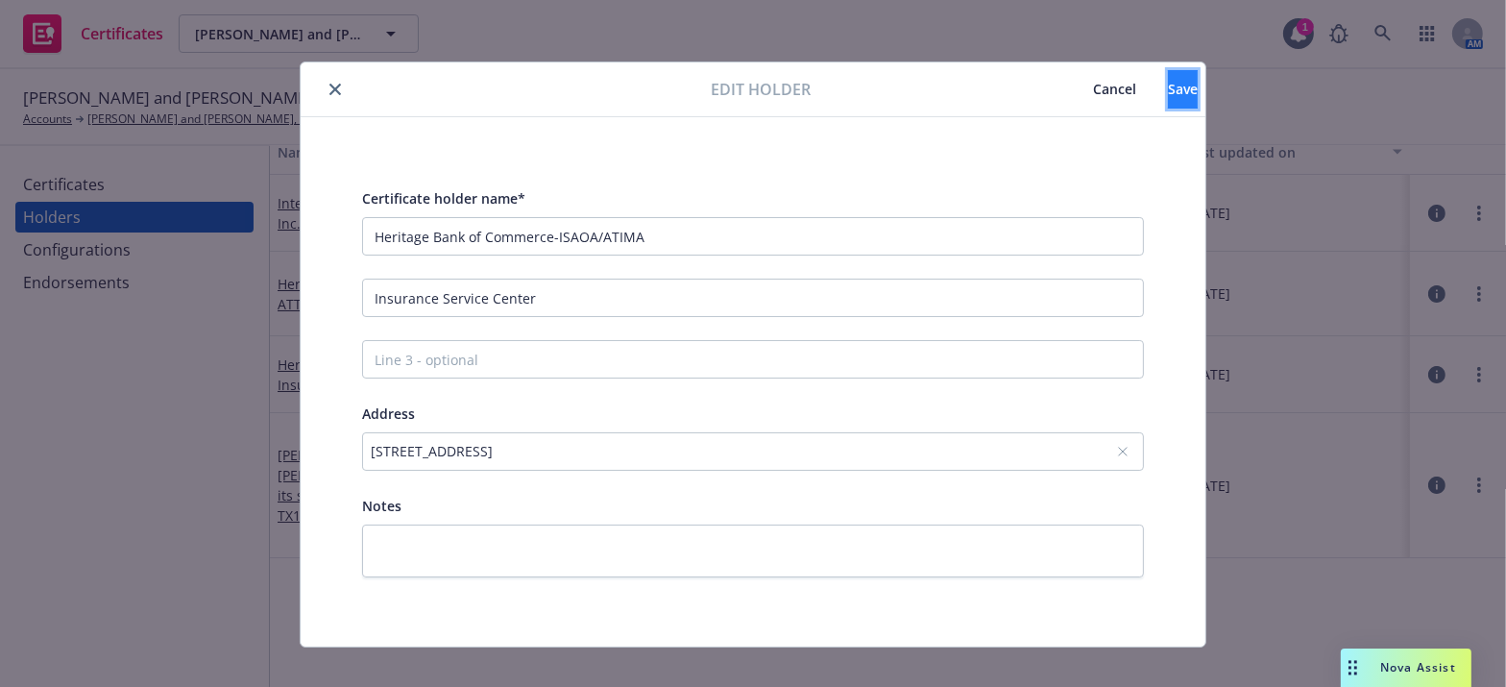
click at [1168, 91] on button "Save" at bounding box center [1183, 89] width 30 height 38
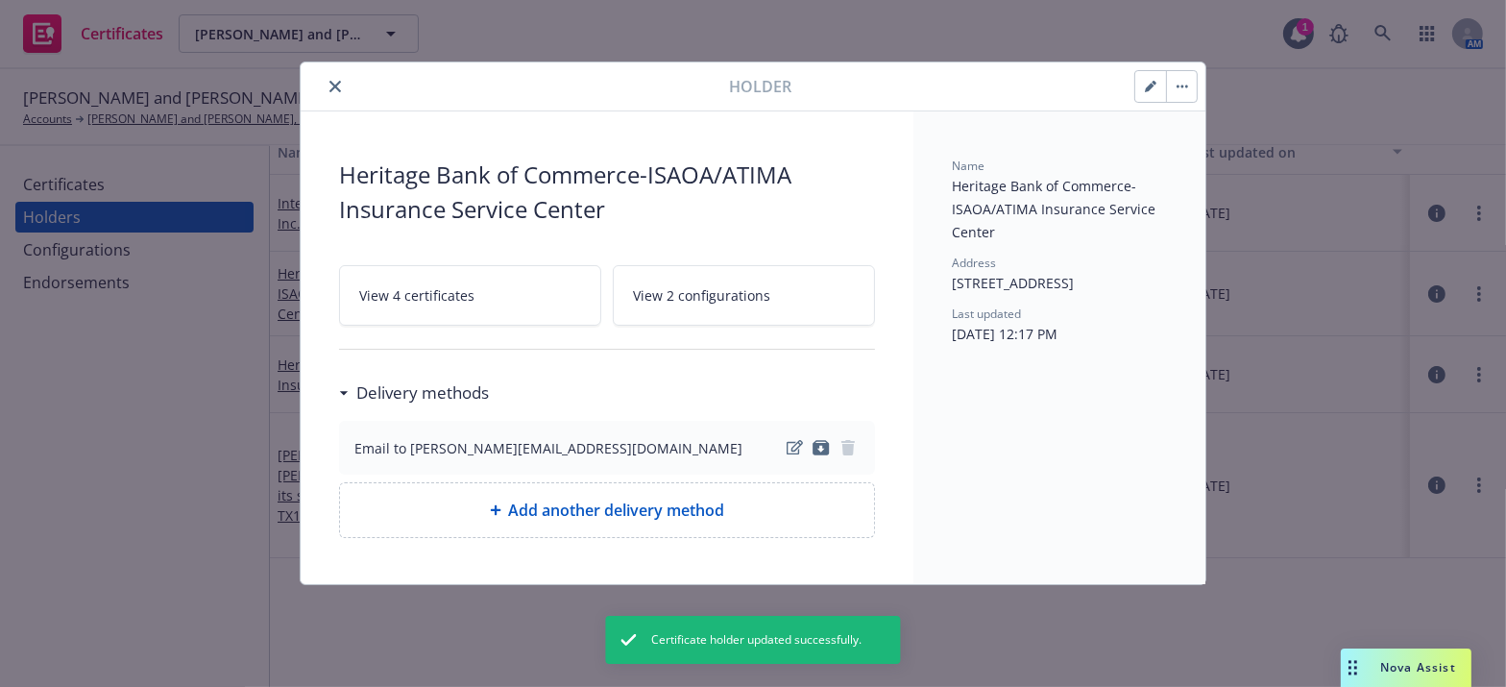
click at [660, 501] on span "Add another delivery method" at bounding box center [617, 510] width 216 height 23
select select "EMAIL"
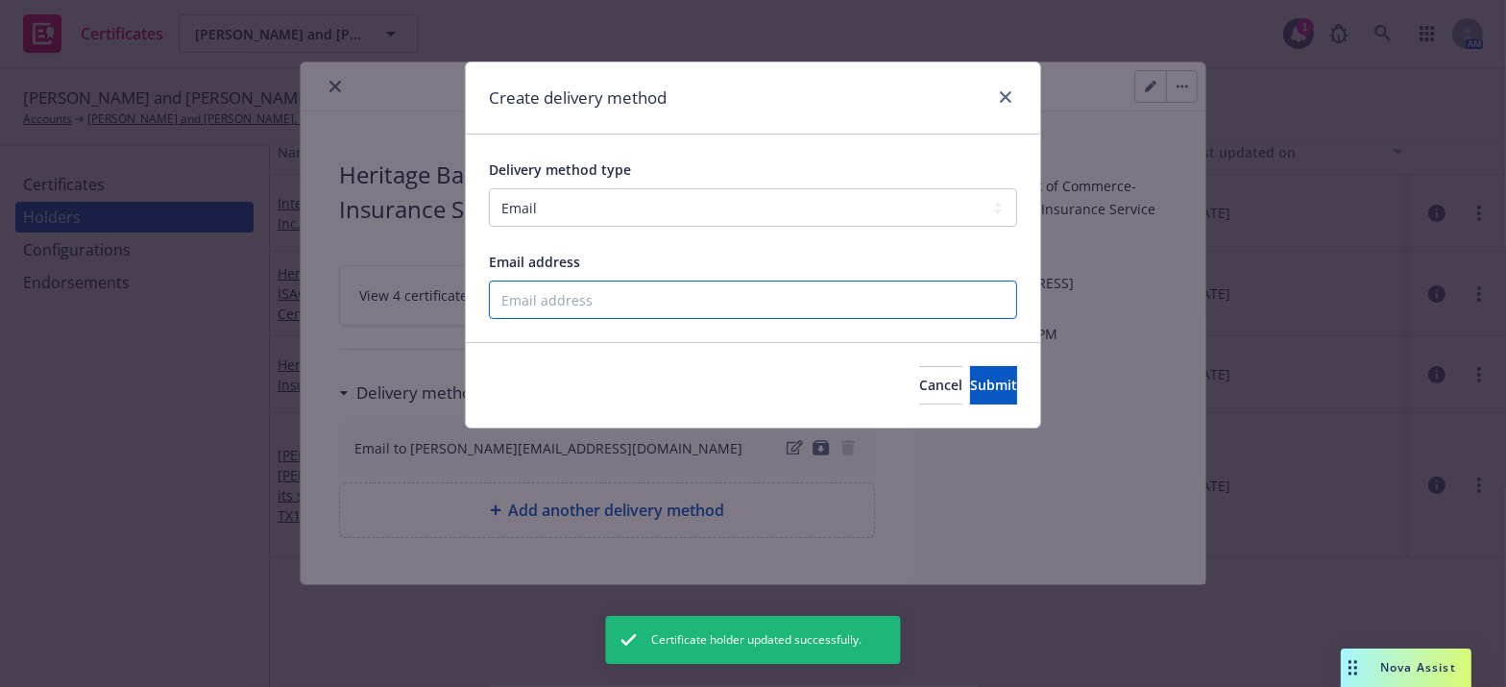
click at [542, 283] on input "Email address" at bounding box center [753, 300] width 528 height 38
paste input "HeritageBank@InsuranceUpdate.com"
type input "HeritageBank@InsuranceUpdate.com"
click at [970, 397] on button "Submit" at bounding box center [993, 385] width 47 height 38
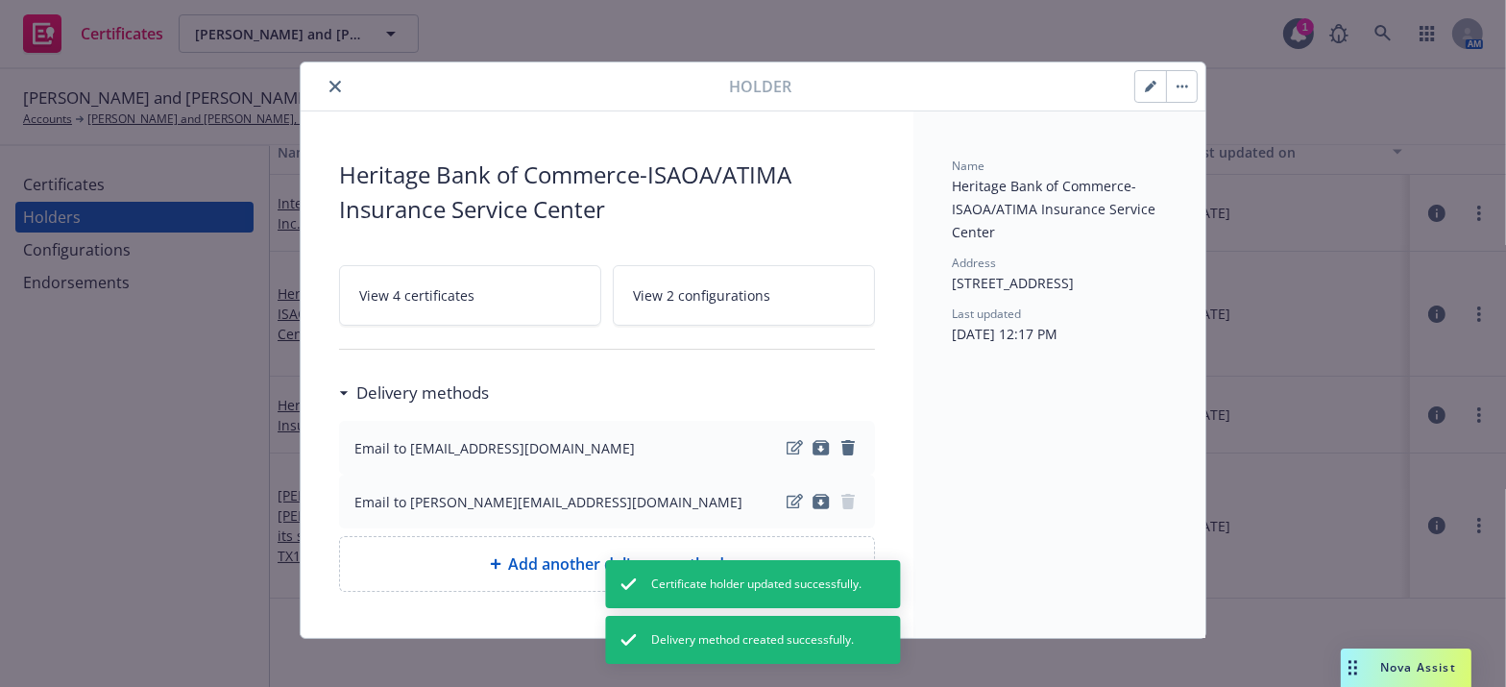
click at [317, 77] on div at bounding box center [519, 86] width 422 height 23
click at [324, 86] on button "close" at bounding box center [335, 86] width 23 height 23
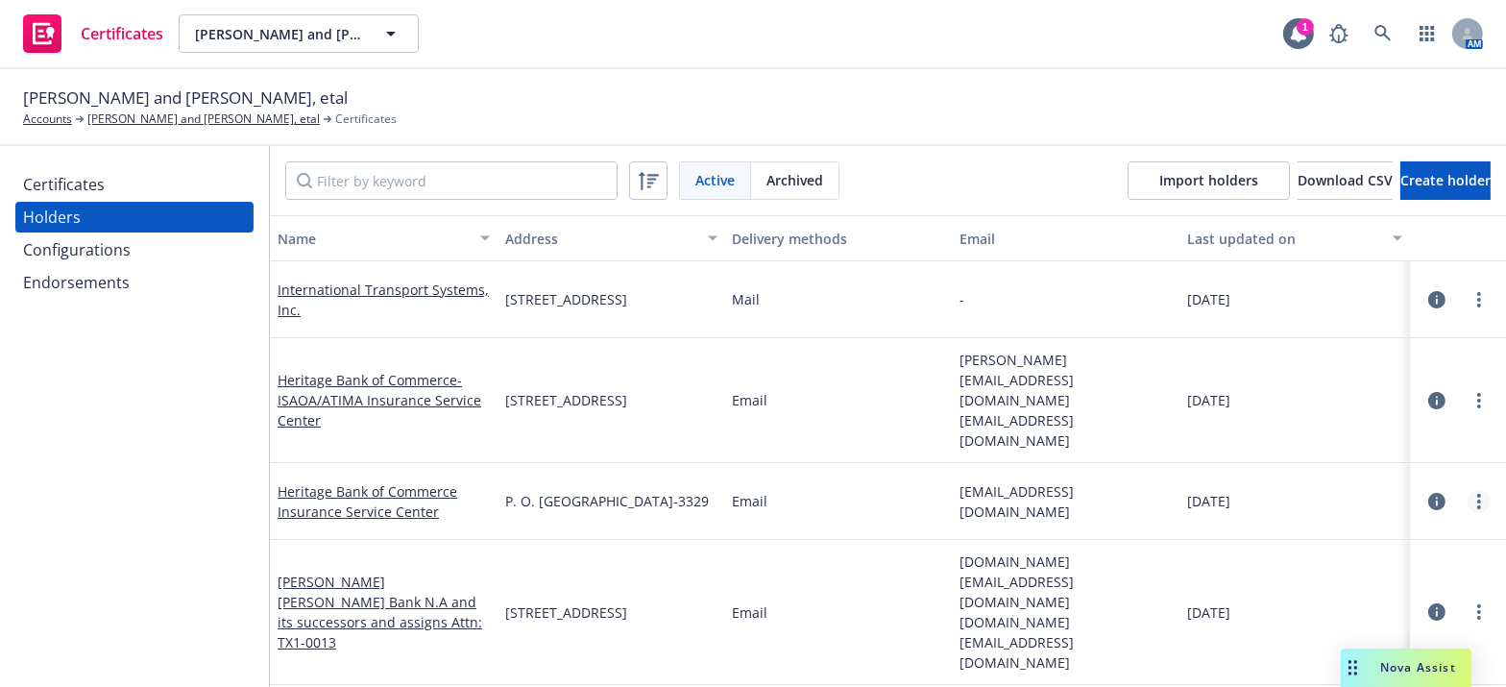
click at [1468, 490] on link "more" at bounding box center [1479, 501] width 23 height 23
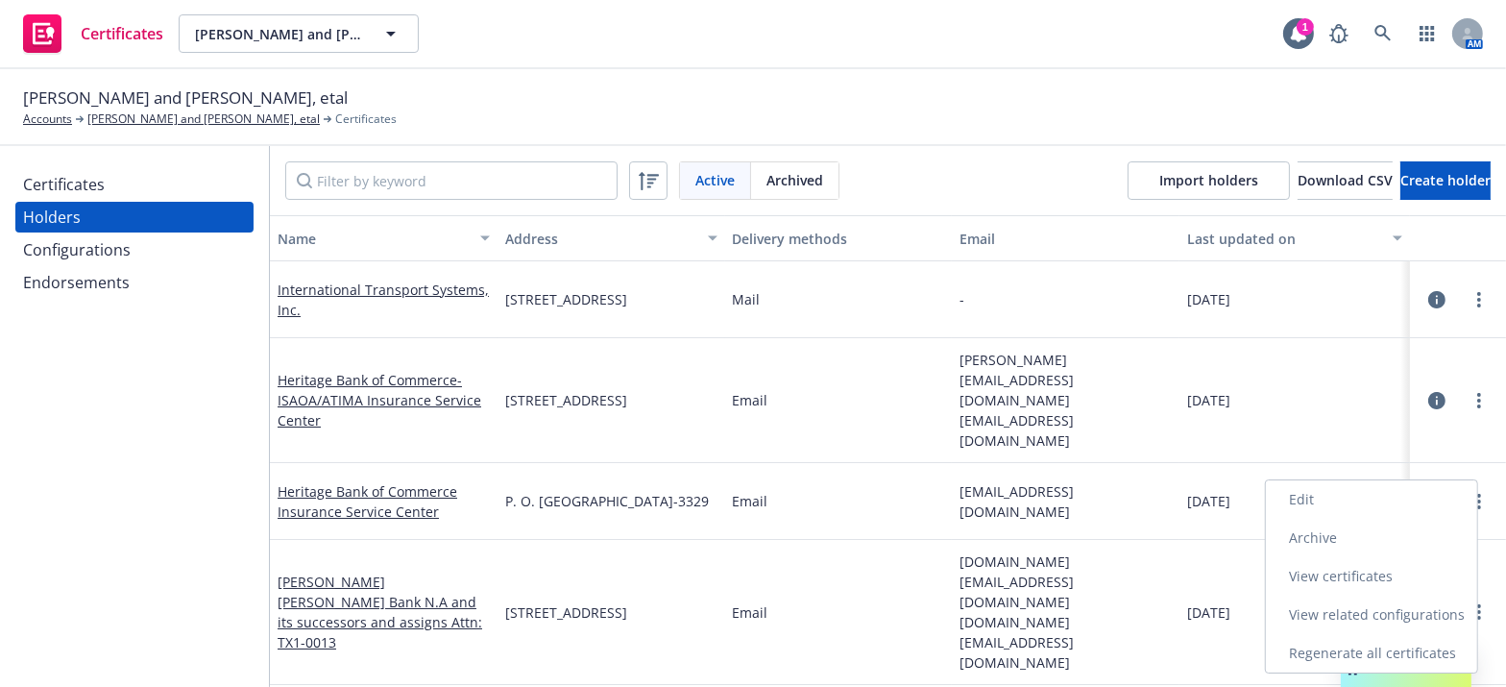
click at [1344, 503] on link "Edit" at bounding box center [1371, 499] width 211 height 38
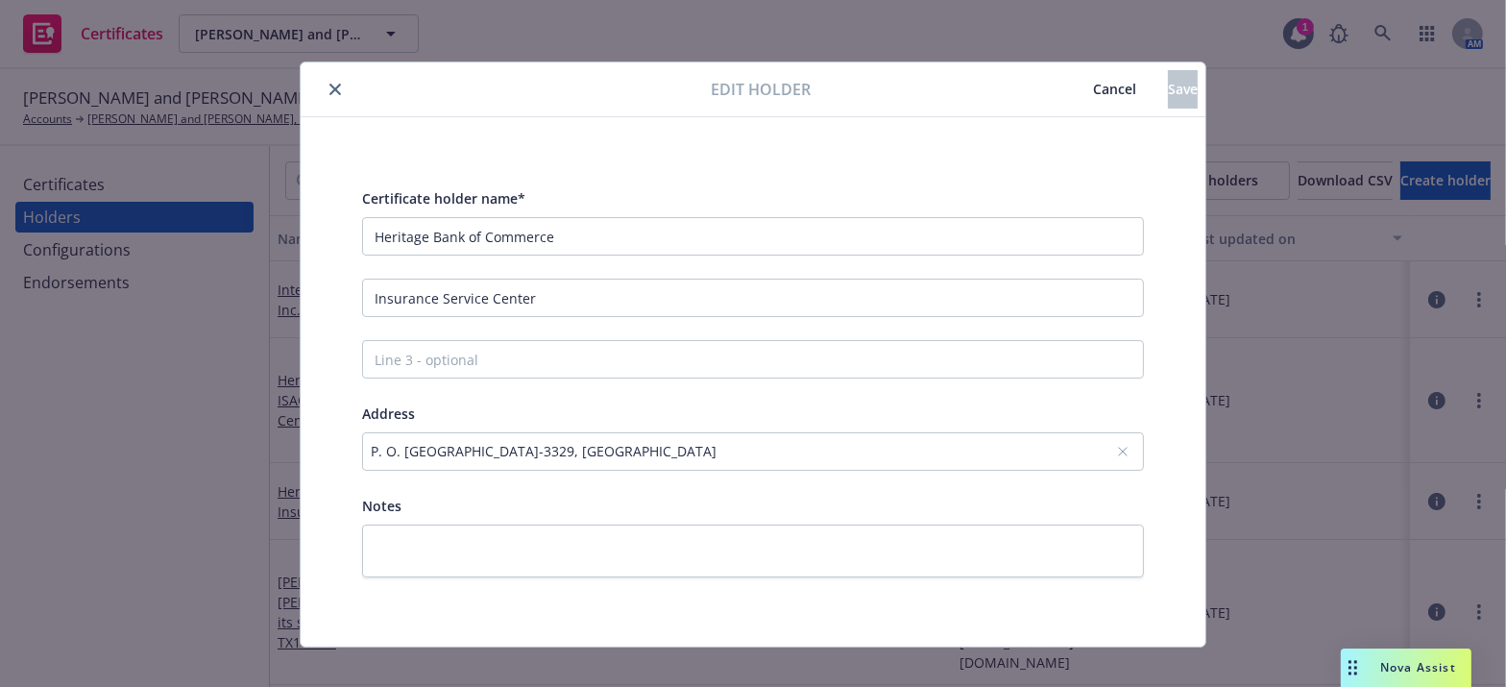
click at [1093, 84] on span "Cancel" at bounding box center [1114, 89] width 43 height 18
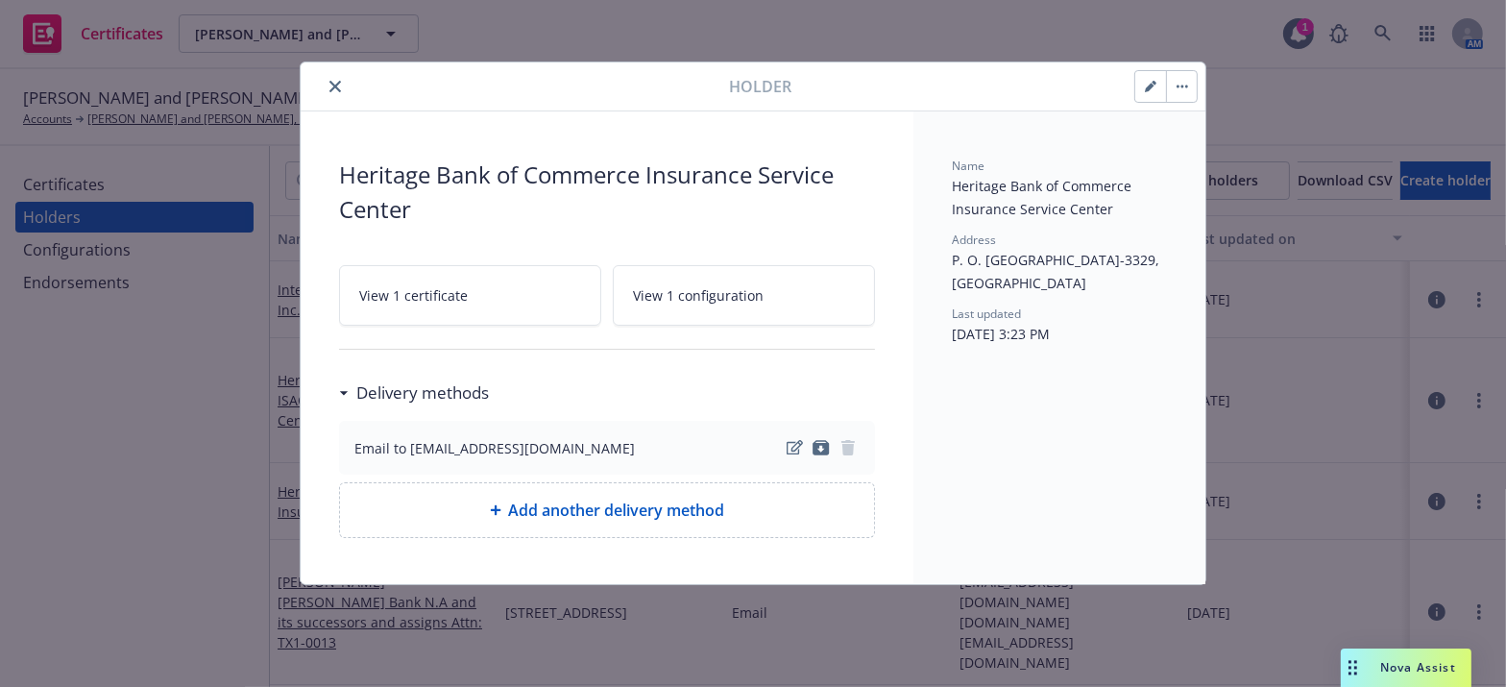
click at [574, 505] on span "Add another delivery method" at bounding box center [617, 510] width 216 height 23
select select "EMAIL"
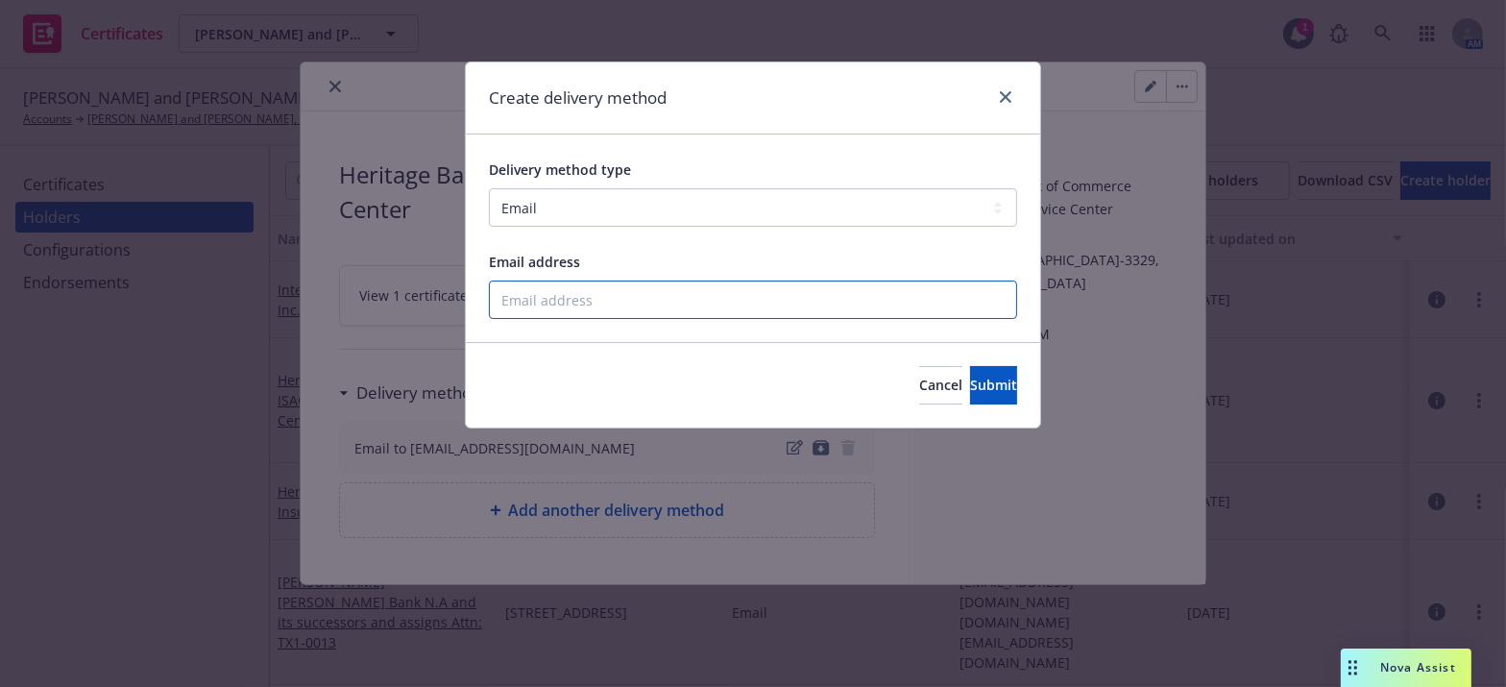
click at [563, 298] on input "Email address" at bounding box center [753, 300] width 528 height 38
paste input "HeritageBank@InsuranceUpdate.com"
type input "HeritageBank@InsuranceUpdate.com"
click at [985, 385] on span "Submit" at bounding box center [993, 385] width 47 height 18
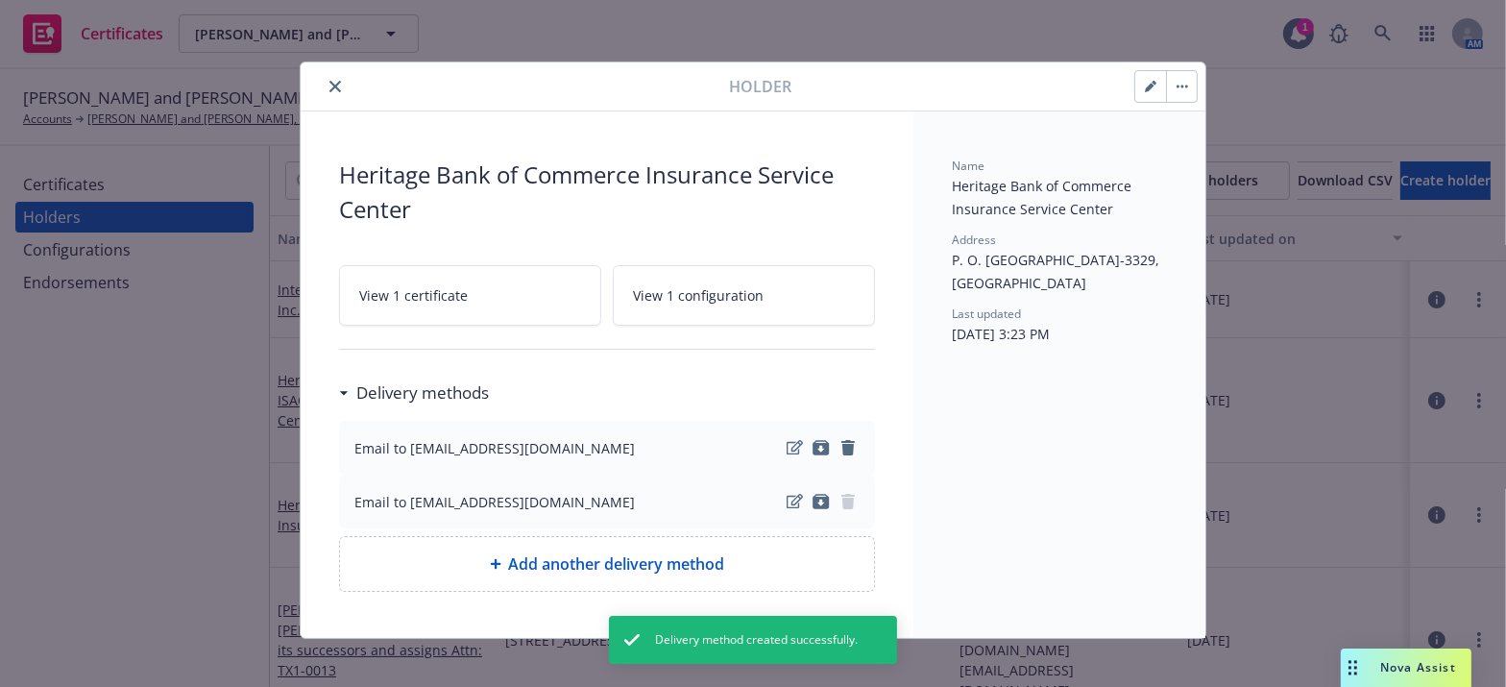
drag, startPoint x: 313, startPoint y: 84, endPoint x: 330, endPoint y: 84, distance: 16.3
click at [317, 83] on div at bounding box center [519, 86] width 422 height 23
click at [330, 84] on icon "close" at bounding box center [336, 87] width 12 height 12
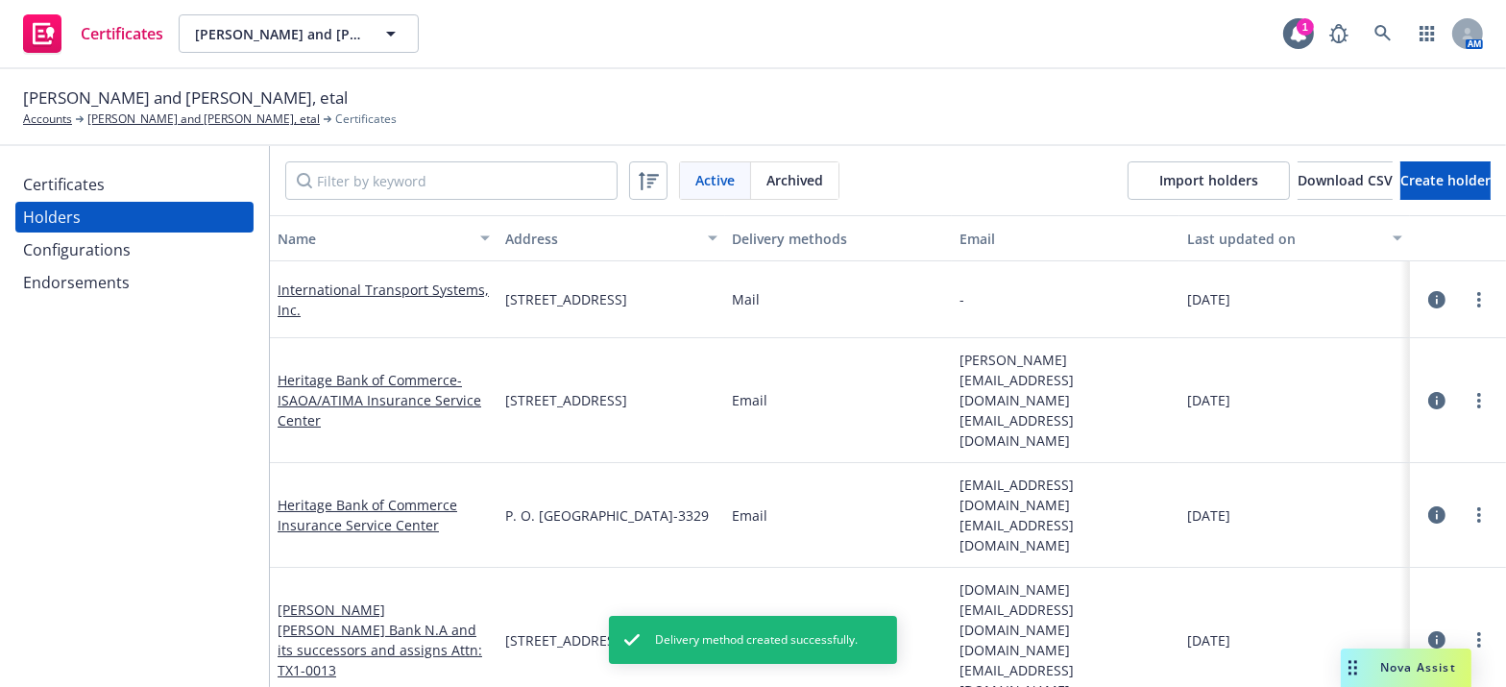
click at [1468, 503] on div at bounding box center [1479, 514] width 23 height 23
click at [1475, 503] on link "more" at bounding box center [1479, 514] width 23 height 23
click at [1317, 272] on link "Edit" at bounding box center [1371, 281] width 211 height 38
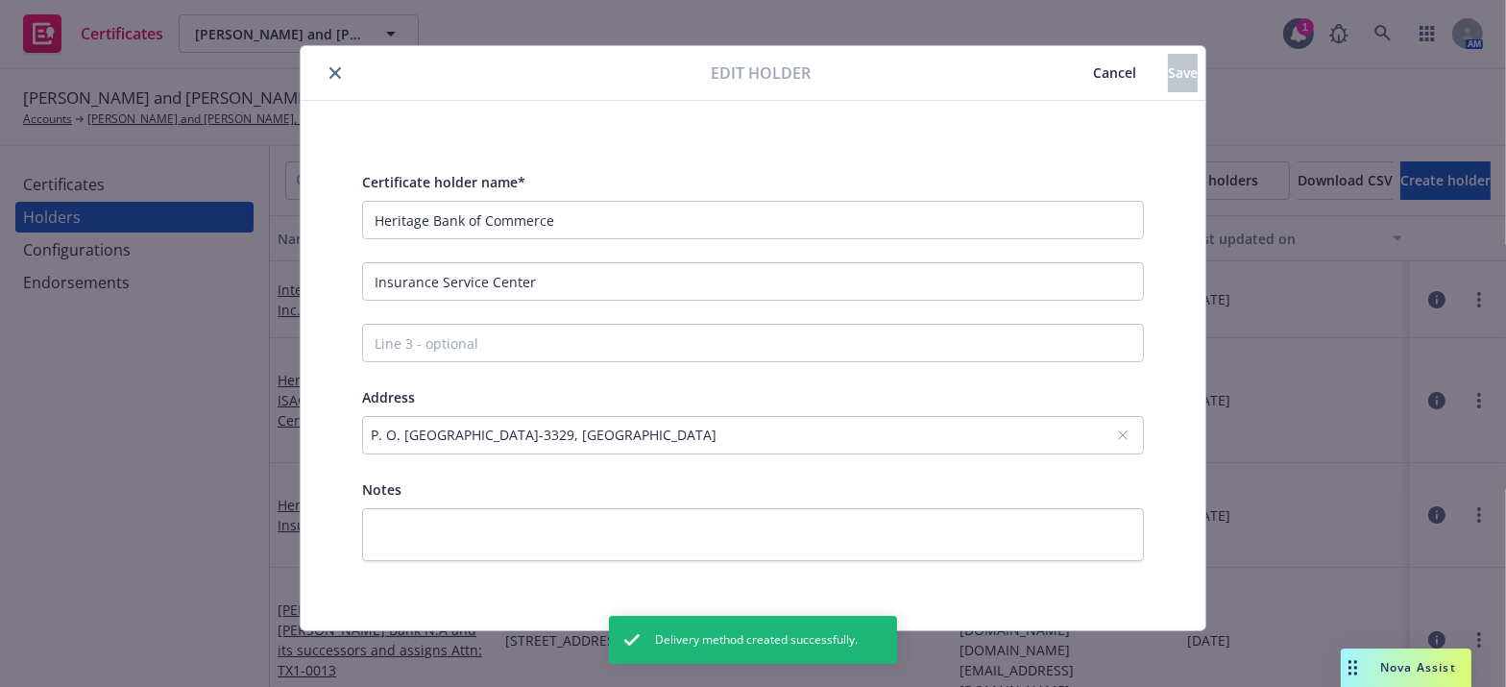
scroll to position [20, 0]
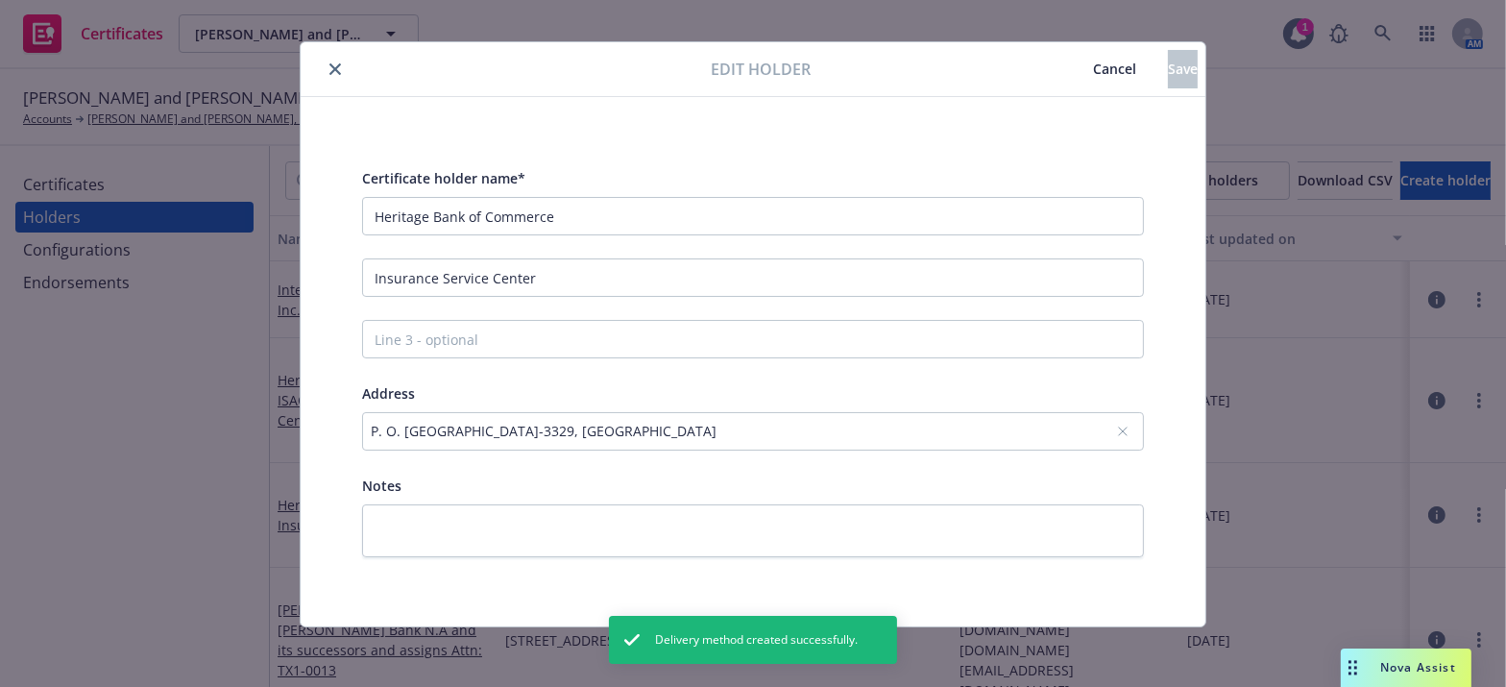
click at [575, 194] on div "Certificate holder name* Heritage Bank of Commerce" at bounding box center [753, 200] width 782 height 69
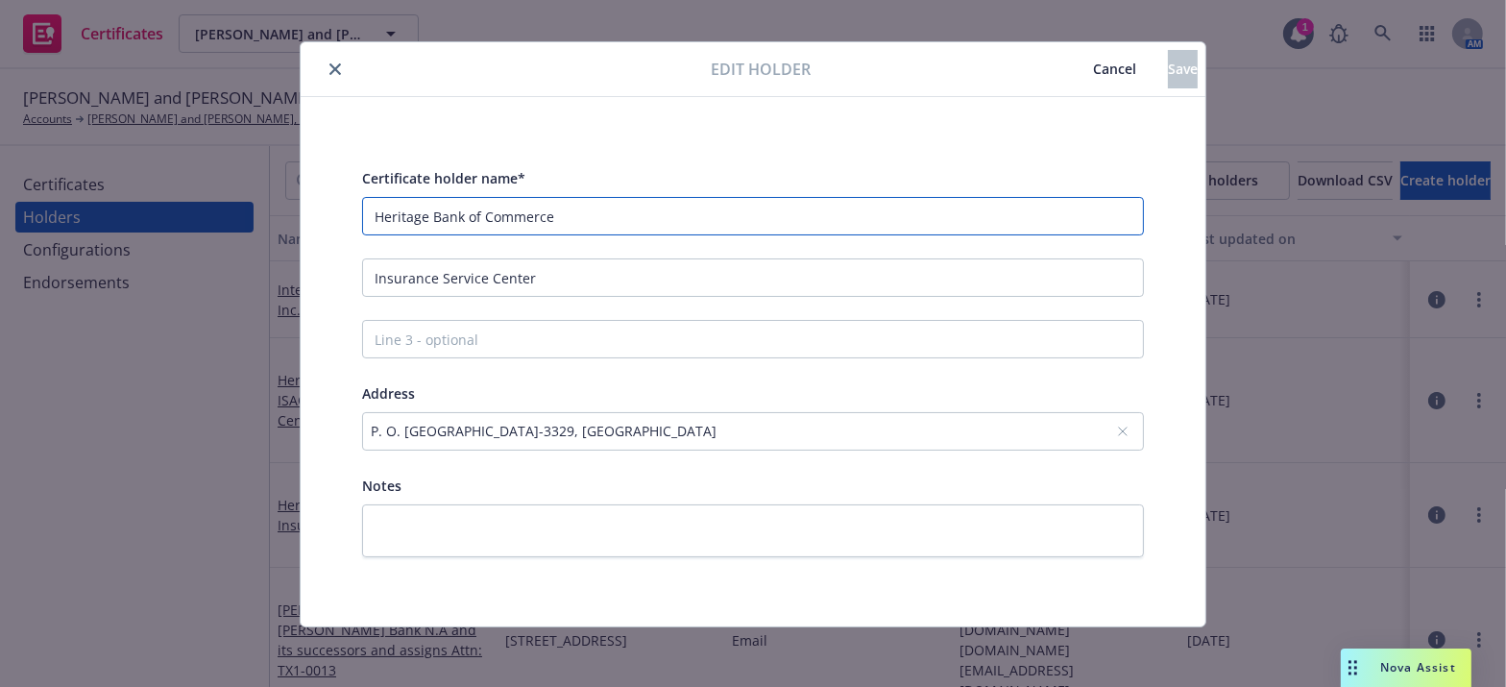
drag, startPoint x: 552, startPoint y: 229, endPoint x: -61, endPoint y: 141, distance: 619.1
click at [0, 141] on html "Certificates Phil Malouf and Steve Malouf, etal Phil Malouf and Steve Malouf, e…" at bounding box center [753, 343] width 1506 height 687
paste input "-ISAOA/ATIMA"
type input "Heritage Bank of Commerce-ISAOA/ATIMA"
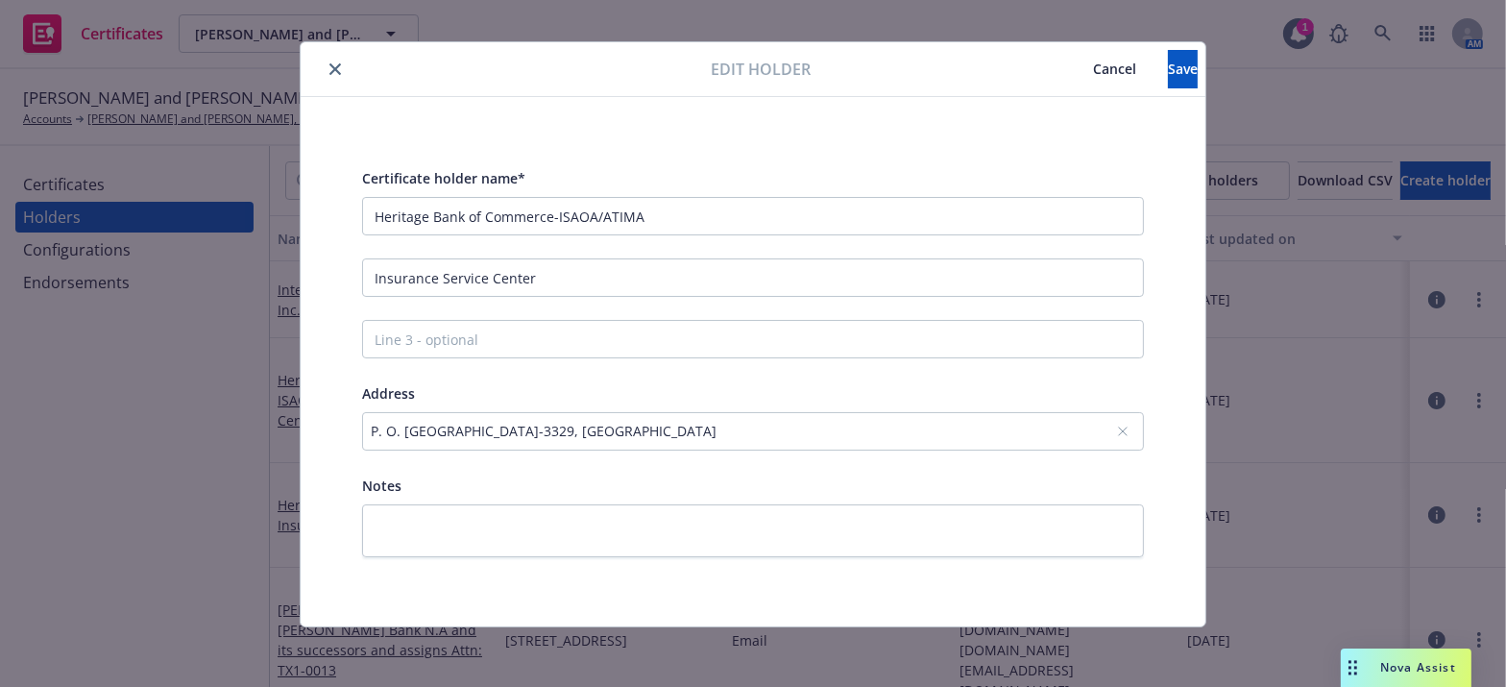
click at [540, 434] on div "P. O. Box 863329, Plano, TX, 75086-3329, USA" at bounding box center [743, 431] width 745 height 20
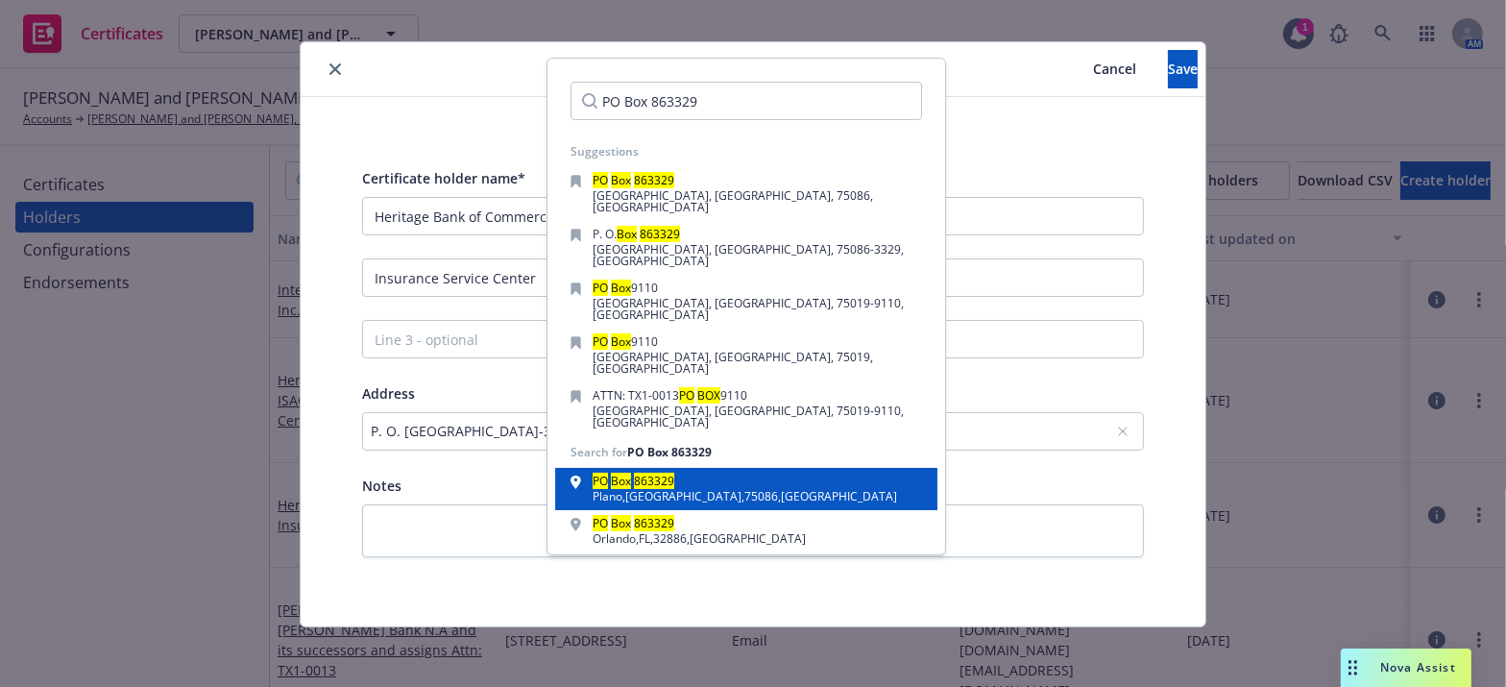
type input "PO Box 863329"
click at [743, 468] on div "PO Box 863329 Plano , TX , 75086 , USA" at bounding box center [746, 489] width 382 height 42
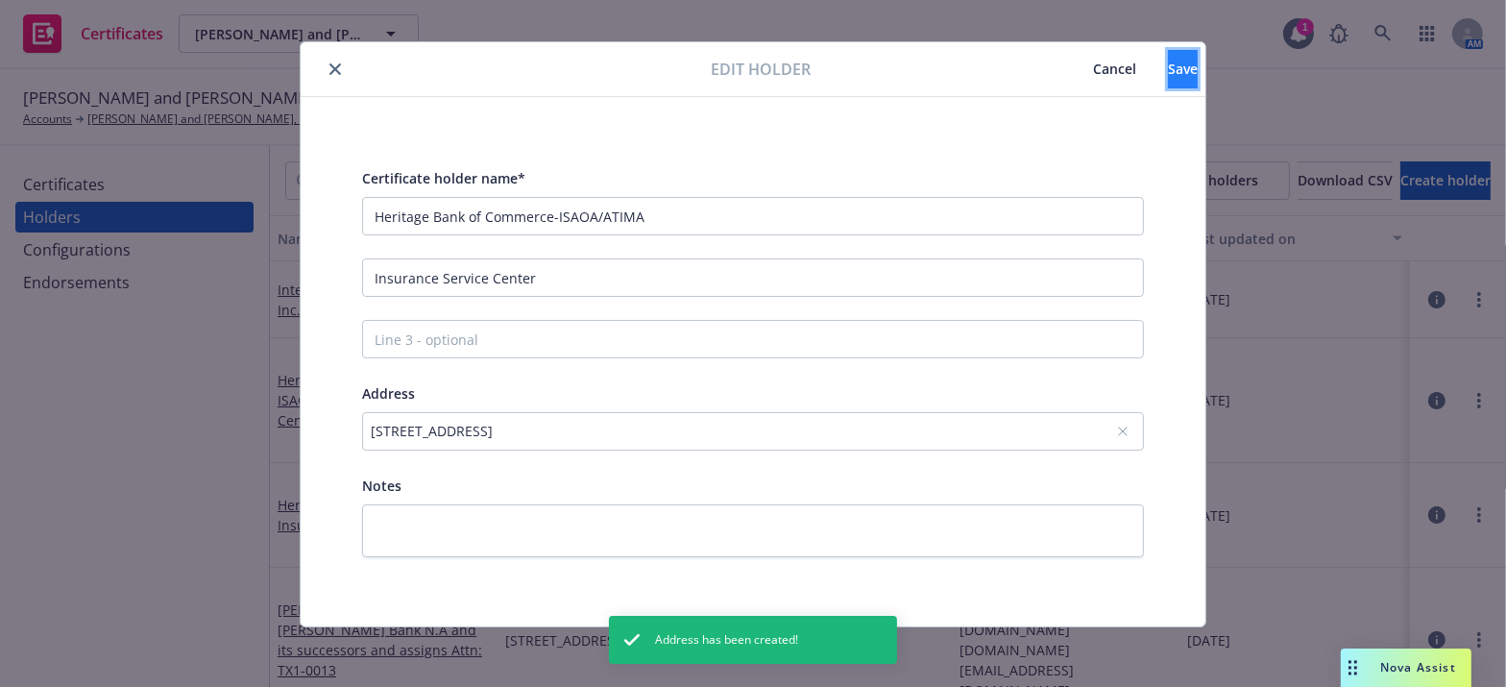
drag, startPoint x: 1123, startPoint y: 71, endPoint x: 1117, endPoint y: 85, distance: 14.6
click at [1168, 70] on button "Save" at bounding box center [1183, 69] width 30 height 38
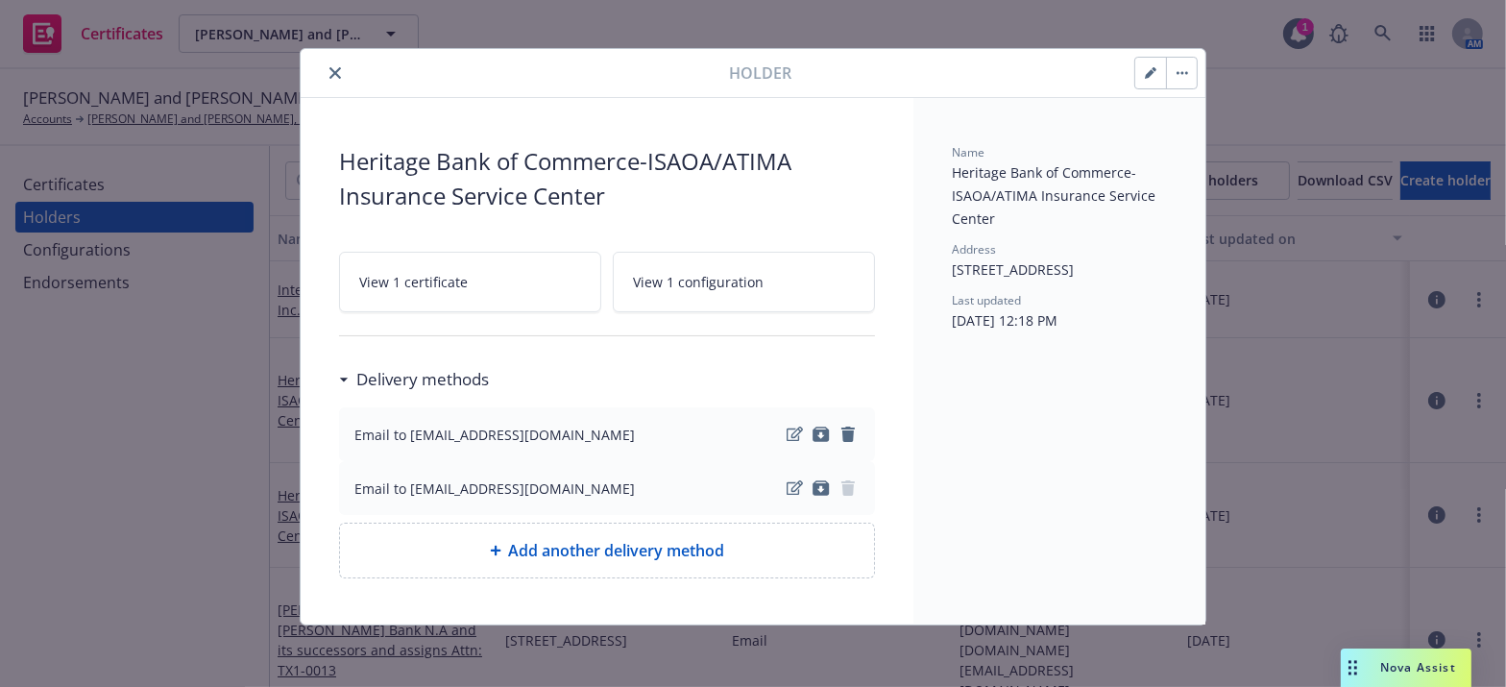
scroll to position [12, 0]
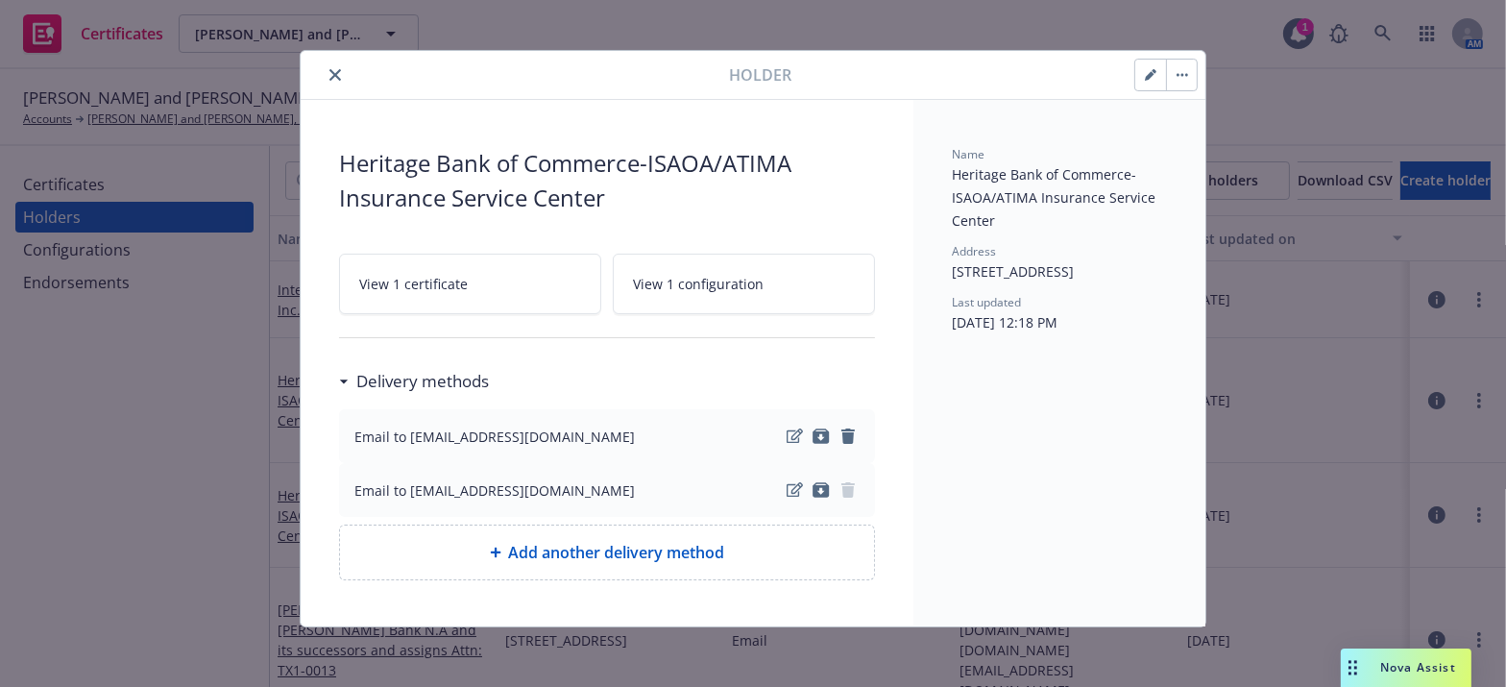
click at [336, 71] on button "close" at bounding box center [335, 74] width 23 height 23
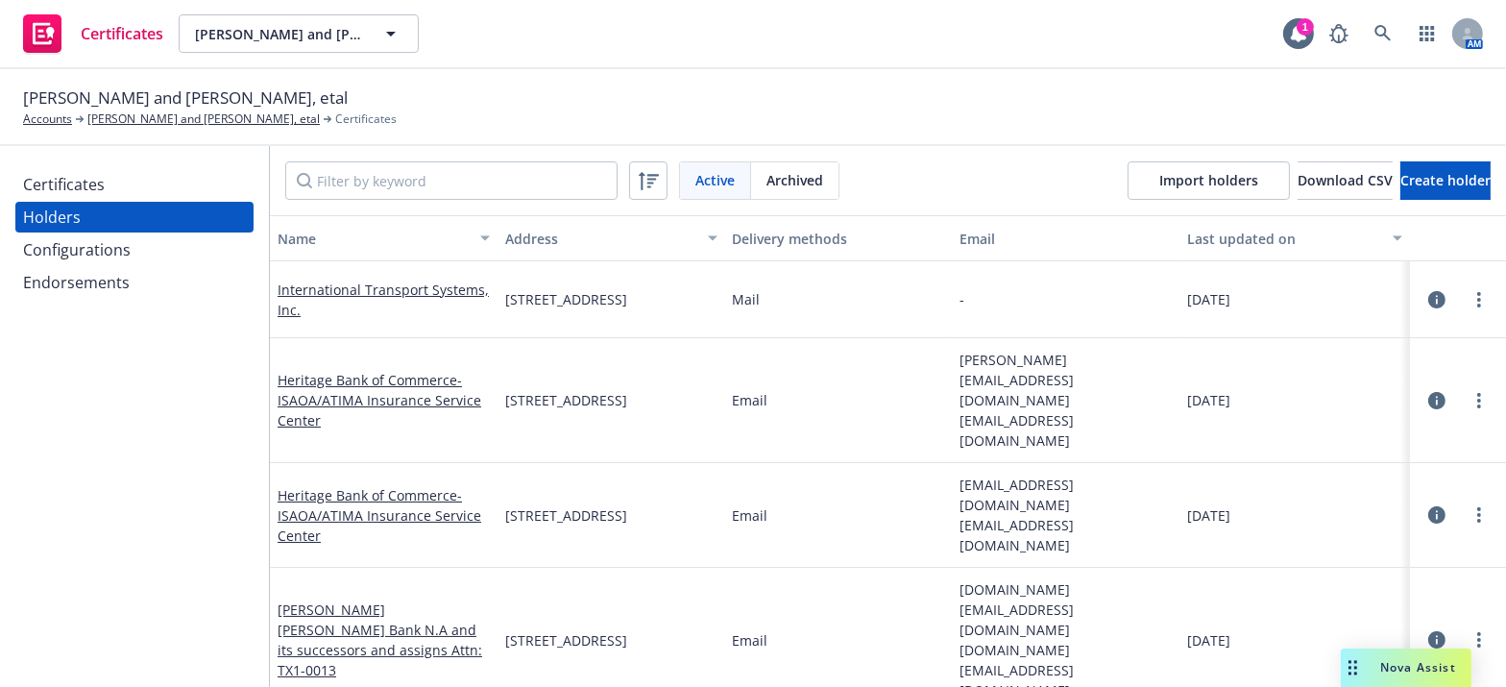
click at [134, 187] on div "Certificates" at bounding box center [134, 184] width 223 height 31
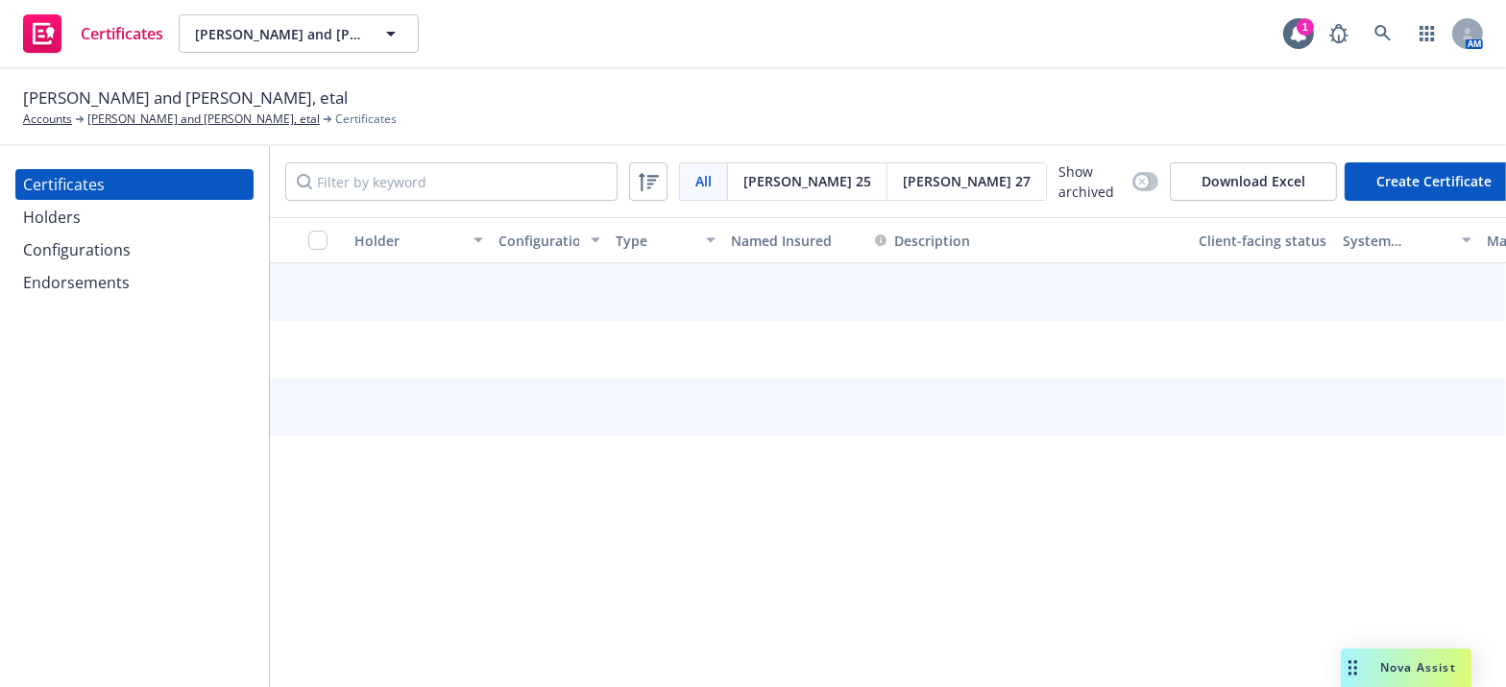
drag, startPoint x: 853, startPoint y: 179, endPoint x: 909, endPoint y: 196, distance: 58.3
click at [903, 179] on span "[PERSON_NAME] 27" at bounding box center [967, 181] width 128 height 20
click at [1372, 177] on button "Create Certificate" at bounding box center [1434, 181] width 179 height 38
select select "ACORD27"
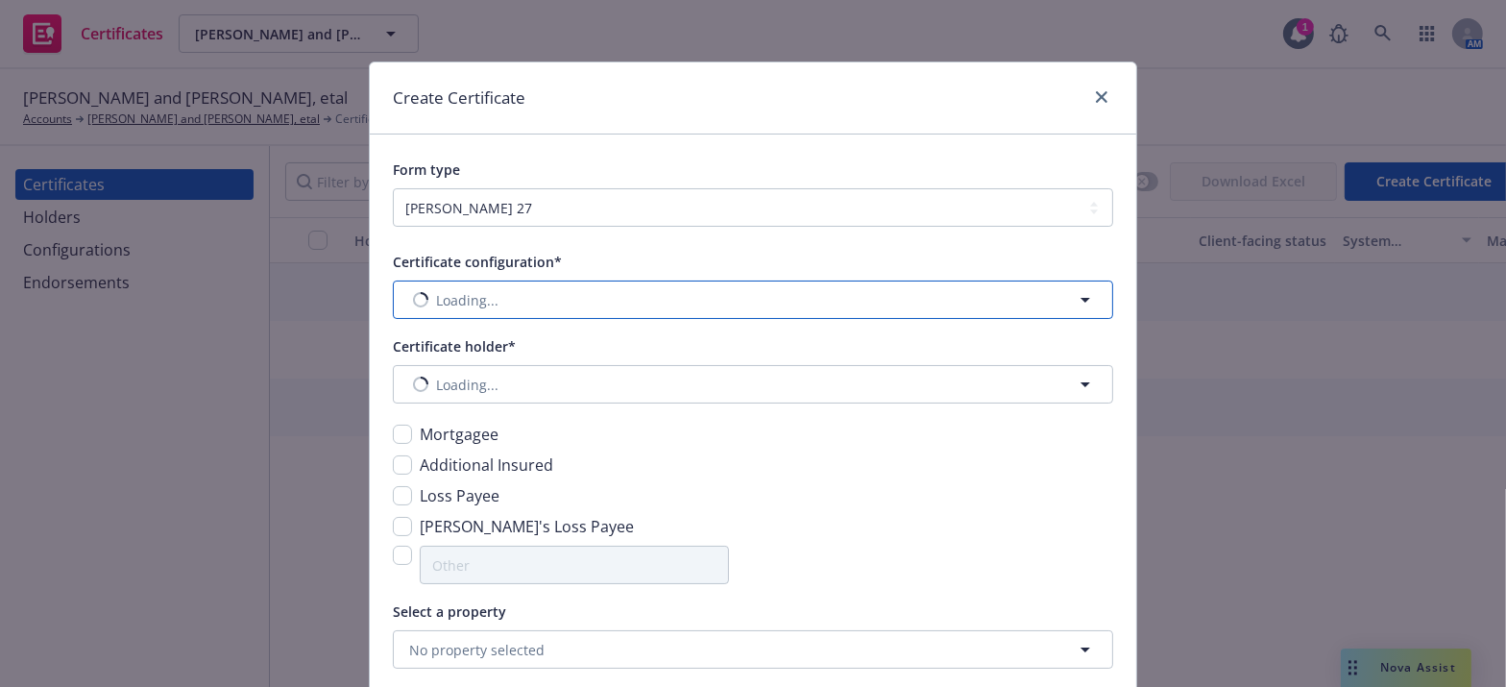
click at [487, 300] on span "Loading..." at bounding box center [467, 300] width 62 height 20
drag, startPoint x: 1094, startPoint y: 92, endPoint x: 1098, endPoint y: 115, distance: 23.4
click at [1096, 93] on icon "close" at bounding box center [1102, 97] width 12 height 12
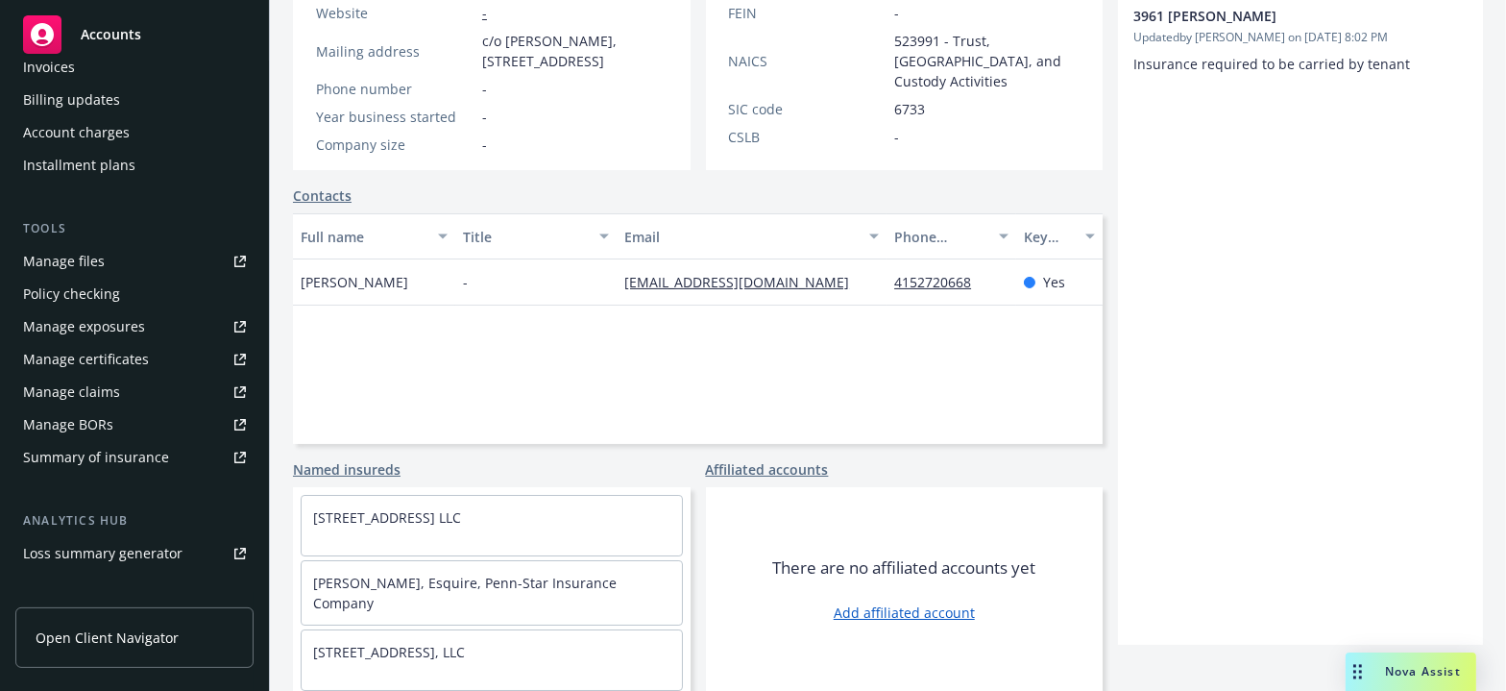
scroll to position [593, 0]
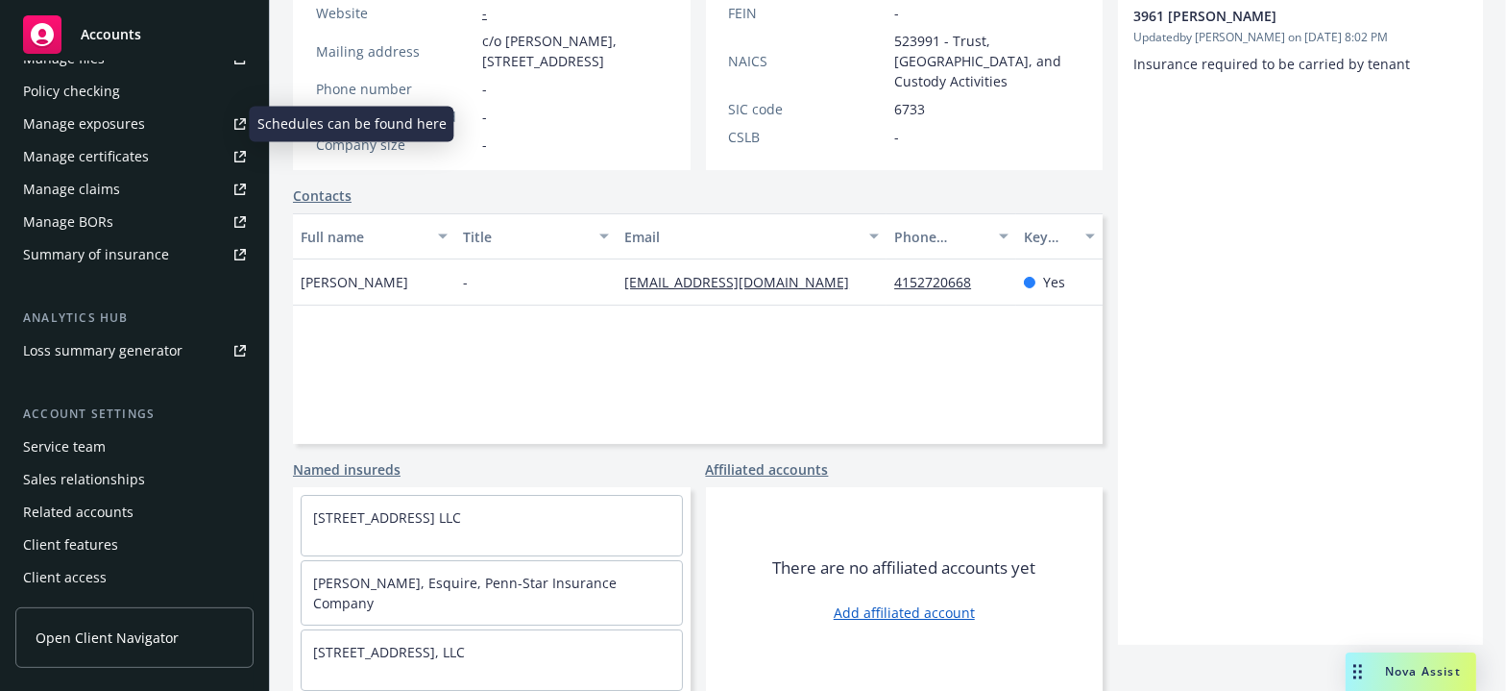
click at [102, 125] on div "Manage exposures" at bounding box center [84, 124] width 122 height 31
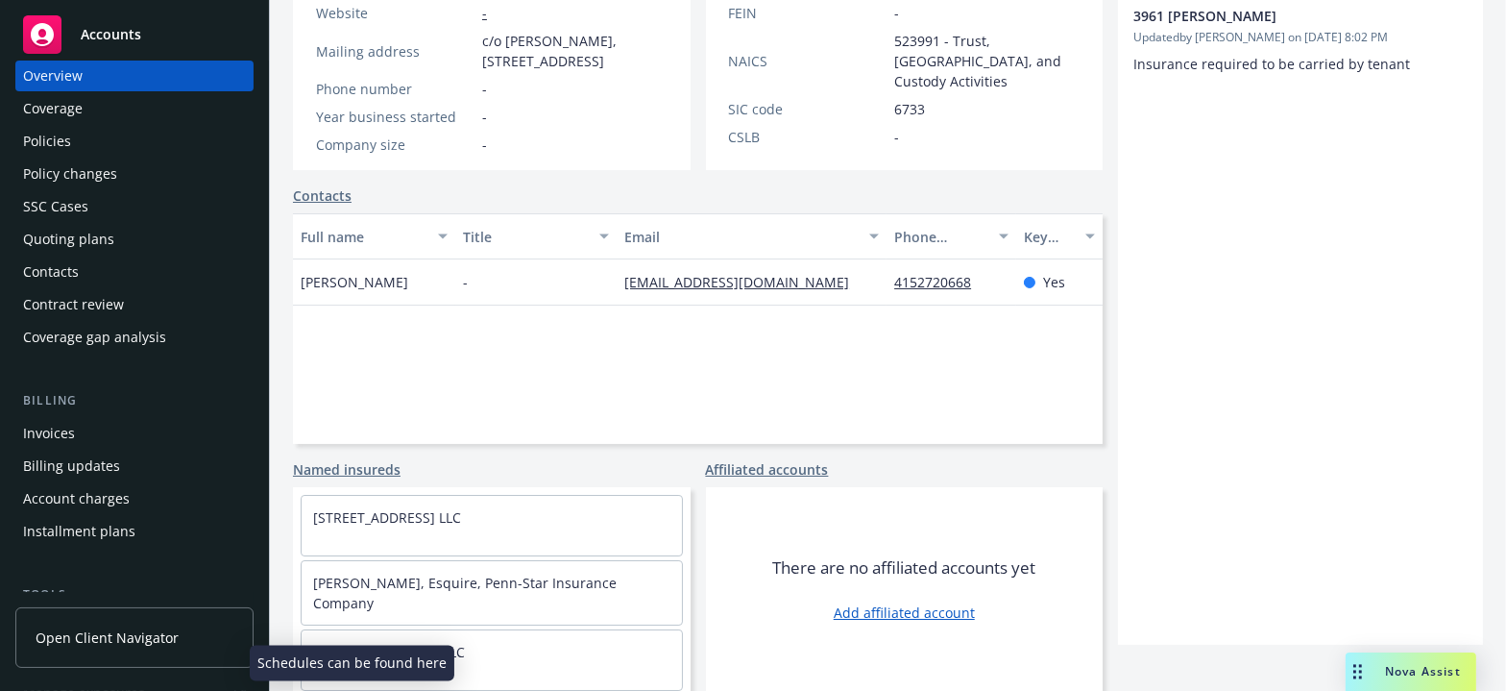
scroll to position [0, 0]
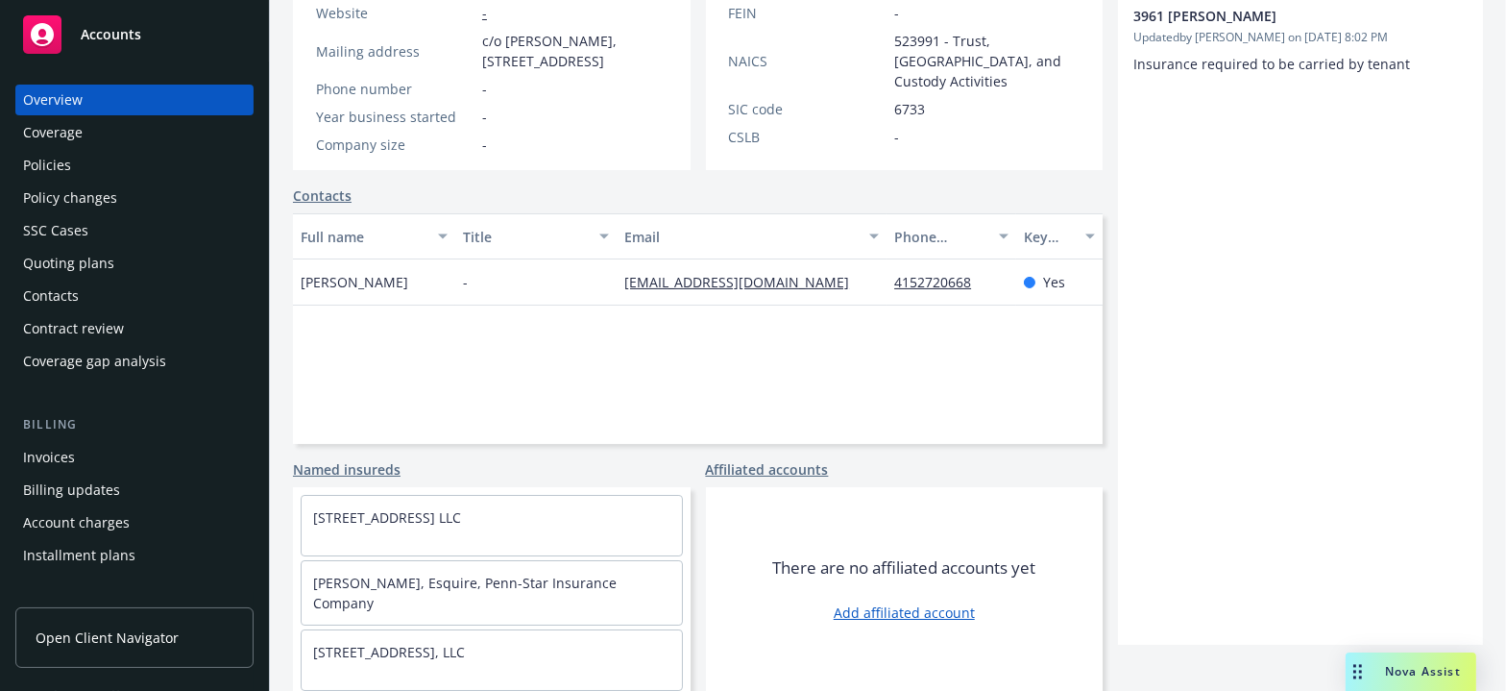
click at [98, 157] on div "Policies" at bounding box center [134, 165] width 223 height 31
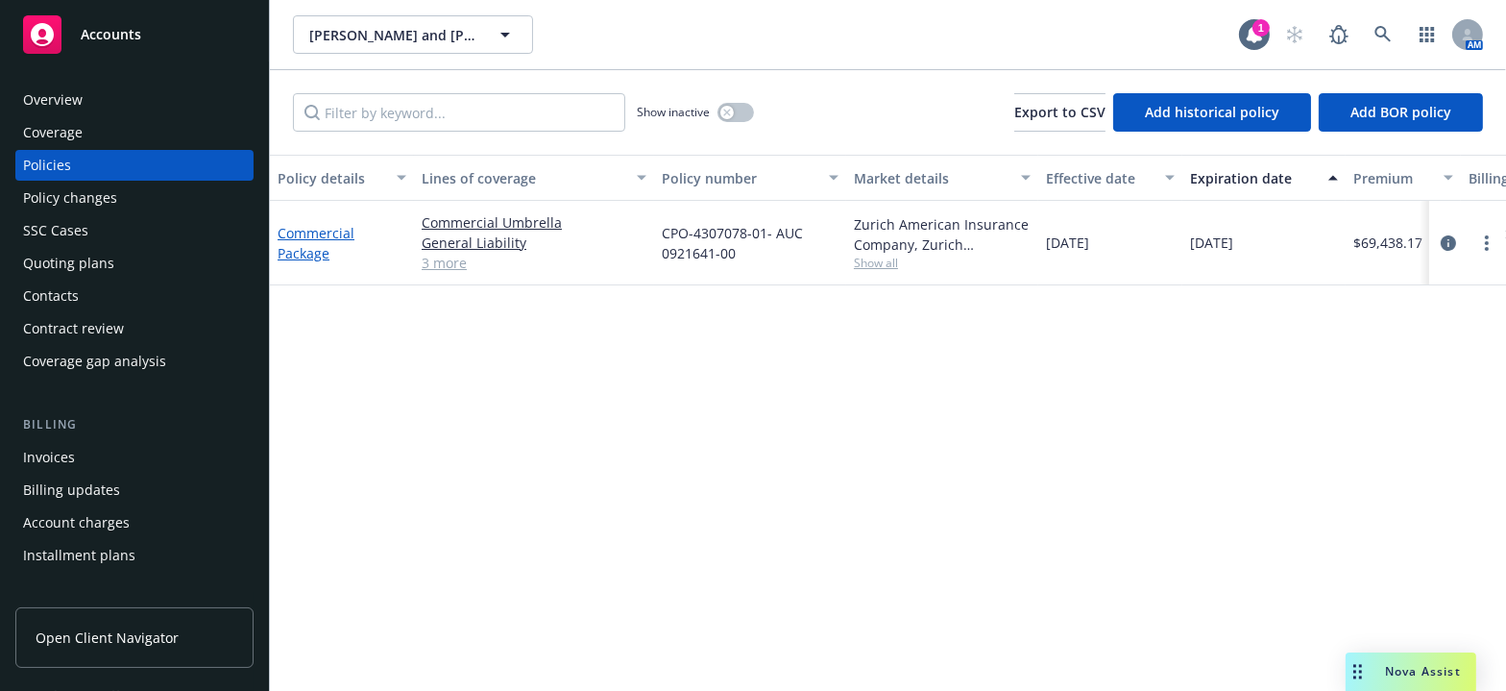
click at [299, 257] on link "Commercial Package" at bounding box center [316, 243] width 77 height 38
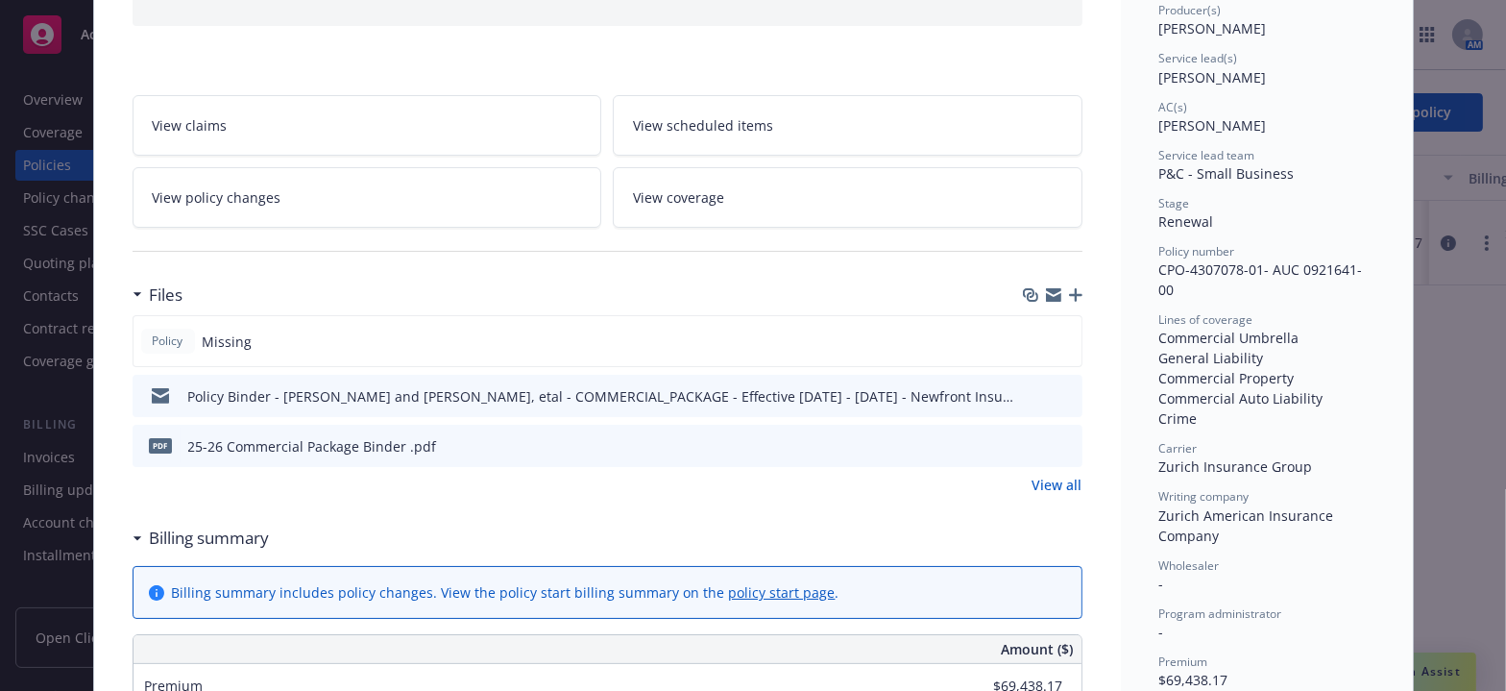
scroll to position [261, 0]
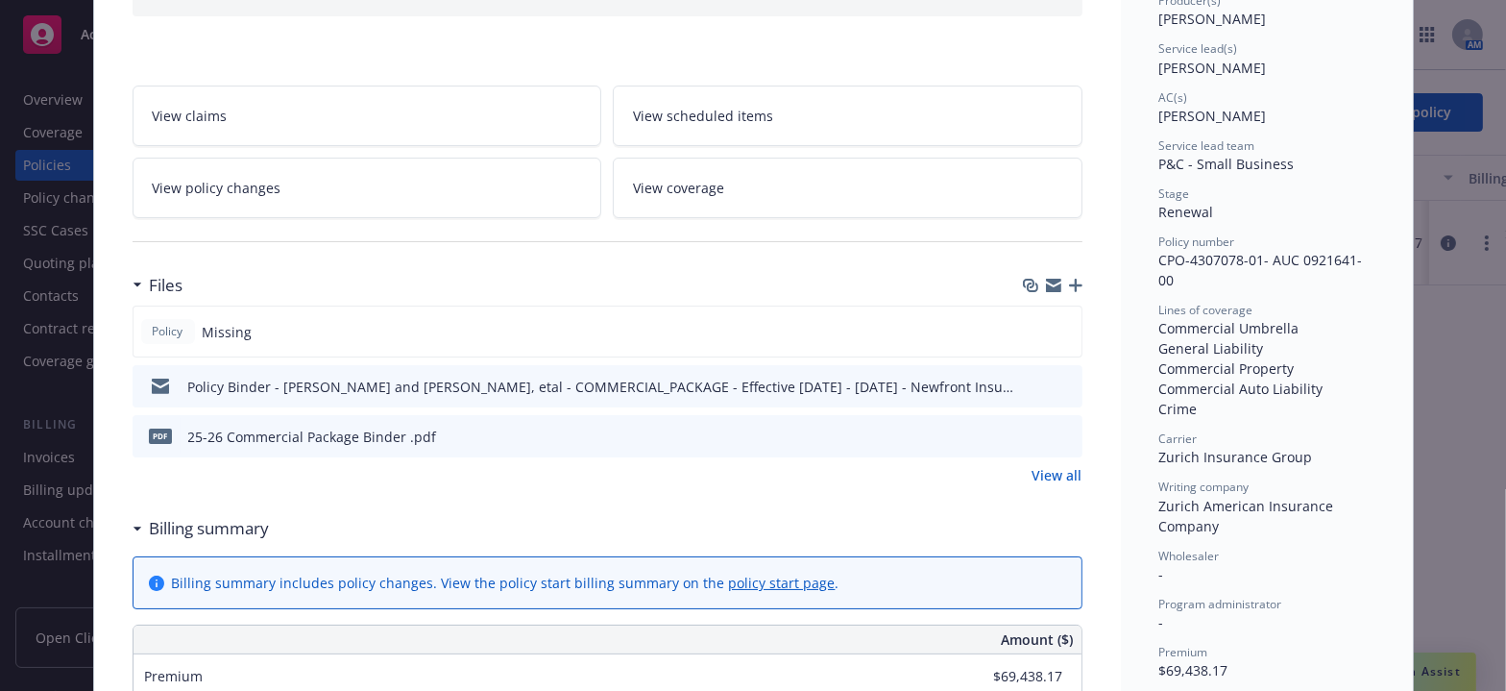
click at [541, 458] on div "Policy Missing Policy Binder - [PERSON_NAME] and [PERSON_NAME], etal - COMMERCI…" at bounding box center [608, 395] width 950 height 180
click at [1058, 431] on icon "preview file" at bounding box center [1066, 434] width 17 height 13
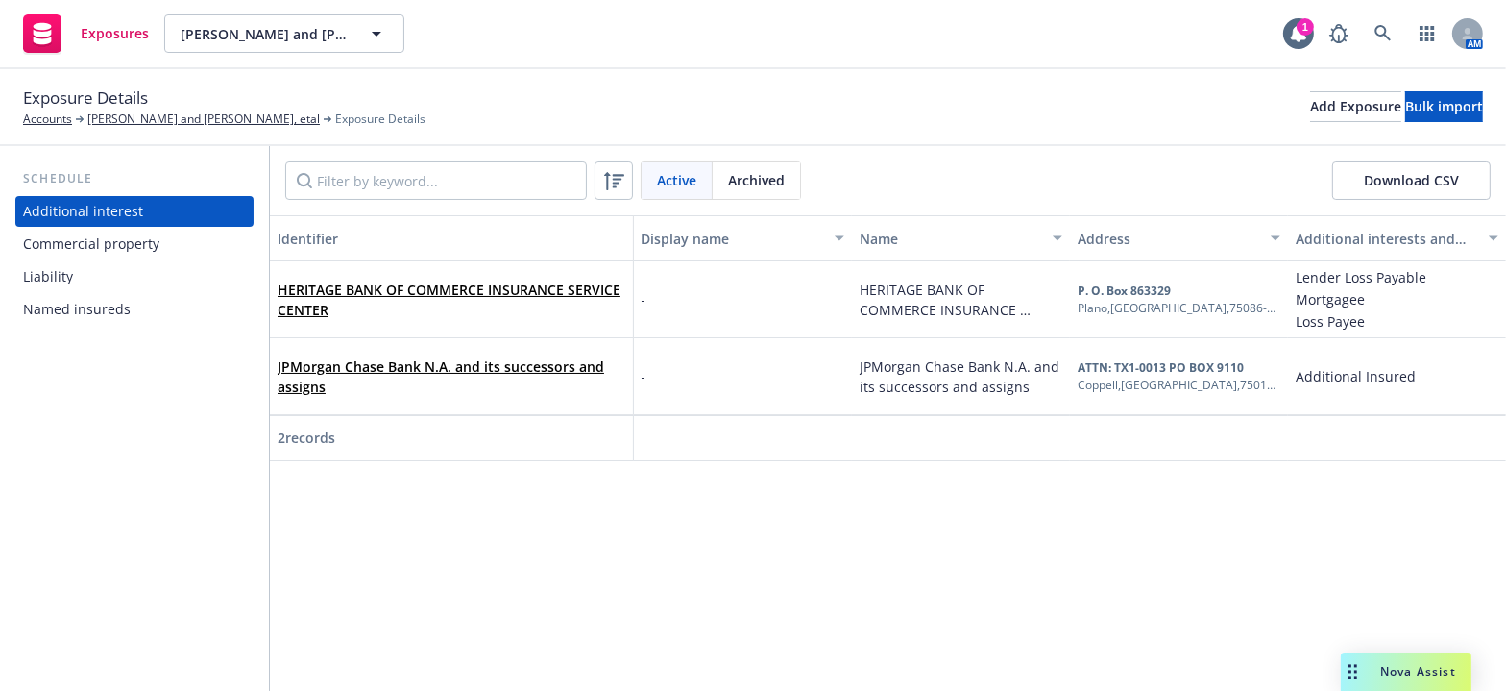
click at [103, 240] on div "Commercial property" at bounding box center [91, 244] width 136 height 31
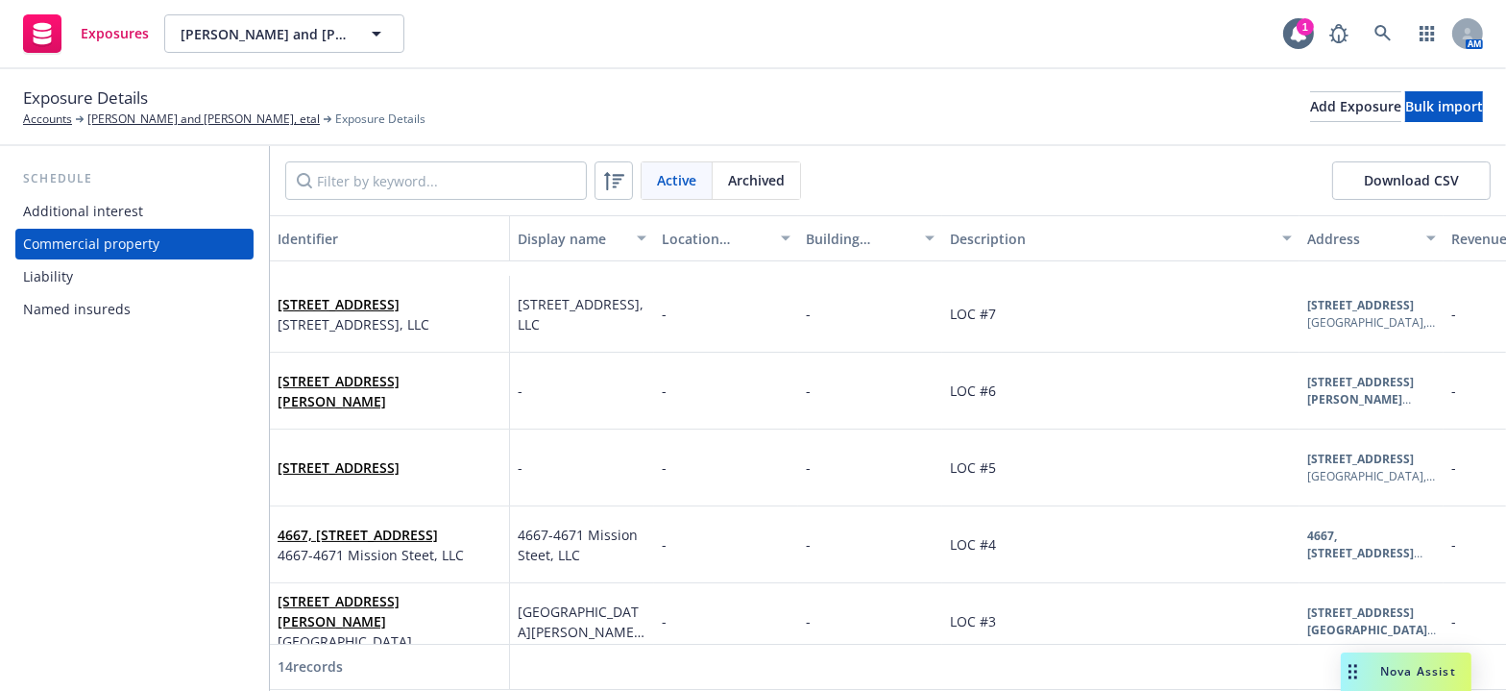
scroll to position [706, 0]
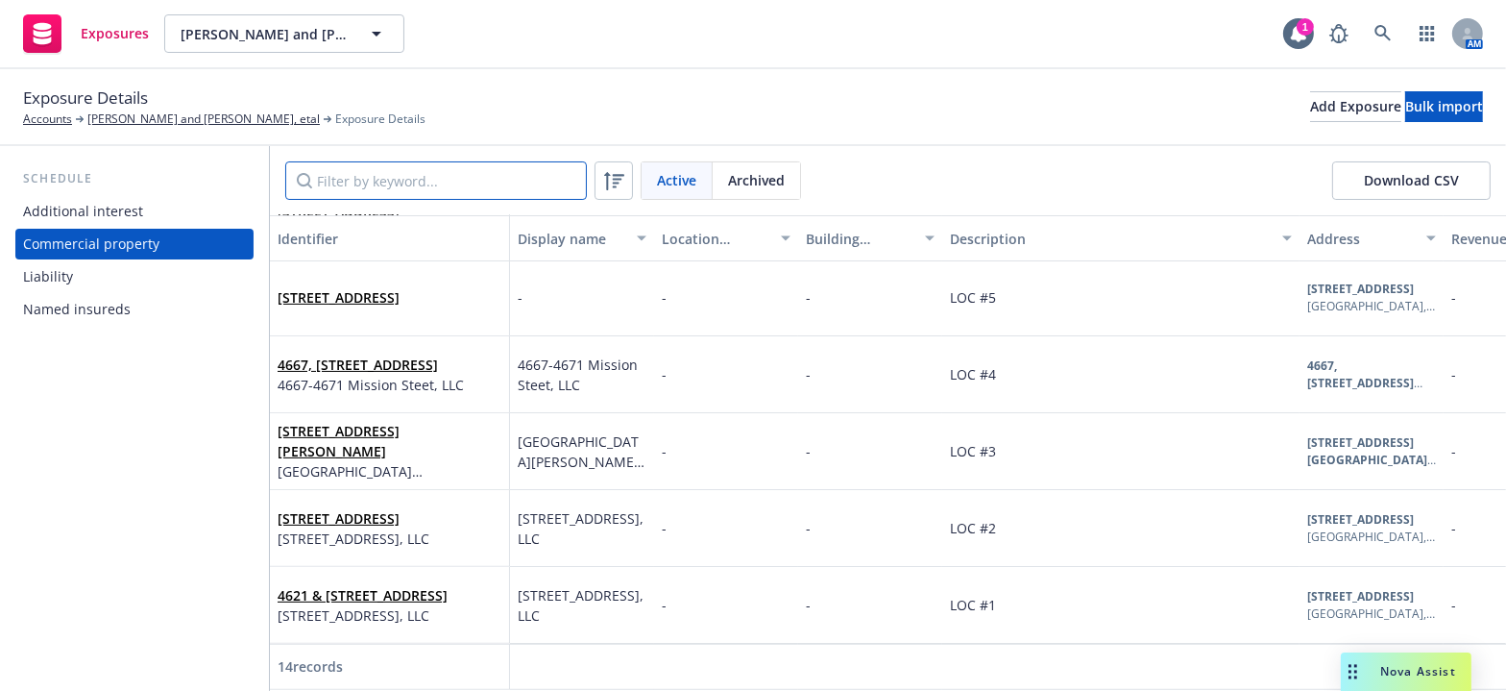
click at [394, 186] on input "Filter by keyword..." at bounding box center [436, 180] width 302 height 38
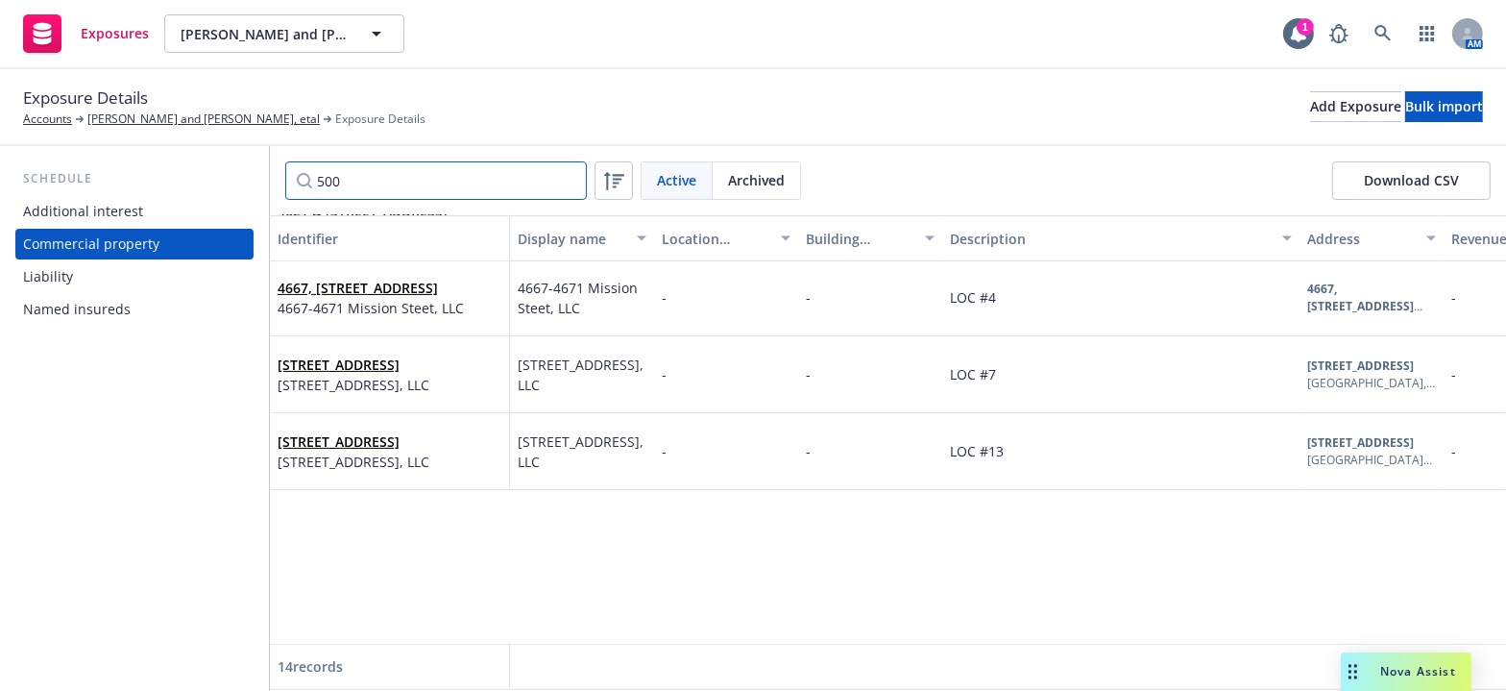
scroll to position [0, 0]
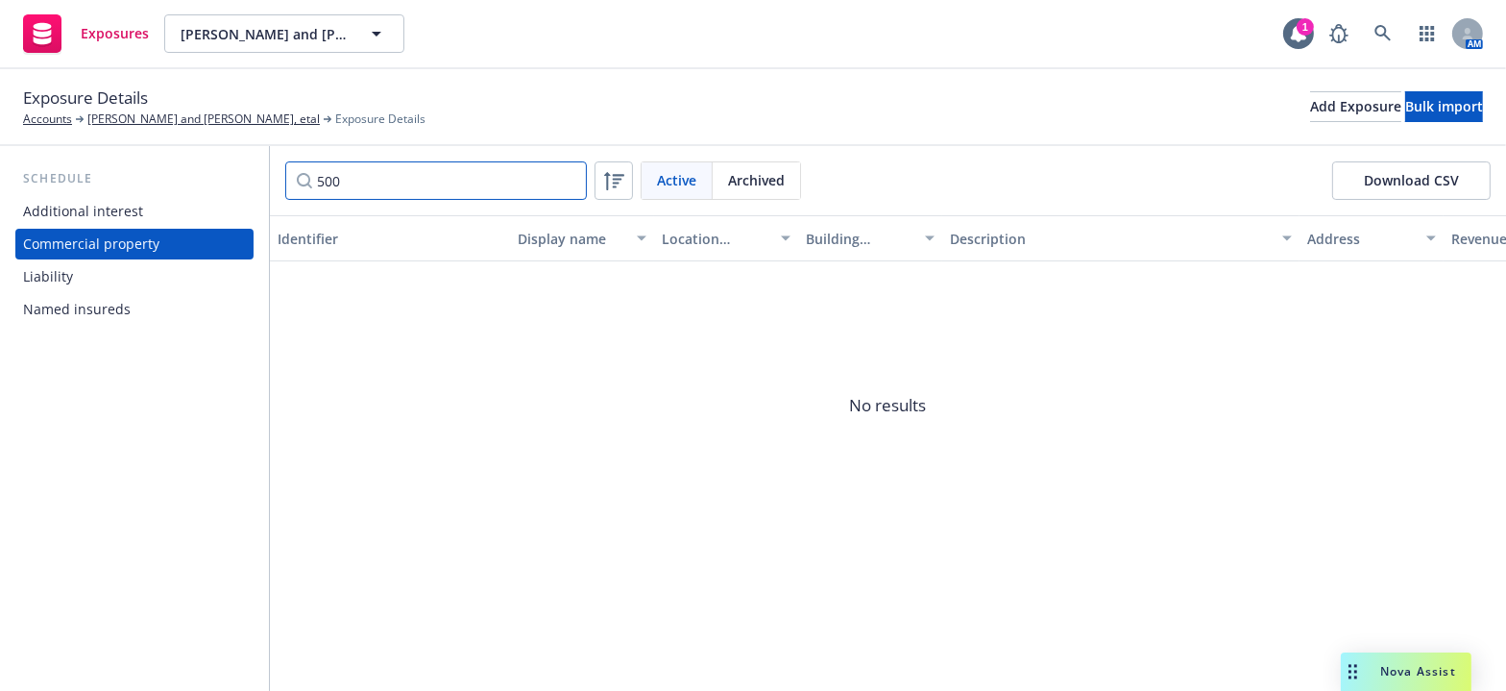
type input "500"
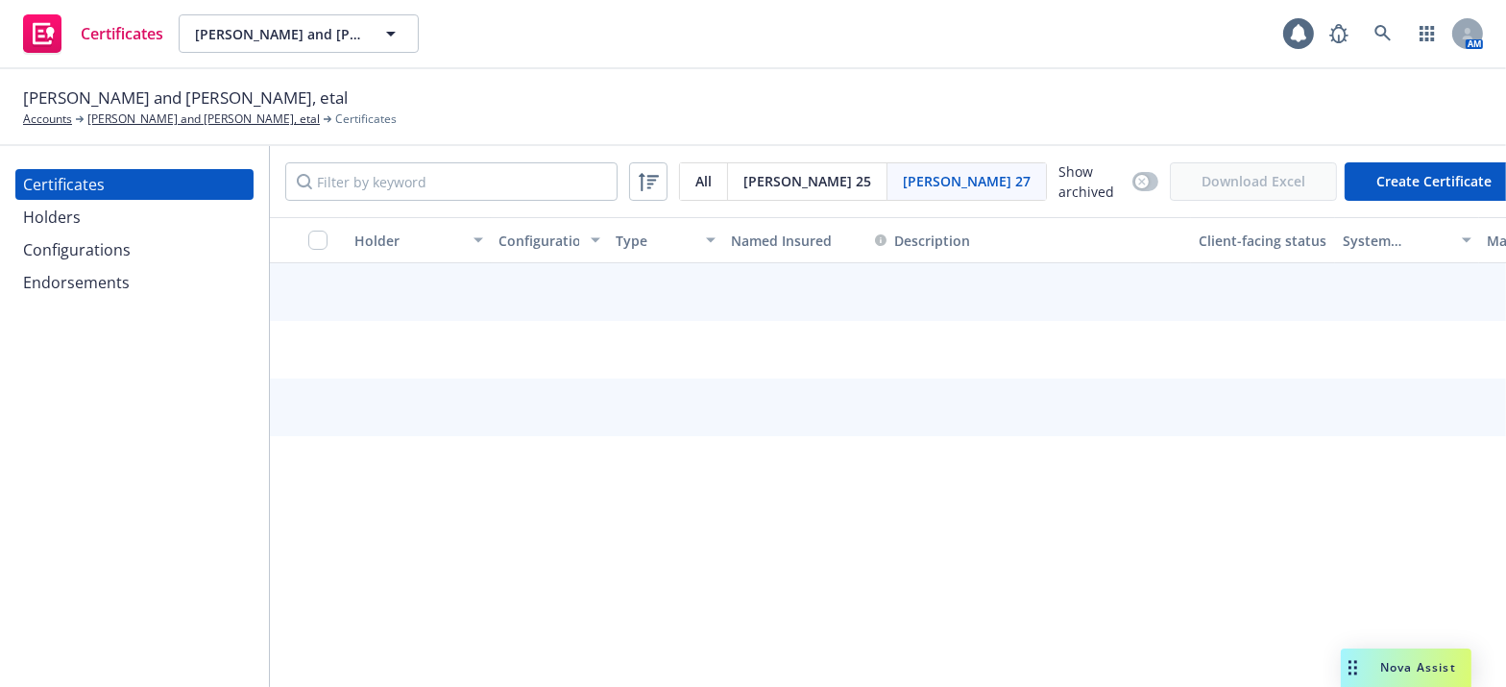
click at [1383, 186] on button "Create Certificate" at bounding box center [1434, 181] width 179 height 38
select select "ACORD27"
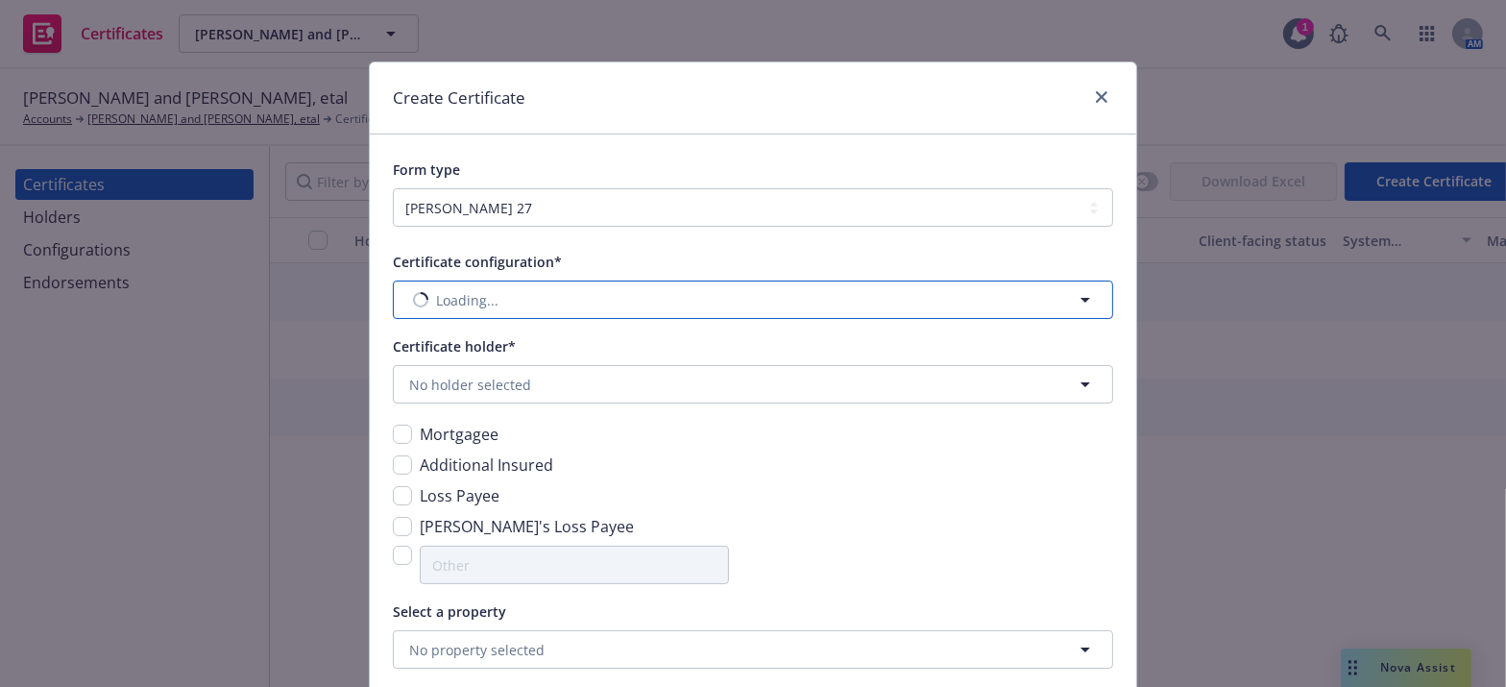
click at [493, 305] on button "Loading..." at bounding box center [753, 300] width 721 height 38
drag, startPoint x: 644, startPoint y: 146, endPoint x: 642, endPoint y: 133, distance: 13.6
click at [642, 142] on div "Form type [PERSON_NAME] 25 [PERSON_NAME] 27 [PERSON_NAME] 28" at bounding box center [753, 180] width 767 height 92
click at [573, 290] on button "Loading..." at bounding box center [753, 300] width 721 height 38
click at [581, 300] on input at bounding box center [749, 299] width 649 height 23
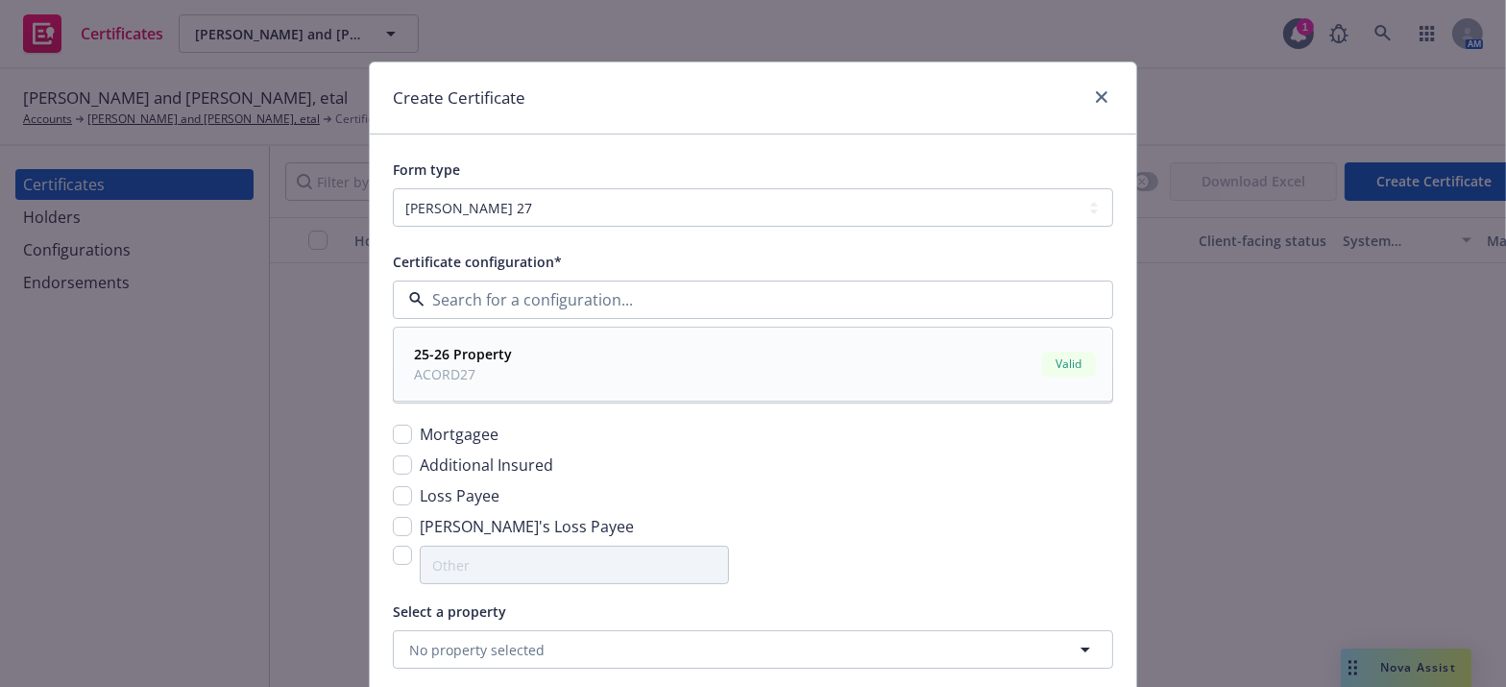
click at [457, 362] on strong "25-26 Property" at bounding box center [463, 355] width 98 height 18
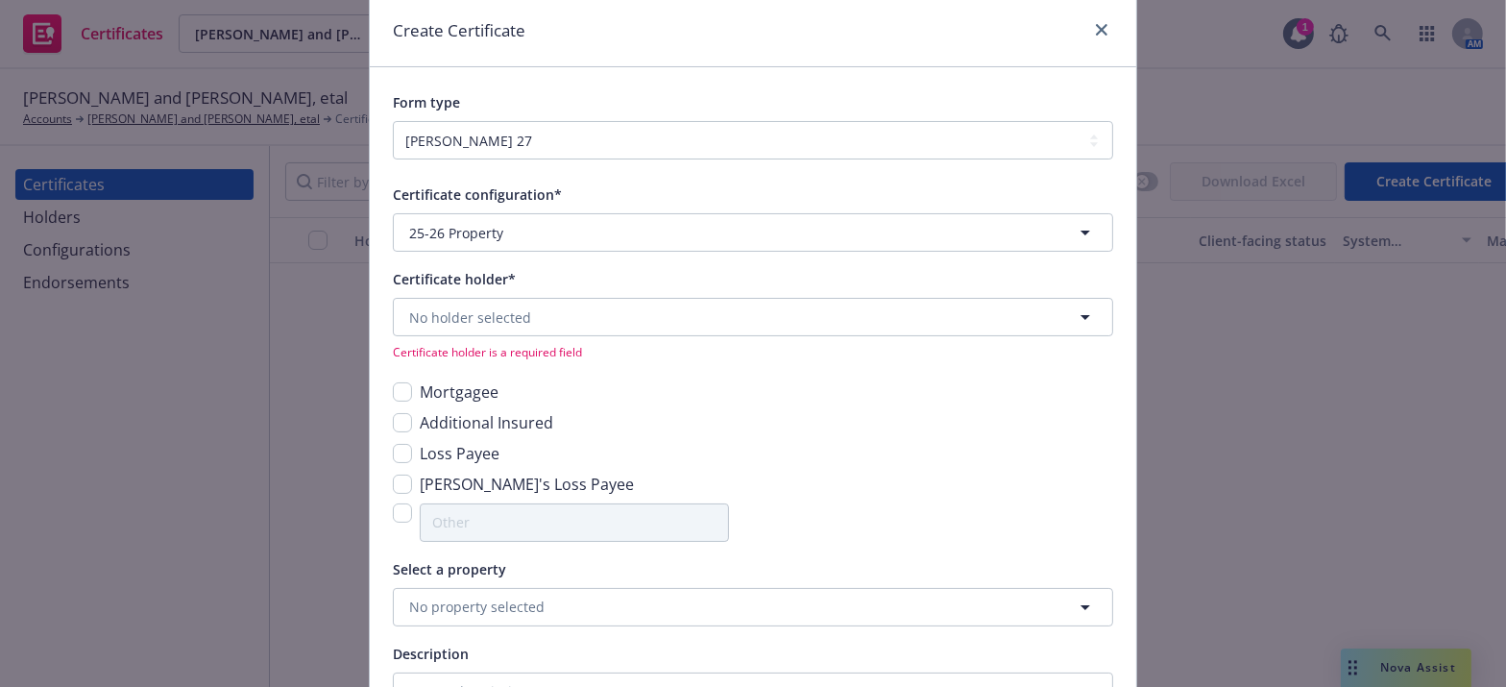
scroll to position [174, 0]
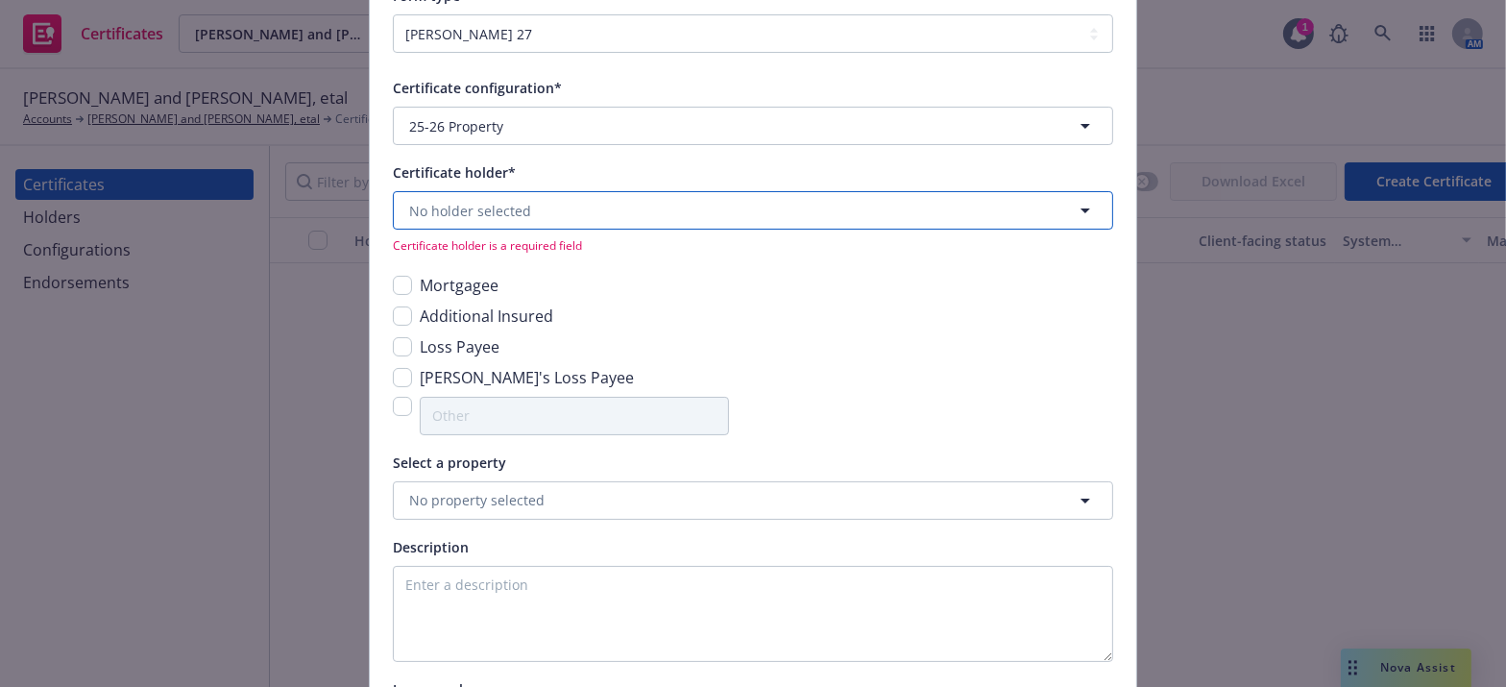
click at [538, 210] on button "No holder selected" at bounding box center [753, 210] width 721 height 38
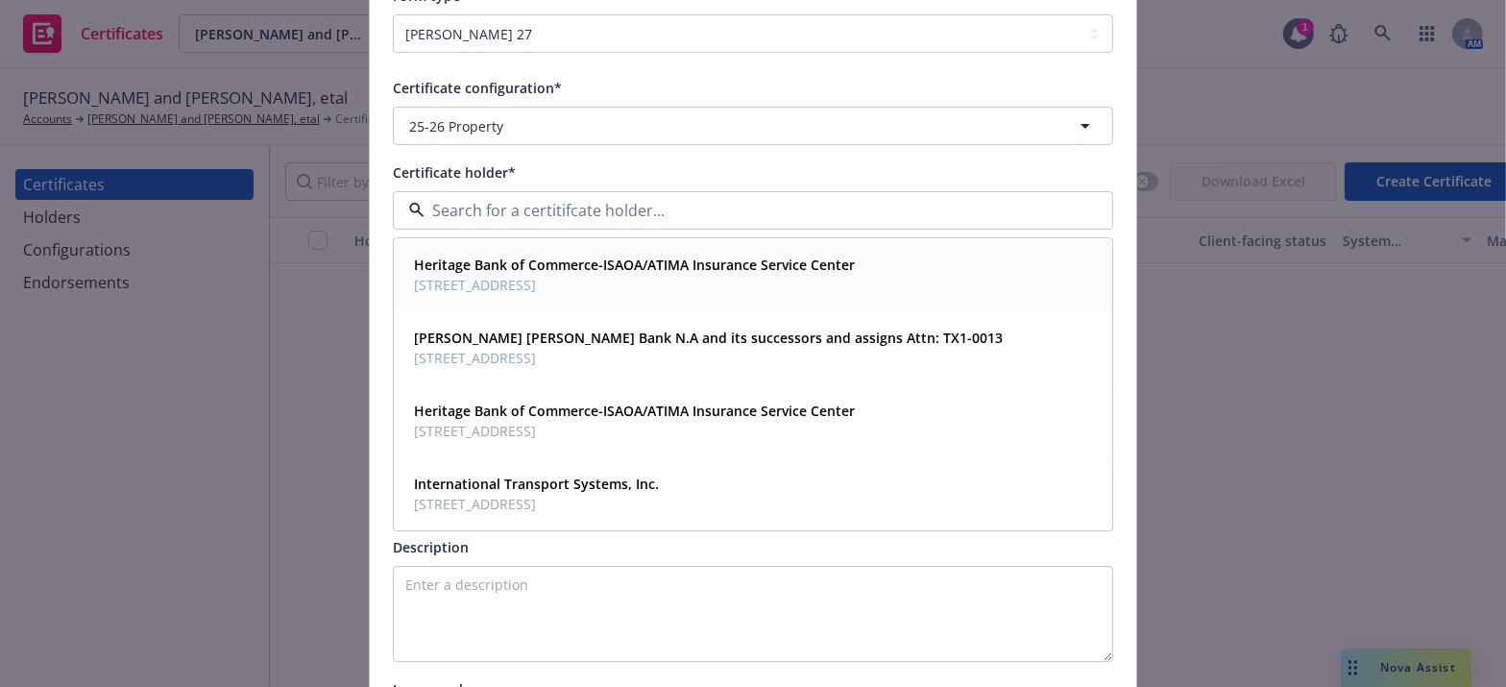
click at [573, 269] on strong "Heritage Bank of Commerce-ISAOA/ATIMA Insurance Service Center" at bounding box center [634, 265] width 441 height 18
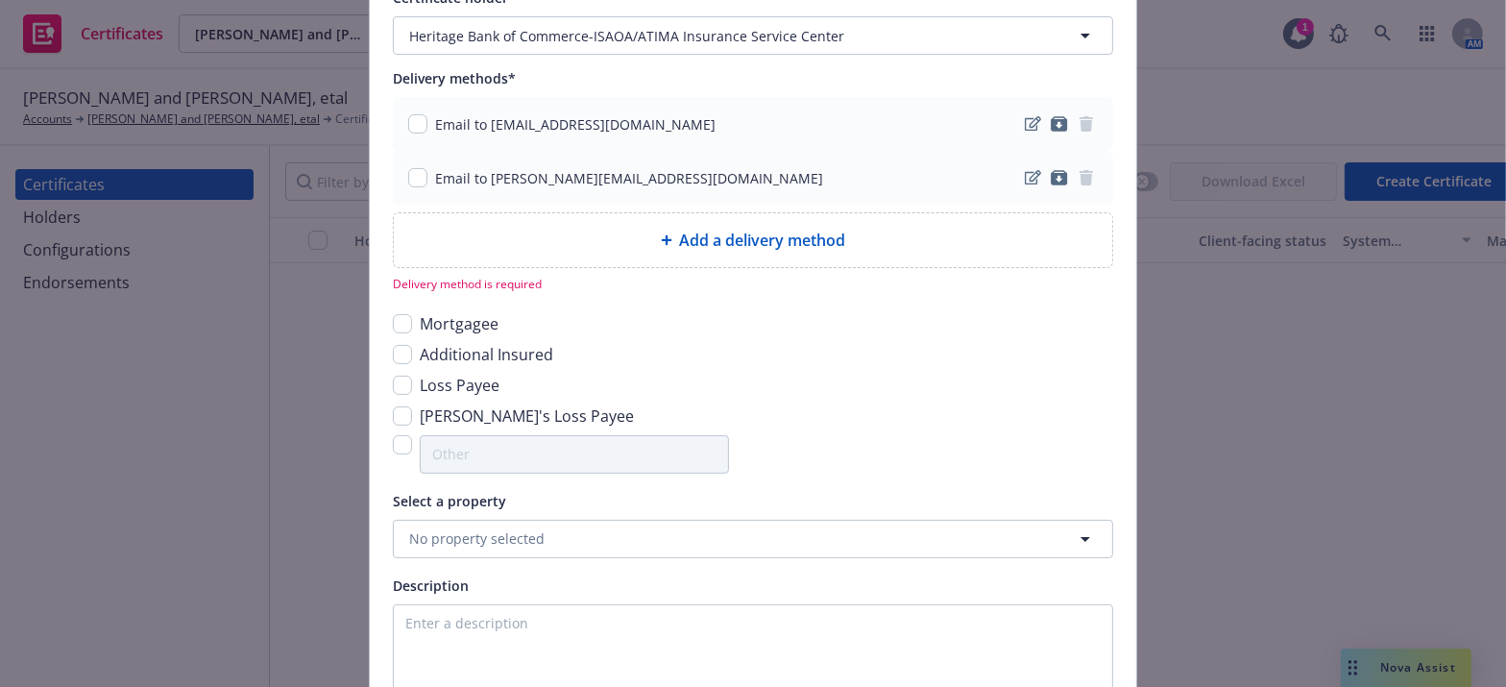
scroll to position [261, 0]
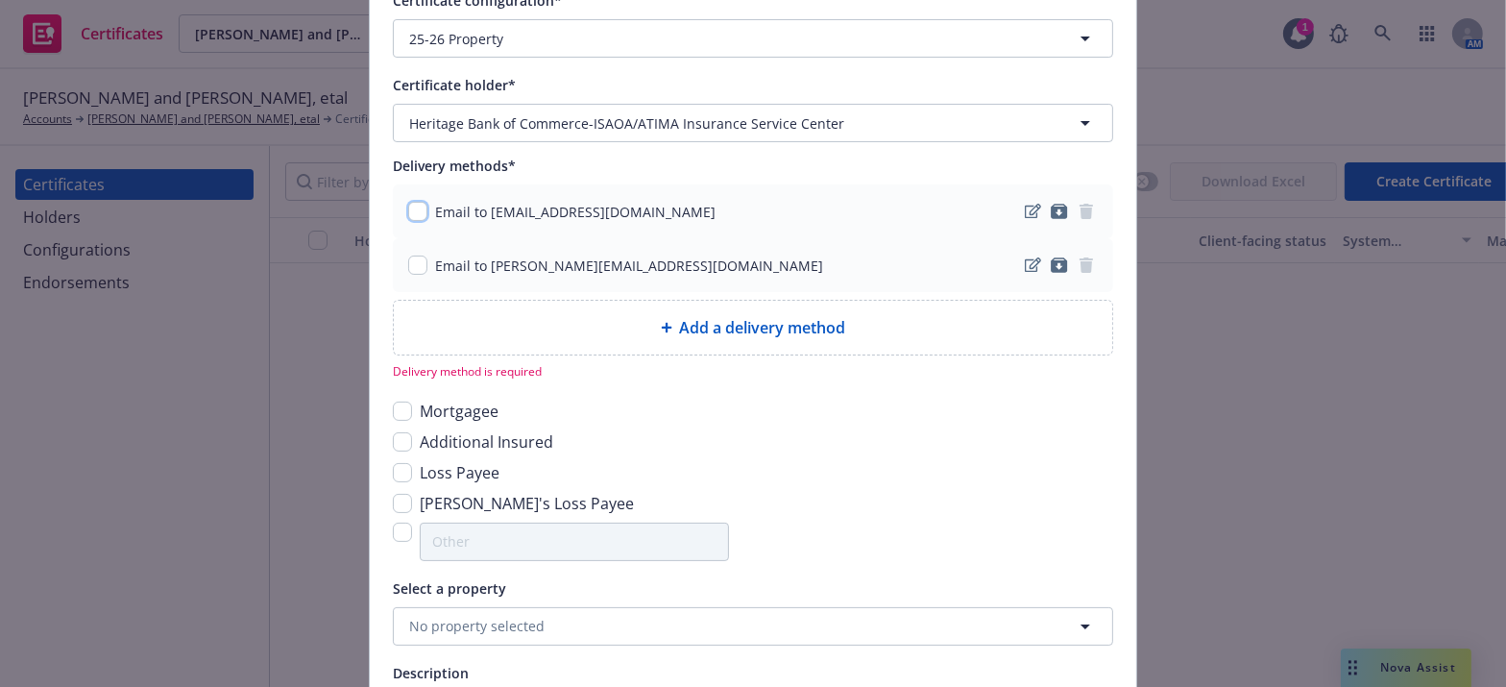
click at [408, 202] on input "checkbox" at bounding box center [417, 211] width 19 height 19
checkbox input "true"
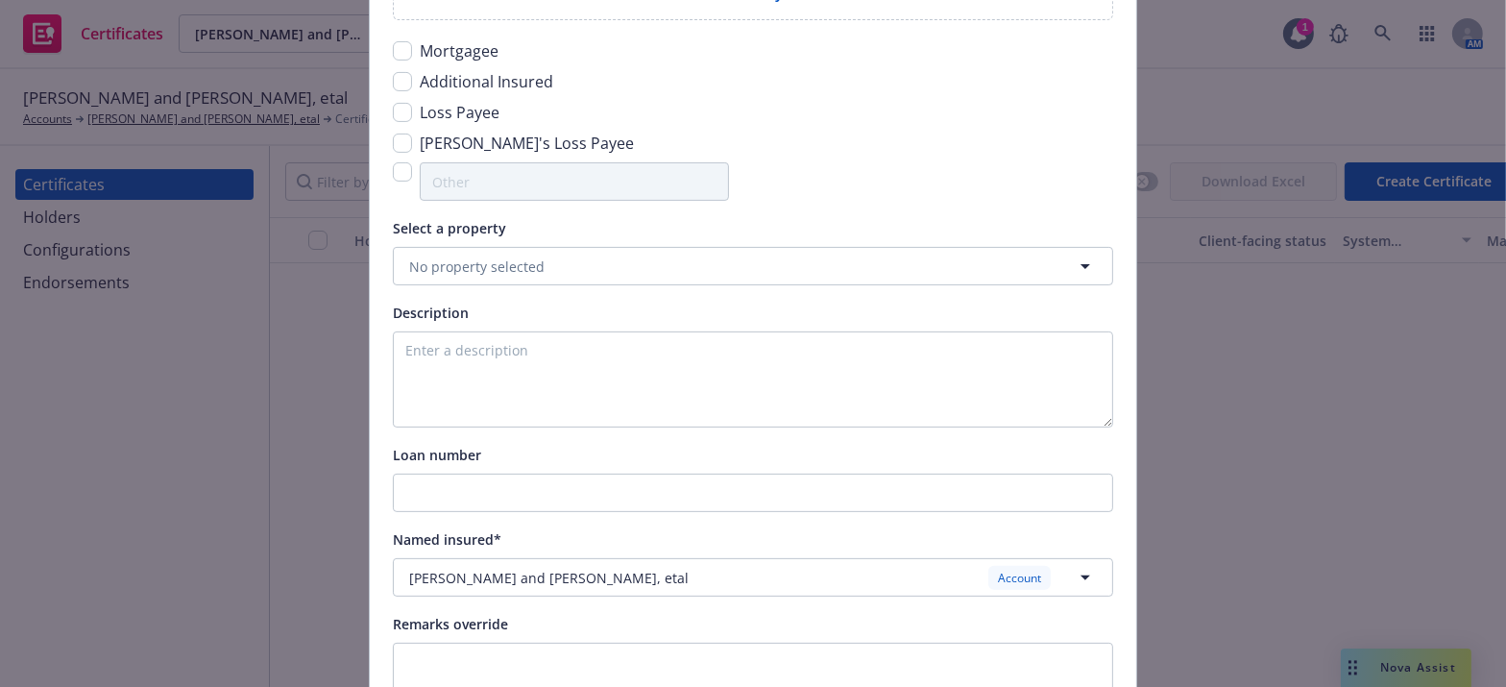
scroll to position [611, 0]
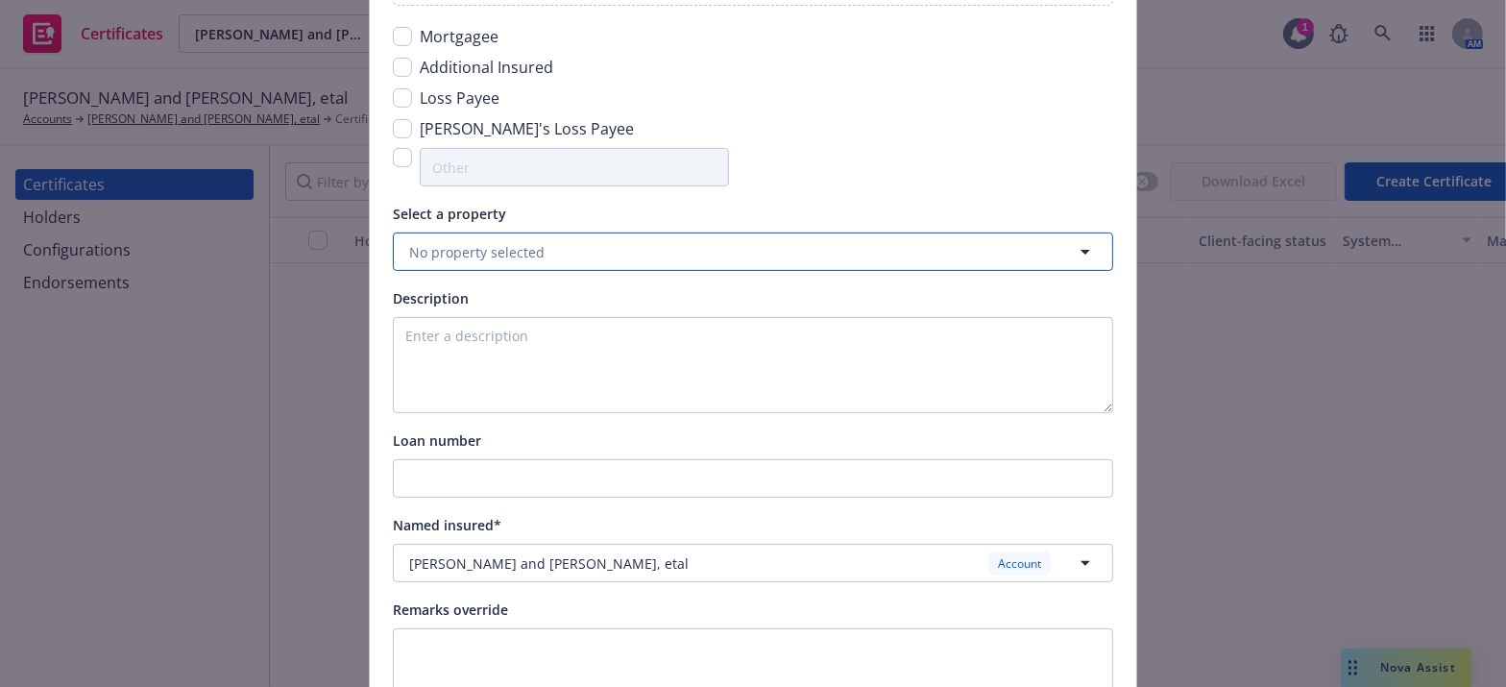
click at [493, 244] on span "No property selected" at bounding box center [476, 252] width 135 height 20
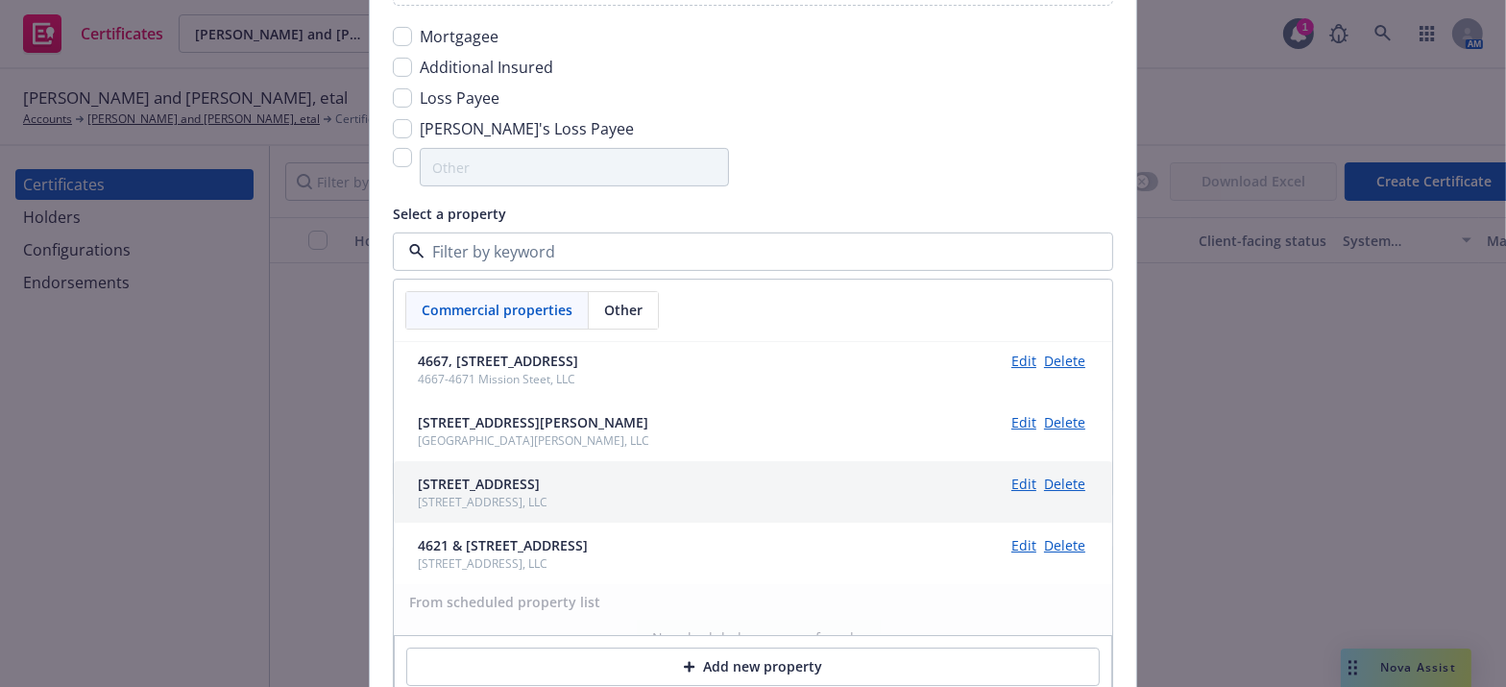
scroll to position [624, 0]
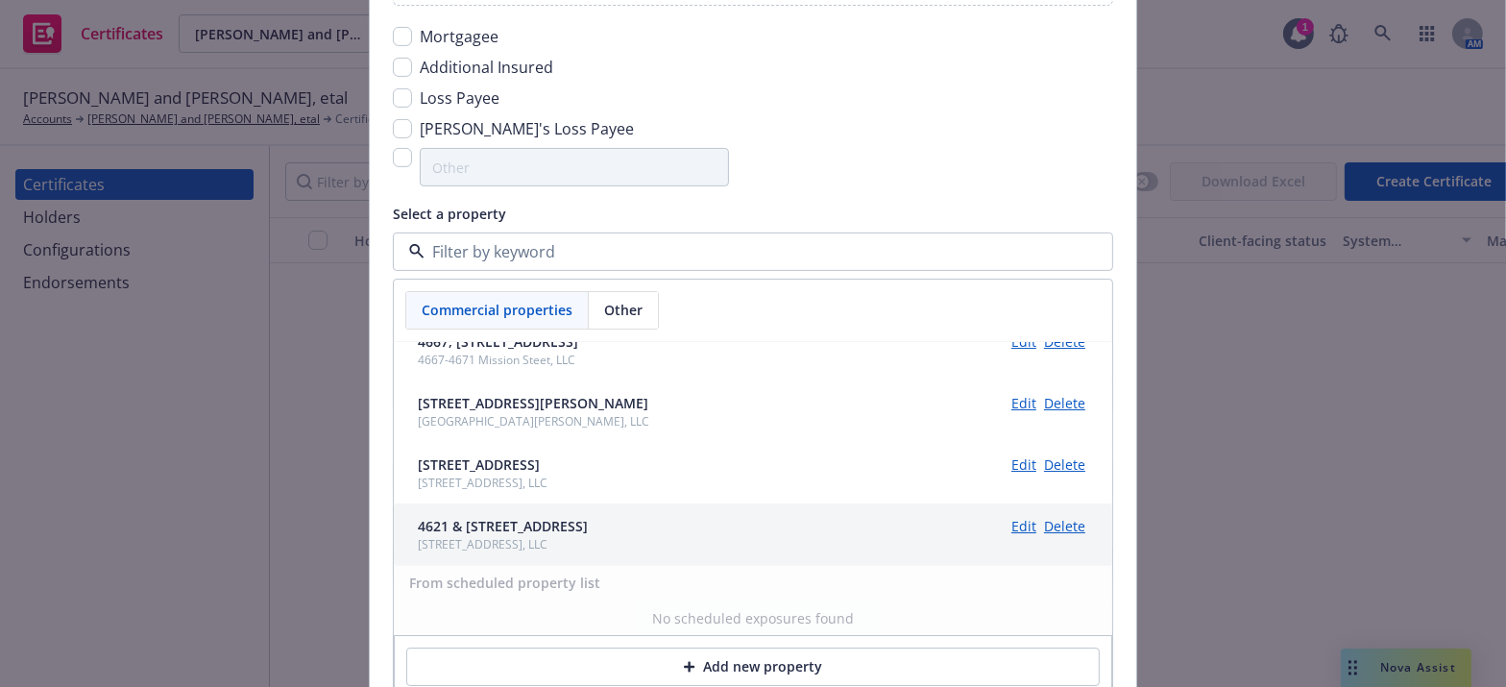
click at [545, 538] on div "[STREET_ADDRESS], LLC" at bounding box center [503, 545] width 170 height 16
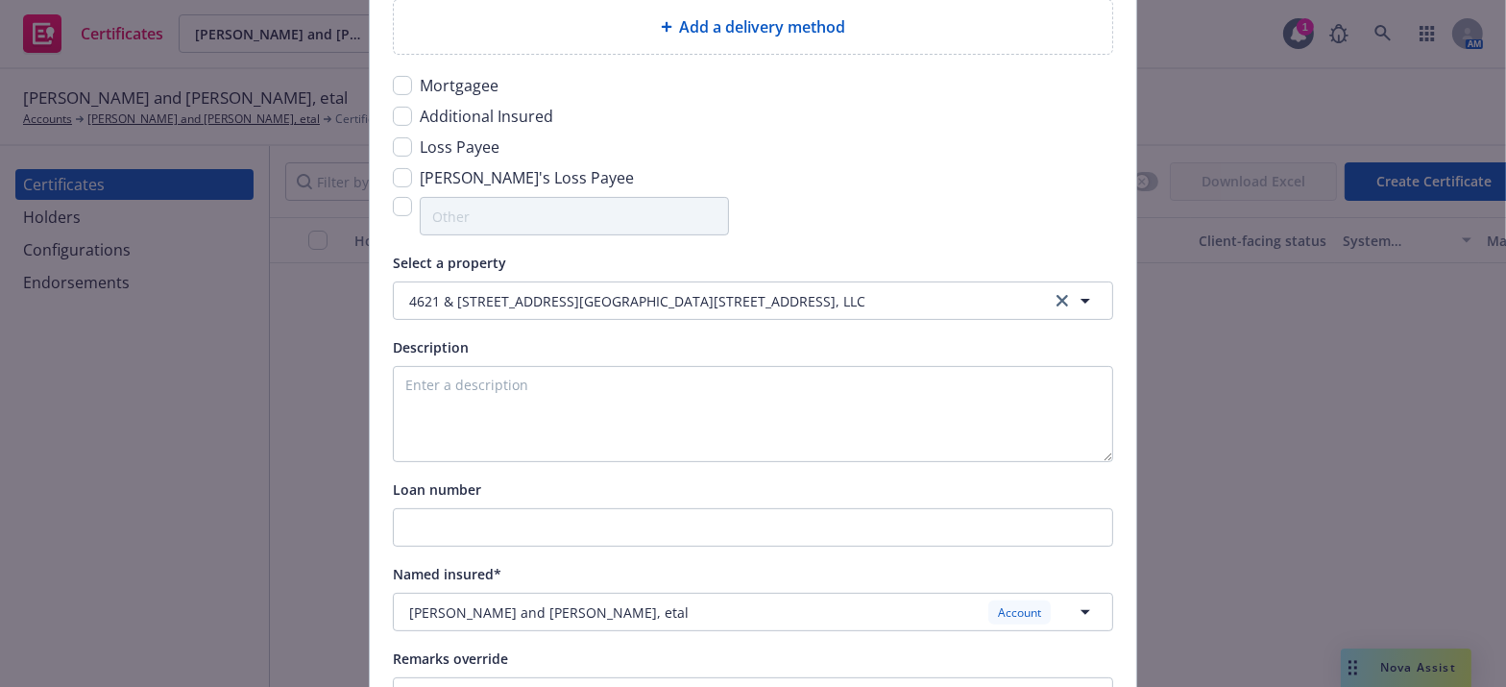
scroll to position [794, 0]
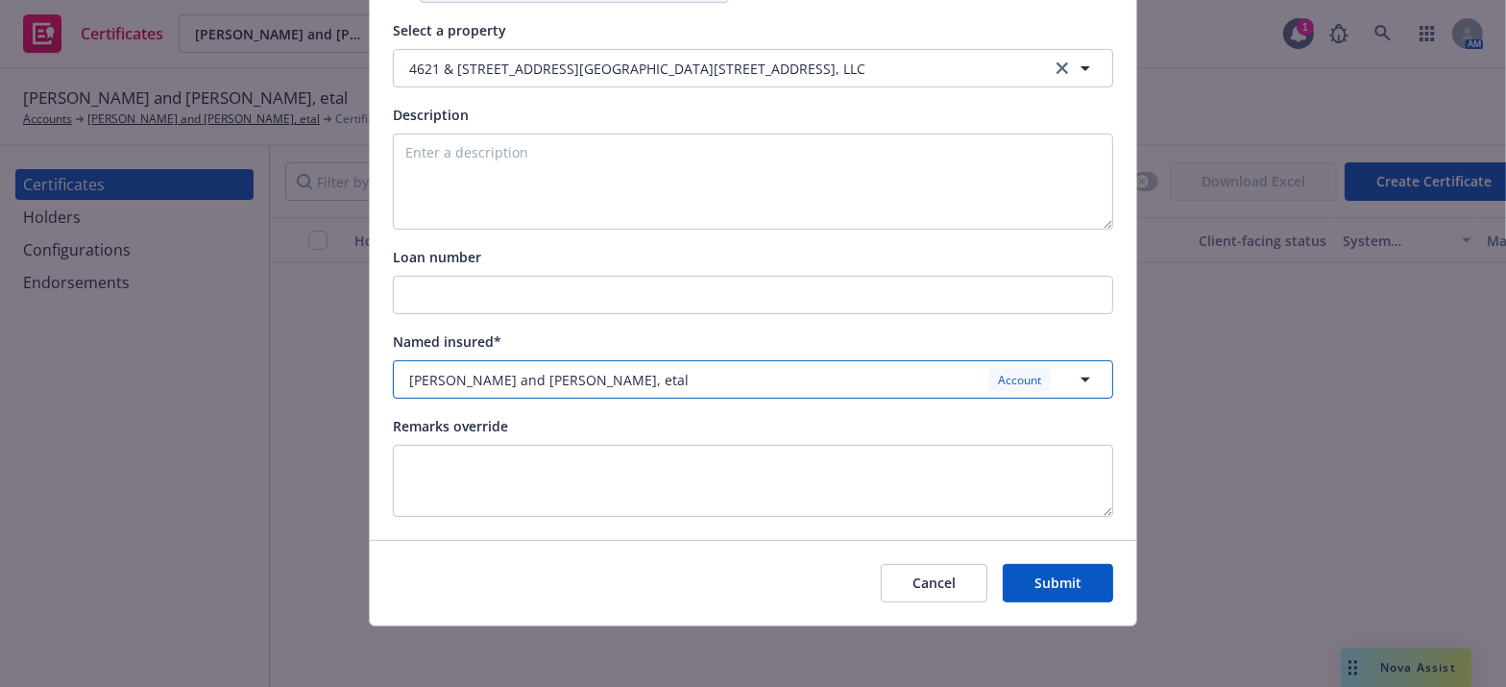
click at [512, 373] on span "[PERSON_NAME] and [PERSON_NAME], etal" at bounding box center [549, 380] width 280 height 20
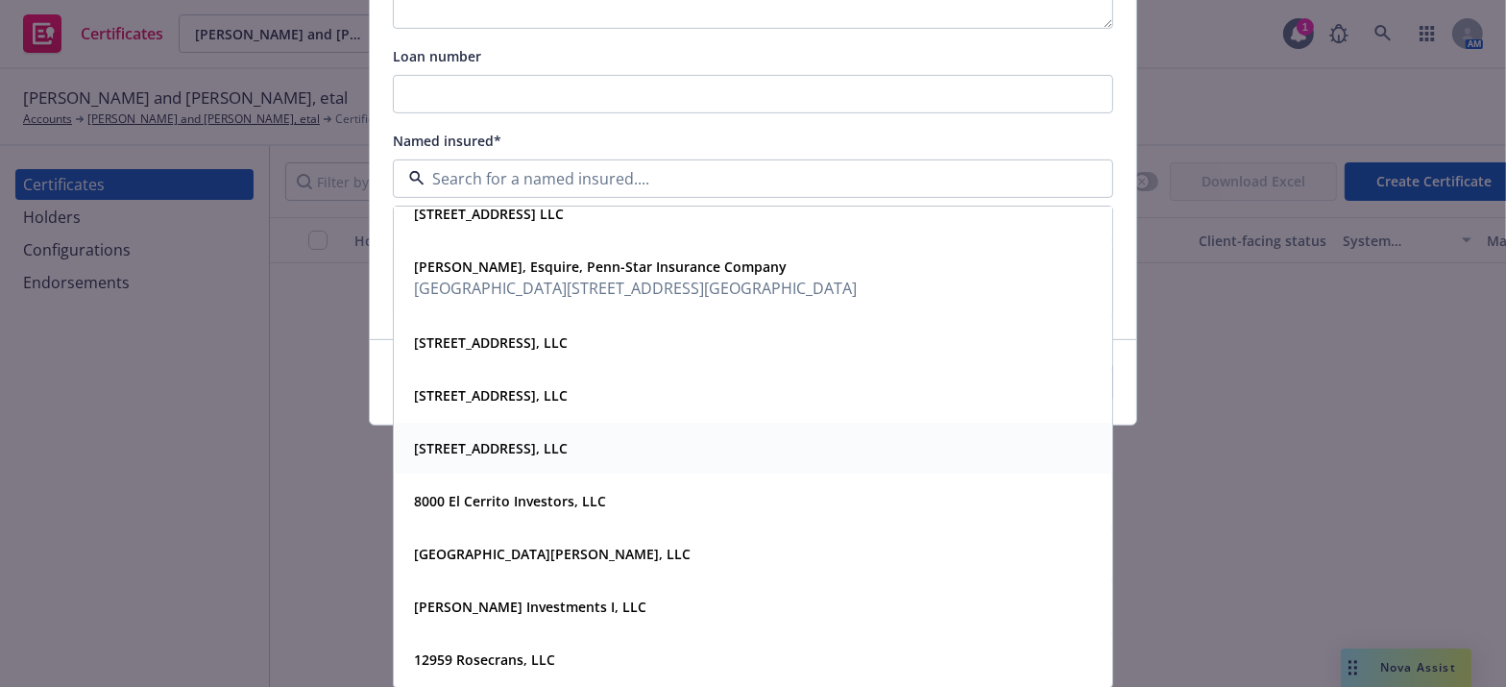
scroll to position [0, 0]
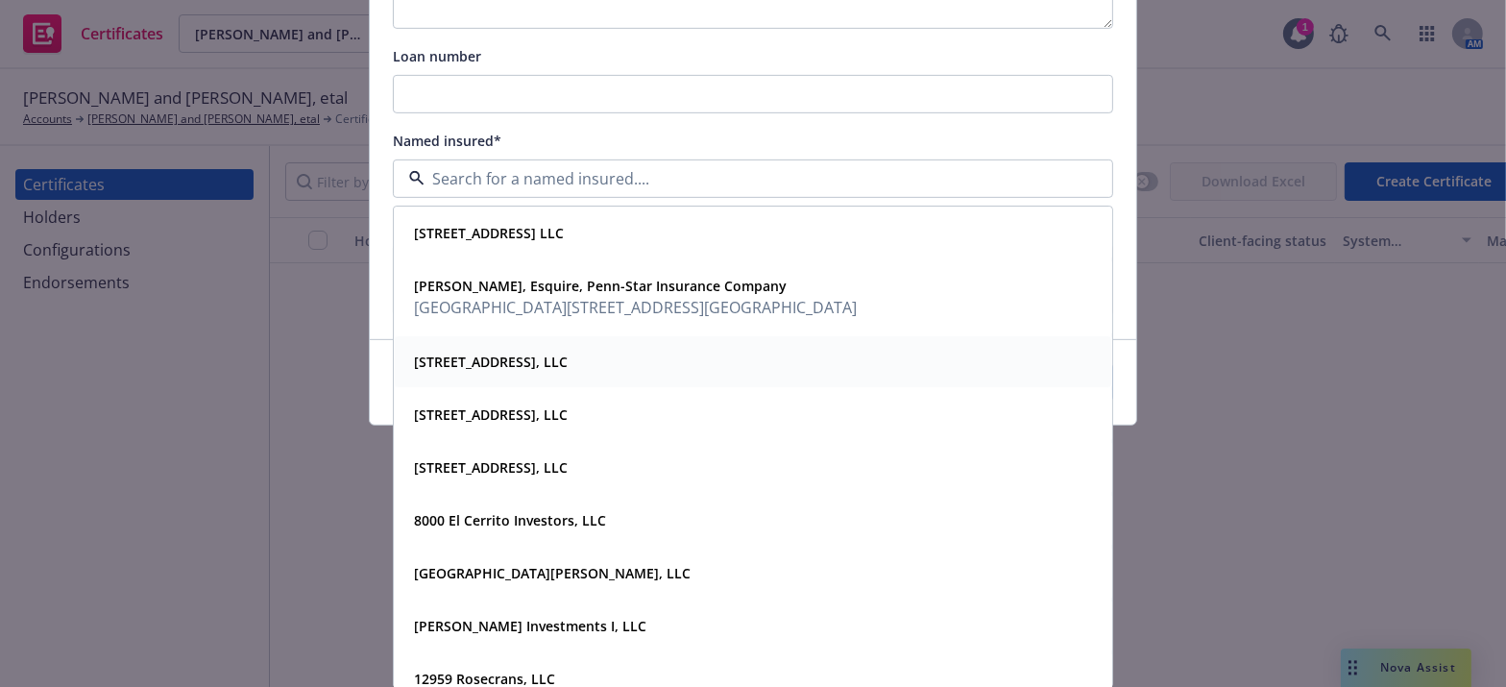
click at [471, 370] on strong "[STREET_ADDRESS], LLC" at bounding box center [491, 363] width 154 height 18
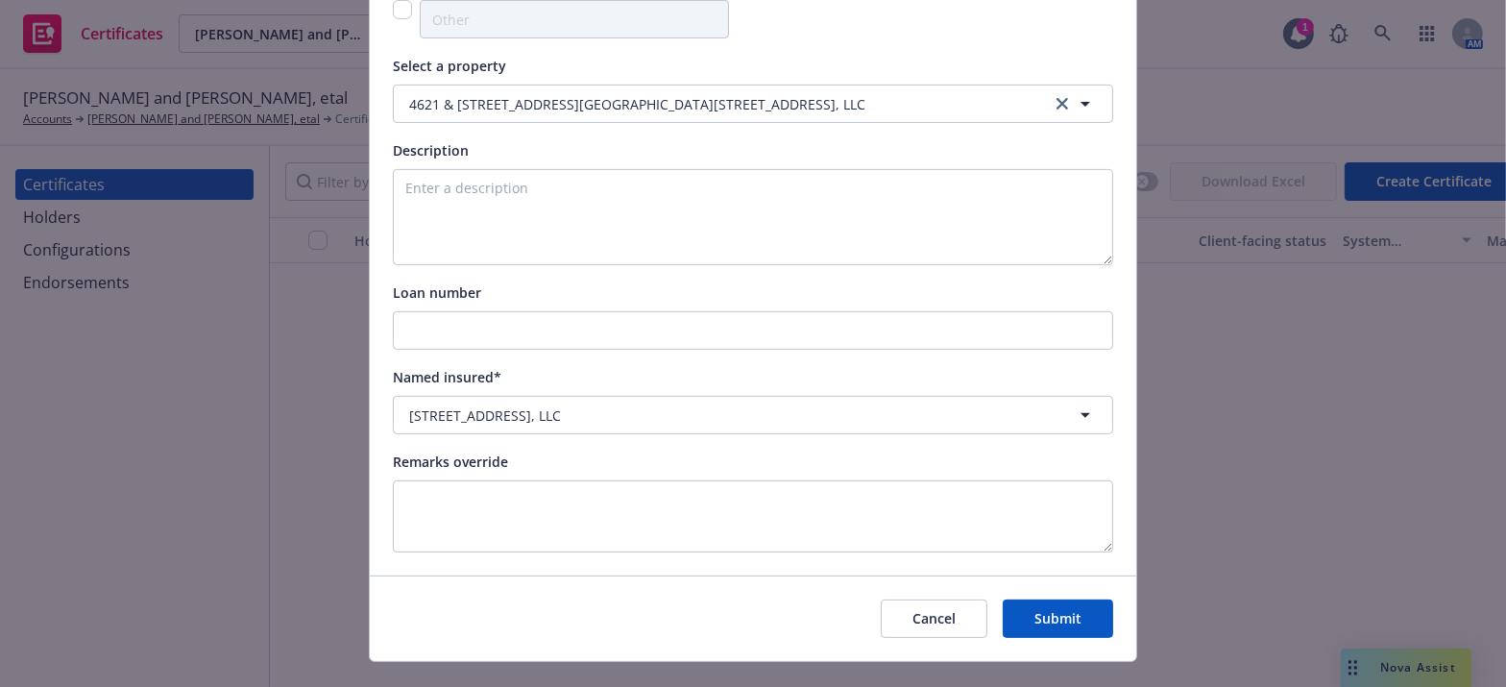
scroll to position [794, 0]
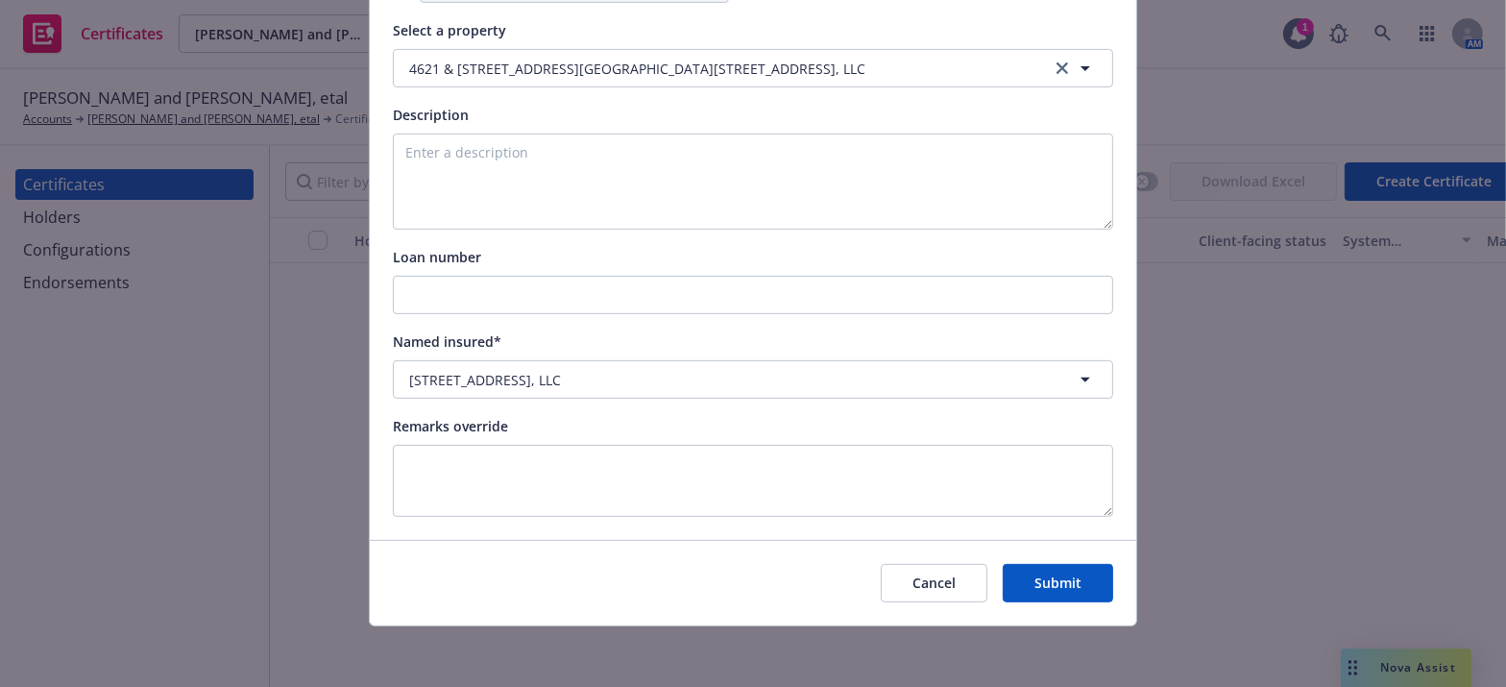
click at [460, 115] on span "Description" at bounding box center [431, 115] width 76 height 18
click at [453, 300] on input "Loan number" at bounding box center [753, 295] width 719 height 37
click at [454, 292] on input "Loan number" at bounding box center [753, 295] width 719 height 37
paste input "1323300100"
click at [406, 299] on input "1323300100" at bounding box center [753, 295] width 719 height 37
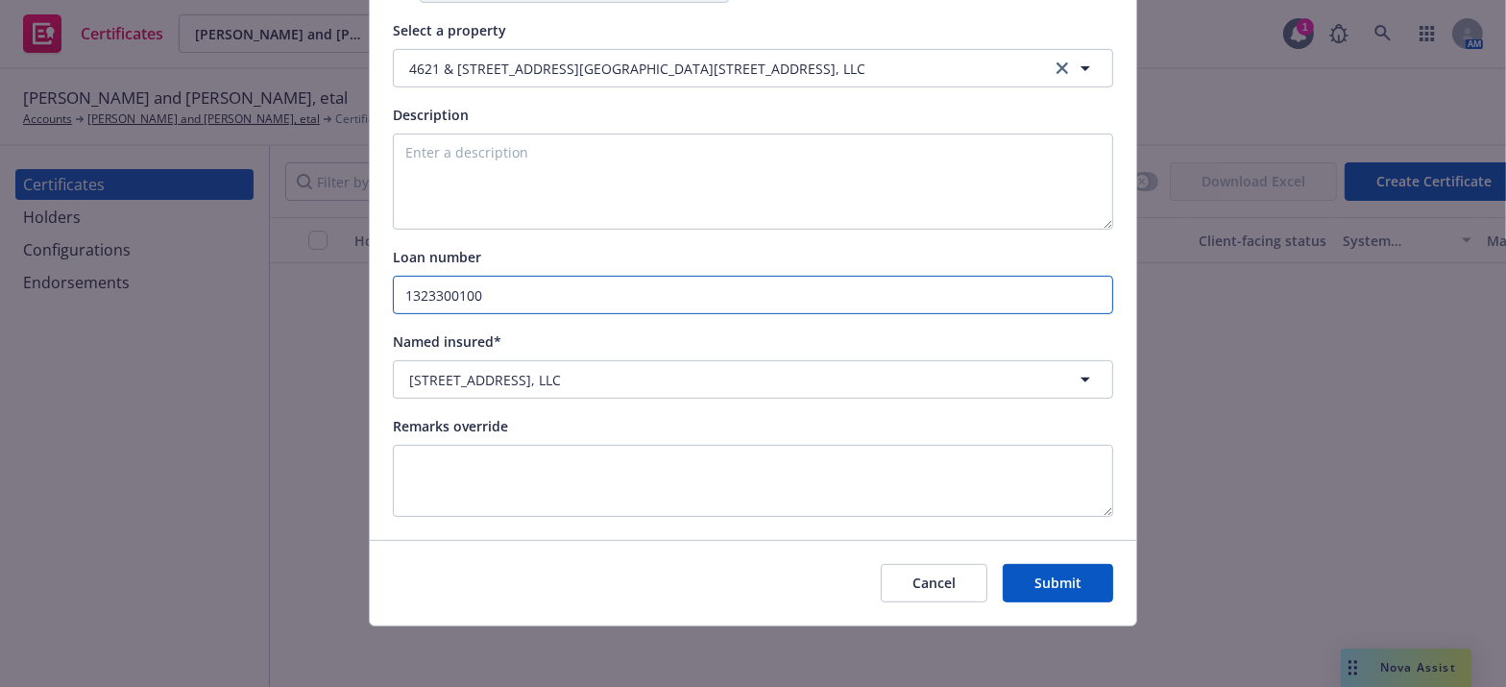
click at [402, 292] on input "1323300100" at bounding box center [753, 295] width 719 height 37
type input "1323300100"
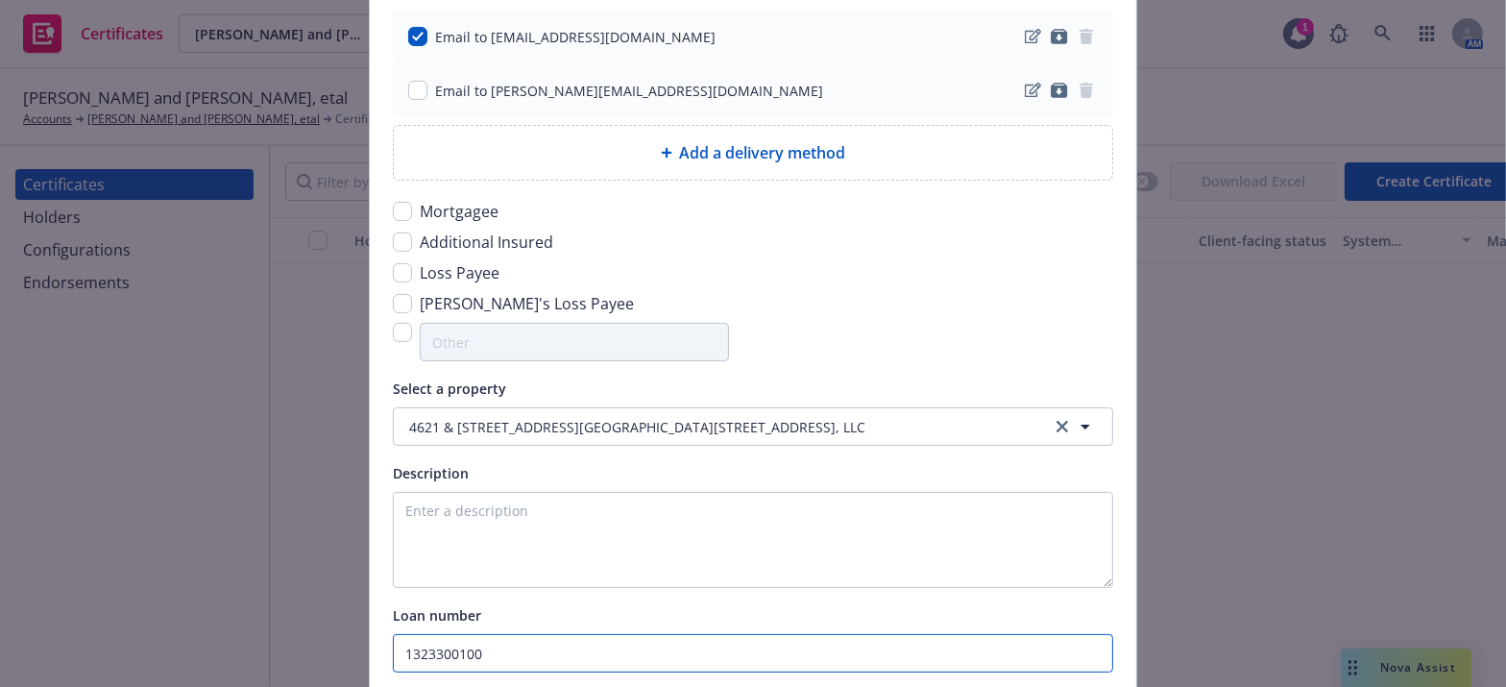
scroll to position [270, 0]
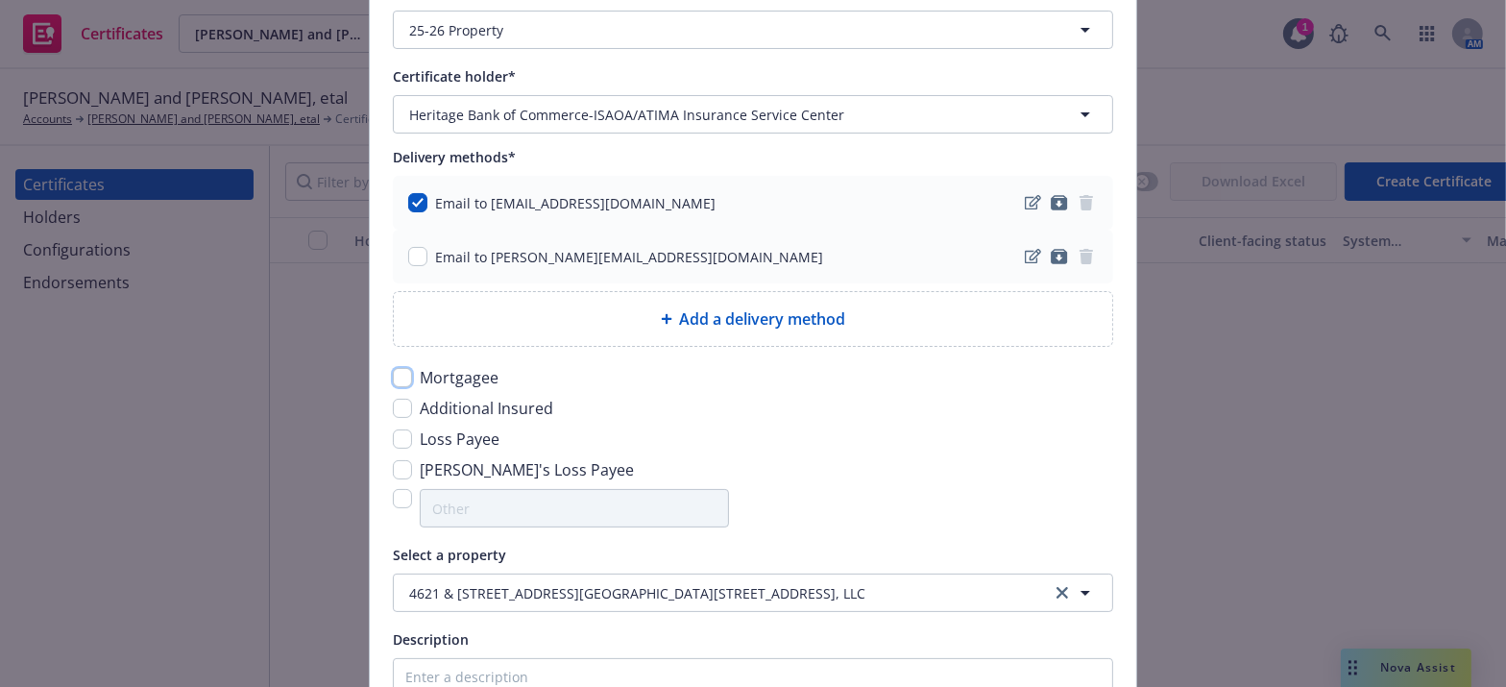
click at [402, 383] on input "checkbox" at bounding box center [402, 377] width 19 height 19
checkbox input "true"
click at [393, 448] on div "Loss Payee" at bounding box center [753, 438] width 721 height 23
click at [393, 435] on input "checkbox" at bounding box center [402, 438] width 19 height 19
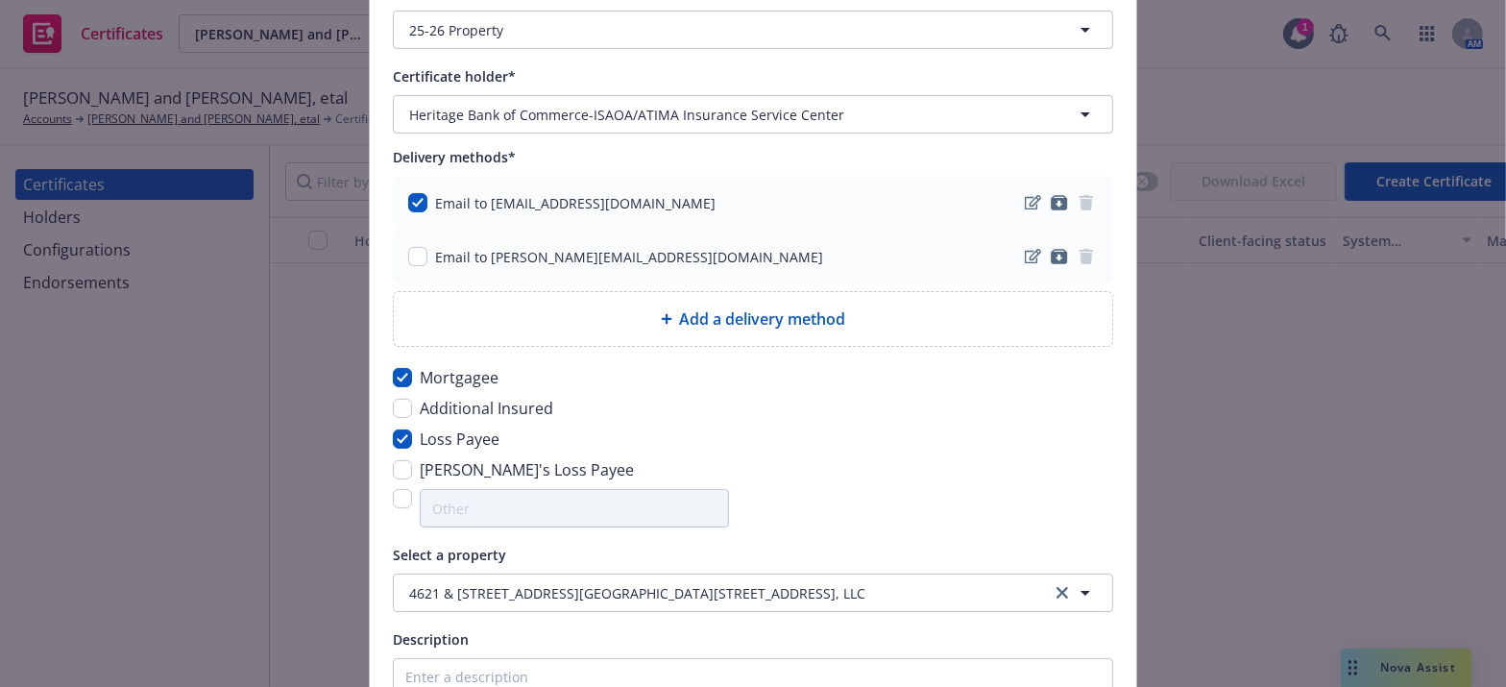
checkbox input "true"
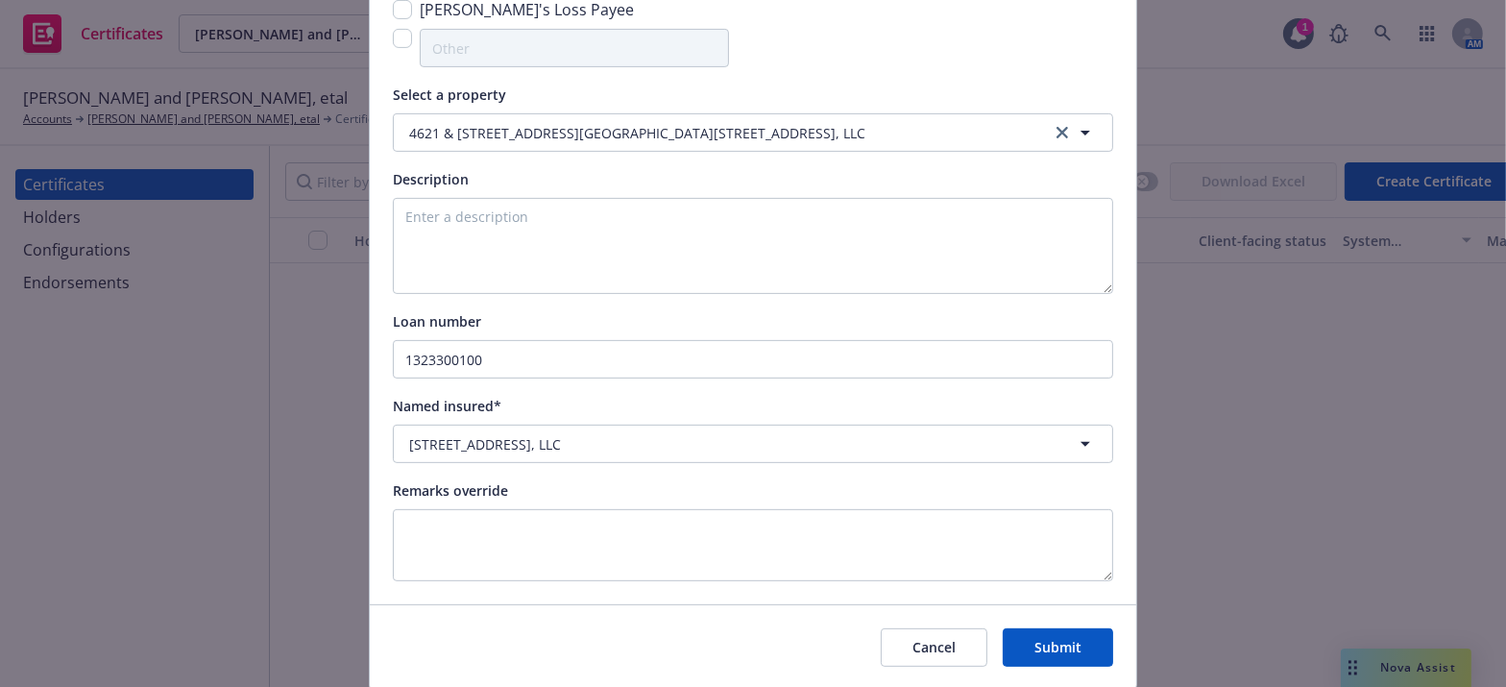
scroll to position [794, 0]
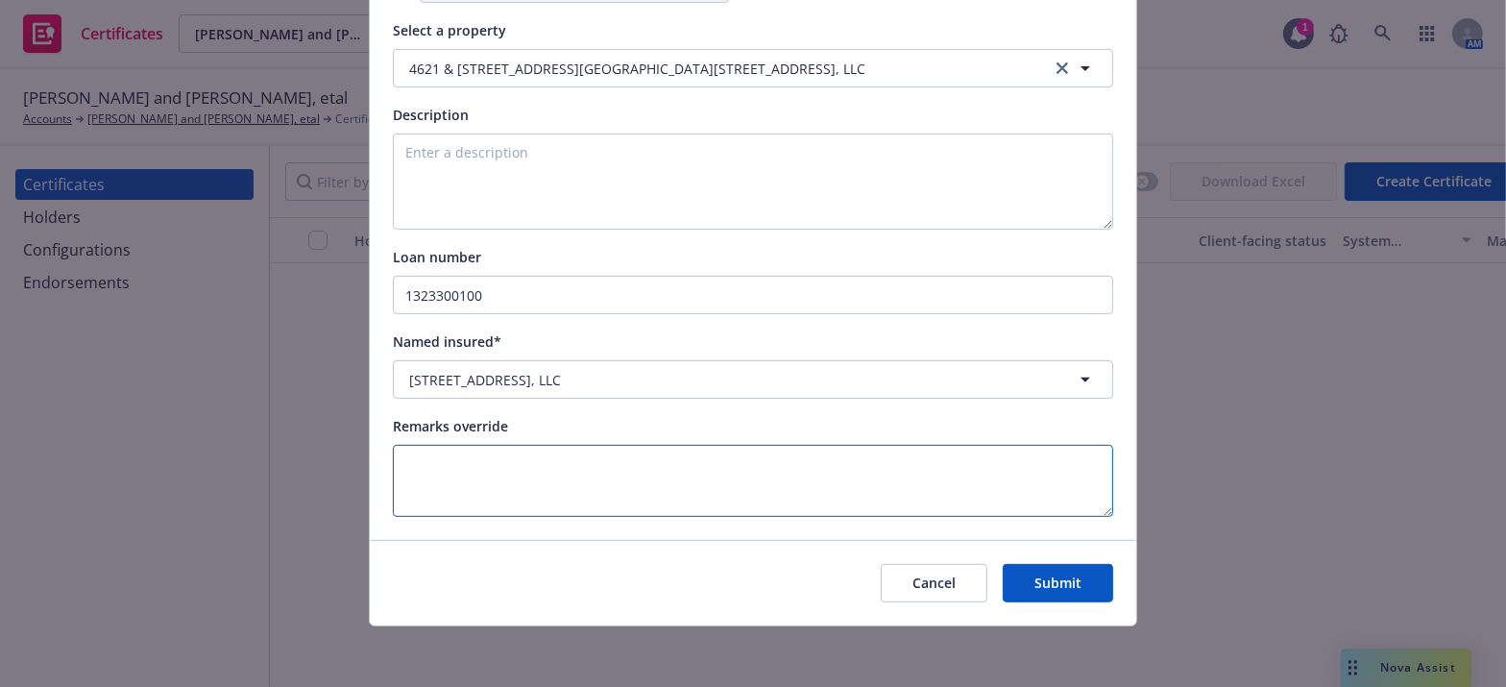
click at [489, 486] on textarea at bounding box center [753, 481] width 721 height 72
click at [393, 457] on textarea "Certificate Holder is included as Mortgagee and Loss Payee." at bounding box center [753, 481] width 721 height 72
paste textarea "$1,616,800"
paste textarea "$125,126"
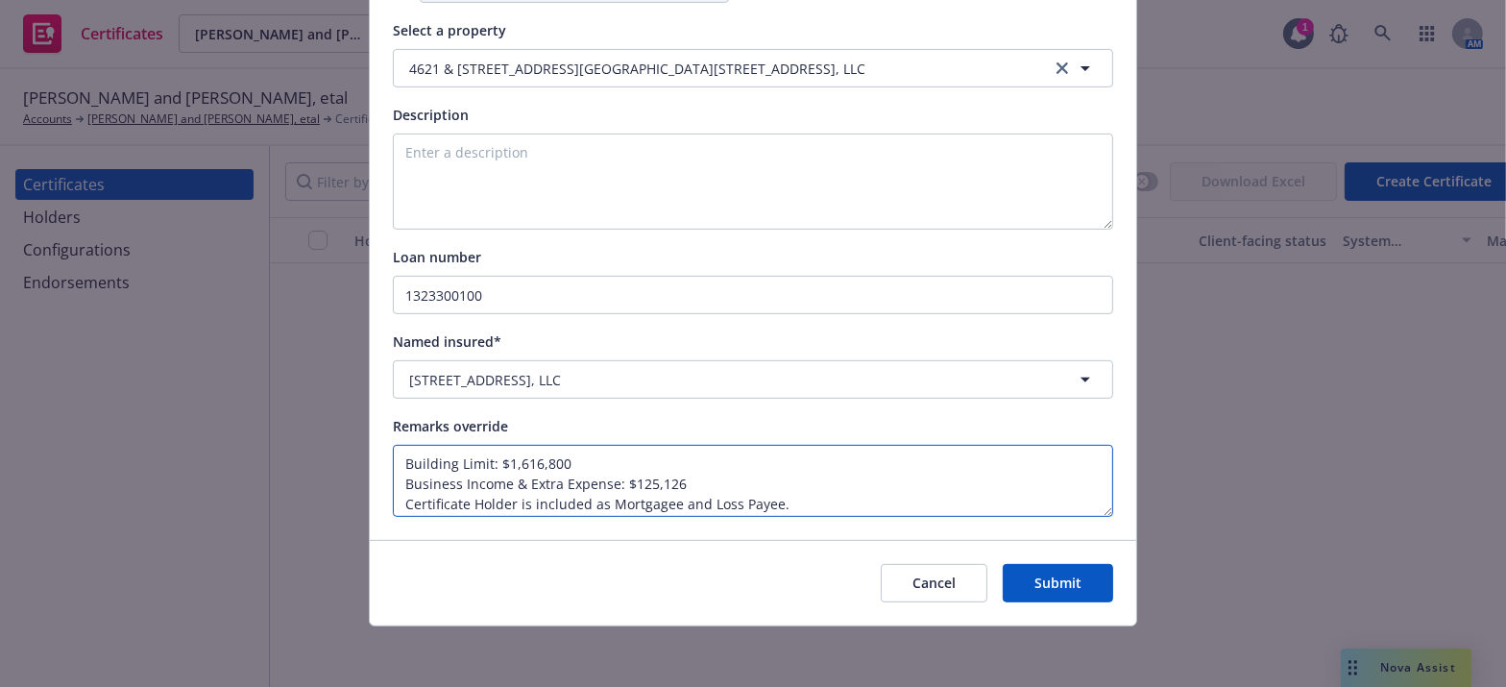
type textarea "Building Limit: $1,616,800 Business Income & Extra Expense: $125,126 Certificat…"
click at [1076, 586] on button "Submit" at bounding box center [1058, 583] width 110 height 38
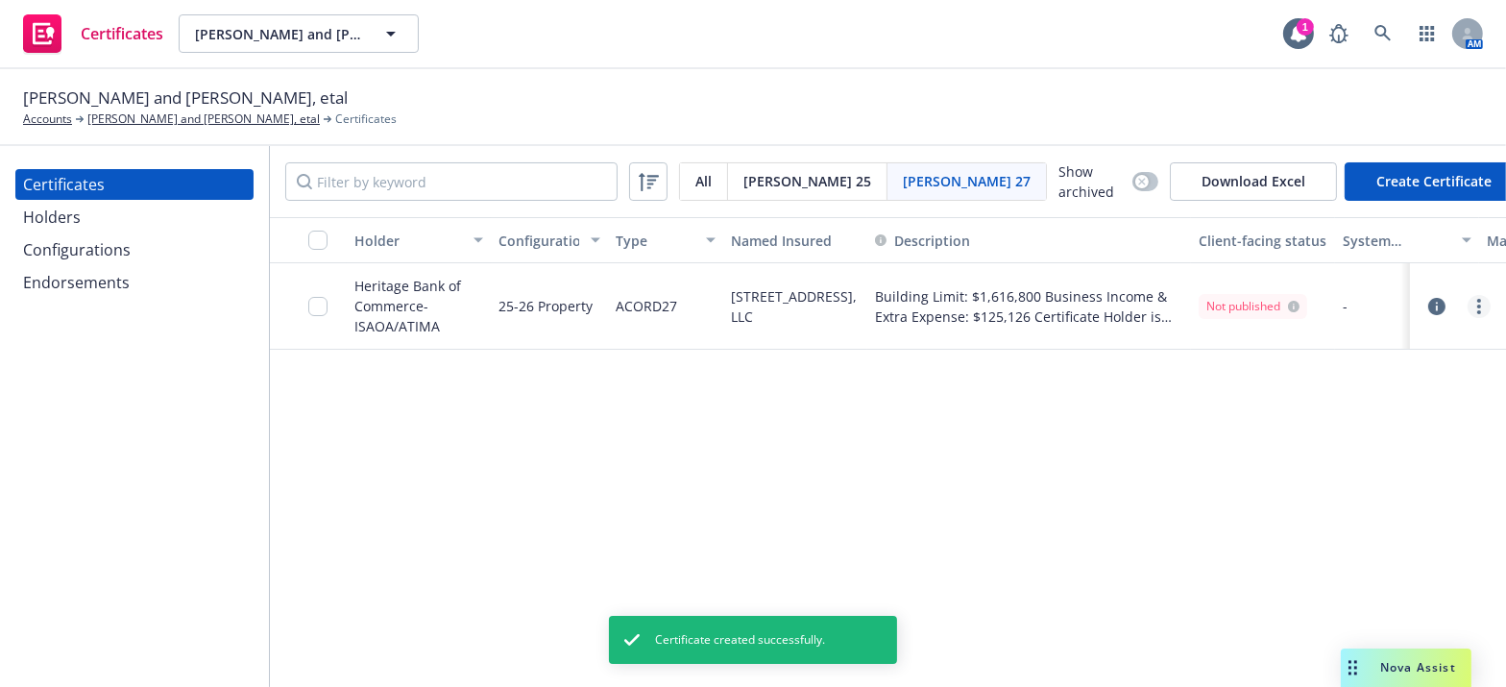
click at [1472, 306] on link "more" at bounding box center [1479, 306] width 23 height 23
click at [1239, 413] on link "Regenerate" at bounding box center [1337, 420] width 307 height 38
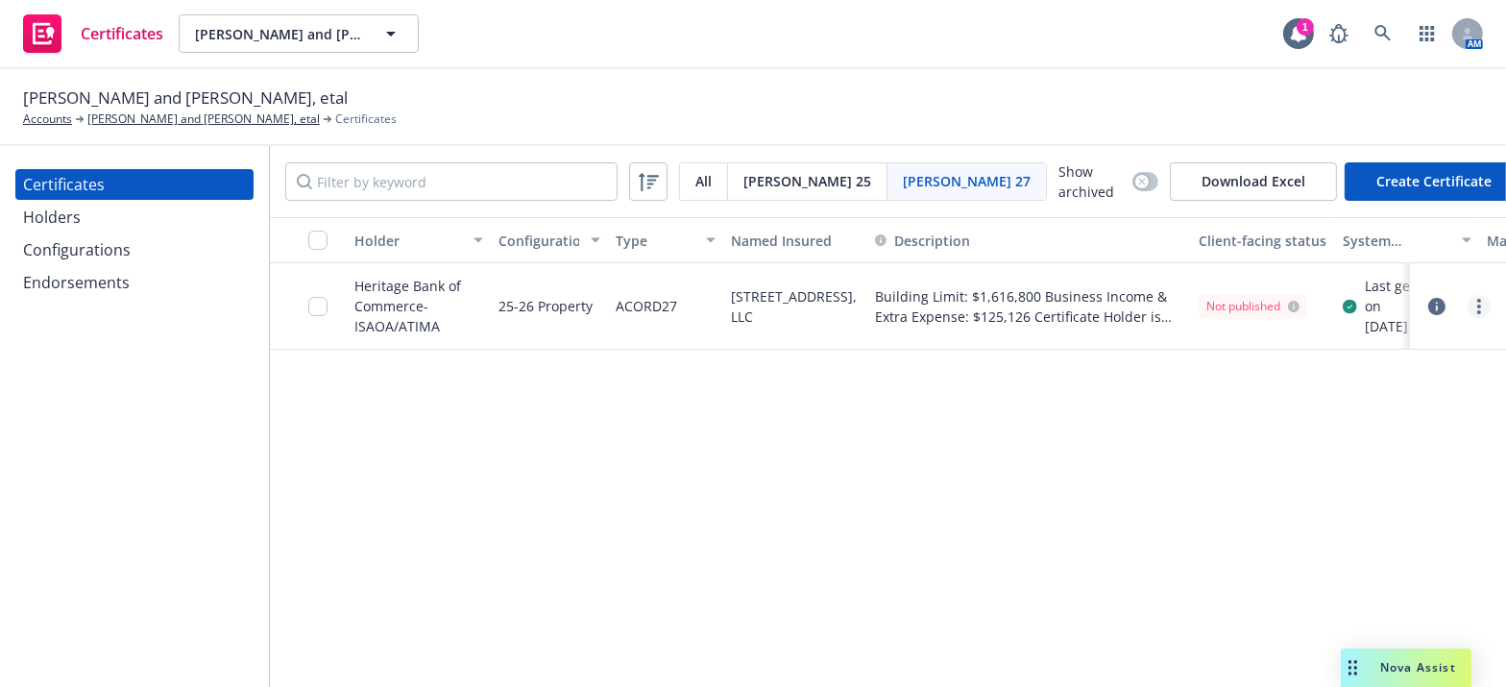
click at [1481, 305] on link "more" at bounding box center [1479, 306] width 23 height 23
click at [1483, 313] on link "more" at bounding box center [1479, 306] width 23 height 23
click at [1297, 586] on link "Download uneditable generated certificate" at bounding box center [1337, 583] width 307 height 38
